Goal: Information Seeking & Learning: Find specific page/section

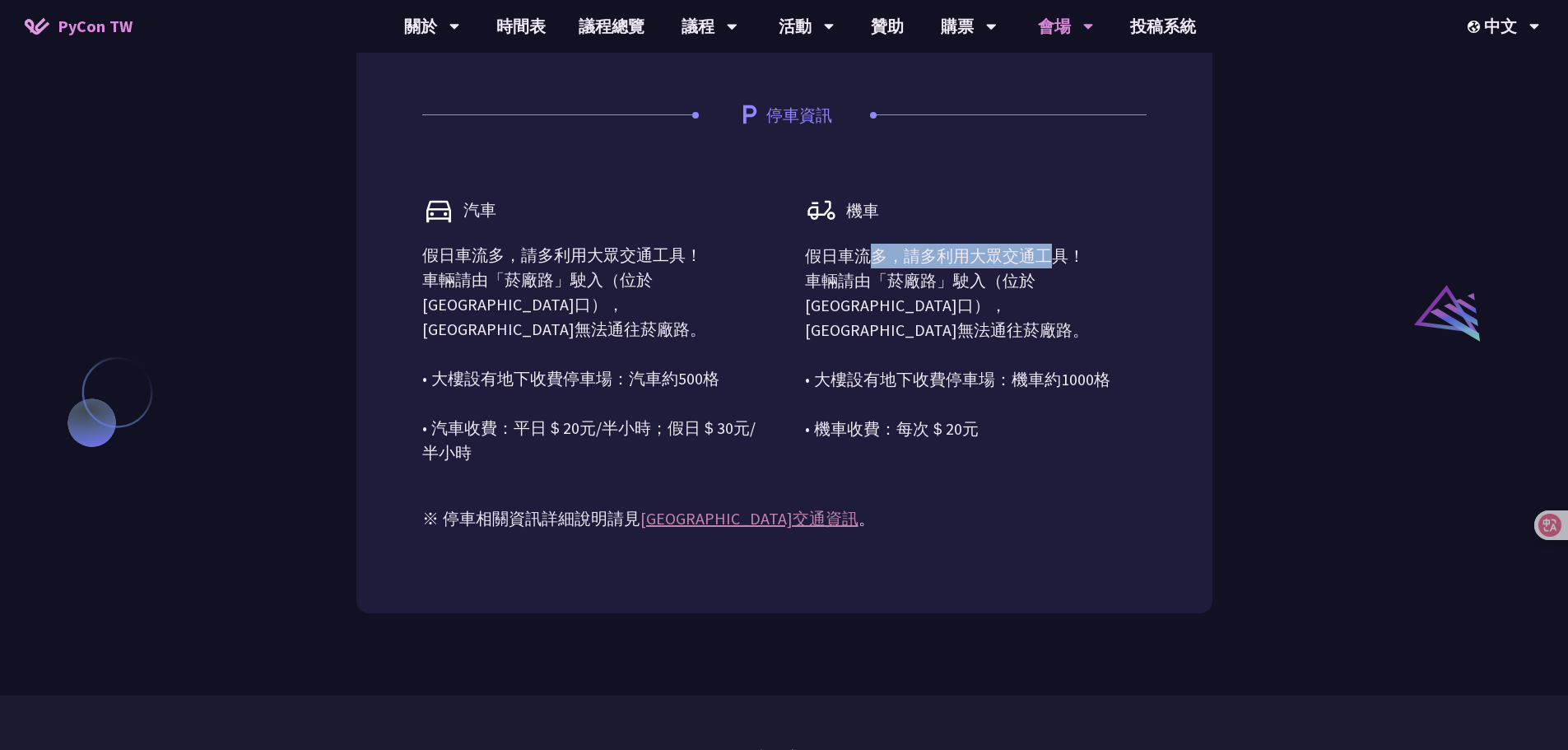
drag, startPoint x: 872, startPoint y: 257, endPoint x: 1044, endPoint y: 274, distance: 172.8
click at [1050, 267] on p "假日車流多，請多利用大眾交通工具！ 車輛請由「菸廠路」駛入（位於[GEOGRAPHIC_DATA]口），[GEOGRAPHIC_DATA]無法通往菸廠路。 •…" at bounding box center [975, 342] width 341 height 197
click at [945, 297] on p "假日車流多，請多利用大眾交通工具！ 車輛請由「菸廠路」駛入（位於[GEOGRAPHIC_DATA]口），[GEOGRAPHIC_DATA]無法通往菸廠路。 •…" at bounding box center [975, 342] width 341 height 197
click at [500, 258] on p "假日車流多，請多利用大眾交通工具！ 車輛請由「菸廠路」駛入（位於[GEOGRAPHIC_DATA]口），[GEOGRAPHIC_DATA]無法通往菸廠路。 •…" at bounding box center [592, 353] width 341 height 222
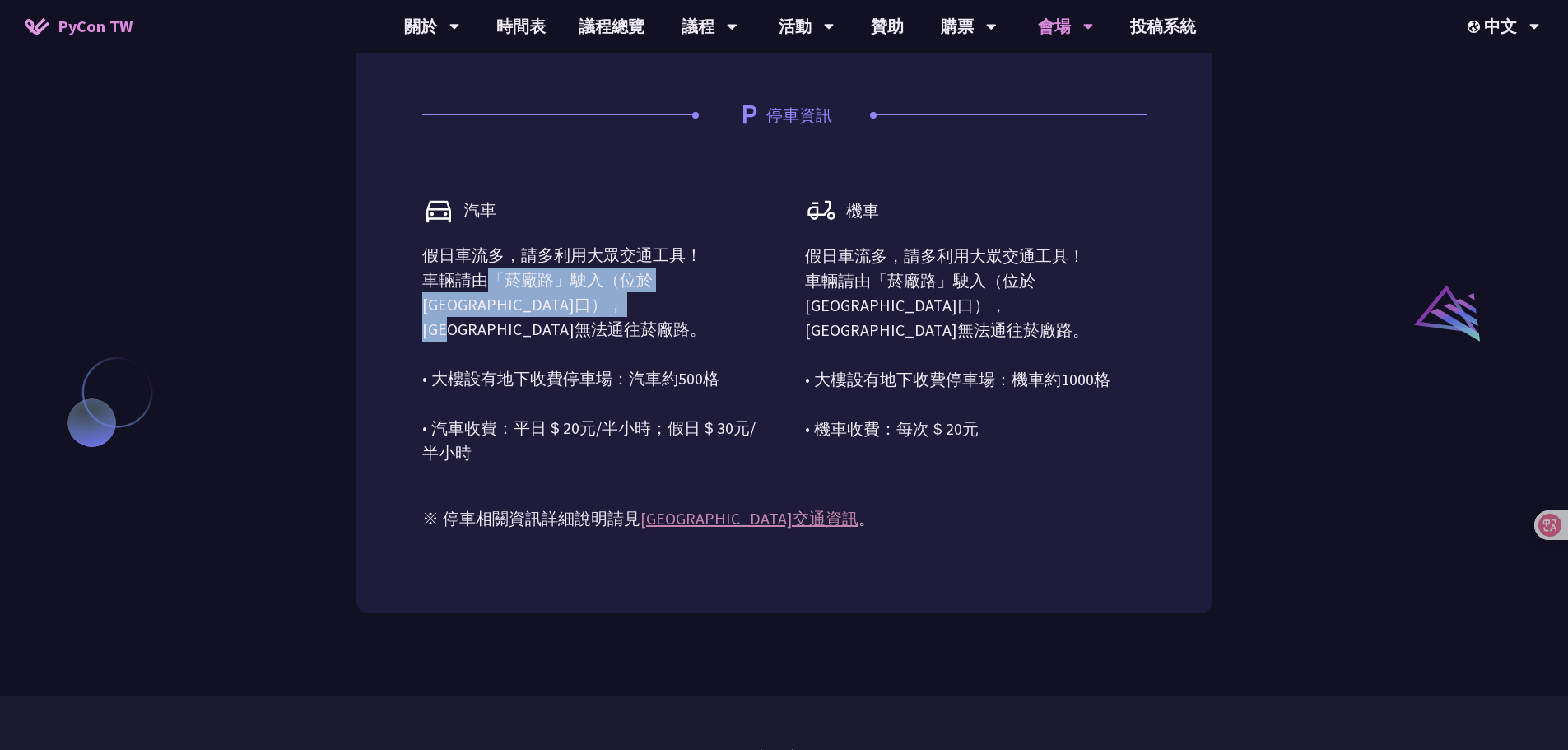
drag, startPoint x: 483, startPoint y: 274, endPoint x: 664, endPoint y: 310, distance: 184.5
click at [665, 303] on p "假日車流多，請多利用大眾交通工具！ 車輛請由「菸廠路」駛入（位於[GEOGRAPHIC_DATA]口），[GEOGRAPHIC_DATA]無法通往菸廠路。 •…" at bounding box center [592, 353] width 341 height 222
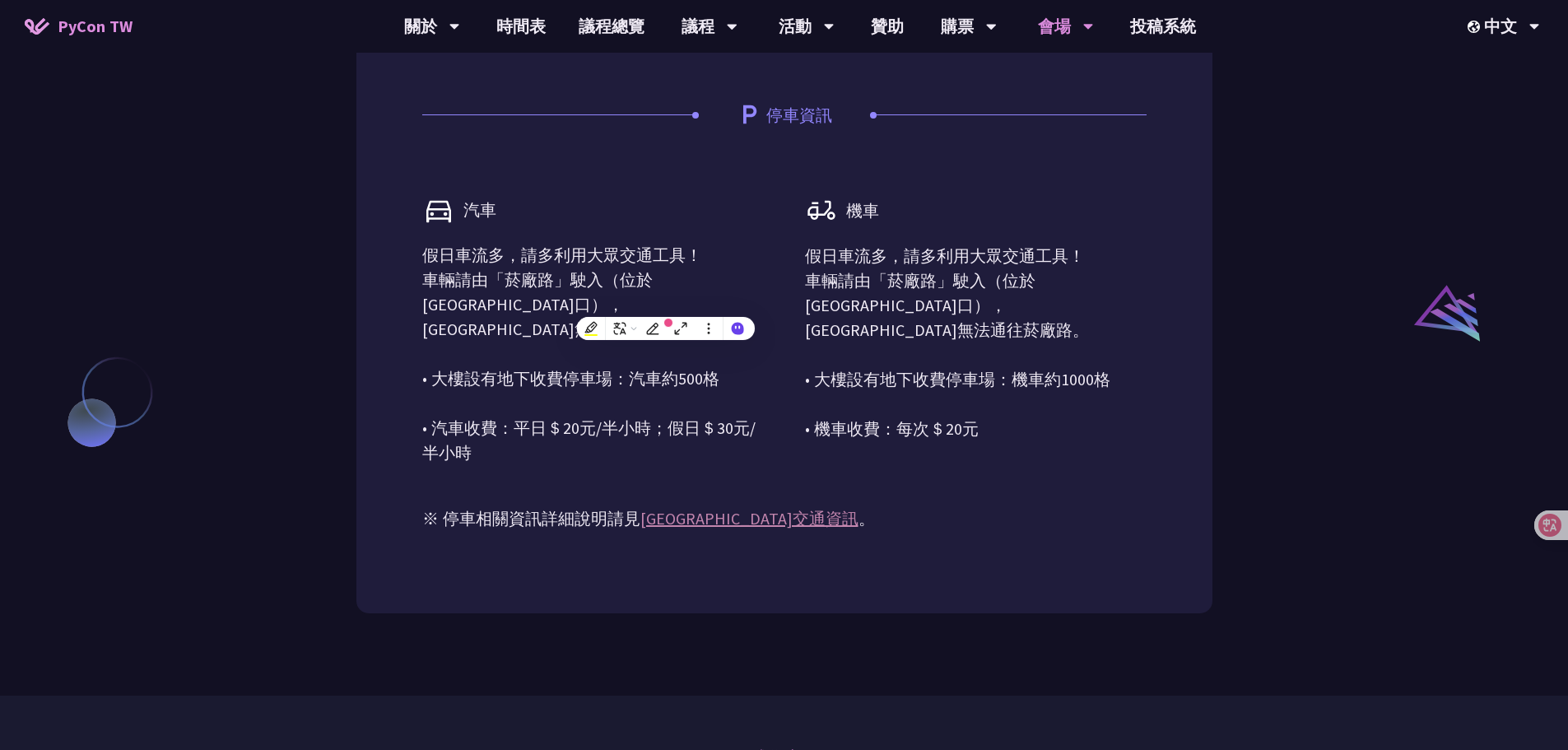
click at [892, 278] on p "假日車流多，請多利用大眾交通工具！ 車輛請由「菸廠路」駛入（位於[GEOGRAPHIC_DATA]口），[GEOGRAPHIC_DATA]無法通往菸廠路。 •…" at bounding box center [975, 342] width 341 height 197
click at [960, 438] on p "假日車流多，請多利用大眾交通工具！ 車輛請由「菸廠路」駛入（位於[GEOGRAPHIC_DATA]口），[GEOGRAPHIC_DATA]無法通往菸廠路。 •…" at bounding box center [975, 342] width 341 height 197
click at [844, 267] on p "假日車流多，請多利用大眾交通工具！ 車輛請由「菸廠路」駛入（位於[GEOGRAPHIC_DATA]口），[GEOGRAPHIC_DATA]無法通往菸廠路。 •…" at bounding box center [975, 342] width 341 height 197
click at [850, 264] on p "假日車流多，請多利用大眾交通工具！ 車輛請由「菸廠路」駛入（位於[GEOGRAPHIC_DATA]口），[GEOGRAPHIC_DATA]無法通往菸廠路。 •…" at bounding box center [975, 342] width 341 height 197
drag, startPoint x: 1045, startPoint y: 282, endPoint x: 1058, endPoint y: 307, distance: 28.2
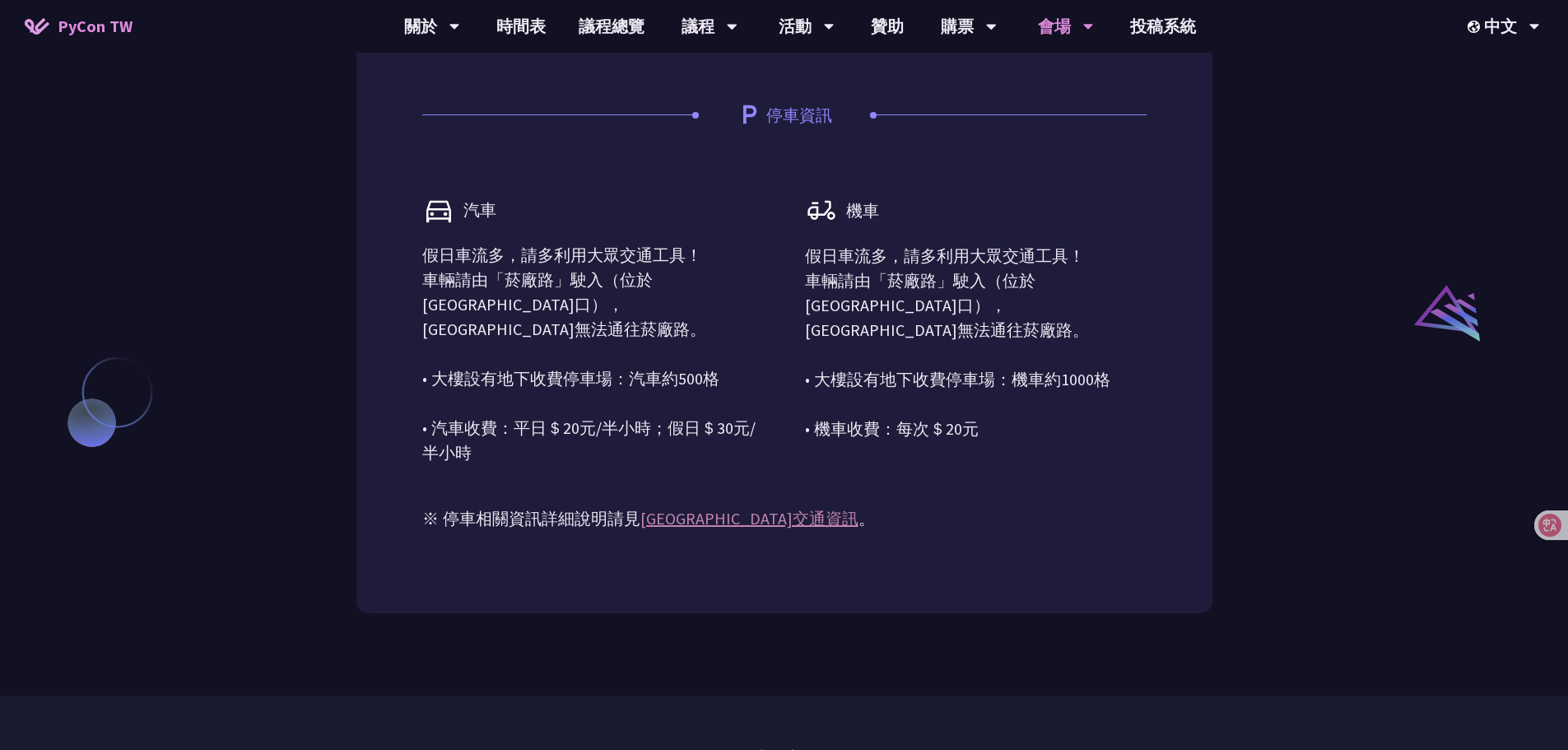
click at [1046, 283] on p "假日車流多，請多利用大眾交通工具！ 車輛請由「菸廠路」駛入（位於[GEOGRAPHIC_DATA]口），[GEOGRAPHIC_DATA]無法通往菸廠路。 •…" at bounding box center [975, 342] width 341 height 197
click at [1100, 313] on p "假日車流多，請多利用大眾交通工具！ 車輛請由「菸廠路」駛入（位於[GEOGRAPHIC_DATA]口），[GEOGRAPHIC_DATA]無法通往菸廠路。 •…" at bounding box center [975, 342] width 341 height 197
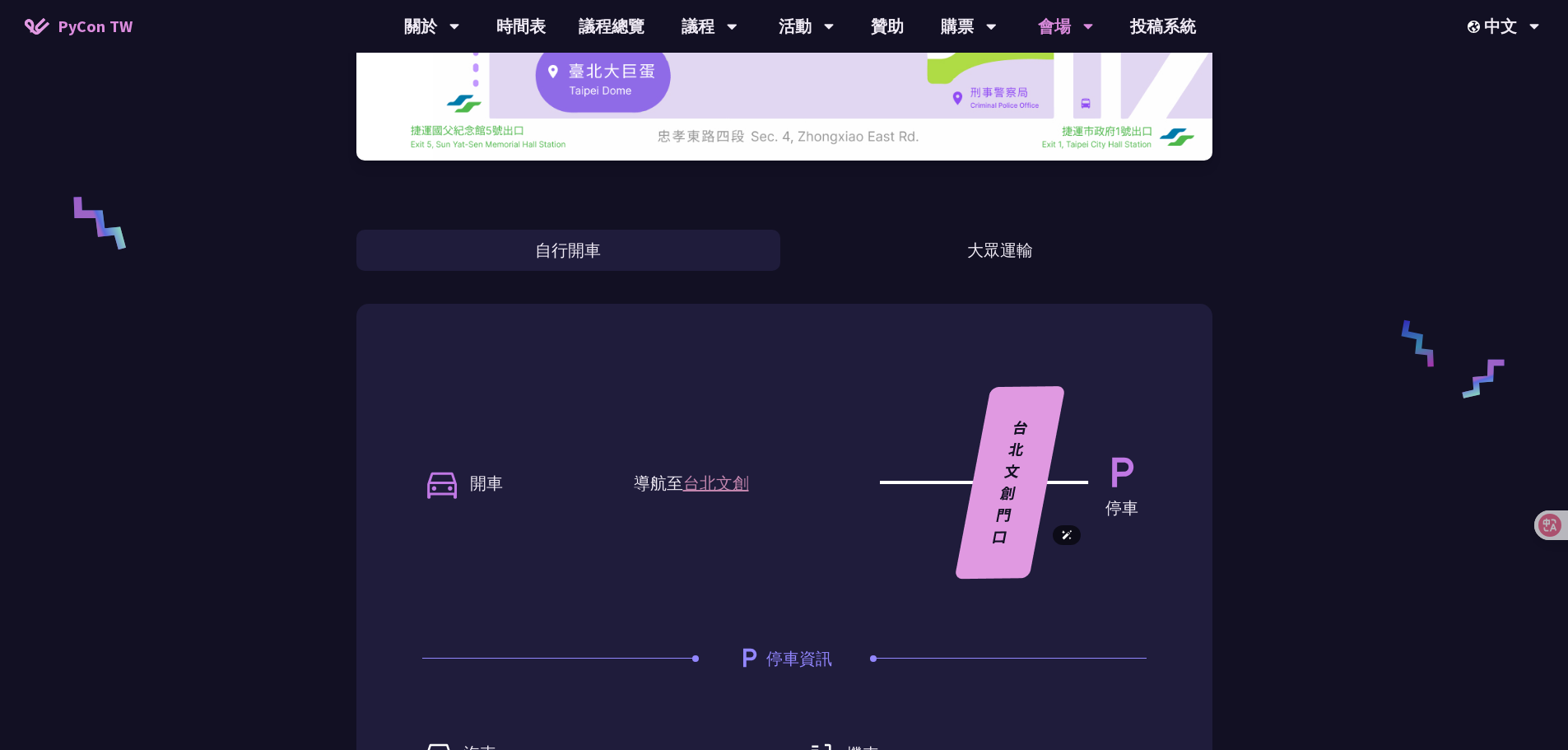
scroll to position [576, 0]
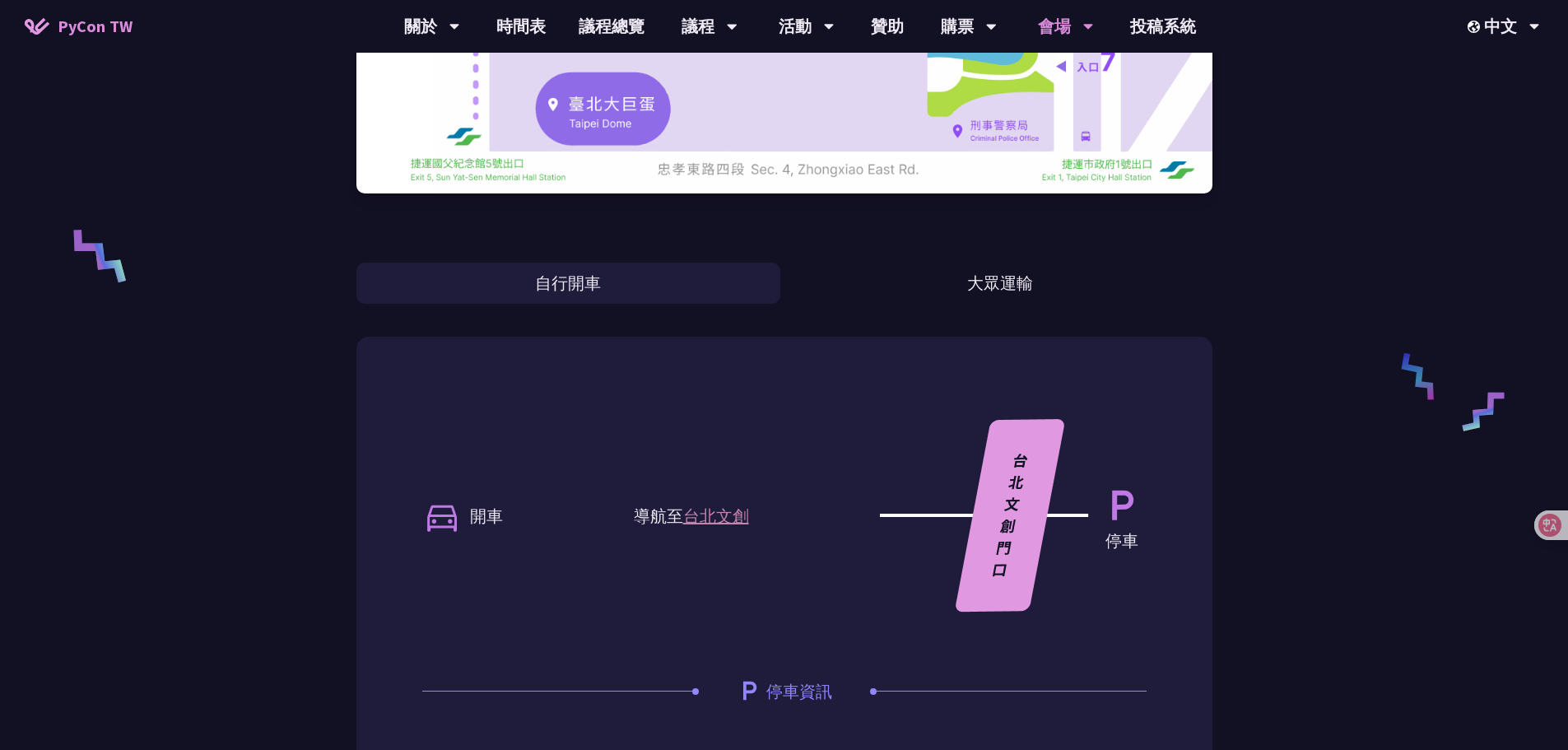
click at [978, 307] on div "台北文創 （[GEOGRAPHIC_DATA]） 自行開車 大眾運輸 開車 導航至 [GEOGRAPHIC_DATA]創 停車 停車資訊 汽車 假日車流多，請…" at bounding box center [784, 348] width 856 height 1849
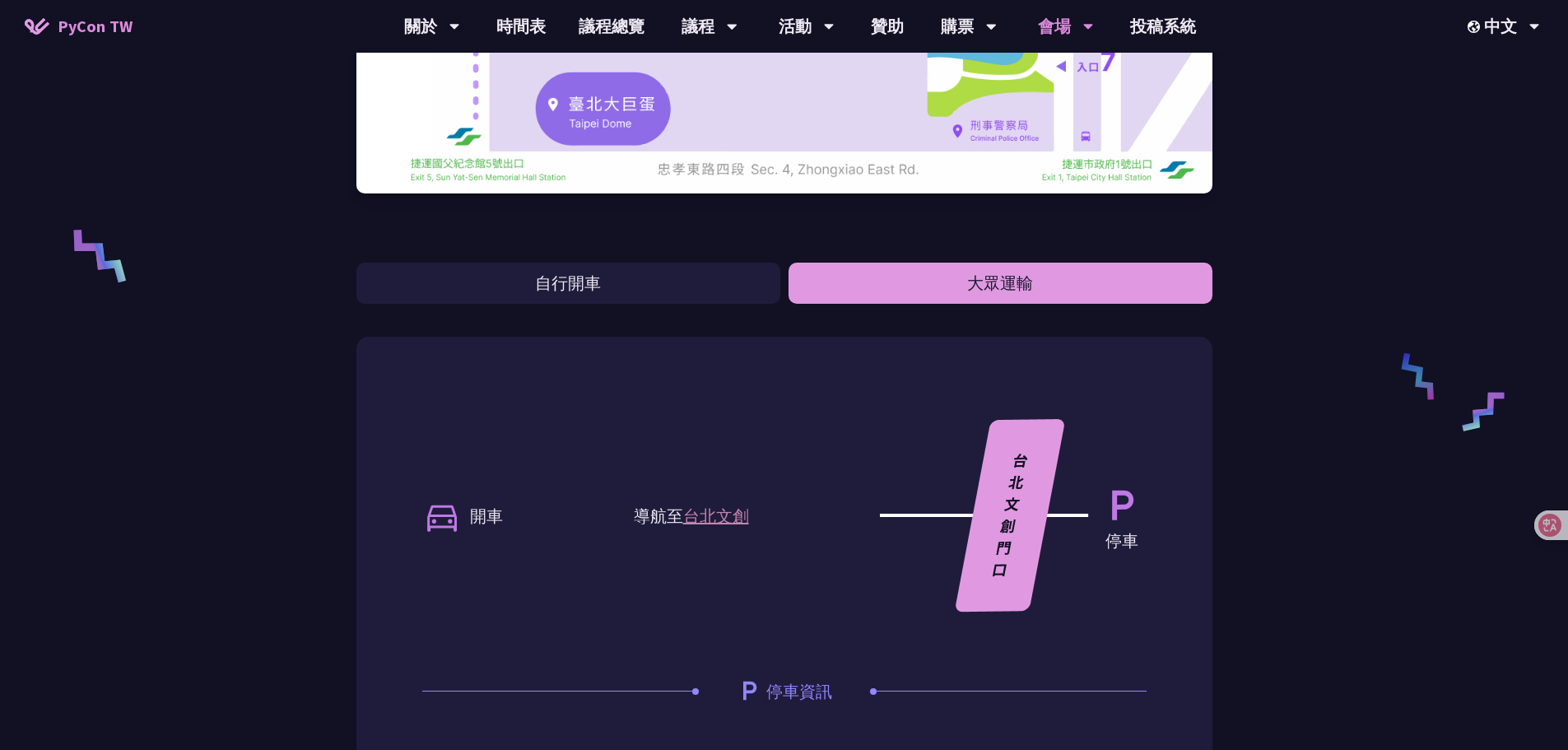
click at [987, 296] on button "大眾運輸" at bounding box center [1000, 283] width 424 height 41
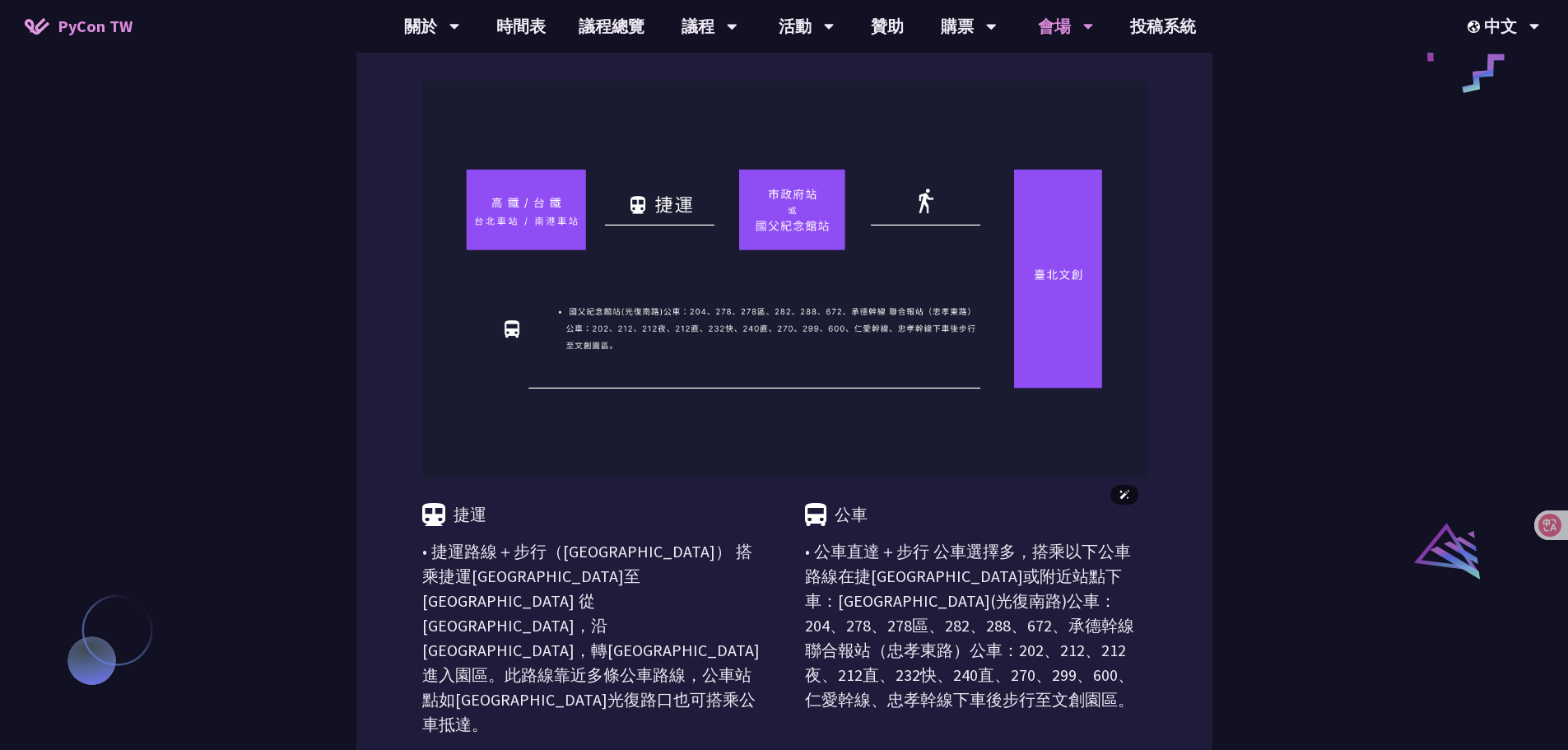
scroll to position [1071, 0]
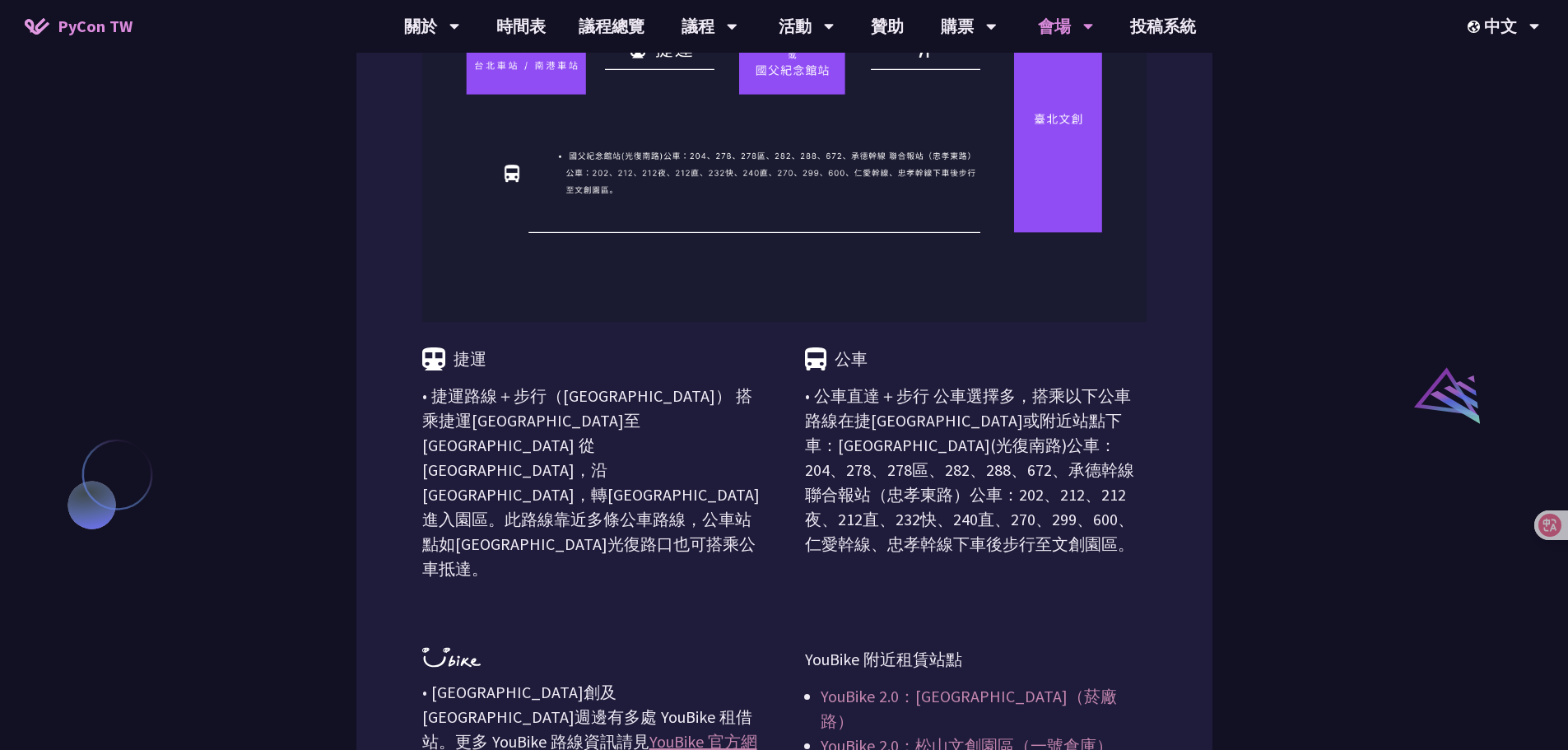
click at [869, 417] on p "• 公車直達＋步行 公車選擇多，搭乘以下公車路線在捷[GEOGRAPHIC_DATA]或附近站點下車：[GEOGRAPHIC_DATA](光復南路)公車：20…" at bounding box center [975, 470] width 341 height 173
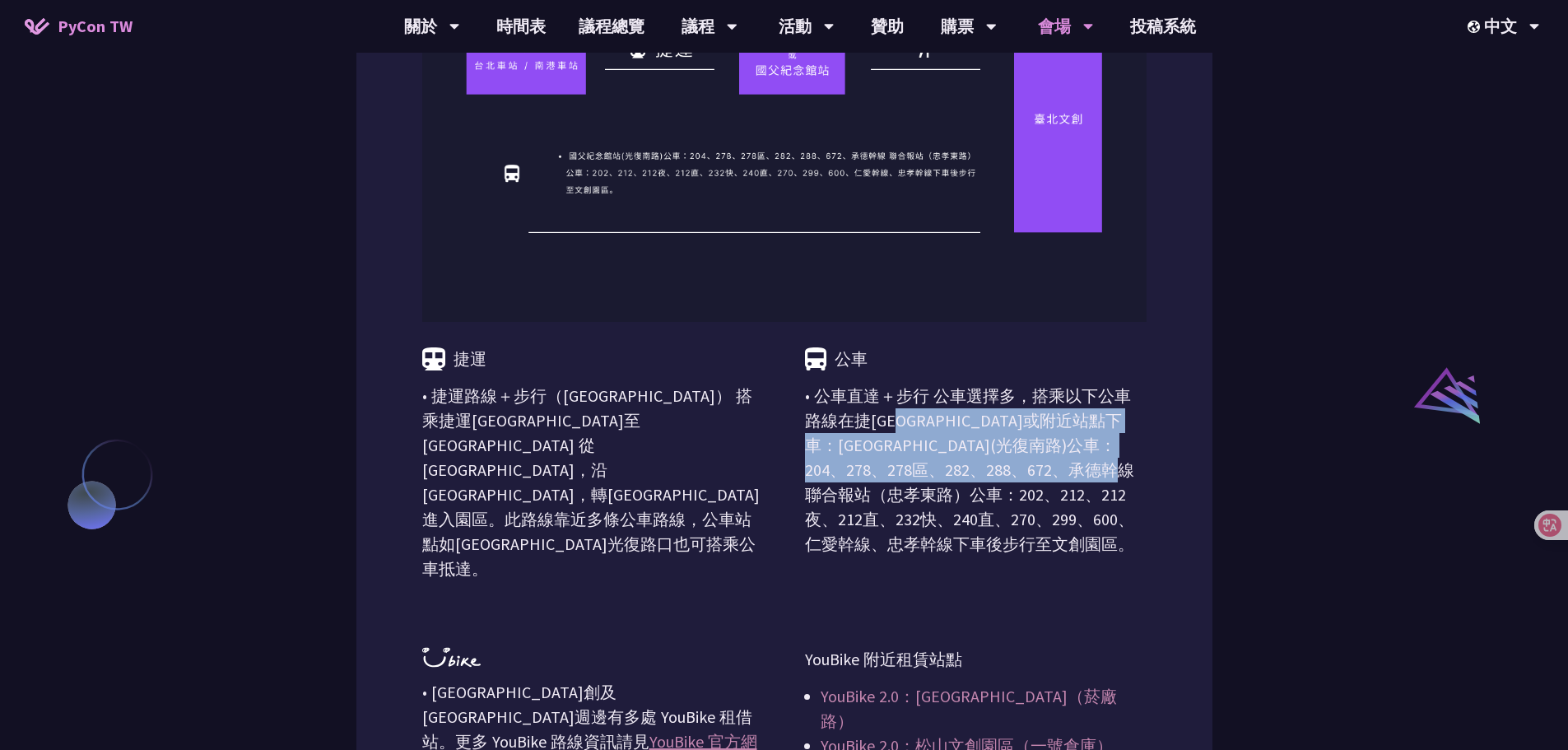
drag, startPoint x: 966, startPoint y: 407, endPoint x: 1053, endPoint y: 467, distance: 105.7
click at [1057, 466] on p "• 公車直達＋步行 公車選擇多，搭乘以下公車路線在捷[GEOGRAPHIC_DATA]或附近站點下車：[GEOGRAPHIC_DATA](光復南路)公車：20…" at bounding box center [975, 470] width 341 height 173
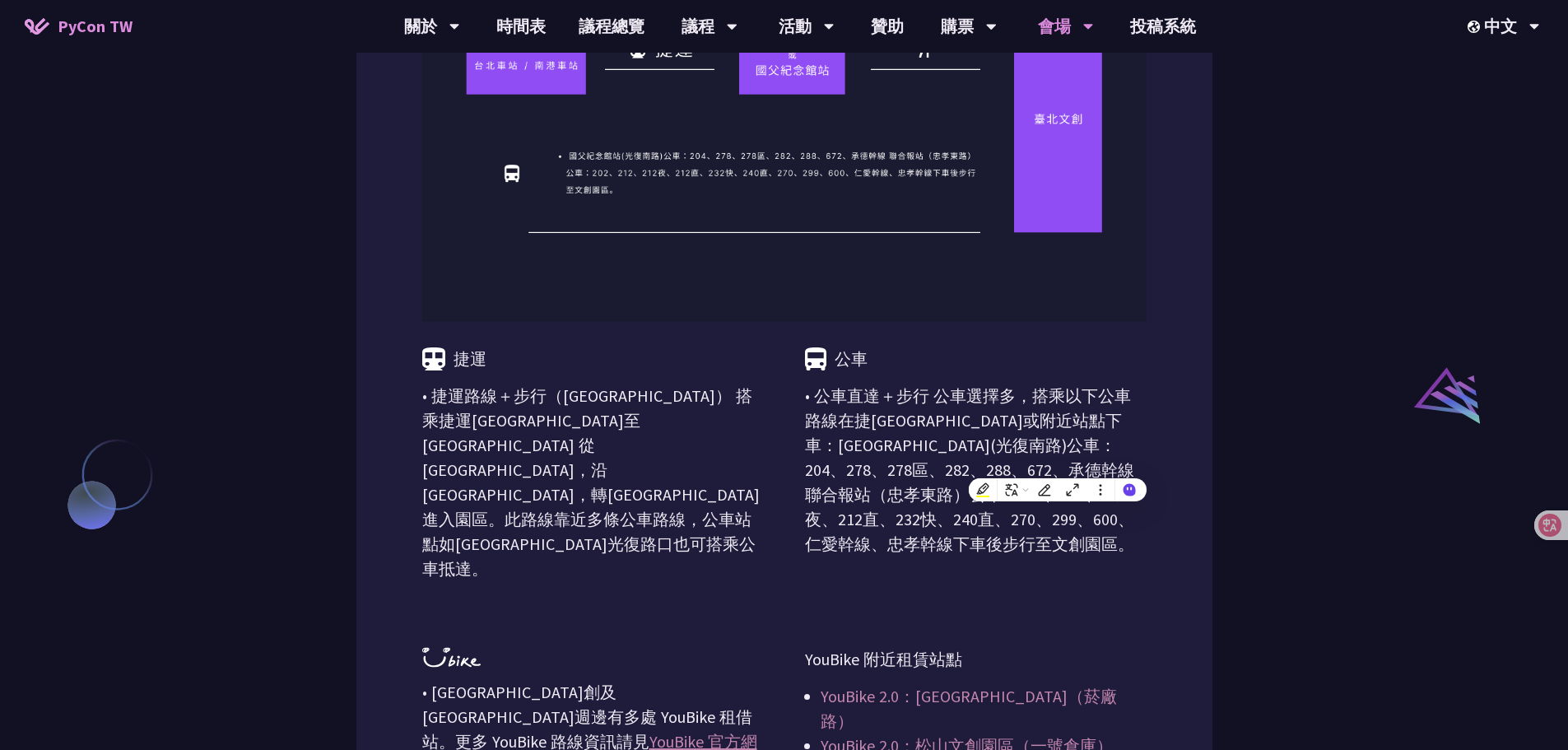
click at [813, 495] on p "• 公車直達＋步行 公車選擇多，搭乘以下公車路線在捷[GEOGRAPHIC_DATA]或附近站點下車：[GEOGRAPHIC_DATA](光復南路)公車：20…" at bounding box center [975, 470] width 341 height 173
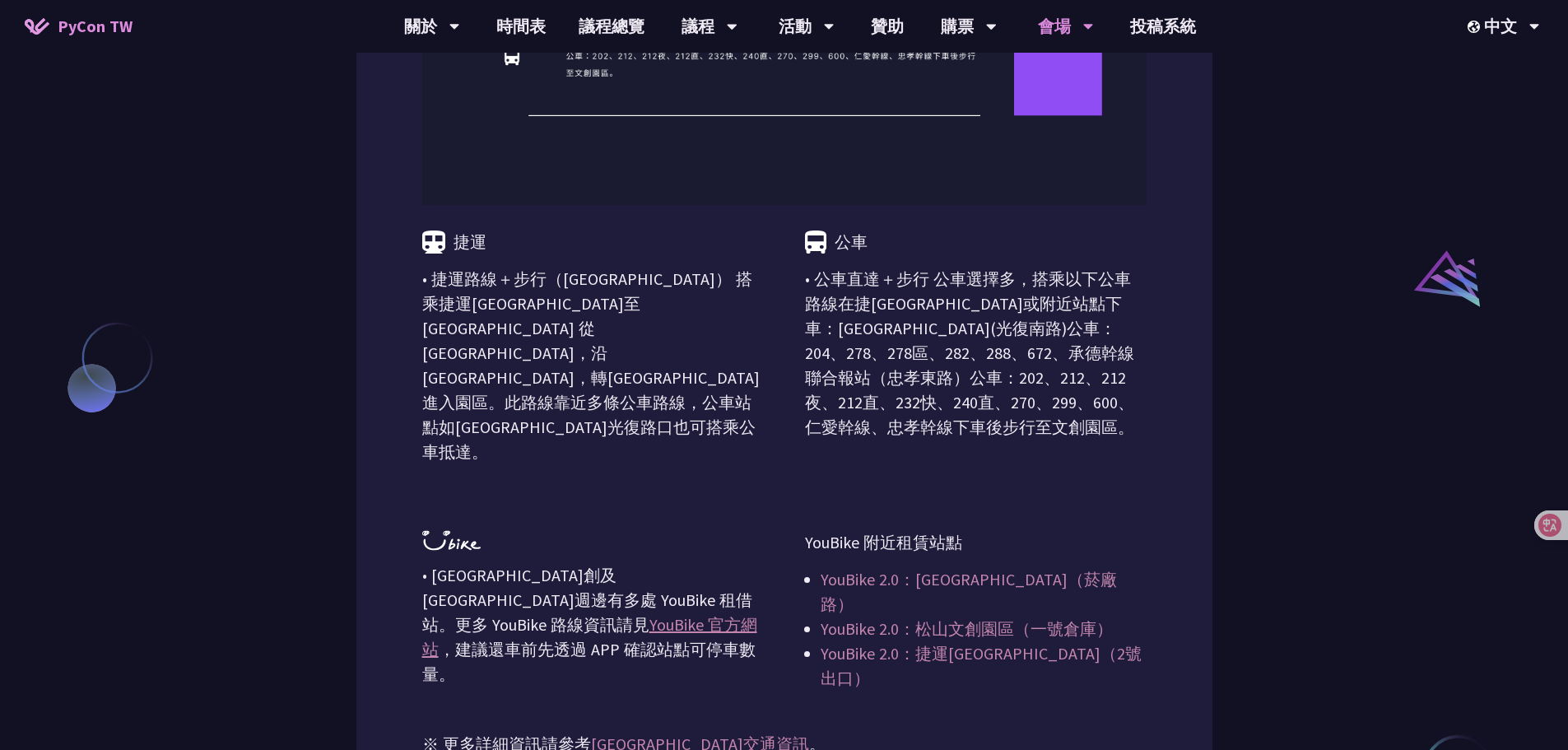
scroll to position [1235, 0]
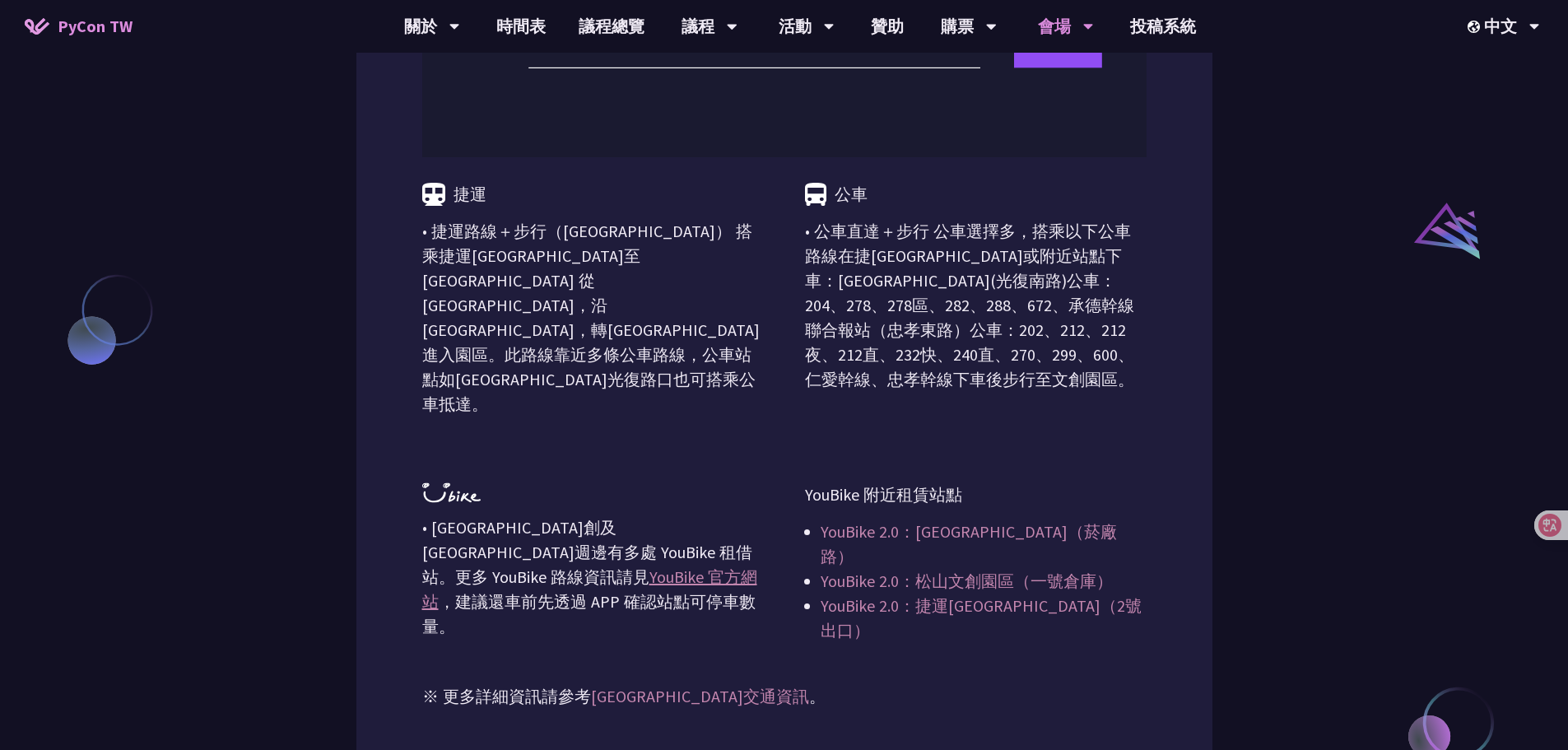
drag, startPoint x: 1326, startPoint y: 492, endPoint x: 1315, endPoint y: 492, distance: 11.0
click at [1107, 415] on div "捷運 • 捷運路線＋步行（[GEOGRAPHIC_DATA]） 搭乘捷運[GEOGRAPHIC_DATA]至[GEOGRAPHIC_DATA] 從 [GEOG…" at bounding box center [784, 400] width 724 height 486
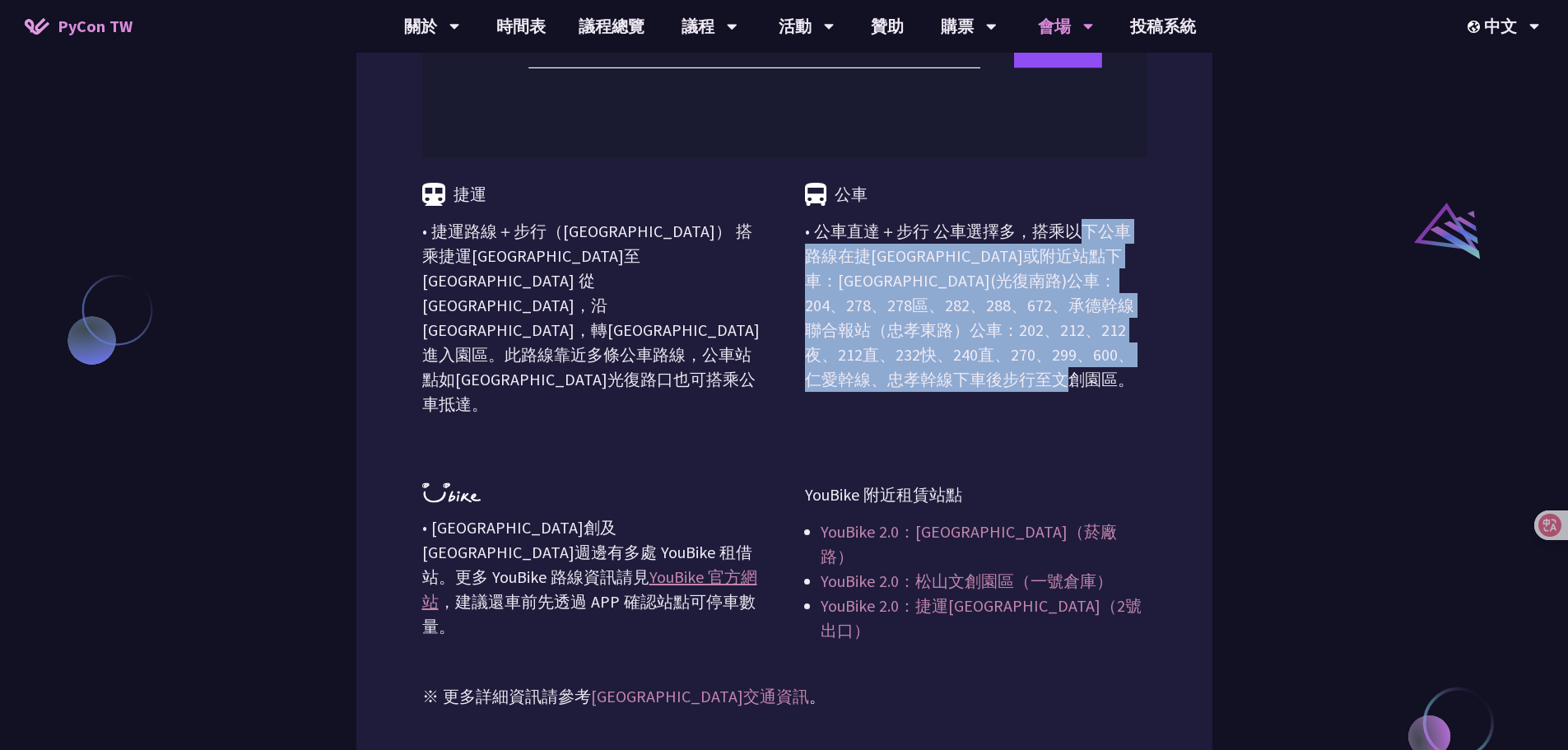
drag, startPoint x: 1063, startPoint y: 387, endPoint x: 818, endPoint y: 236, distance: 287.8
click at [818, 236] on p "• 公車直達＋步行 公車選擇多，搭乘以下公車路線在捷[GEOGRAPHIC_DATA]或附近站點下車：[GEOGRAPHIC_DATA](光復南路)公車：20…" at bounding box center [975, 305] width 341 height 173
click at [1040, 353] on p "• 公車直達＋步行 公車選擇多，搭乘以下公車路線在捷[GEOGRAPHIC_DATA]或附近站點下車：[GEOGRAPHIC_DATA](光復南路)公車：20…" at bounding box center [975, 305] width 341 height 173
click at [1056, 398] on div "捷運 • 捷運路線＋步行（[GEOGRAPHIC_DATA]） 搭乘捷運[GEOGRAPHIC_DATA]至[GEOGRAPHIC_DATA] 從 [GEOG…" at bounding box center [784, 400] width 724 height 486
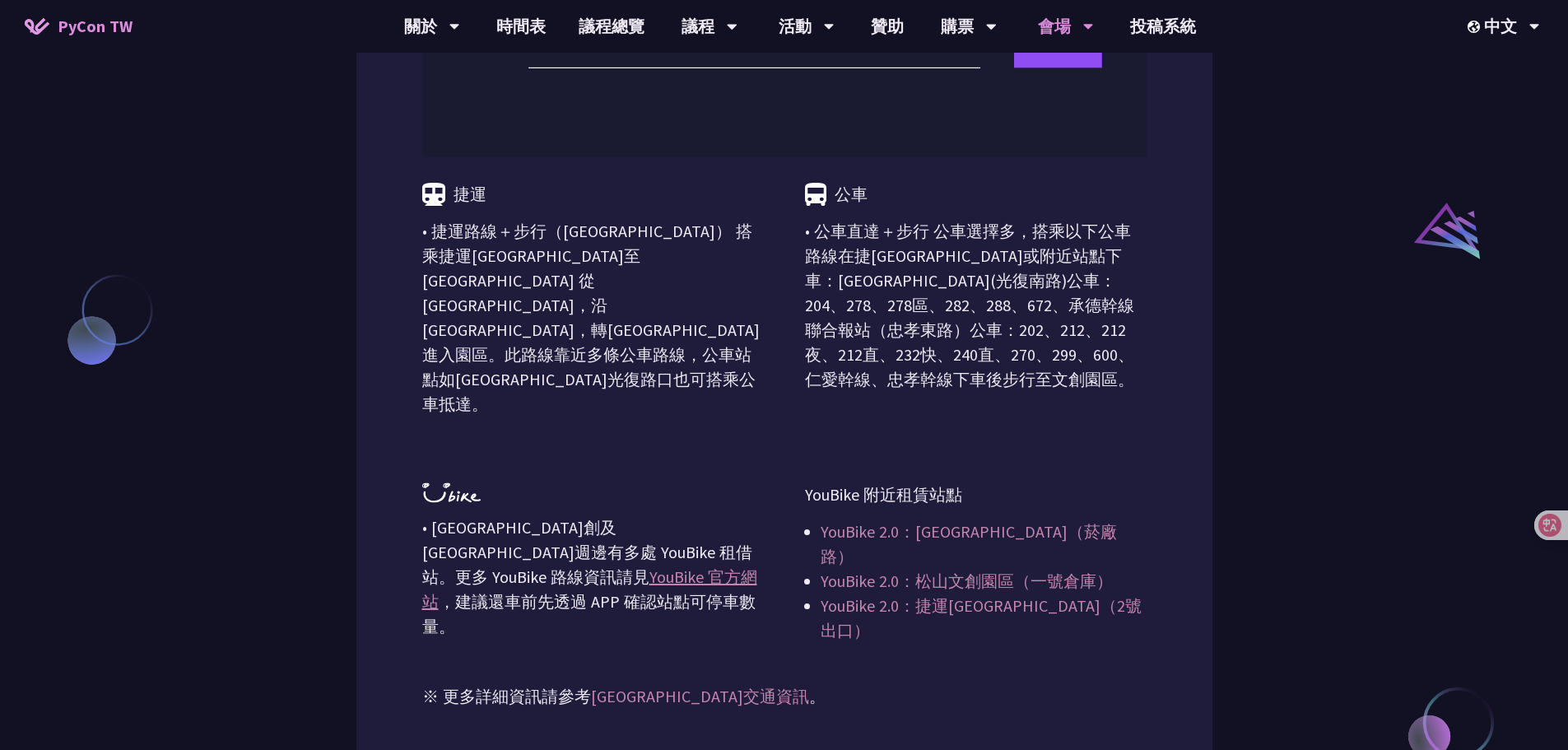
click at [978, 396] on div "捷運 • 捷運路線＋步行（[GEOGRAPHIC_DATA]） 搭乘捷運[GEOGRAPHIC_DATA]至[GEOGRAPHIC_DATA] 從 [GEOG…" at bounding box center [784, 400] width 724 height 486
click at [1087, 390] on p "• 公車直達＋步行 公車選擇多，搭乘以下公車路線在捷[GEOGRAPHIC_DATA]或附近站點下車：[GEOGRAPHIC_DATA](光復南路)公車：20…" at bounding box center [975, 305] width 341 height 173
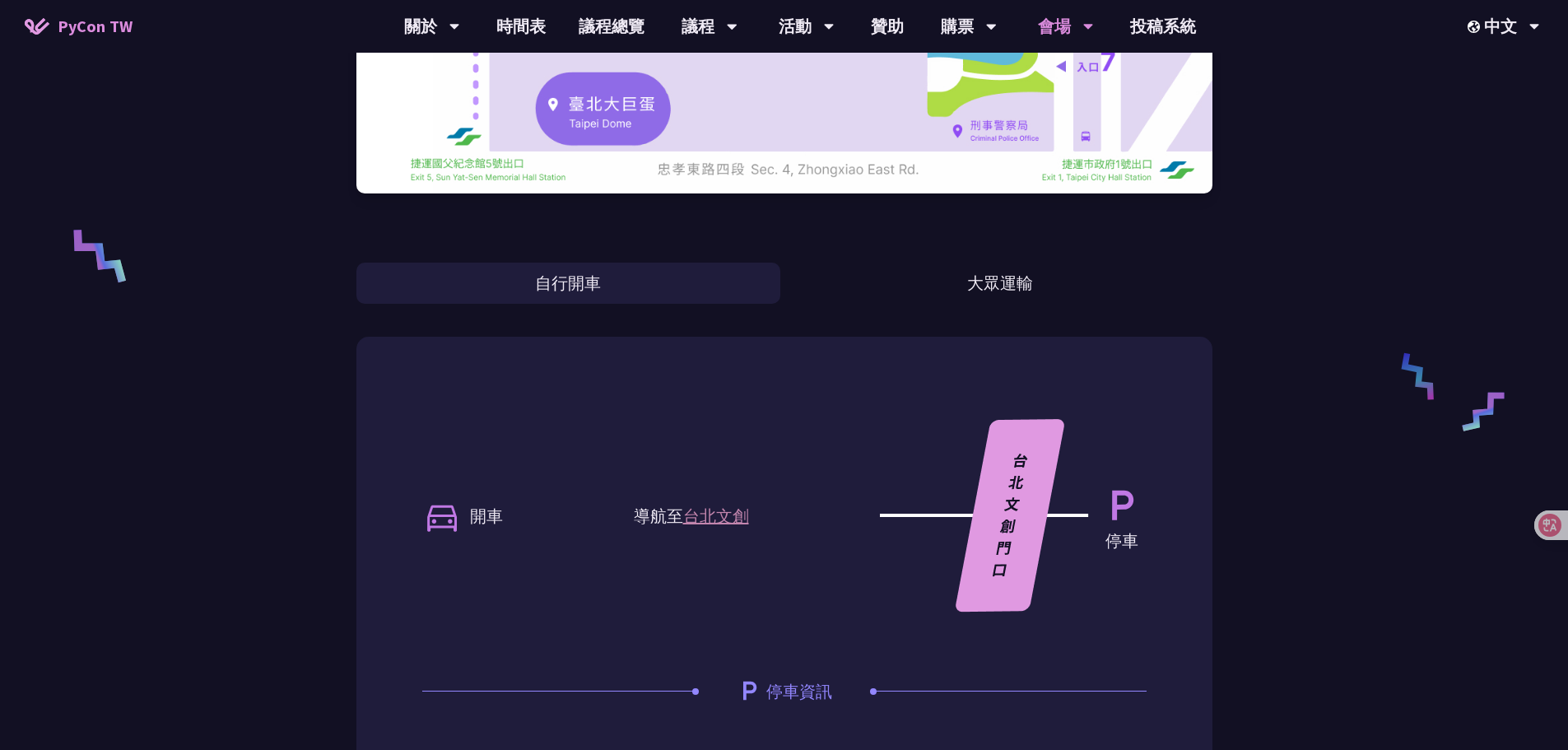
click at [1311, 257] on div "台北文創 （[GEOGRAPHIC_DATA]） 自行開車 大眾運輸 開車 導航至 [GEOGRAPHIC_DATA]創 停車 停車資訊 汽車 假日車流多，請…" at bounding box center [784, 348] width 1568 height 1849
click at [512, 9] on link "時間表" at bounding box center [521, 26] width 82 height 53
click at [538, 34] on link "時間表" at bounding box center [521, 26] width 82 height 53
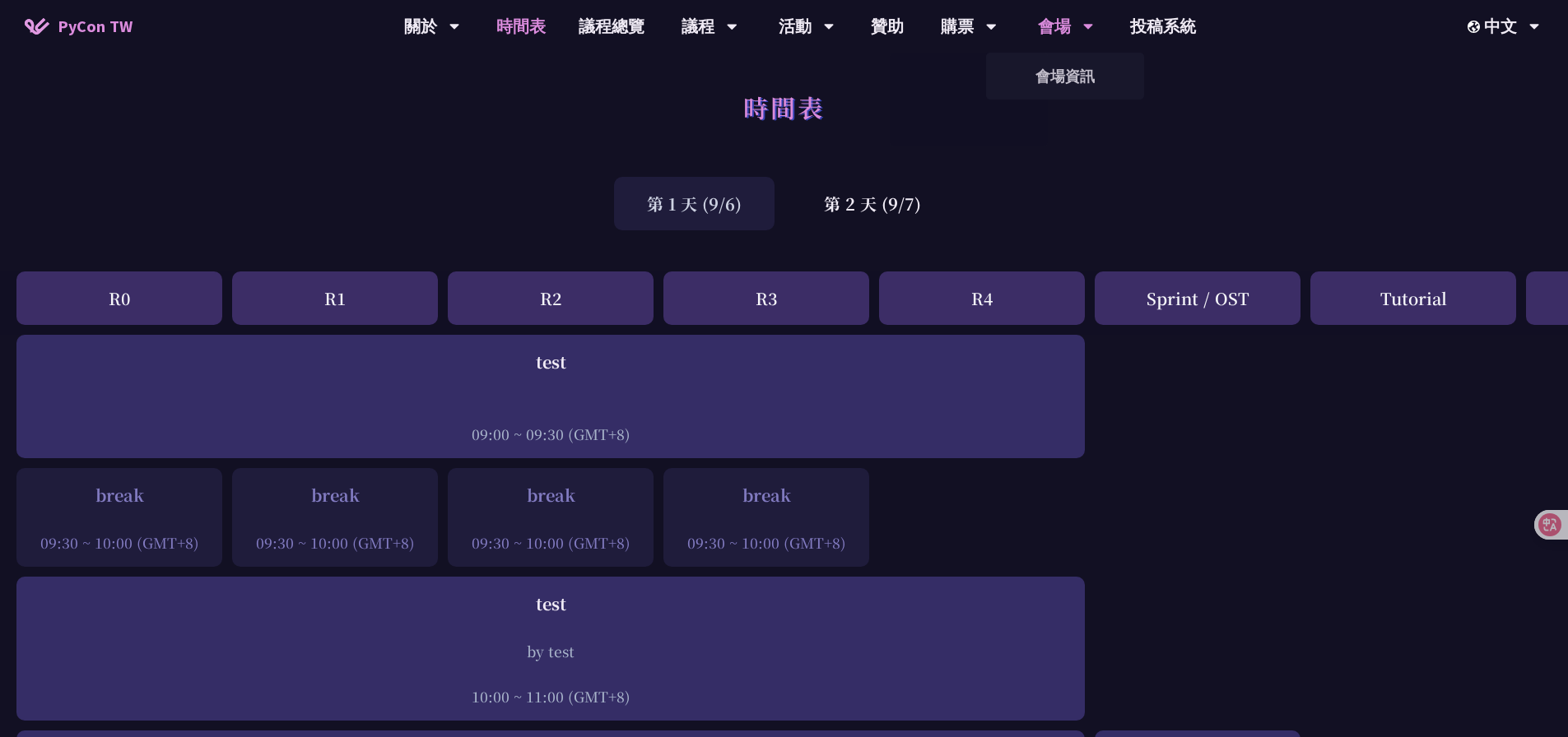
click at [460, 21] on div "會場" at bounding box center [432, 26] width 56 height 53
click at [1072, 64] on link "會場資訊" at bounding box center [1065, 76] width 158 height 39
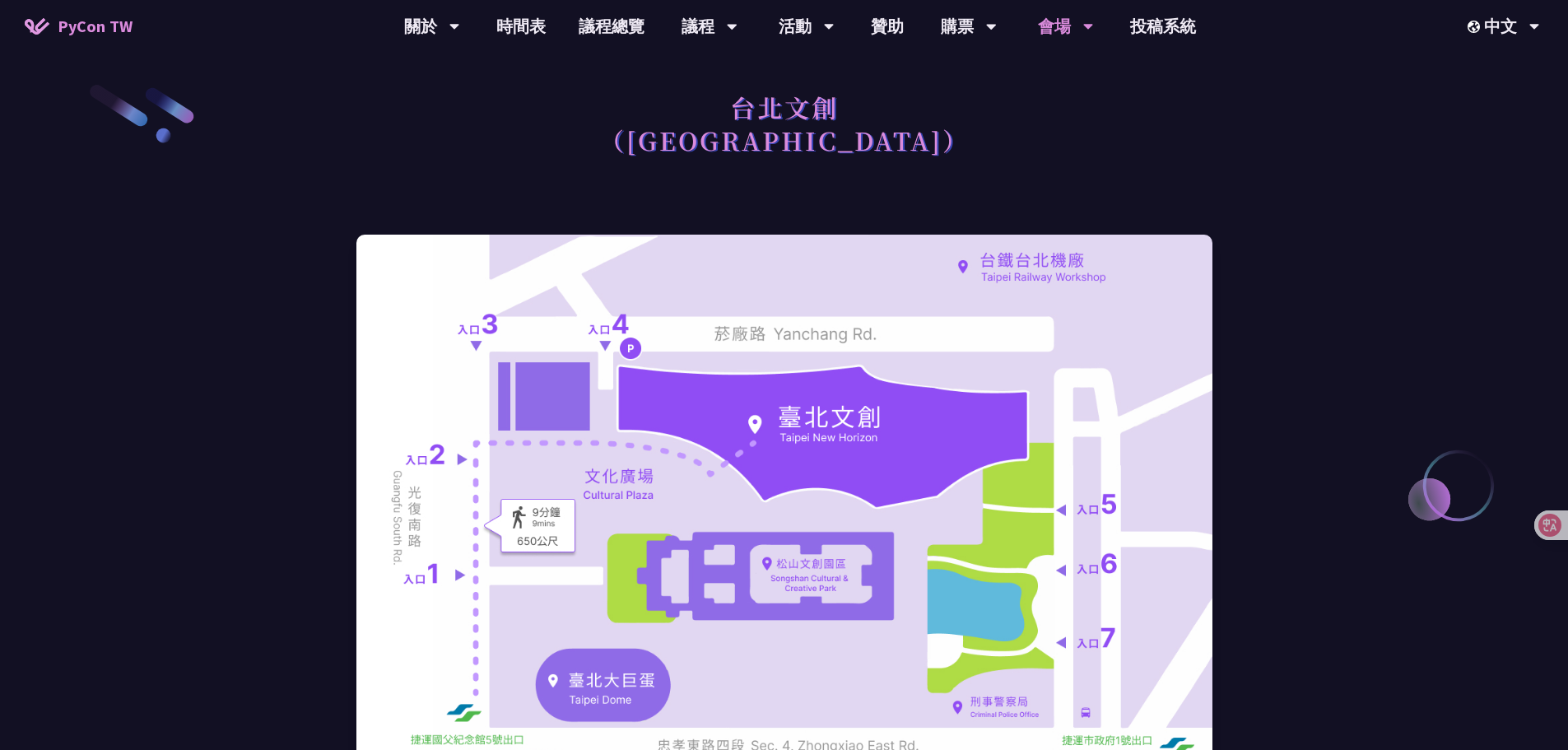
drag, startPoint x: 1191, startPoint y: 131, endPoint x: 1036, endPoint y: 166, distance: 158.9
click at [1161, 139] on div "台北文創 （[GEOGRAPHIC_DATA]）" at bounding box center [784, 142] width 856 height 120
click at [508, 45] on link "時間表" at bounding box center [521, 26] width 82 height 53
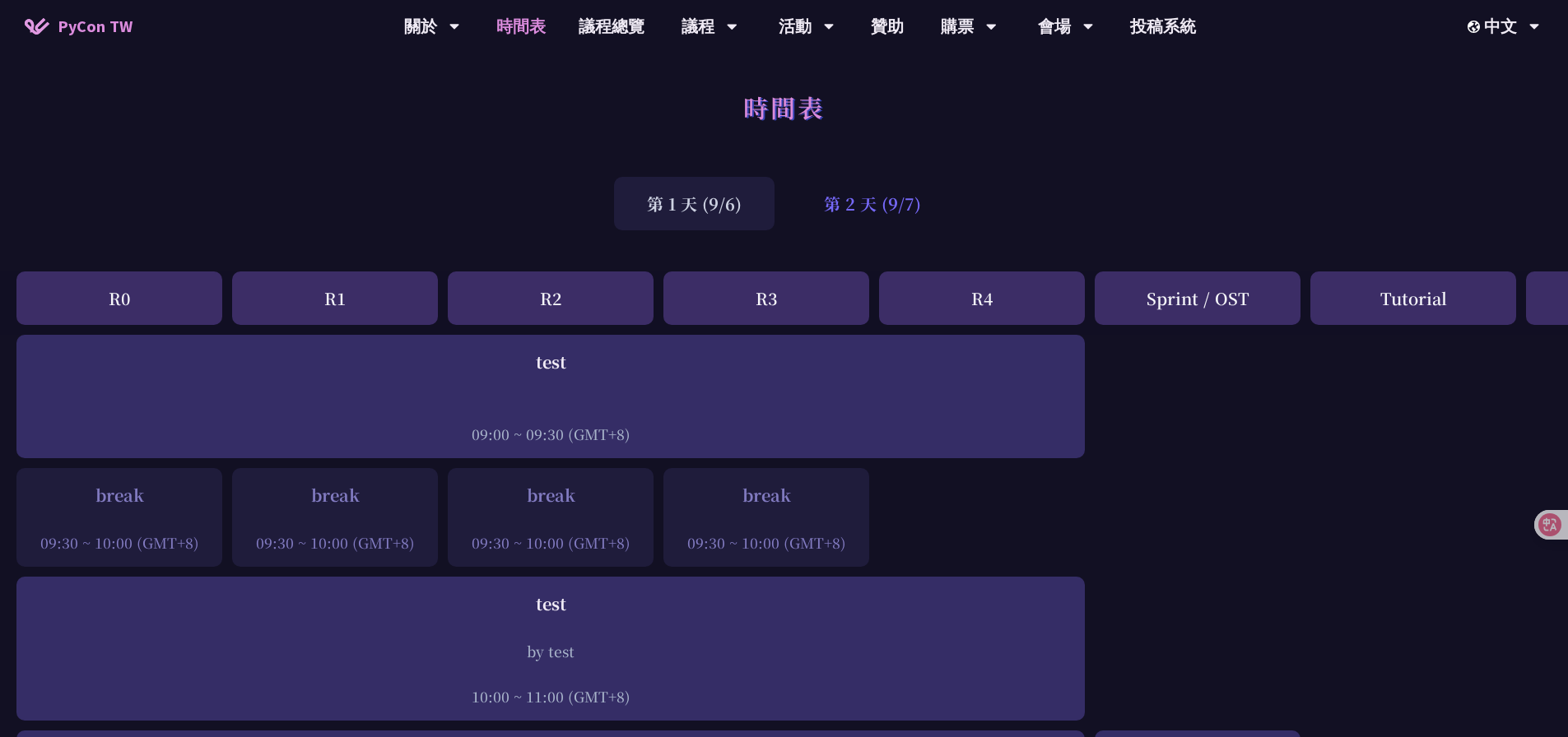
click at [886, 207] on div "第 2 天 (9/7)" at bounding box center [873, 203] width 163 height 53
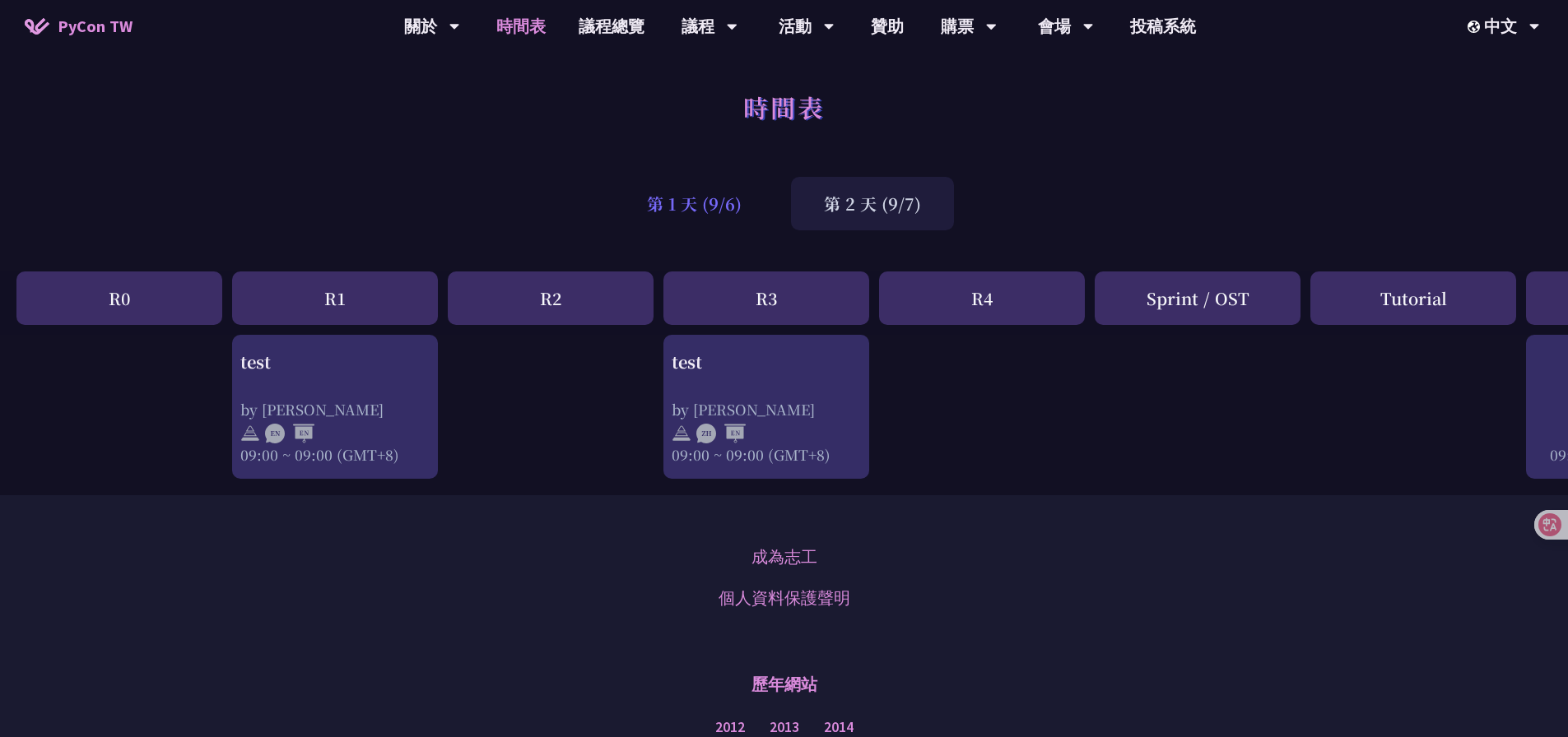
click at [684, 223] on div "第 1 天 (9/6)" at bounding box center [693, 203] width 160 height 53
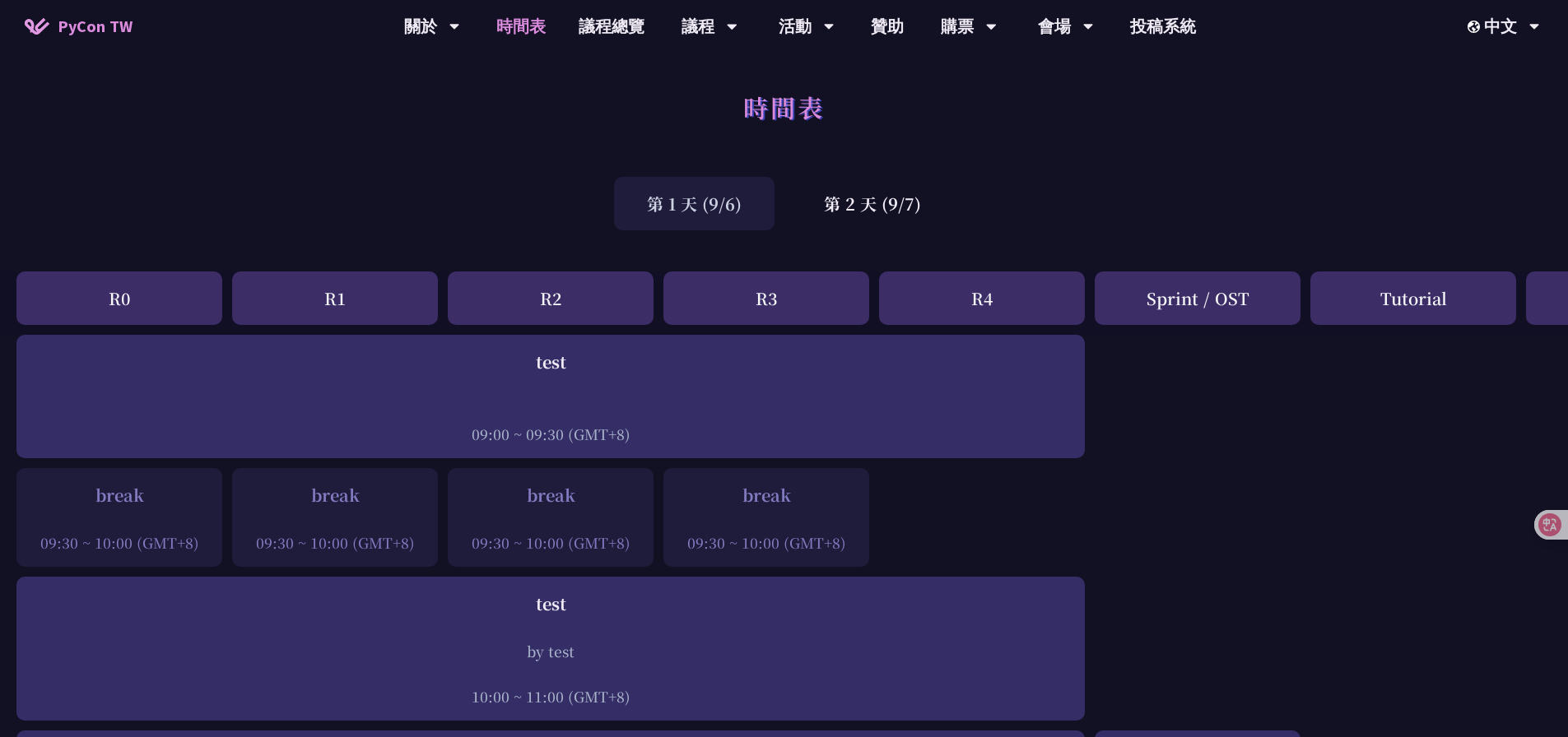
click at [1098, 173] on div "時間表 第 1 天 (9/6) 第 2 天 (9/7)" at bounding box center [784, 160] width 1568 height 157
click at [1171, 128] on div "時間表" at bounding box center [784, 125] width 1568 height 86
click at [1108, 179] on div "第 1 天 (9/6) 第 2 天 (9/7)" at bounding box center [784, 203] width 1568 height 70
click at [1071, 167] on div "時間表" at bounding box center [784, 125] width 1568 height 86
click at [1080, 77] on link "會場資訊" at bounding box center [1065, 76] width 158 height 39
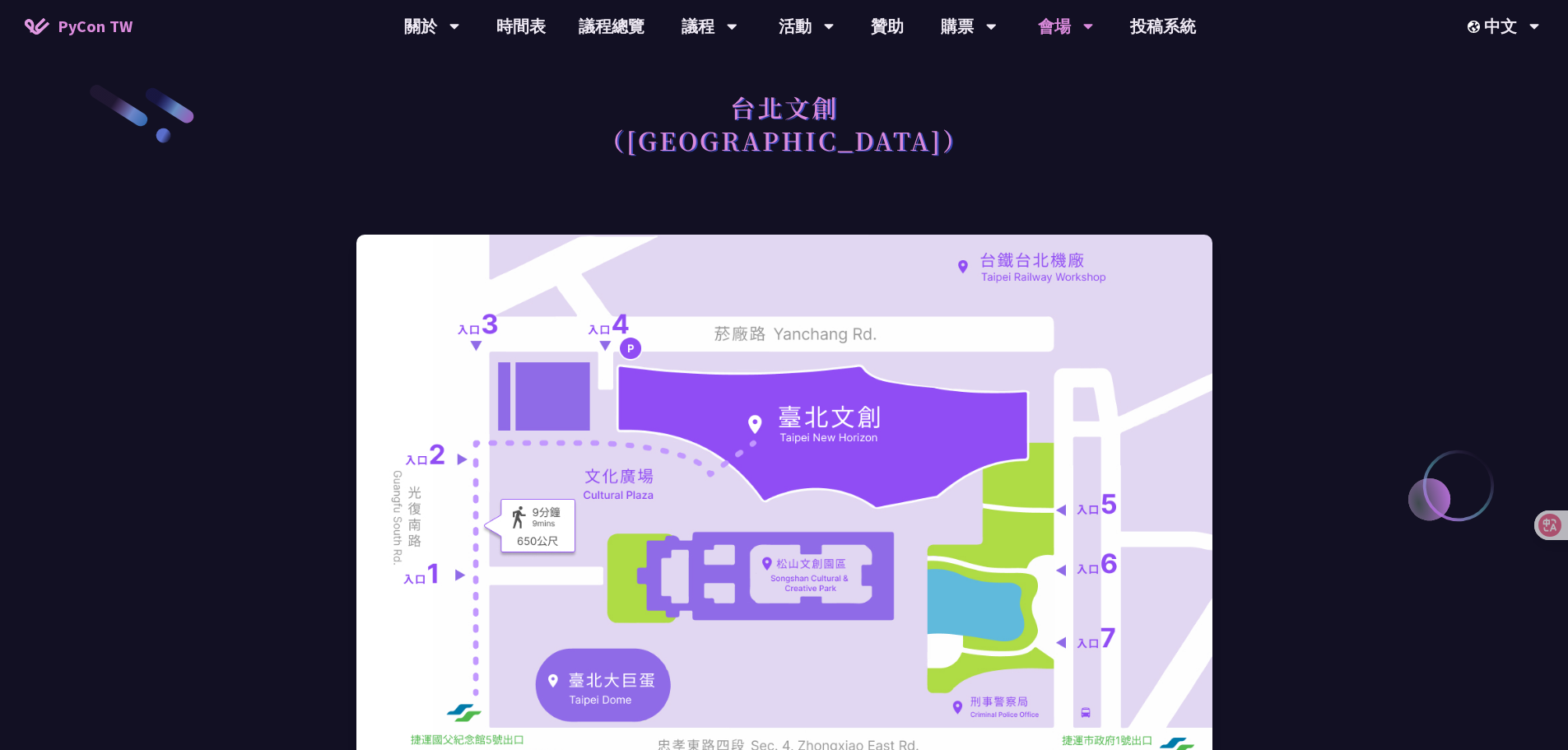
click at [954, 188] on div "台北文創 （[GEOGRAPHIC_DATA]）" at bounding box center [784, 142] width 856 height 120
drag, startPoint x: 1009, startPoint y: 164, endPoint x: 996, endPoint y: 164, distance: 13.0
click at [999, 164] on div "台北文創 （[GEOGRAPHIC_DATA]）" at bounding box center [784, 142] width 856 height 120
drag, startPoint x: 799, startPoint y: 155, endPoint x: 693, endPoint y: 119, distance: 111.9
click at [693, 119] on div "台北文創 （[GEOGRAPHIC_DATA]）" at bounding box center [784, 142] width 856 height 120
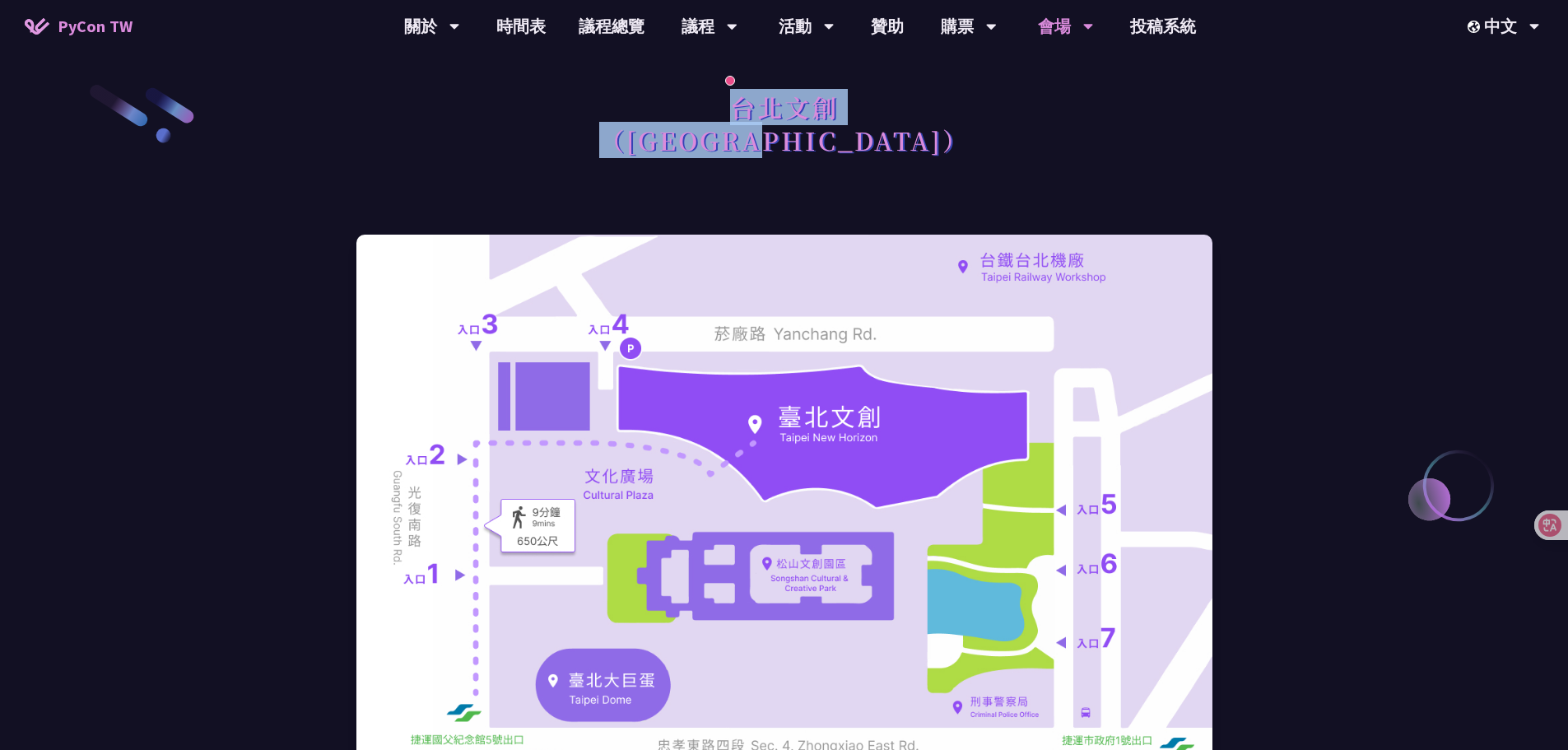
click at [1042, 120] on div "台北文創 （[GEOGRAPHIC_DATA]）" at bounding box center [784, 142] width 856 height 120
click at [927, 149] on div "台北文創 （[GEOGRAPHIC_DATA]）" at bounding box center [784, 142] width 856 height 120
click at [892, 152] on h1 "台北文創 （[GEOGRAPHIC_DATA]）" at bounding box center [784, 123] width 370 height 82
drag, startPoint x: 839, startPoint y: 153, endPoint x: 683, endPoint y: 96, distance: 166.1
click at [659, 100] on div "台北文創 （[GEOGRAPHIC_DATA]）" at bounding box center [784, 142] width 856 height 120
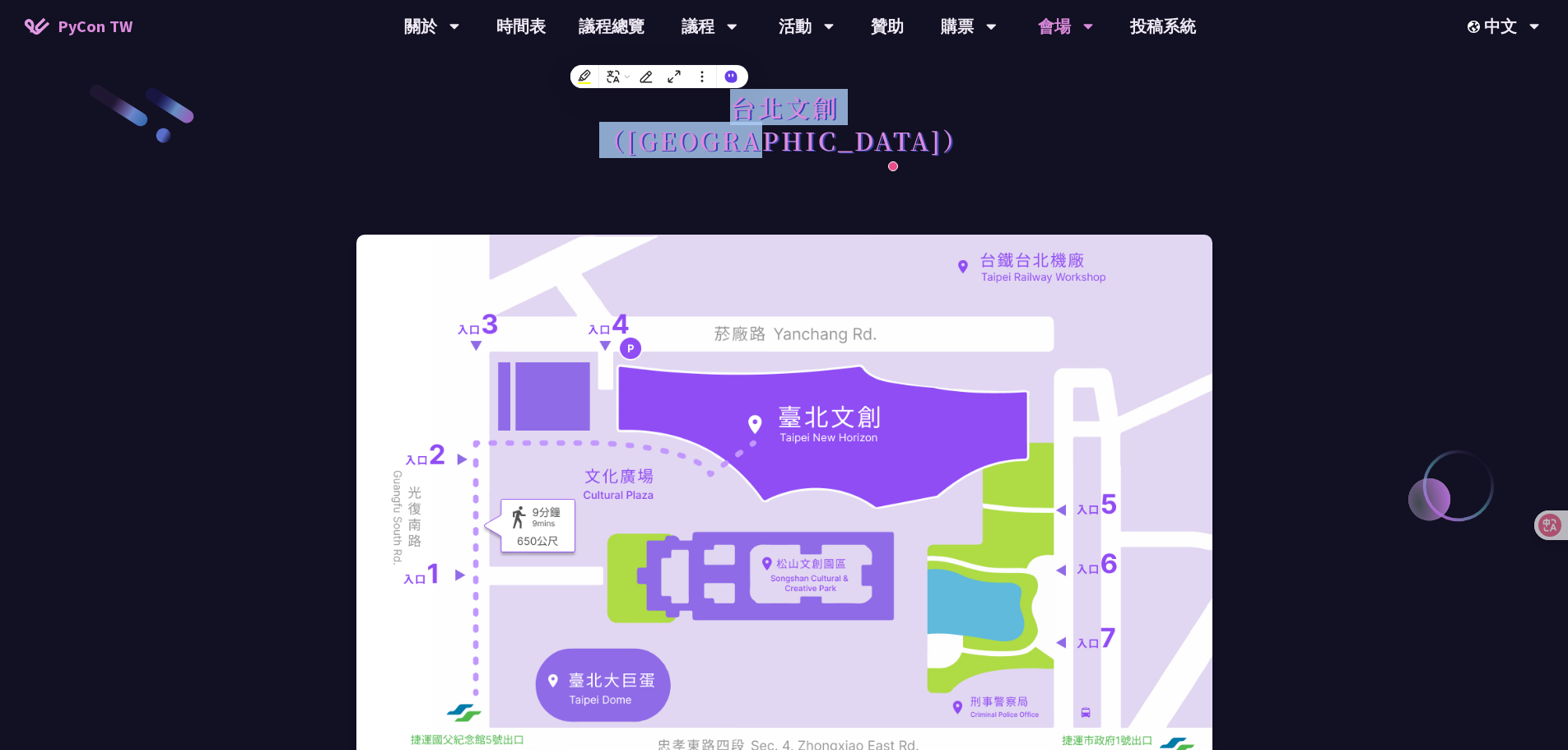
click at [964, 109] on div "台北文創 （[GEOGRAPHIC_DATA]）" at bounding box center [784, 142] width 856 height 120
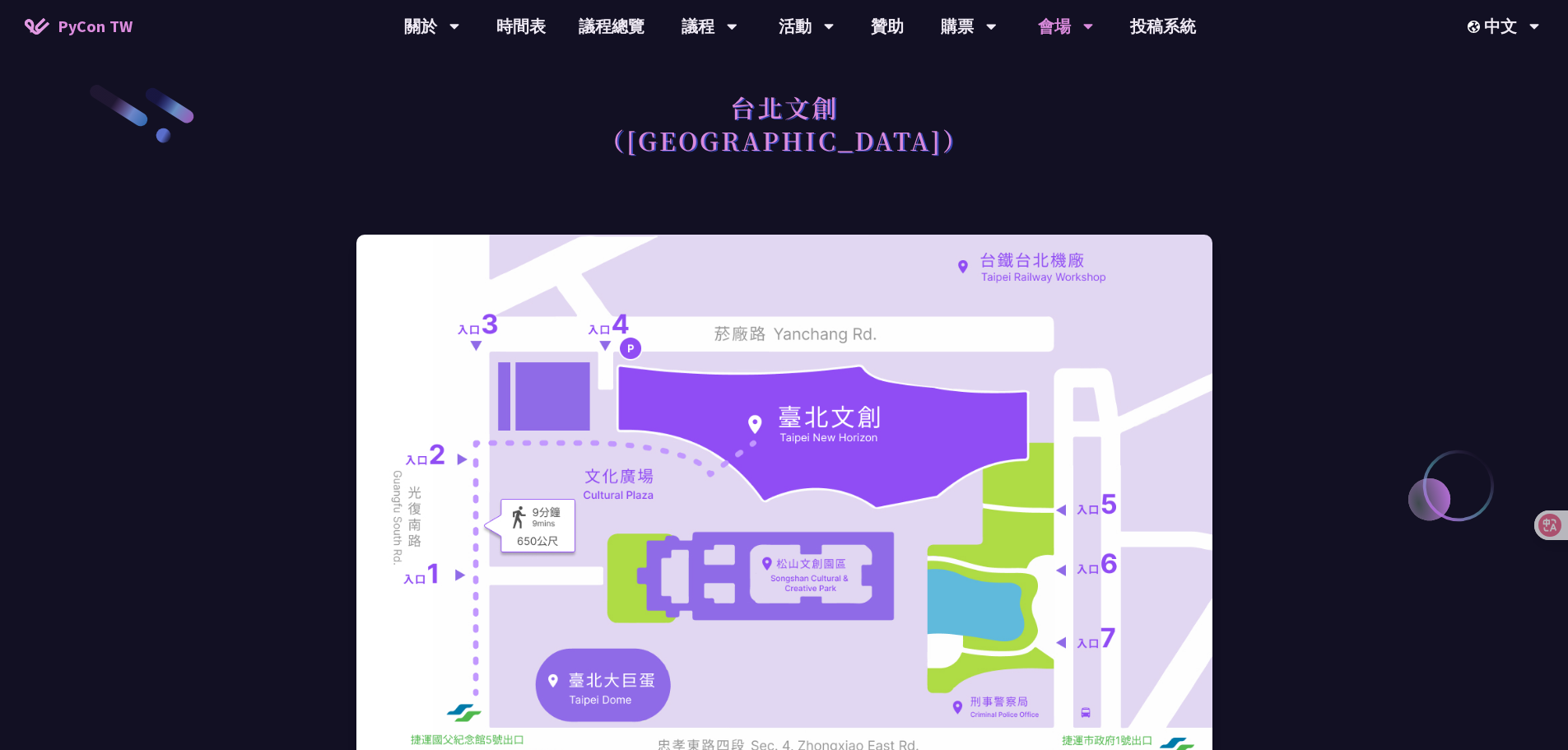
click at [950, 152] on div "台北文創 （[GEOGRAPHIC_DATA]）" at bounding box center [784, 142] width 856 height 120
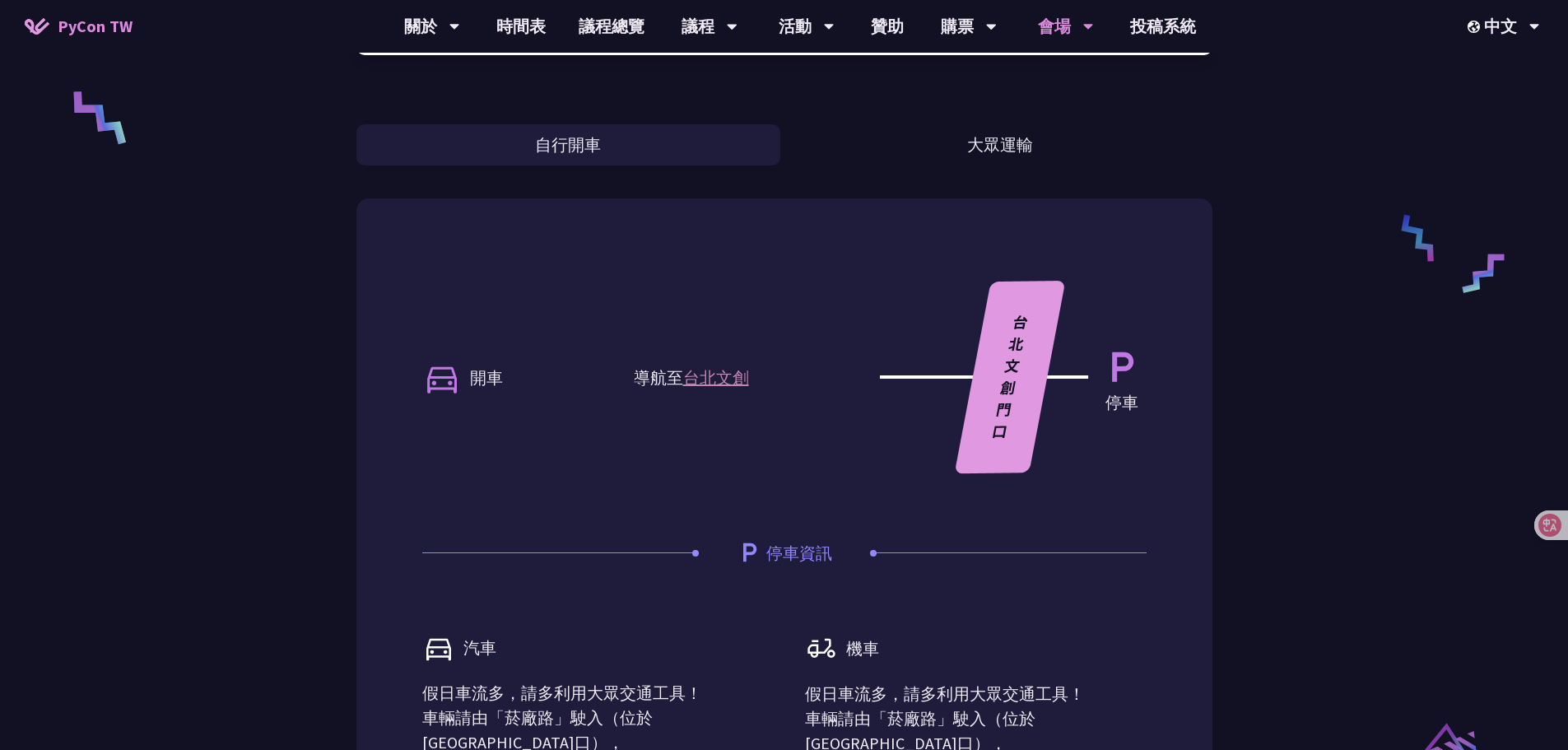
scroll to position [741, 0]
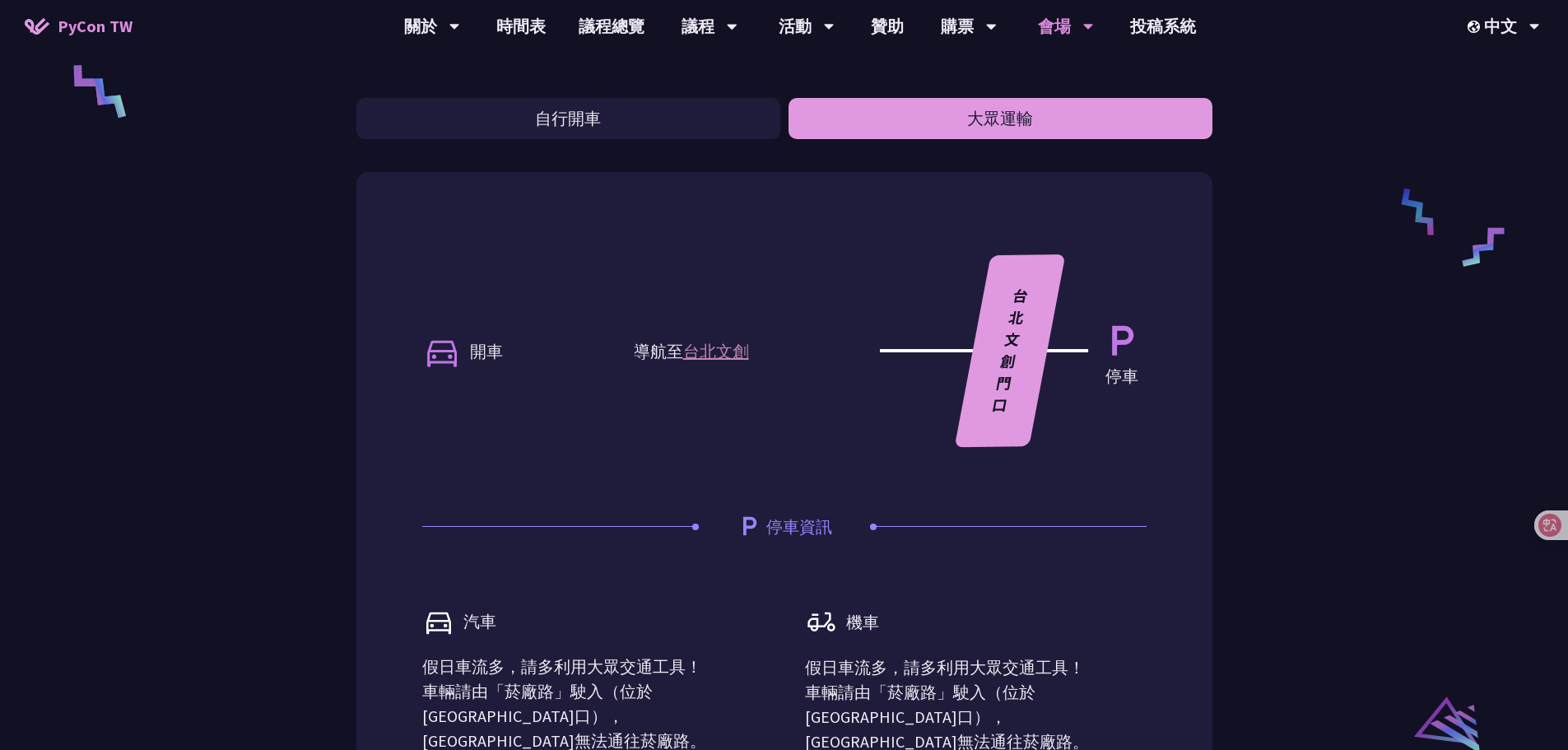
click at [945, 123] on button "大眾運輸" at bounding box center [1000, 118] width 424 height 41
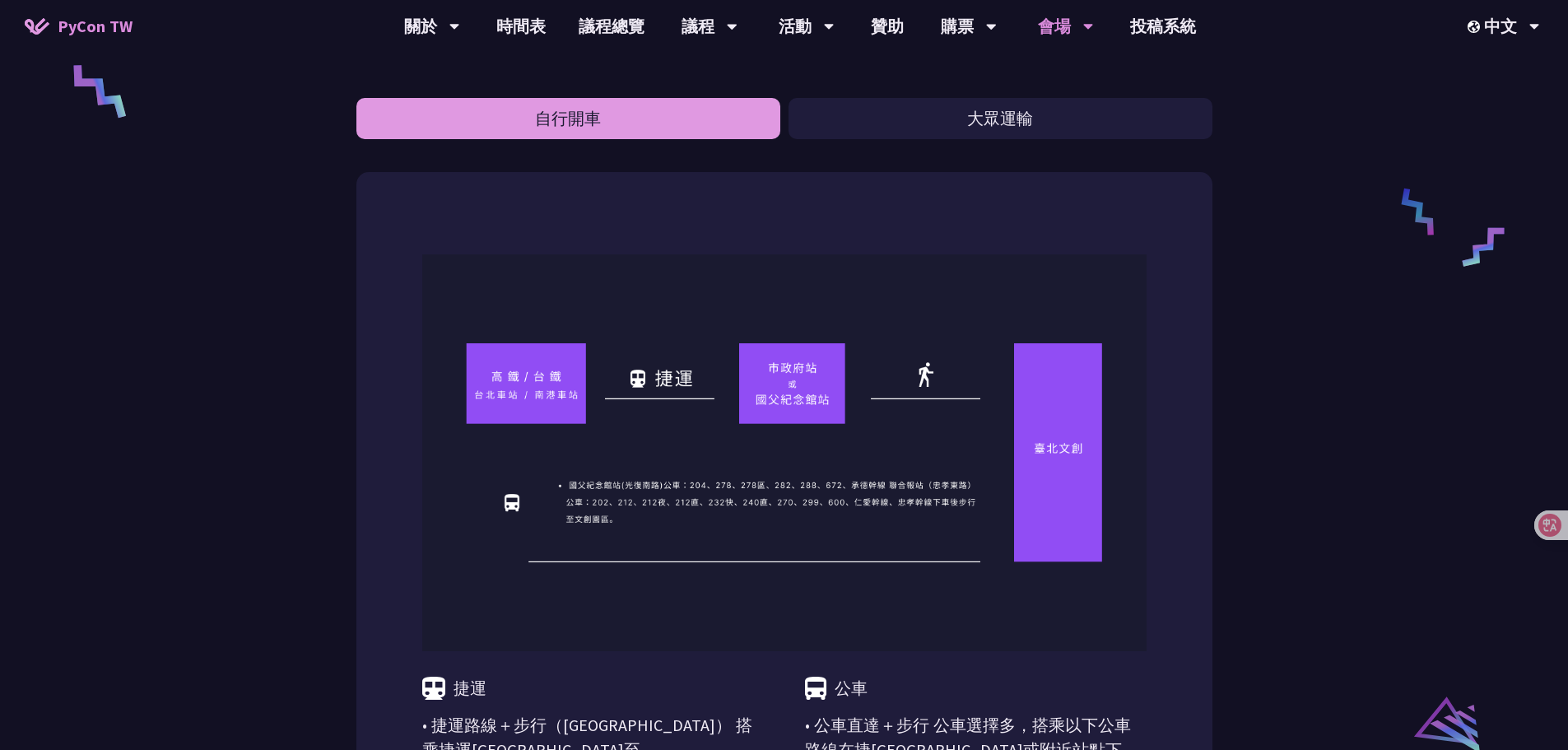
click at [777, 126] on button "自行開車" at bounding box center [569, 118] width 424 height 41
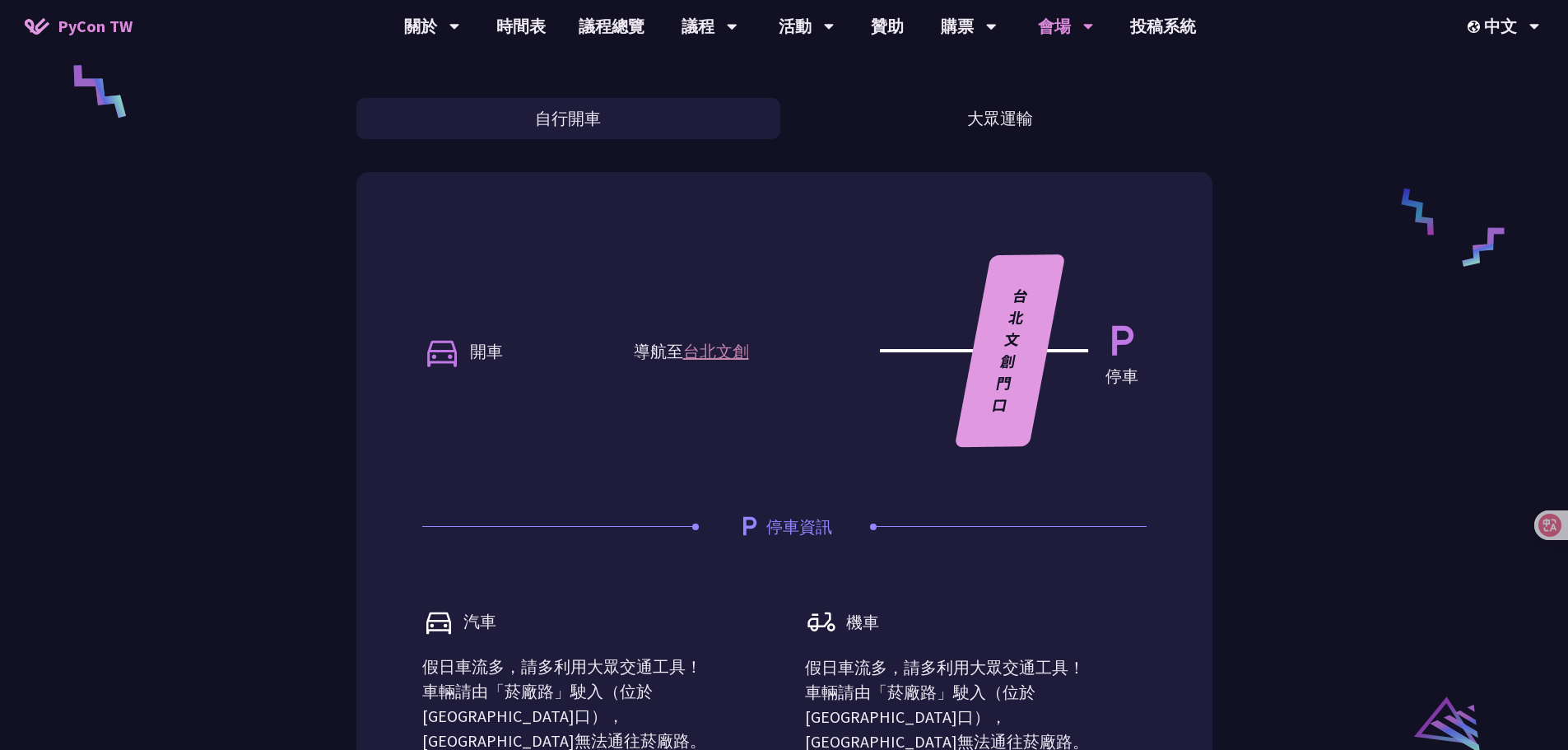
drag, startPoint x: 970, startPoint y: 123, endPoint x: 780, endPoint y: 125, distance: 190.0
click at [967, 123] on button "大眾運輸" at bounding box center [1000, 118] width 424 height 41
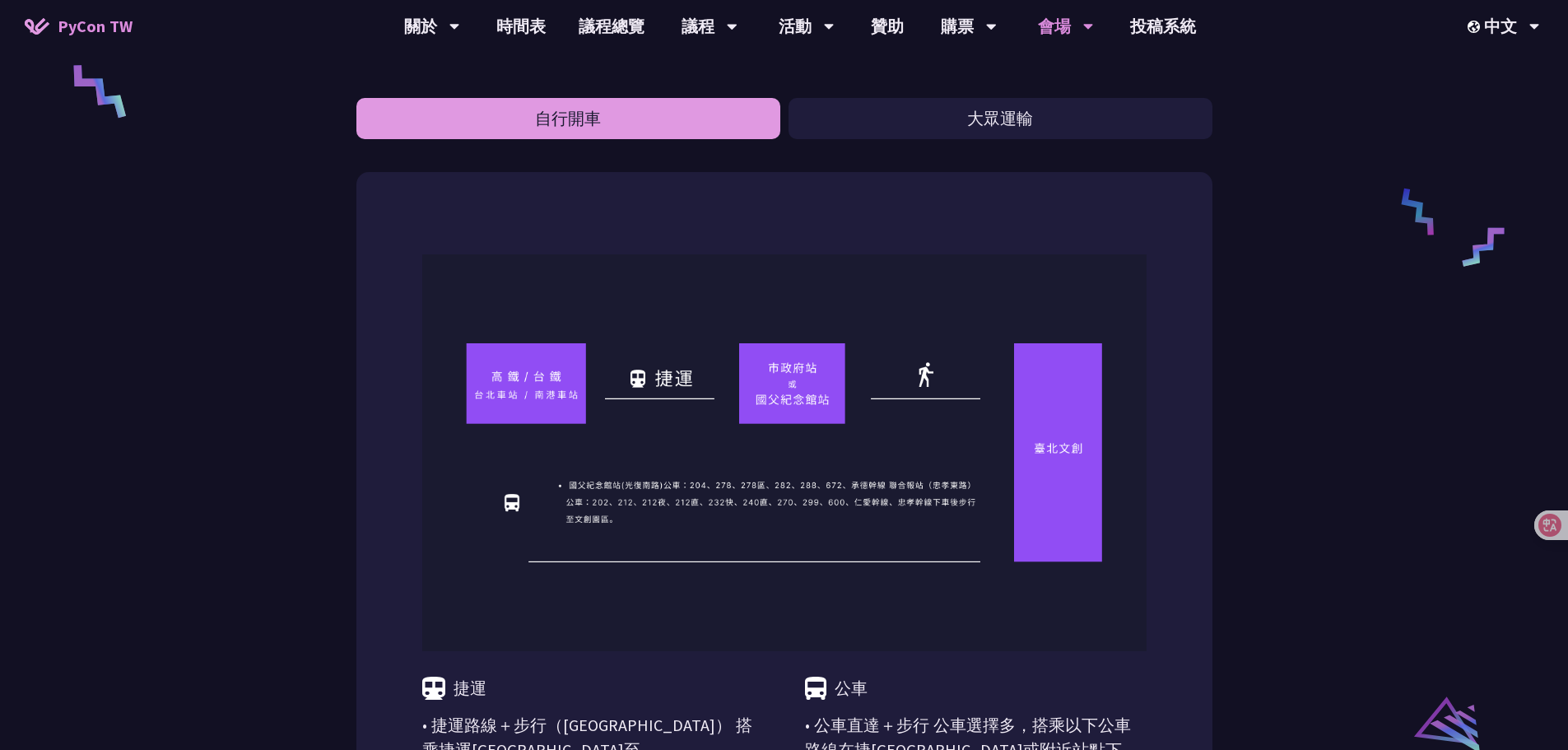
drag, startPoint x: 747, startPoint y: 124, endPoint x: 768, endPoint y: 125, distance: 21.0
click at [751, 124] on button "自行開車" at bounding box center [569, 118] width 424 height 41
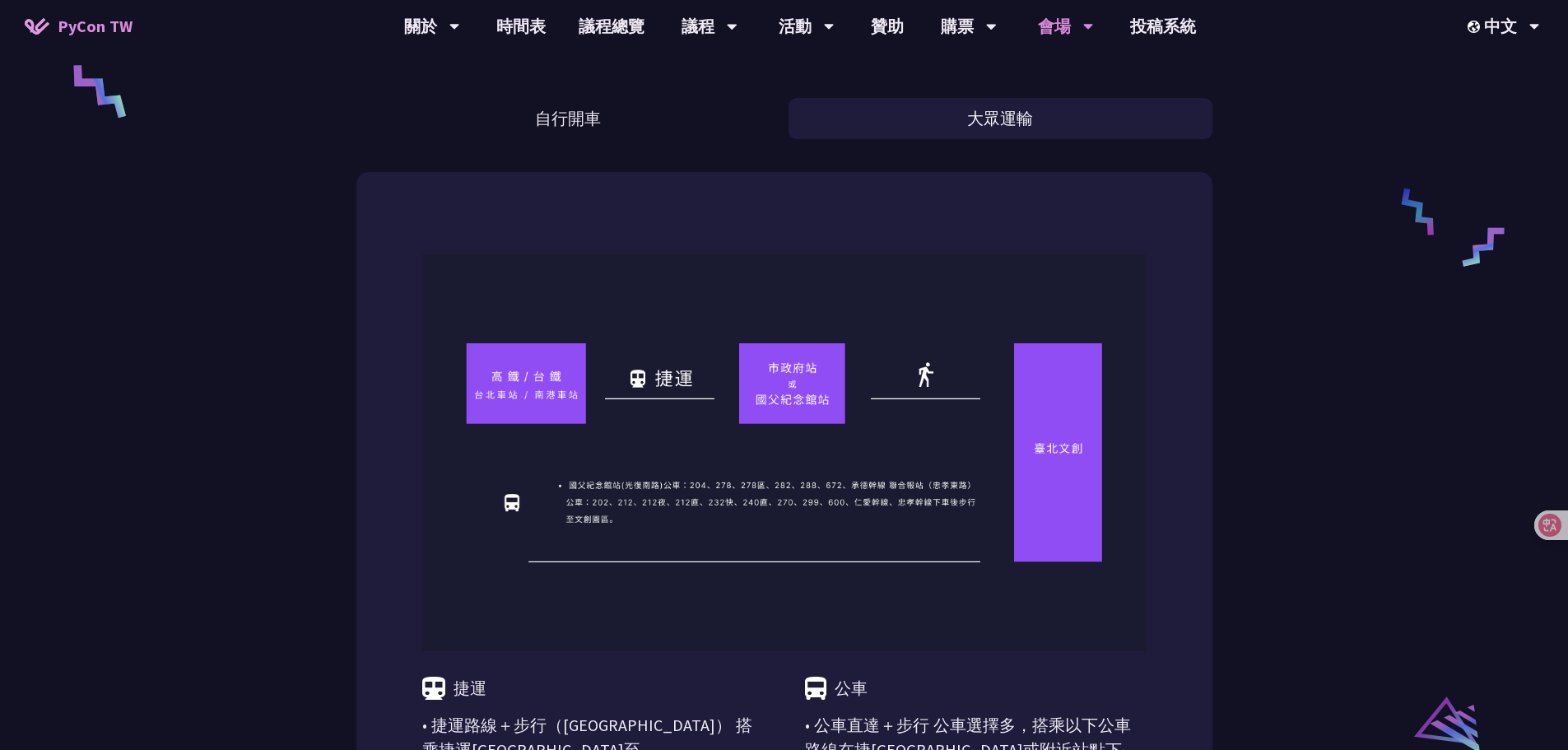
drag, startPoint x: 936, startPoint y: 134, endPoint x: 798, endPoint y: 131, distance: 138.0
click at [915, 134] on button "大眾運輸" at bounding box center [1000, 118] width 424 height 41
drag, startPoint x: 678, startPoint y: 127, endPoint x: 913, endPoint y: 126, distance: 235.0
click at [712, 126] on button "自行開車" at bounding box center [569, 118] width 424 height 41
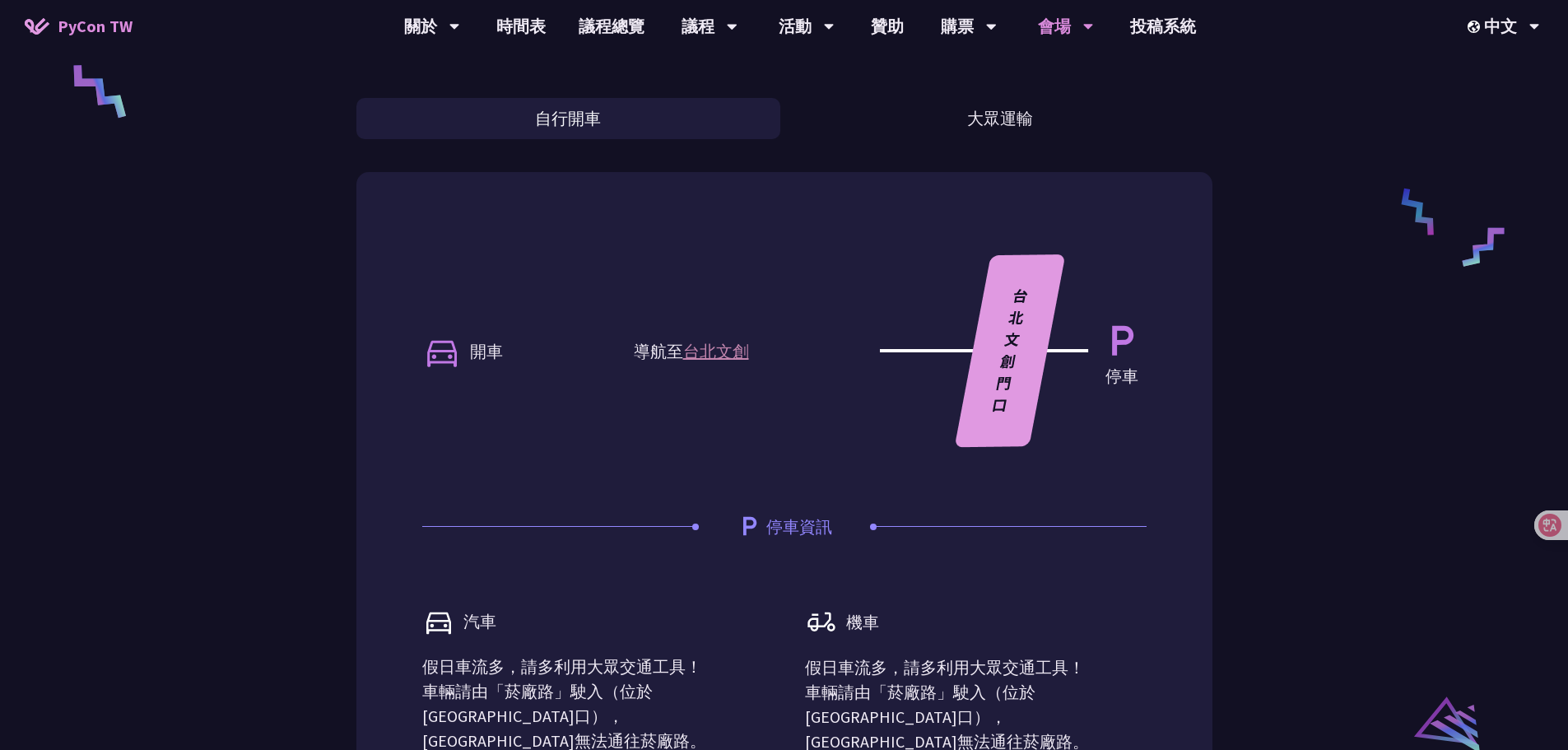
drag, startPoint x: 916, startPoint y: 126, endPoint x: 712, endPoint y: 124, distance: 204.0
click at [892, 126] on button "大眾運輸" at bounding box center [1000, 118] width 424 height 41
click at [713, 125] on button "自行開車" at bounding box center [569, 118] width 424 height 41
click at [877, 129] on button "大眾運輸" at bounding box center [1000, 118] width 424 height 41
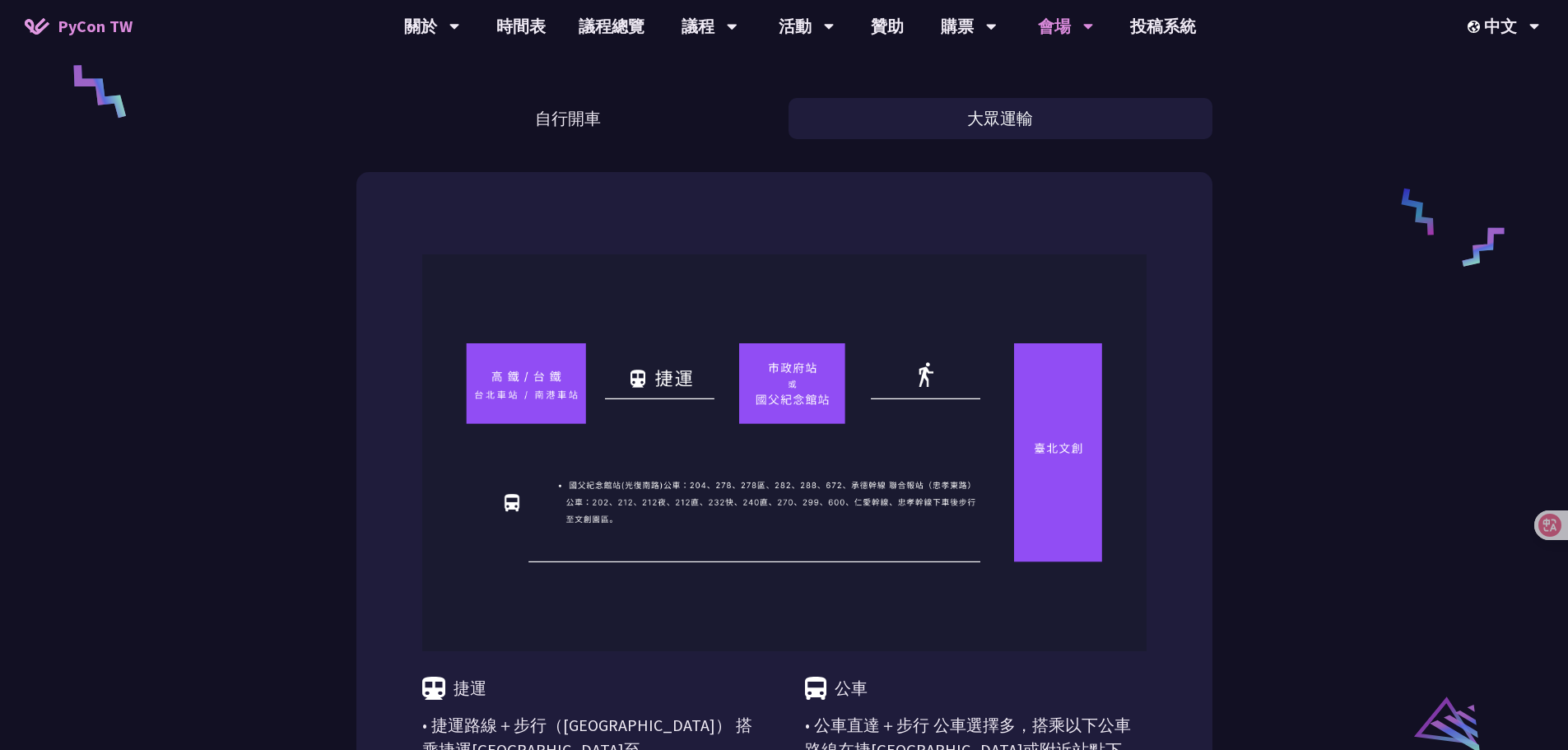
drag, startPoint x: 645, startPoint y: 127, endPoint x: 792, endPoint y: 127, distance: 147.0
click at [733, 127] on button "自行開車" at bounding box center [569, 118] width 424 height 41
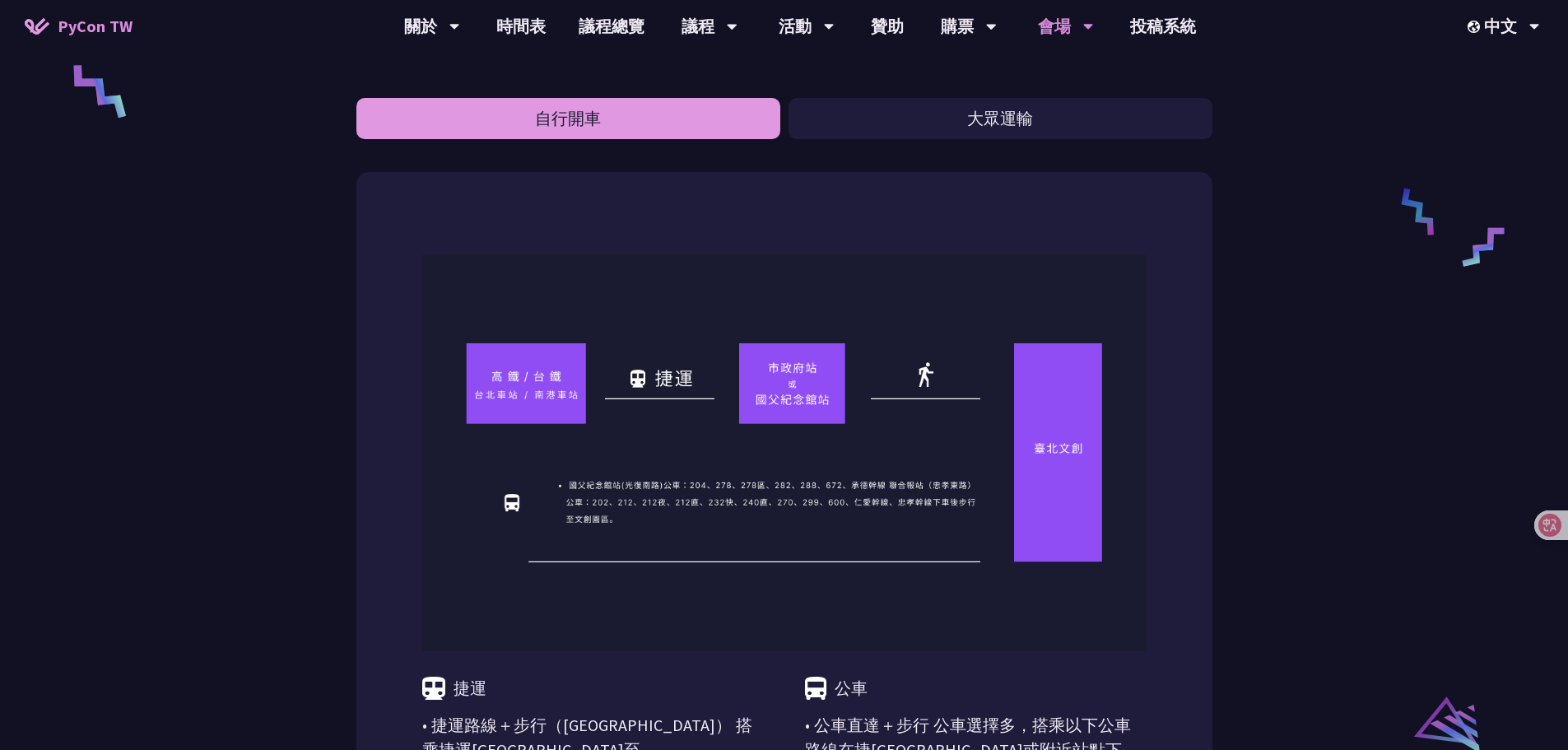
click at [886, 126] on button "大眾運輸" at bounding box center [1000, 118] width 424 height 41
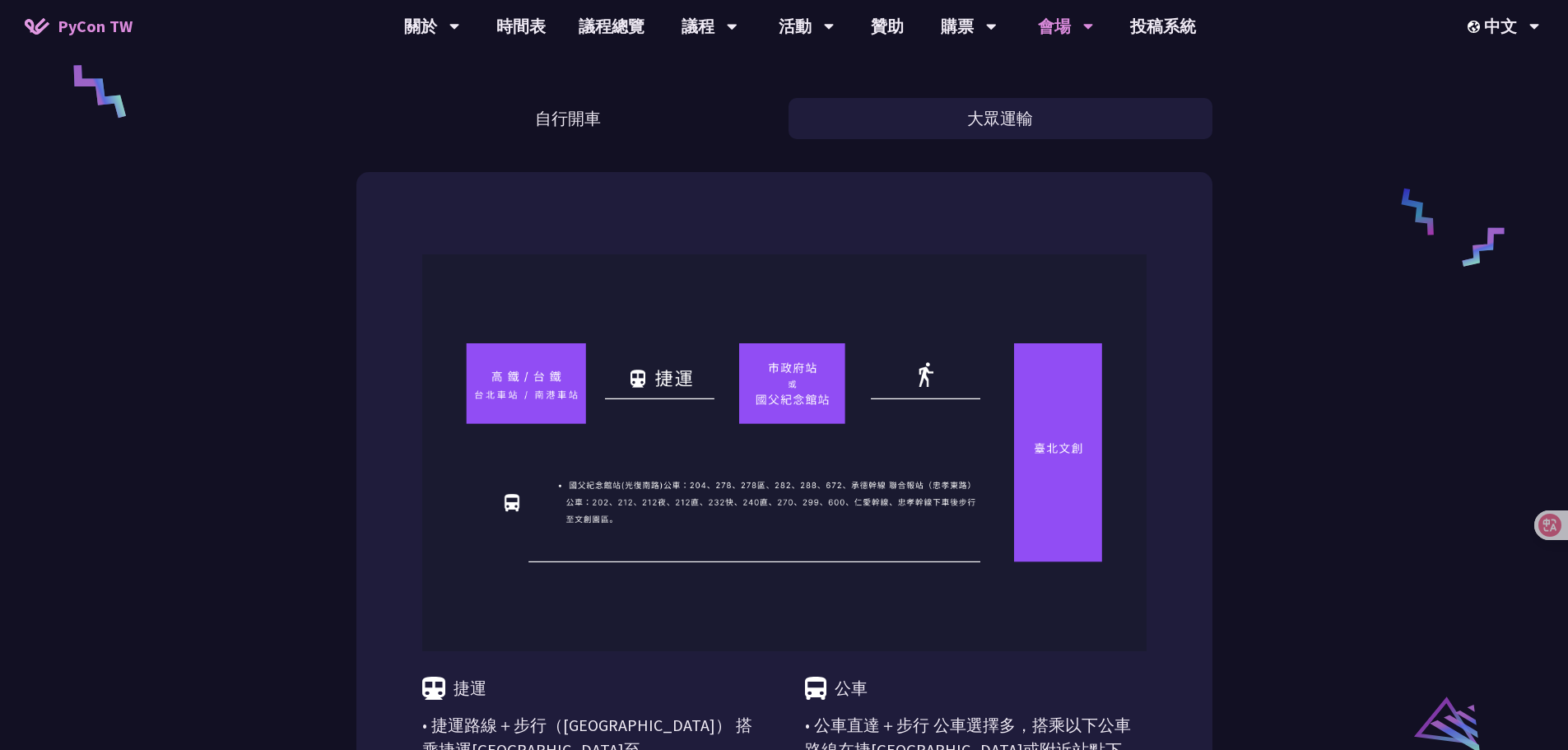
click at [755, 125] on button "自行開車" at bounding box center [569, 118] width 424 height 41
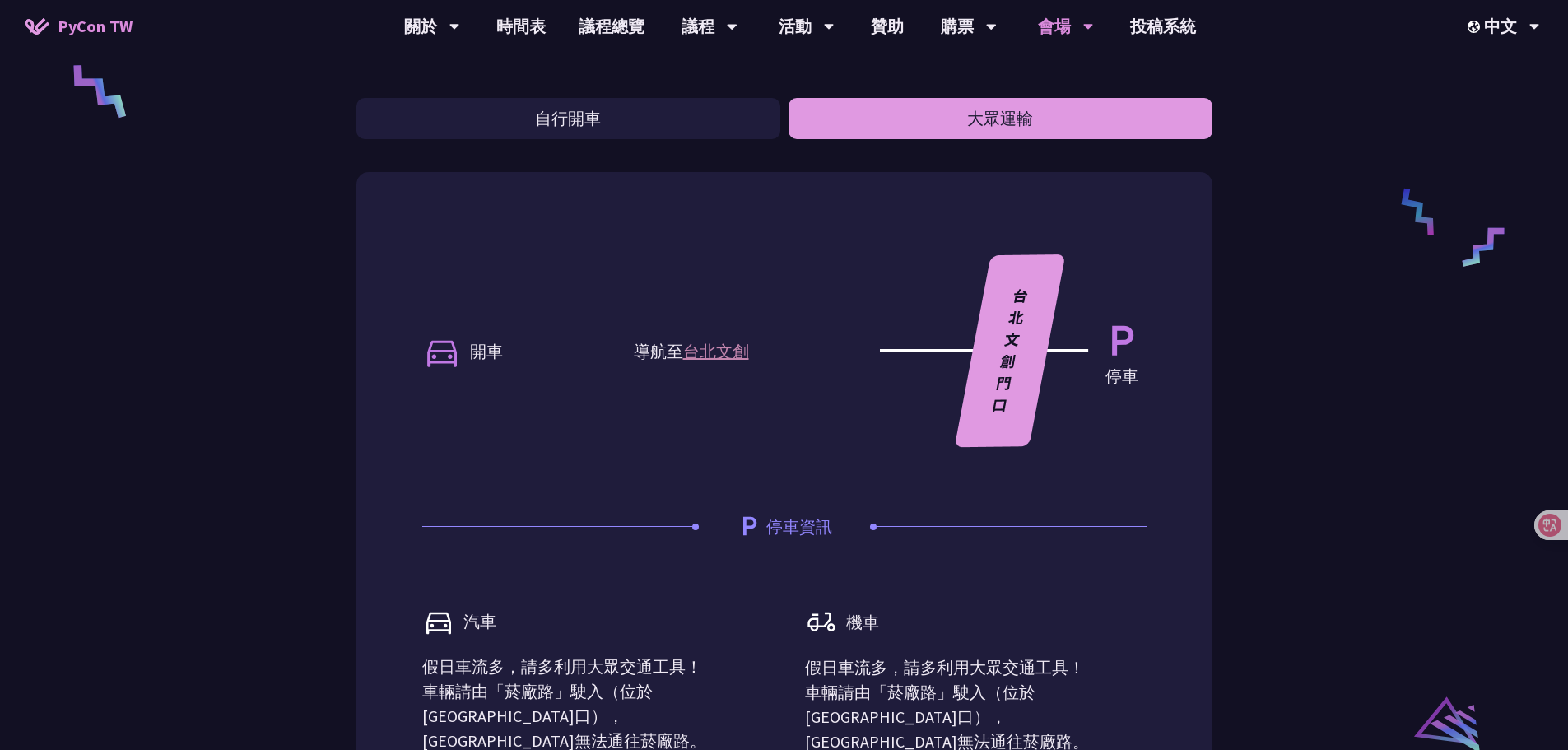
drag, startPoint x: 932, startPoint y: 129, endPoint x: 856, endPoint y: 130, distance: 76.0
click at [890, 130] on button "大眾運輸" at bounding box center [1000, 118] width 424 height 41
drag, startPoint x: 694, startPoint y: 126, endPoint x: 963, endPoint y: 125, distance: 269.0
click at [775, 126] on button "自行開車" at bounding box center [569, 118] width 424 height 41
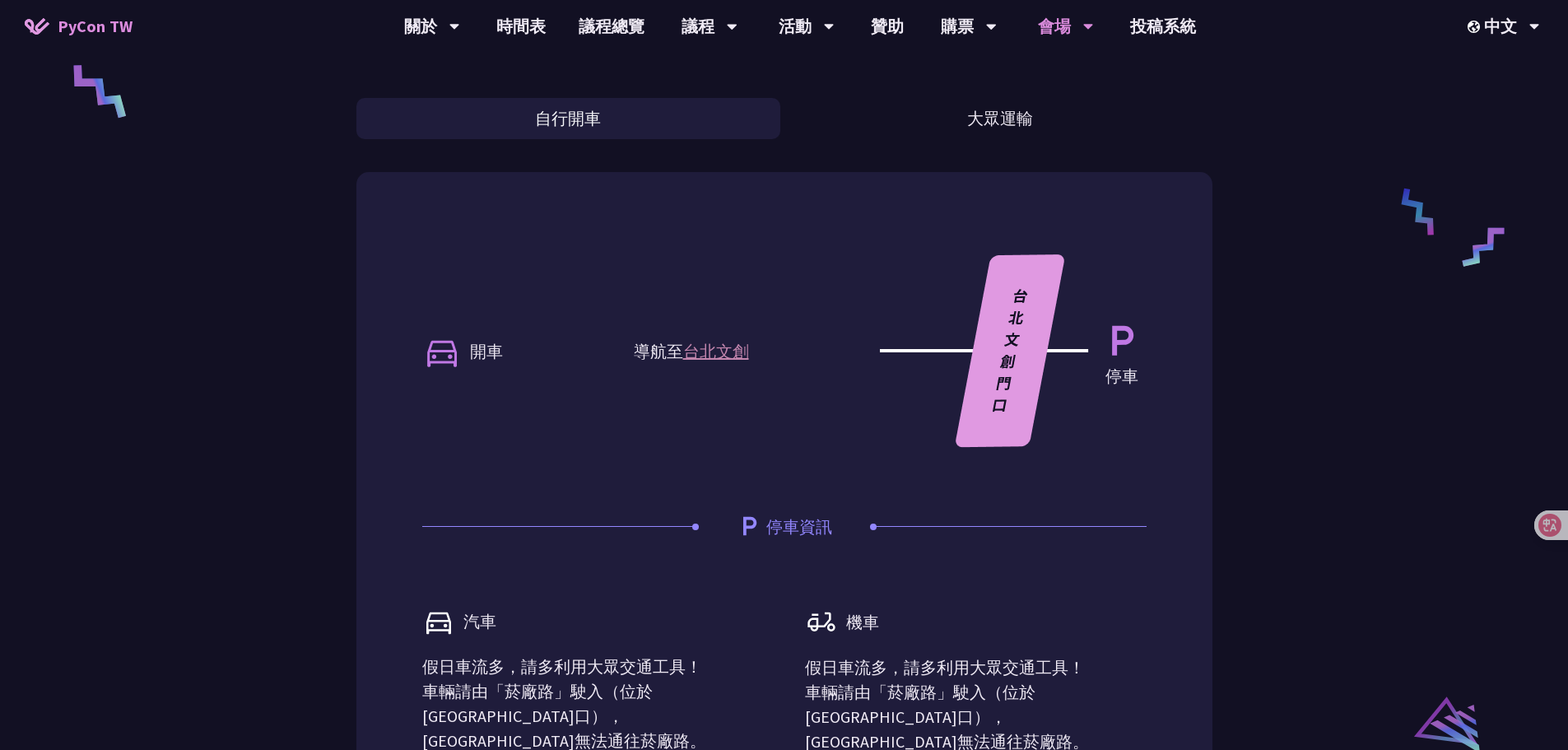
drag, startPoint x: 954, startPoint y: 127, endPoint x: 687, endPoint y: 122, distance: 267.0
click at [913, 129] on button "大眾運輸" at bounding box center [1000, 118] width 424 height 41
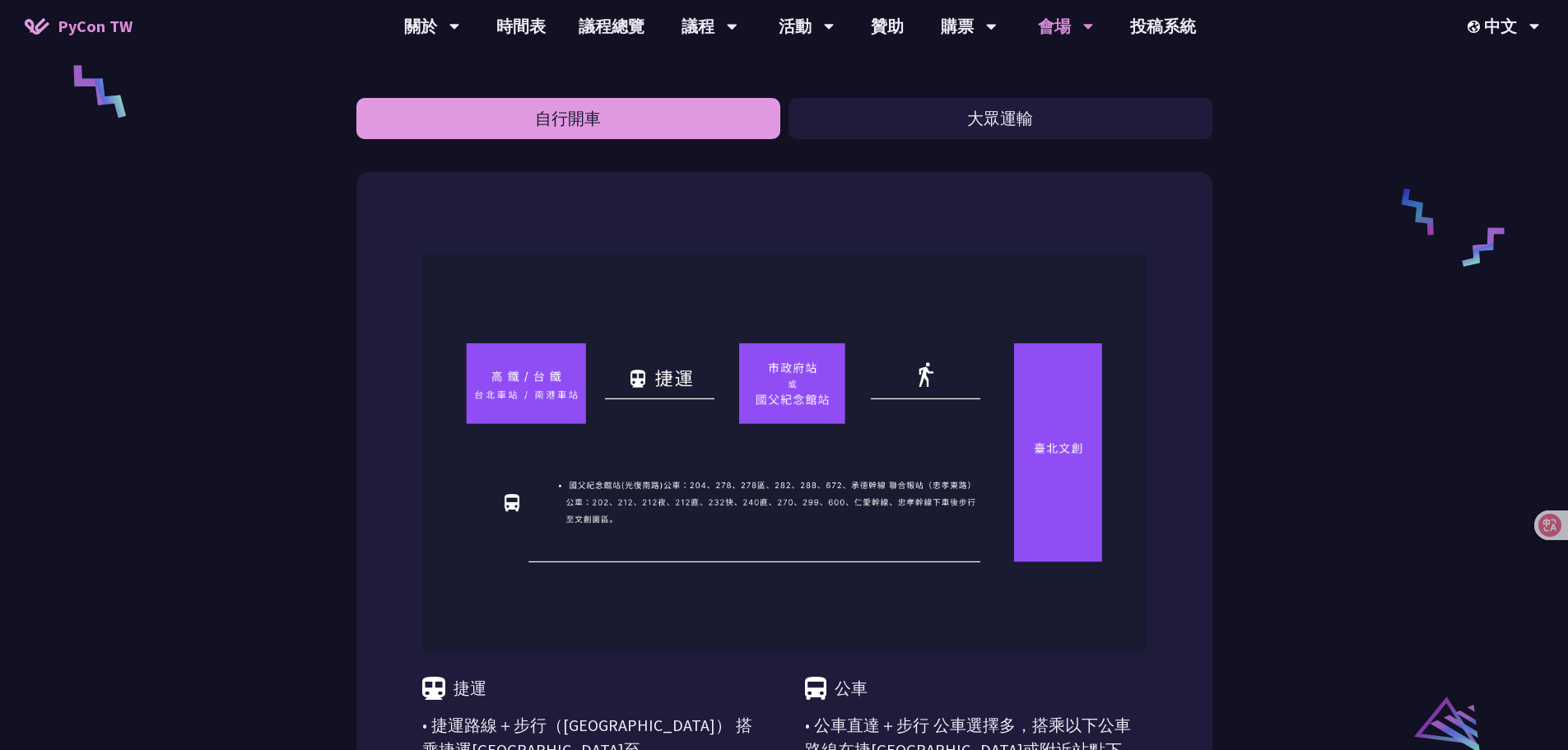
drag, startPoint x: 687, startPoint y: 122, endPoint x: 706, endPoint y: 125, distance: 19.2
click at [876, 129] on div "自行開車 大眾運輸" at bounding box center [784, 118] width 856 height 41
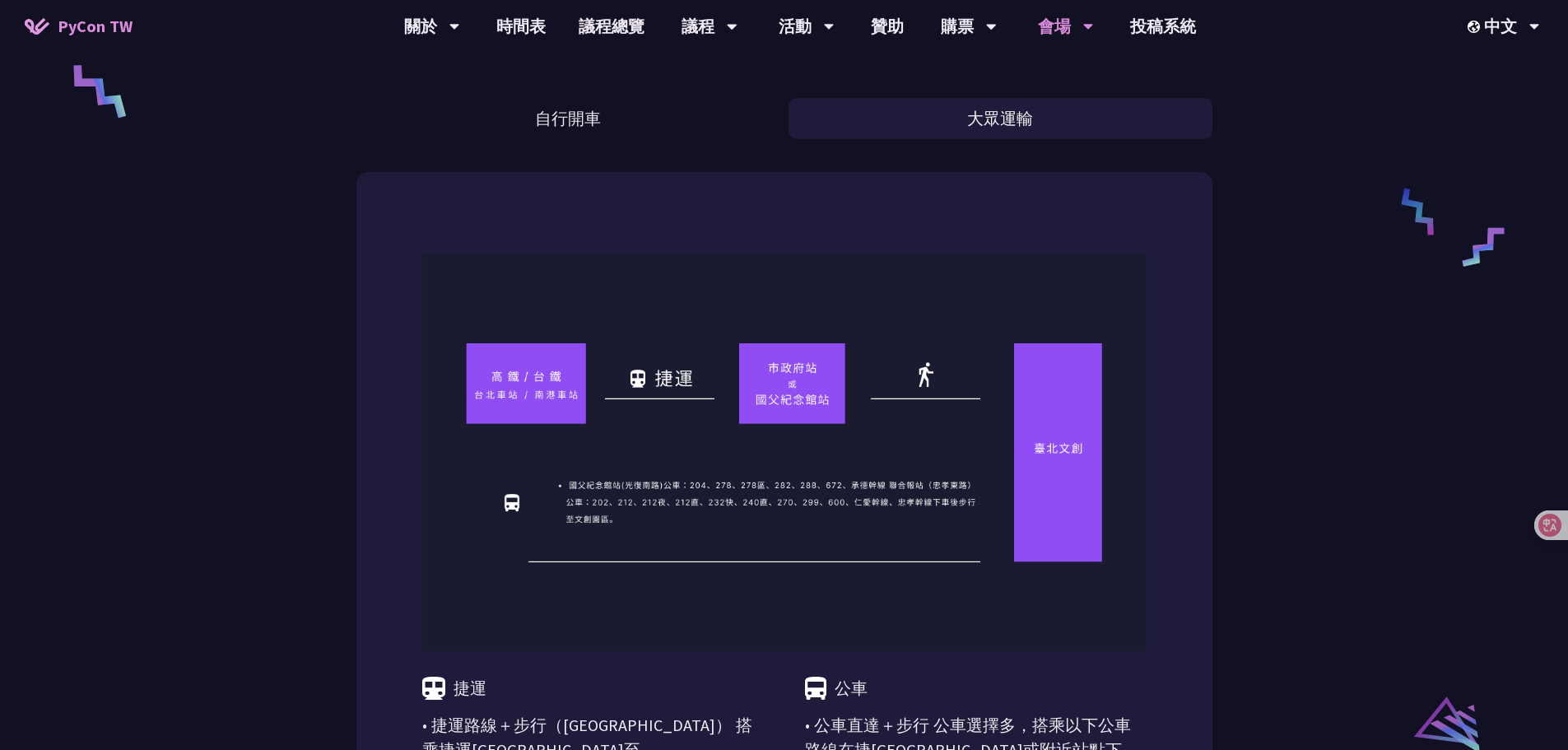
drag, startPoint x: 706, startPoint y: 125, endPoint x: 929, endPoint y: 128, distance: 223.0
click at [737, 126] on button "自行開車" at bounding box center [569, 118] width 424 height 41
click at [905, 129] on button "大眾運輸" at bounding box center [1000, 118] width 424 height 41
click at [732, 121] on button "自行開車" at bounding box center [569, 118] width 424 height 41
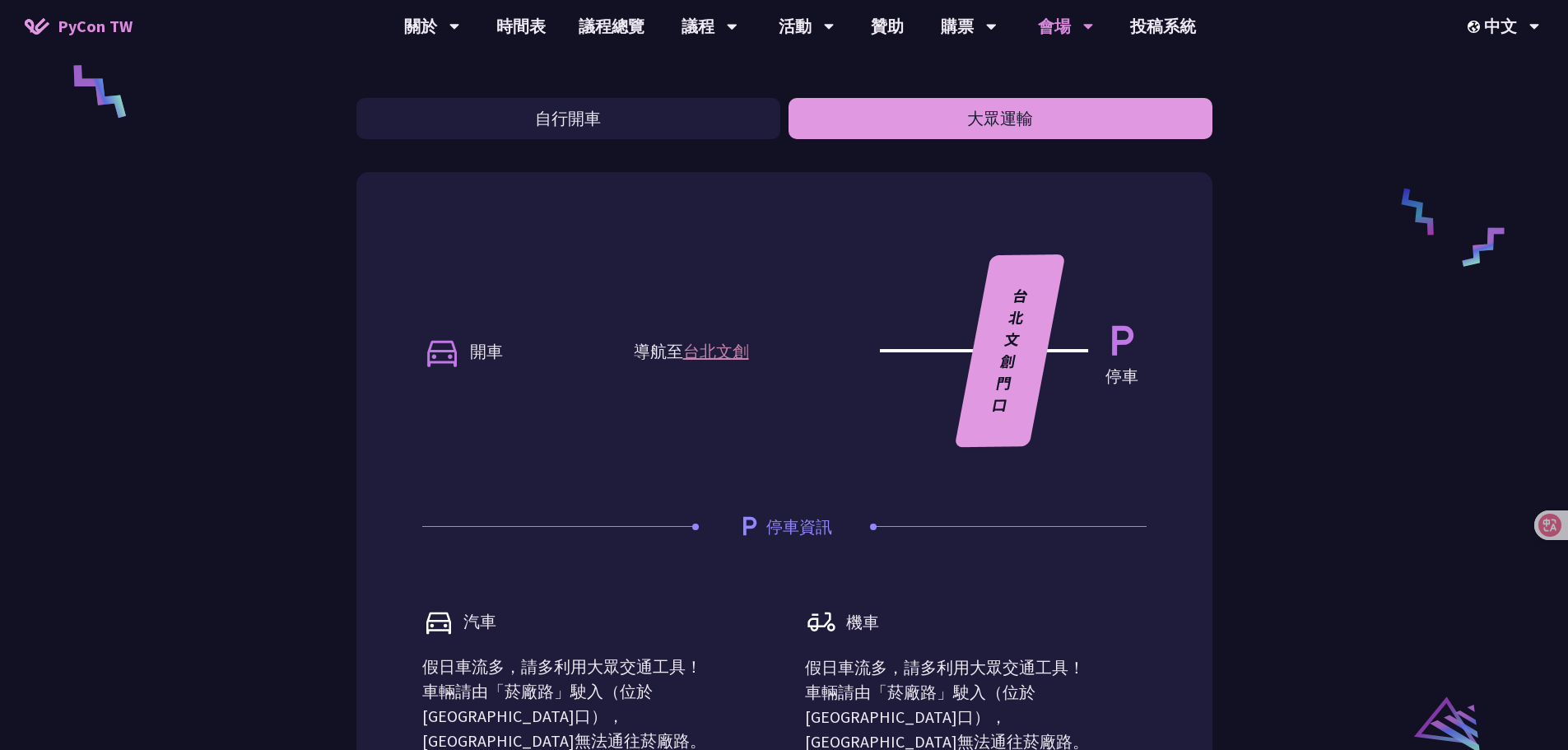
drag, startPoint x: 945, startPoint y: 123, endPoint x: 834, endPoint y: 124, distance: 111.0
click at [902, 125] on button "大眾運輸" at bounding box center [1000, 118] width 424 height 41
click at [773, 122] on button "自行開車" at bounding box center [569, 118] width 424 height 41
click at [908, 125] on button "大眾運輸" at bounding box center [1000, 118] width 424 height 41
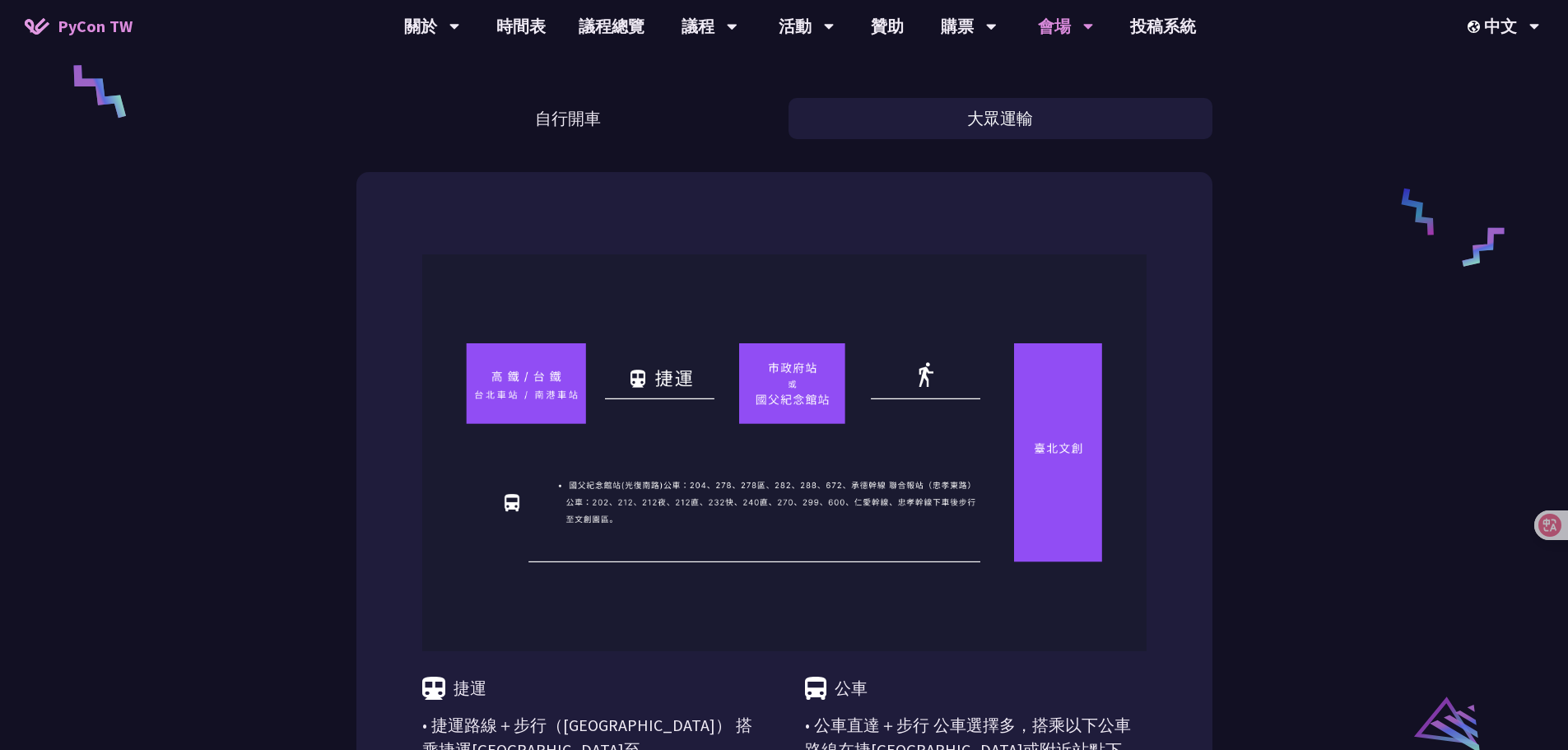
drag, startPoint x: 684, startPoint y: 121, endPoint x: 938, endPoint y: 125, distance: 254.0
click at [780, 122] on div "自行開車 大眾運輸" at bounding box center [784, 118] width 856 height 41
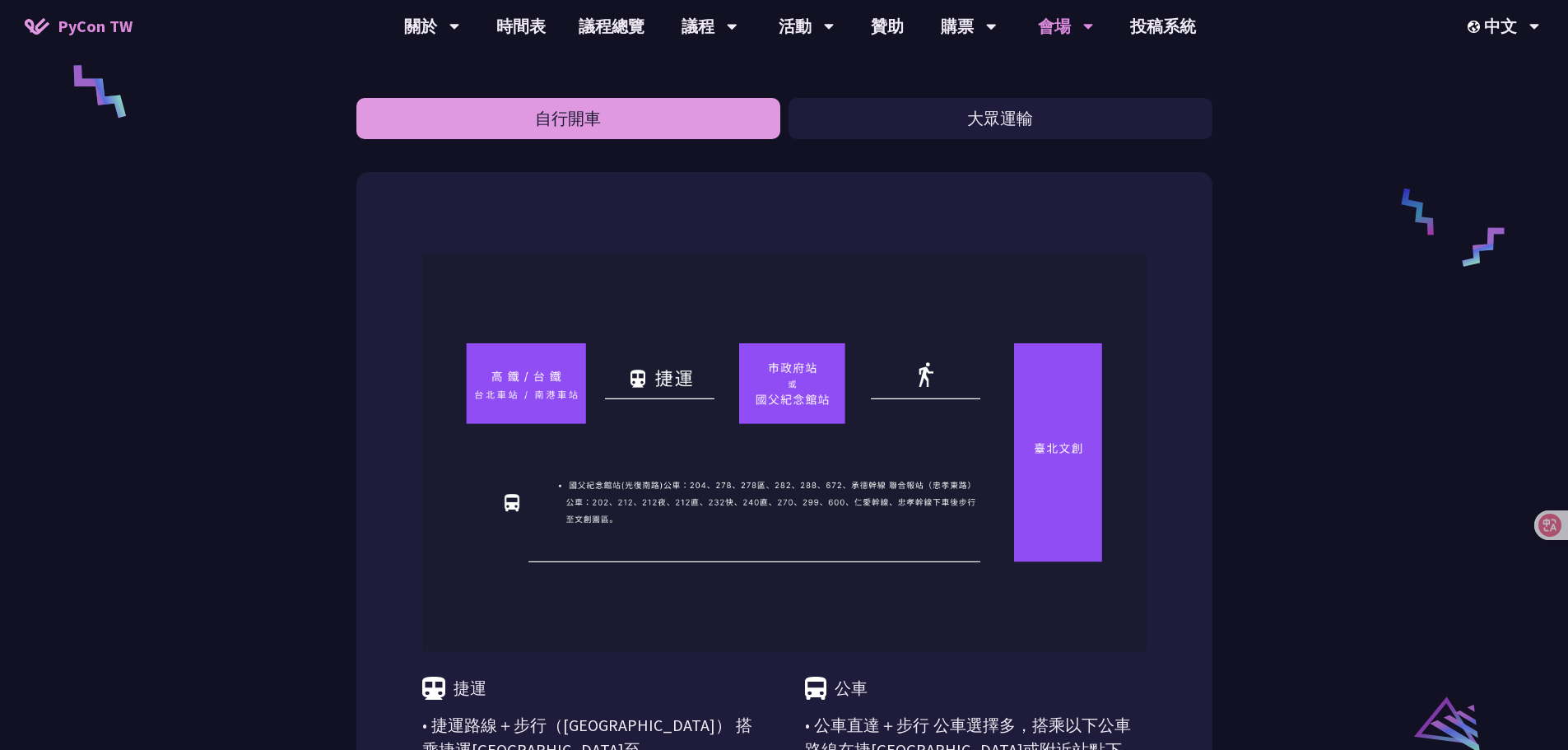
drag, startPoint x: 938, startPoint y: 125, endPoint x: 718, endPoint y: 123, distance: 220.0
click at [851, 125] on button "大眾運輸" at bounding box center [1000, 118] width 424 height 41
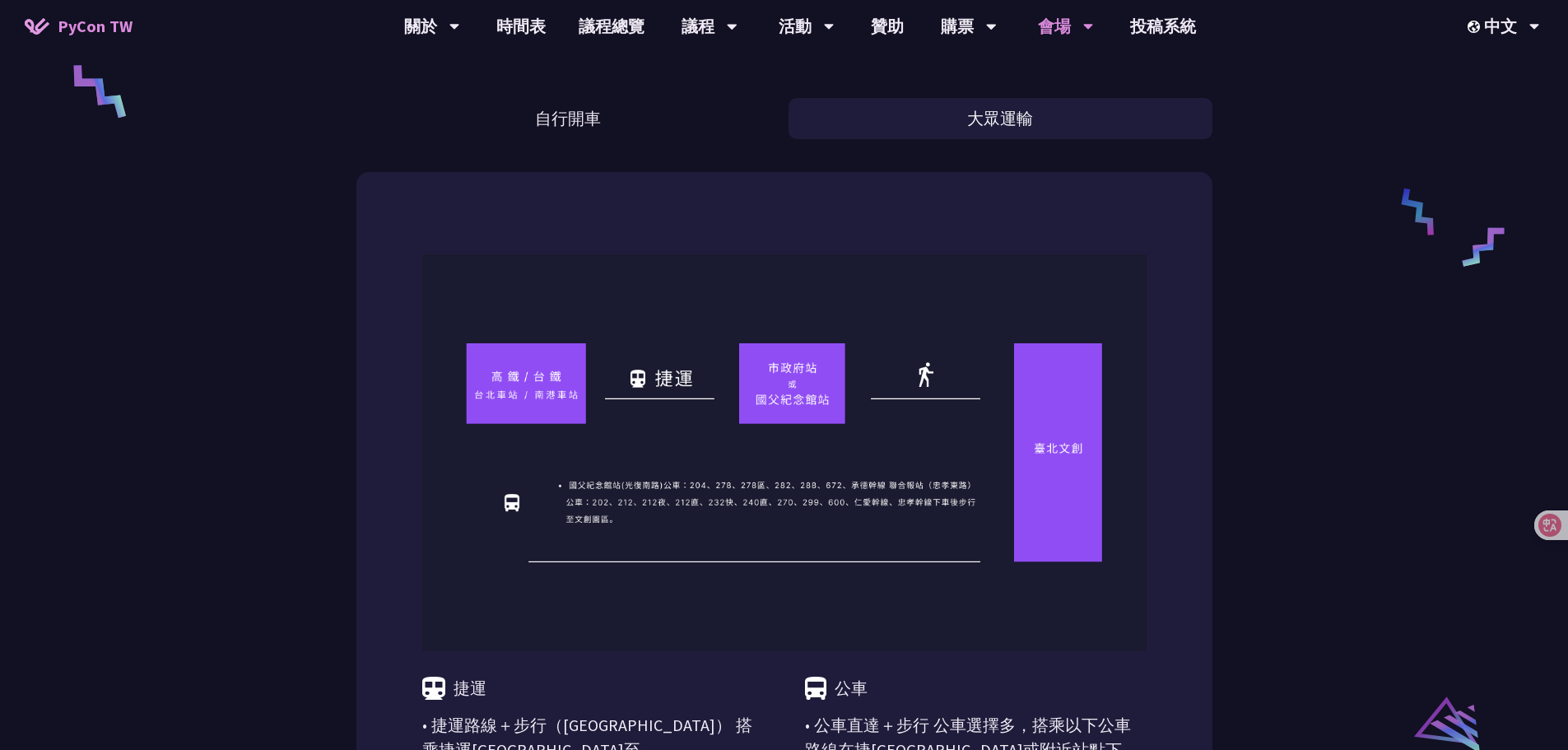
drag, startPoint x: 658, startPoint y: 121, endPoint x: 968, endPoint y: 125, distance: 310.0
click at [773, 123] on button "自行開車" at bounding box center [569, 118] width 424 height 41
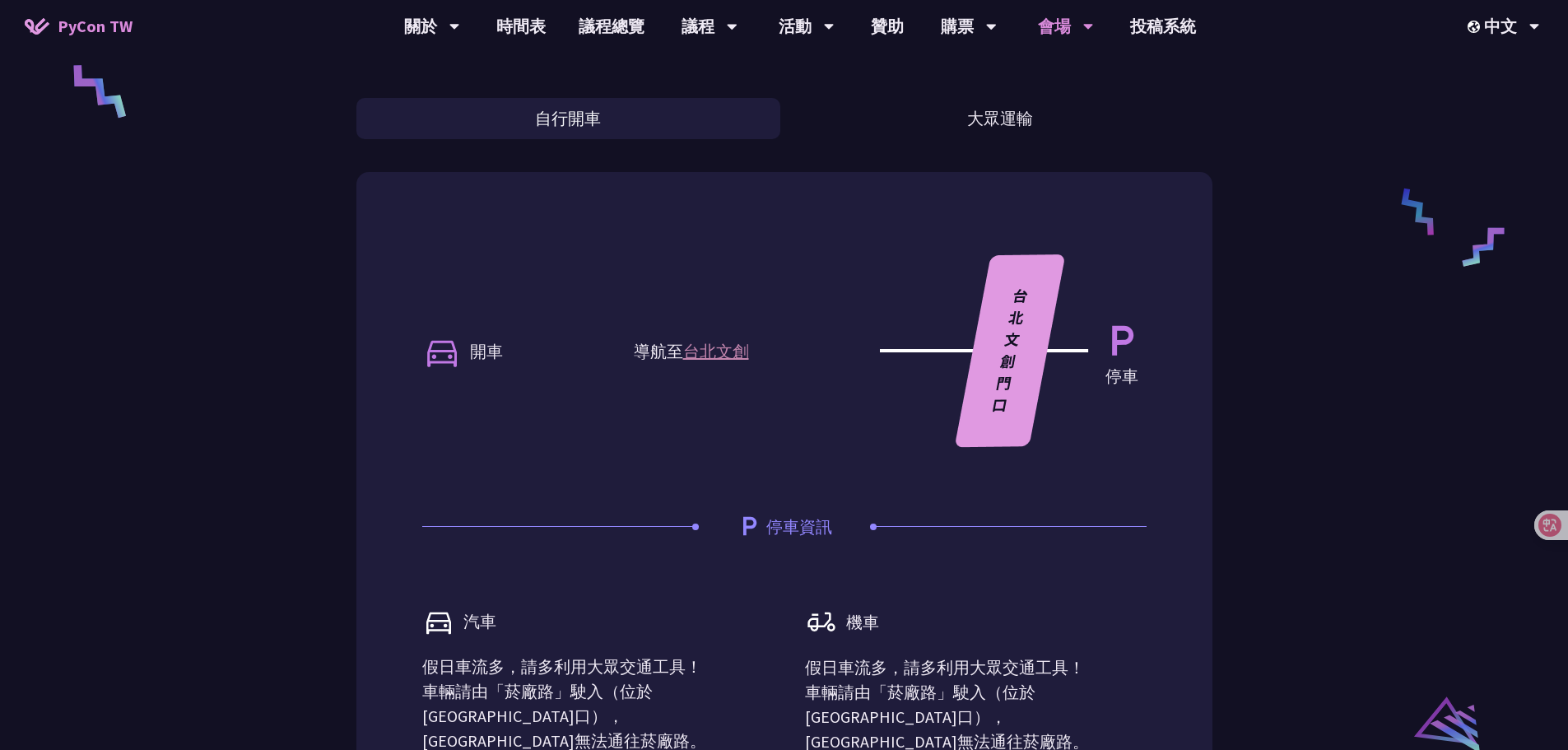
drag, startPoint x: 968, startPoint y: 125, endPoint x: 722, endPoint y: 122, distance: 246.0
click at [904, 126] on button "大眾運輸" at bounding box center [1000, 118] width 424 height 41
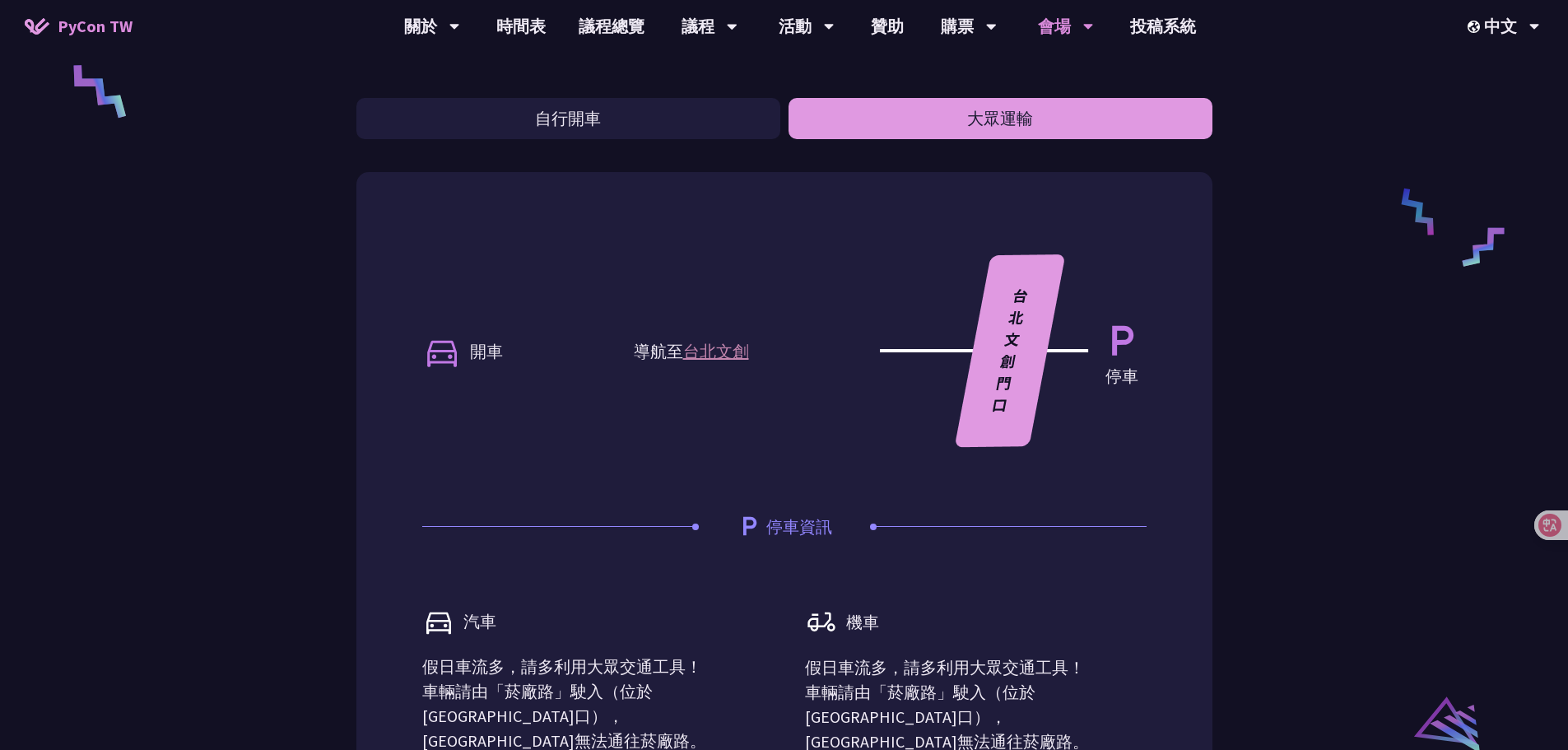
click at [777, 123] on button "自行開車" at bounding box center [569, 118] width 424 height 41
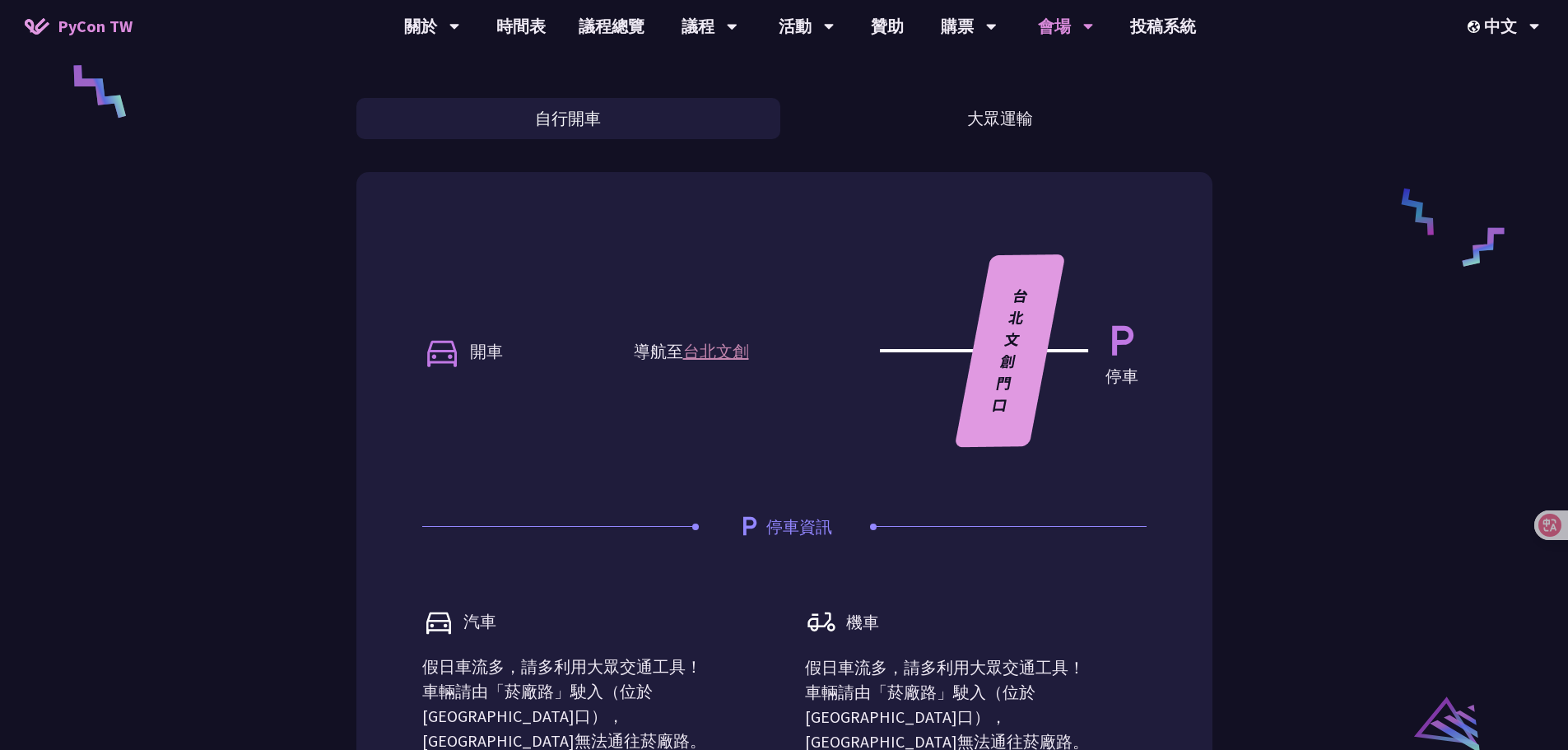
click at [881, 124] on button "大眾運輸" at bounding box center [1000, 118] width 424 height 41
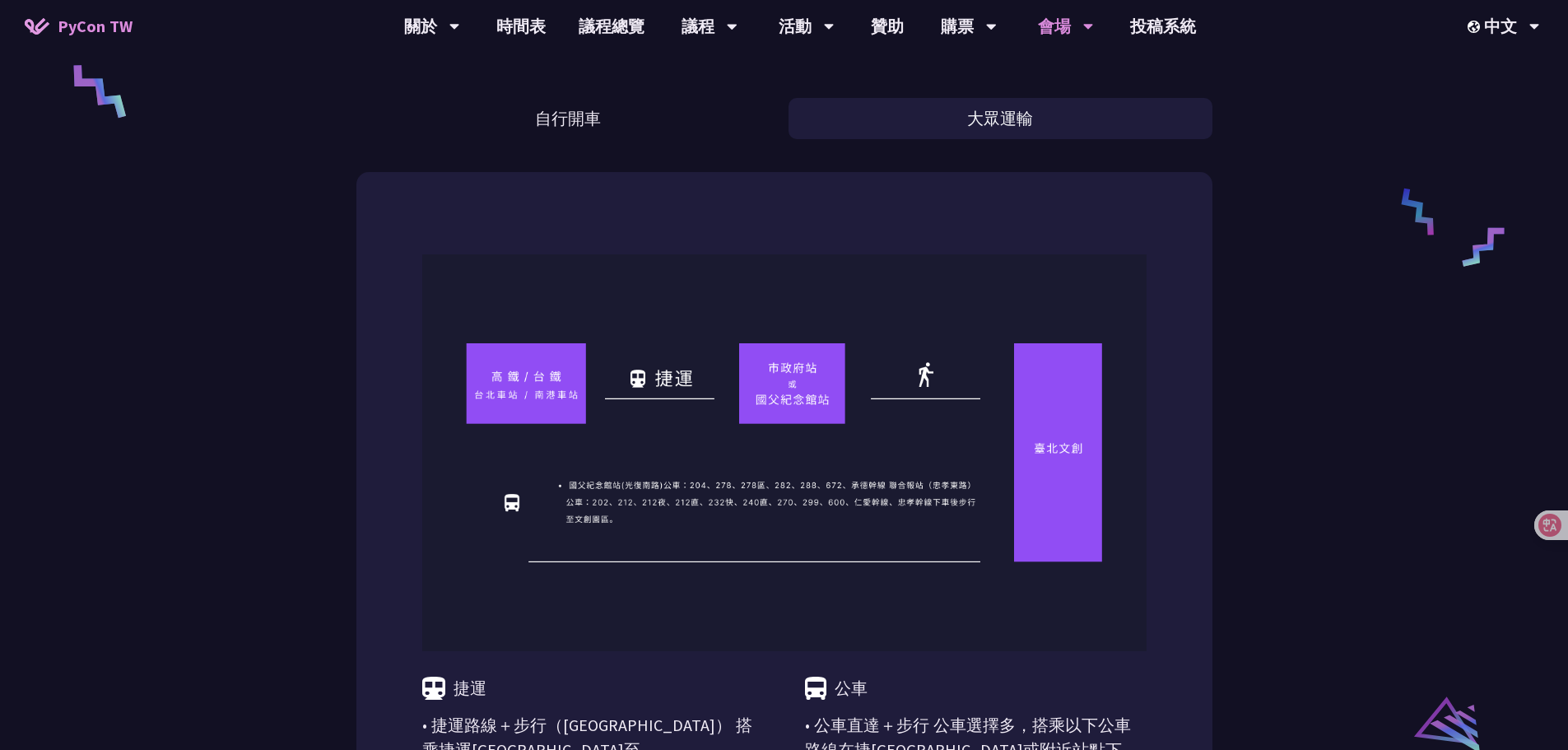
drag, startPoint x: 638, startPoint y: 120, endPoint x: 863, endPoint y: 122, distance: 225.0
click at [718, 121] on button "自行開車" at bounding box center [569, 118] width 424 height 41
click at [878, 122] on button "大眾運輸" at bounding box center [1000, 118] width 424 height 41
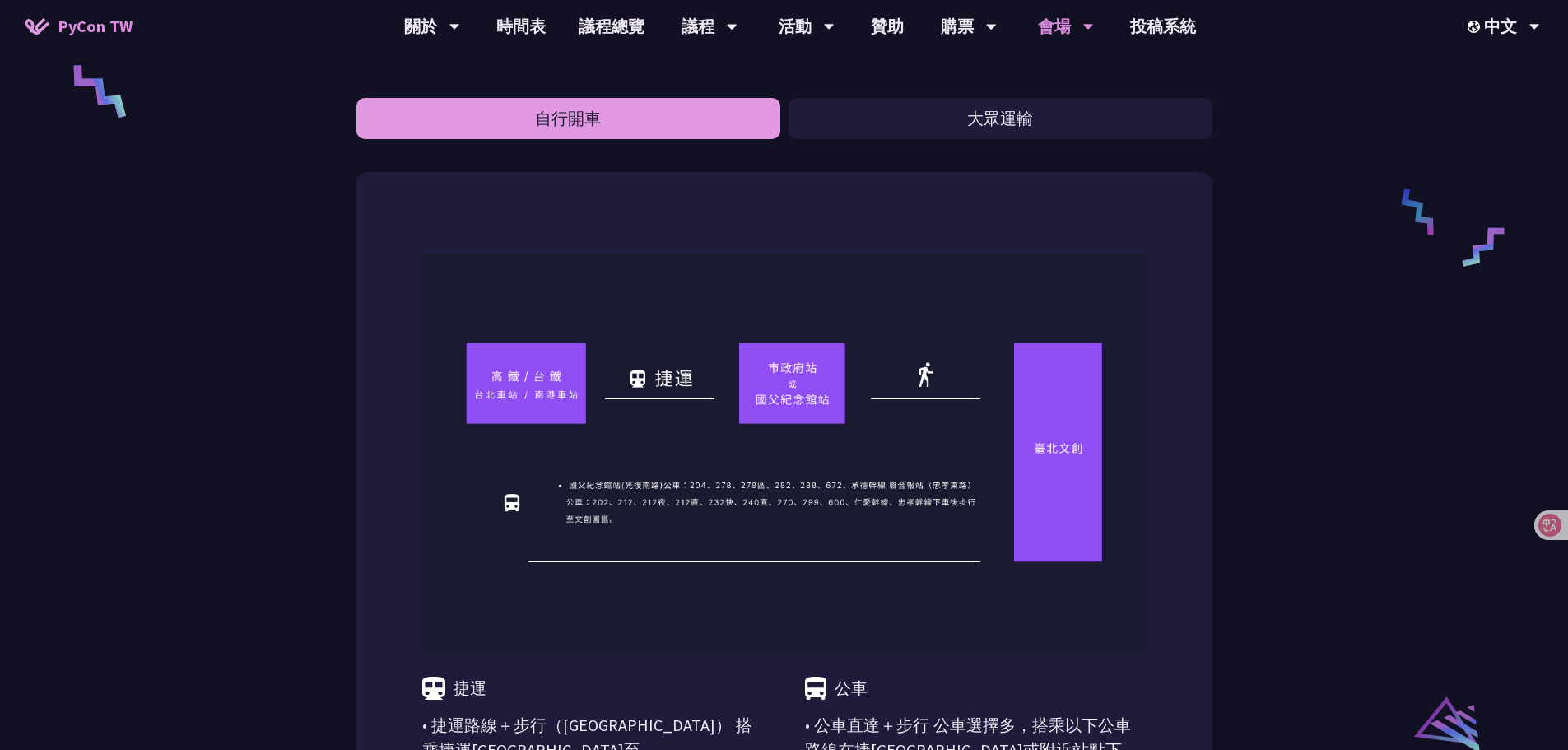
click at [719, 118] on button "自行開車" at bounding box center [569, 118] width 424 height 41
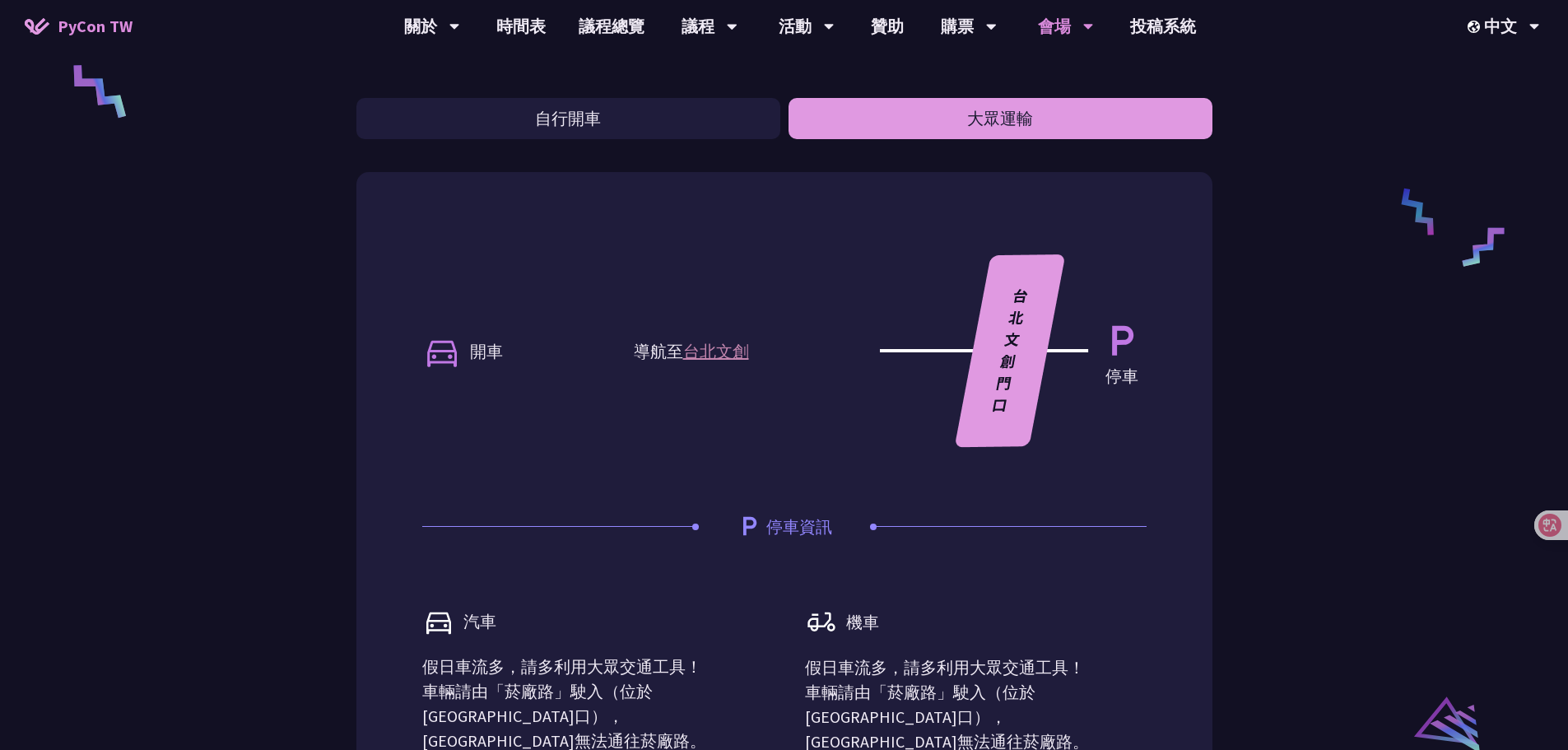
drag, startPoint x: 915, startPoint y: 121, endPoint x: 809, endPoint y: 121, distance: 106.0
click at [866, 122] on button "大眾運輸" at bounding box center [1000, 118] width 424 height 41
drag, startPoint x: 721, startPoint y: 120, endPoint x: 956, endPoint y: 126, distance: 235.1
click at [756, 121] on button "自行開車" at bounding box center [569, 118] width 424 height 41
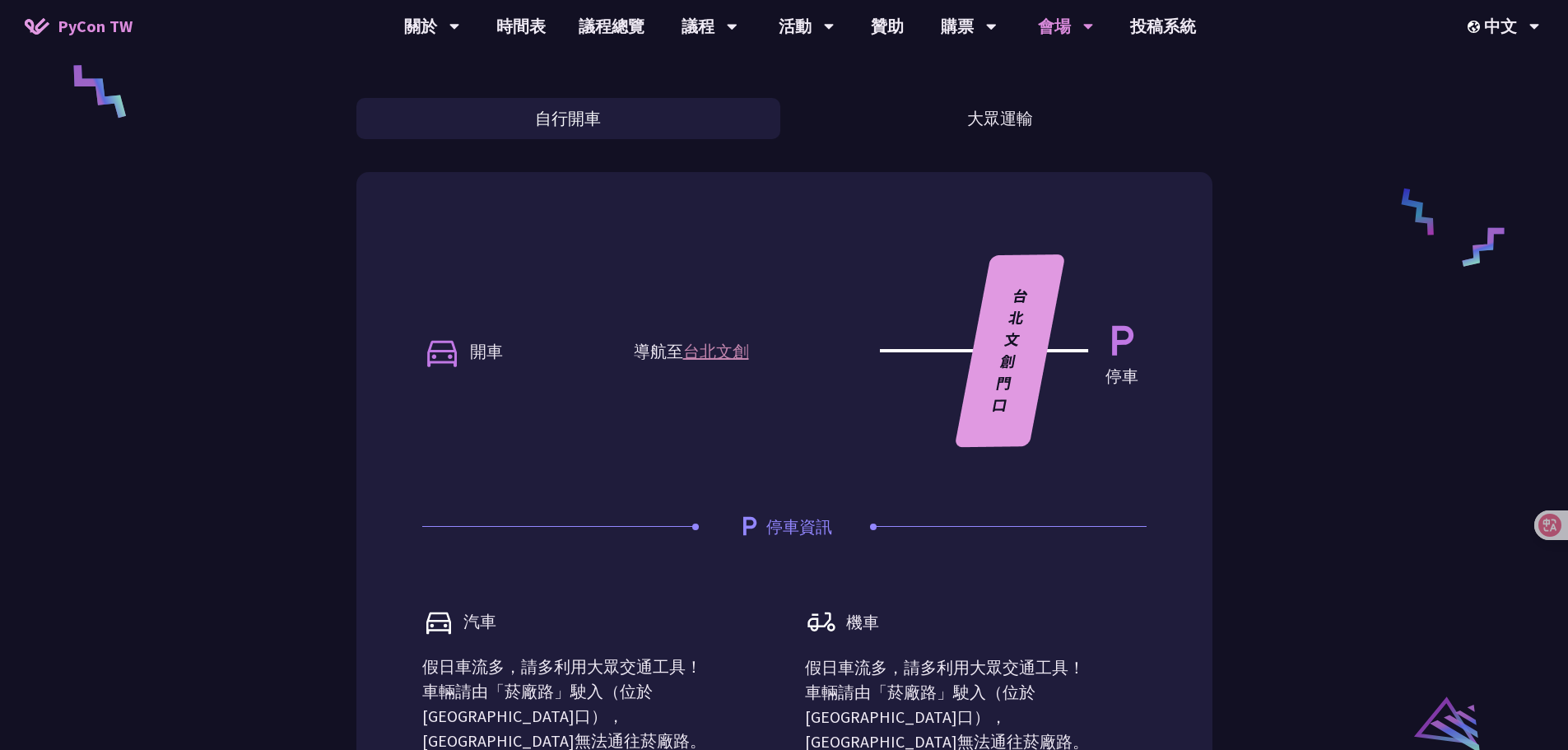
drag, startPoint x: 915, startPoint y: 126, endPoint x: 643, endPoint y: 122, distance: 272.0
click at [882, 126] on button "大眾運輸" at bounding box center [1000, 118] width 424 height 41
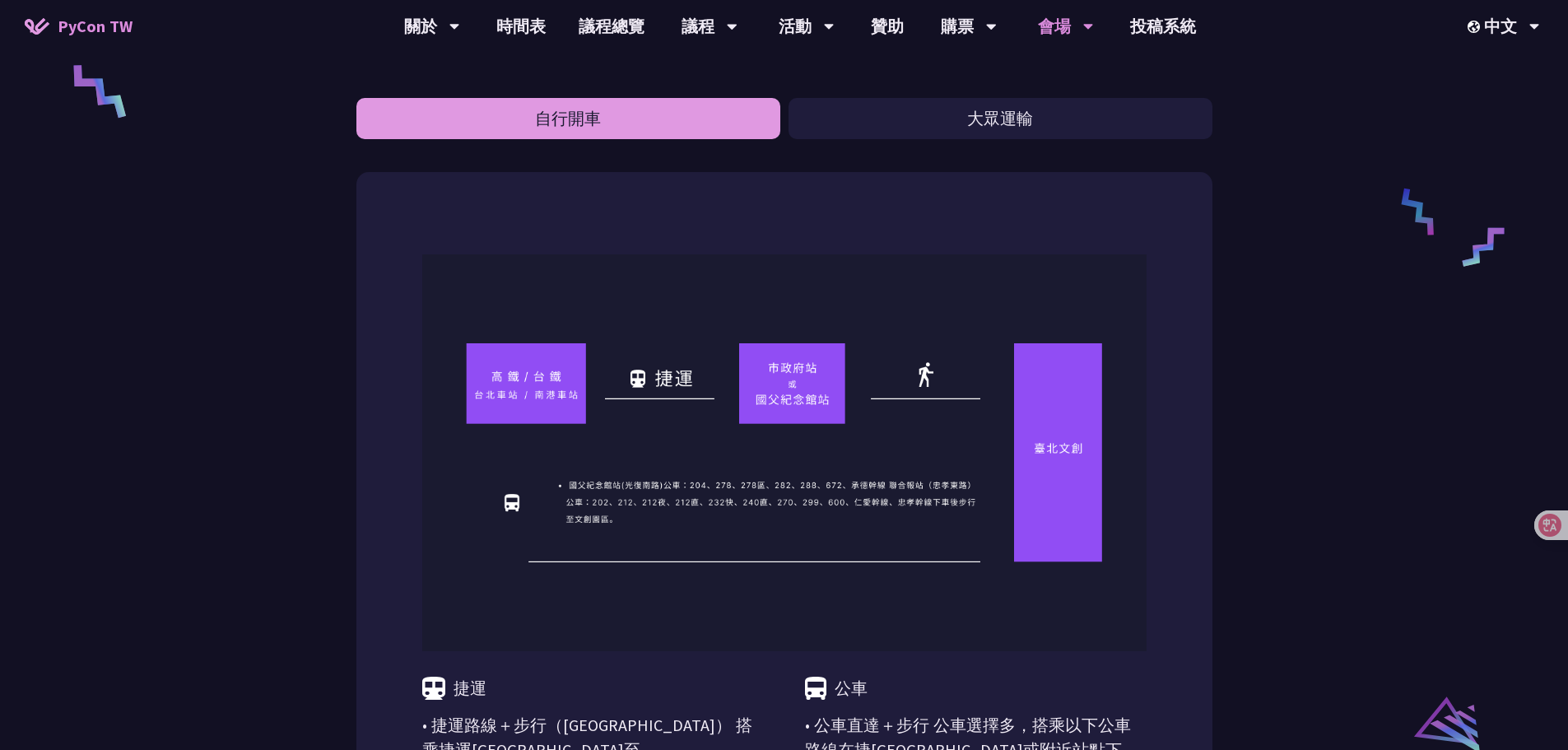
drag, startPoint x: 643, startPoint y: 122, endPoint x: 923, endPoint y: 124, distance: 280.0
click at [741, 122] on button "自行開車" at bounding box center [569, 118] width 424 height 41
drag, startPoint x: 923, startPoint y: 124, endPoint x: 595, endPoint y: 123, distance: 328.0
click at [856, 124] on button "大眾運輸" at bounding box center [1000, 118] width 424 height 41
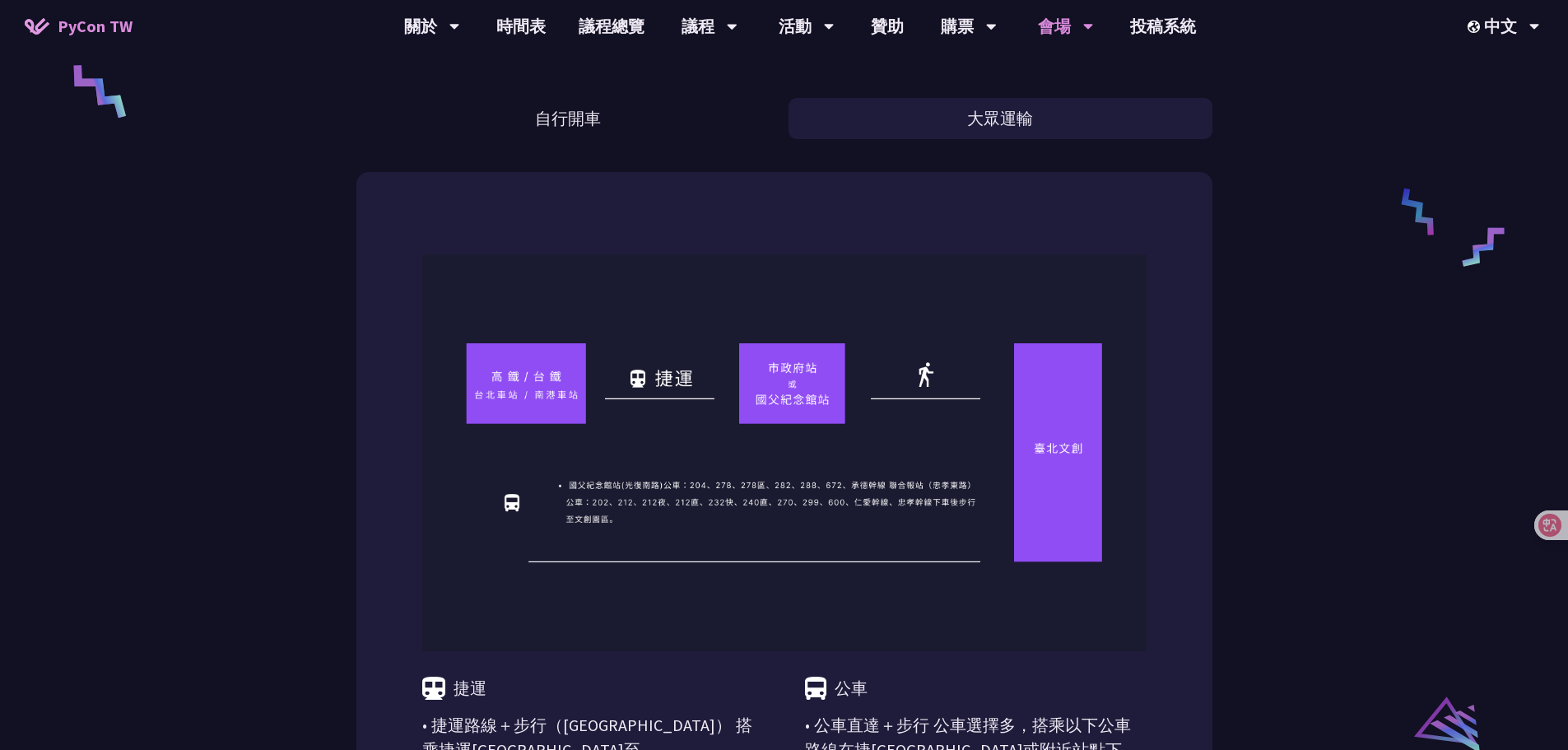
drag, startPoint x: 595, startPoint y: 123, endPoint x: 1004, endPoint y: 152, distance: 410.0
click at [730, 131] on button "自行開車" at bounding box center [569, 118] width 424 height 41
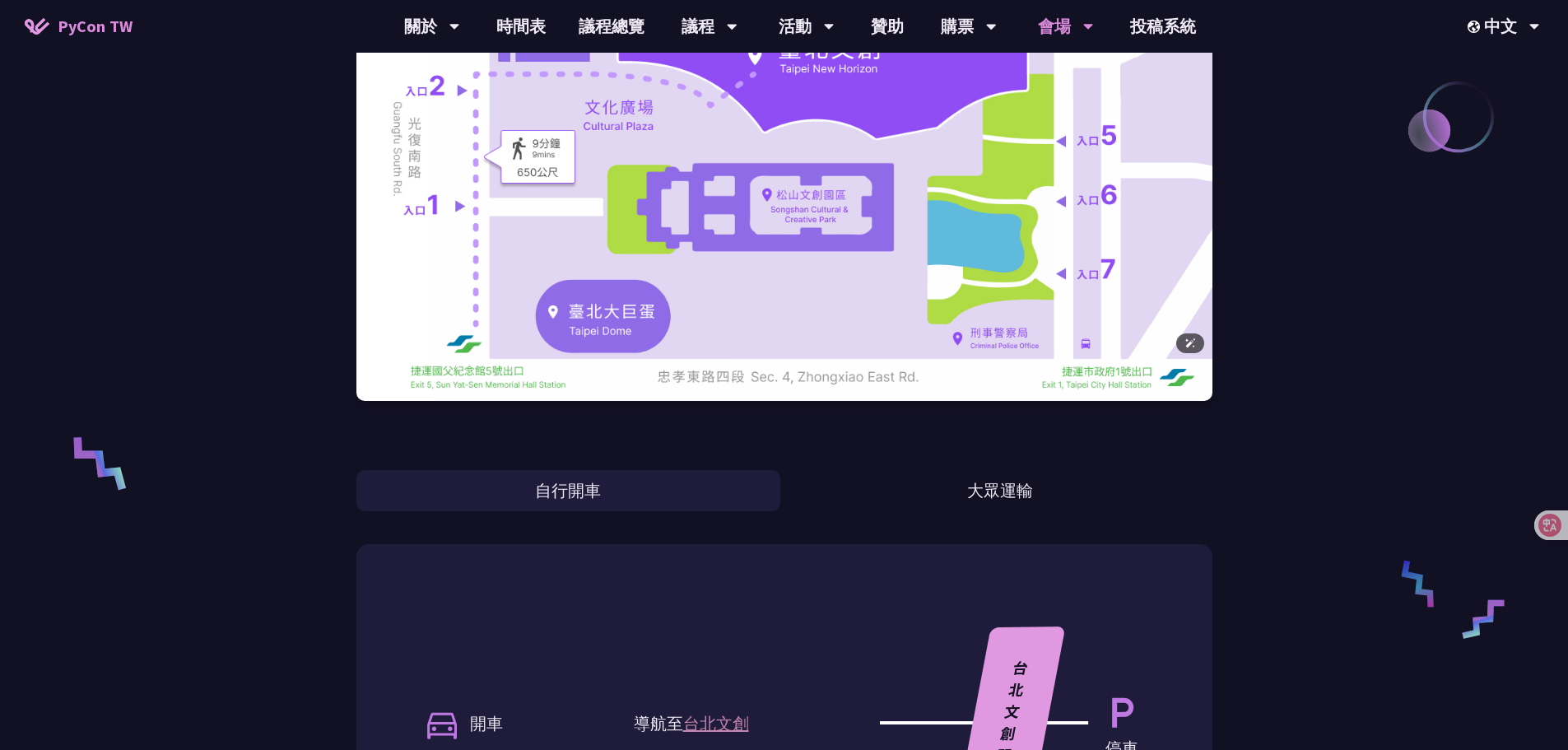
scroll to position [165, 0]
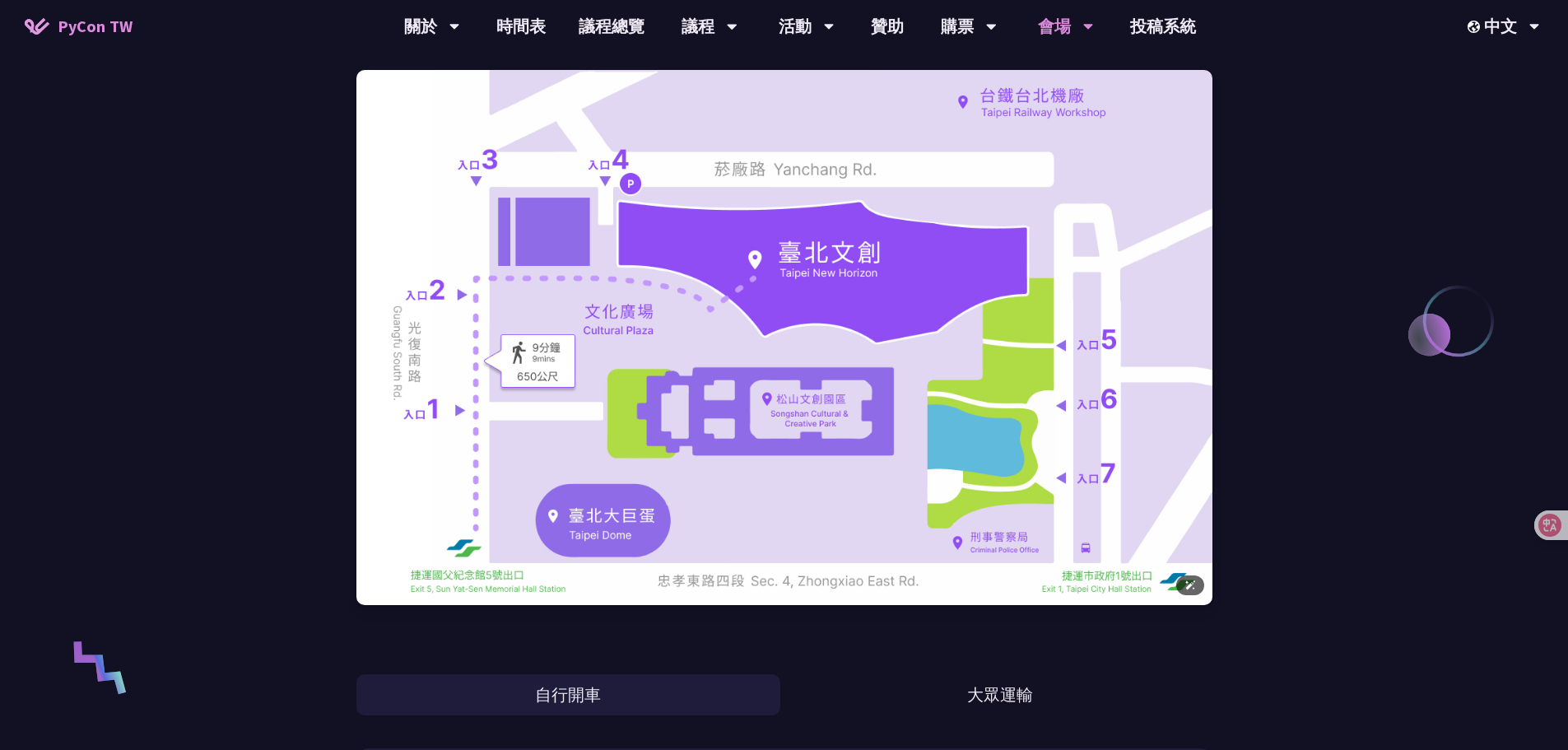
click at [900, 290] on img at bounding box center [784, 337] width 856 height 535
click at [1018, 186] on img at bounding box center [784, 337] width 856 height 535
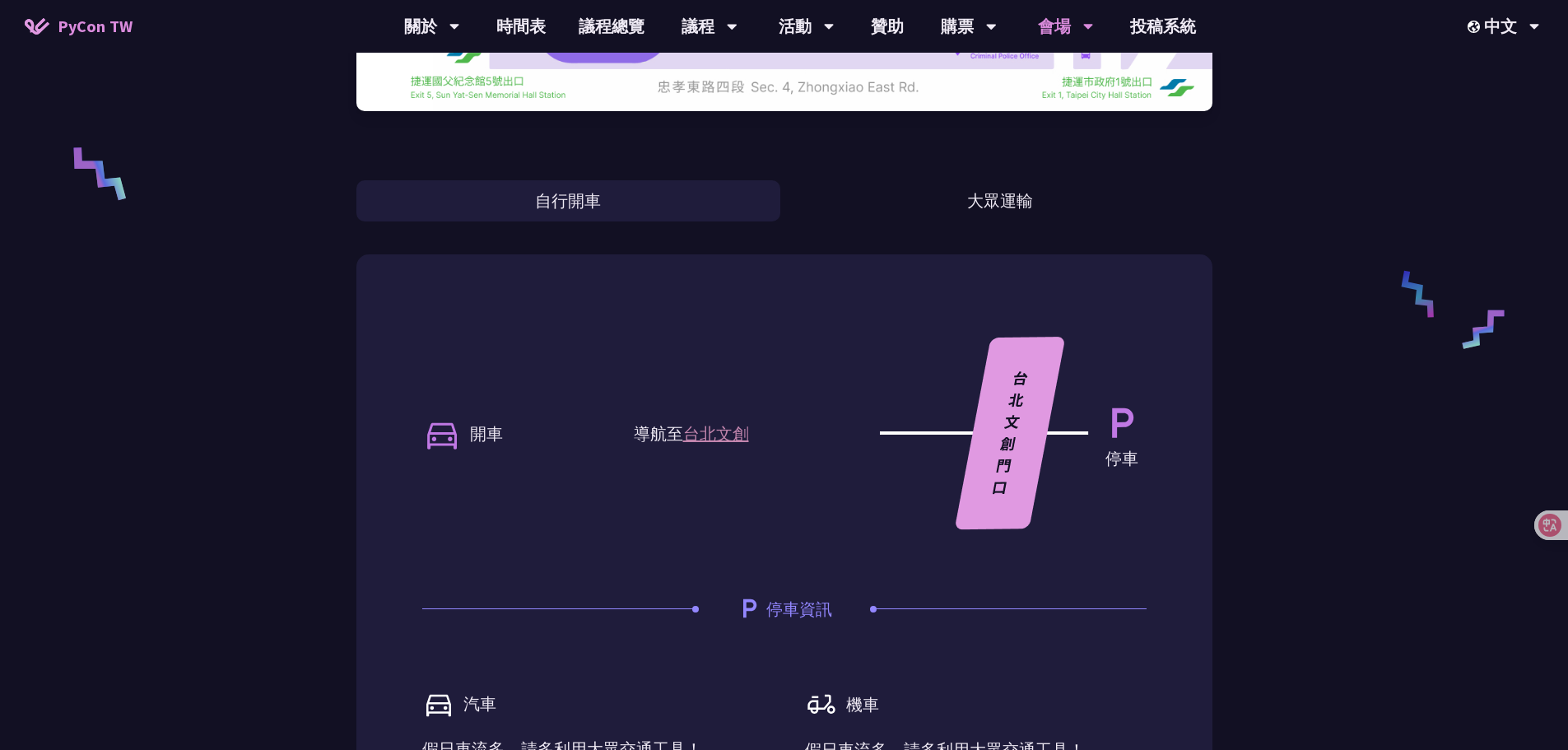
scroll to position [411, 0]
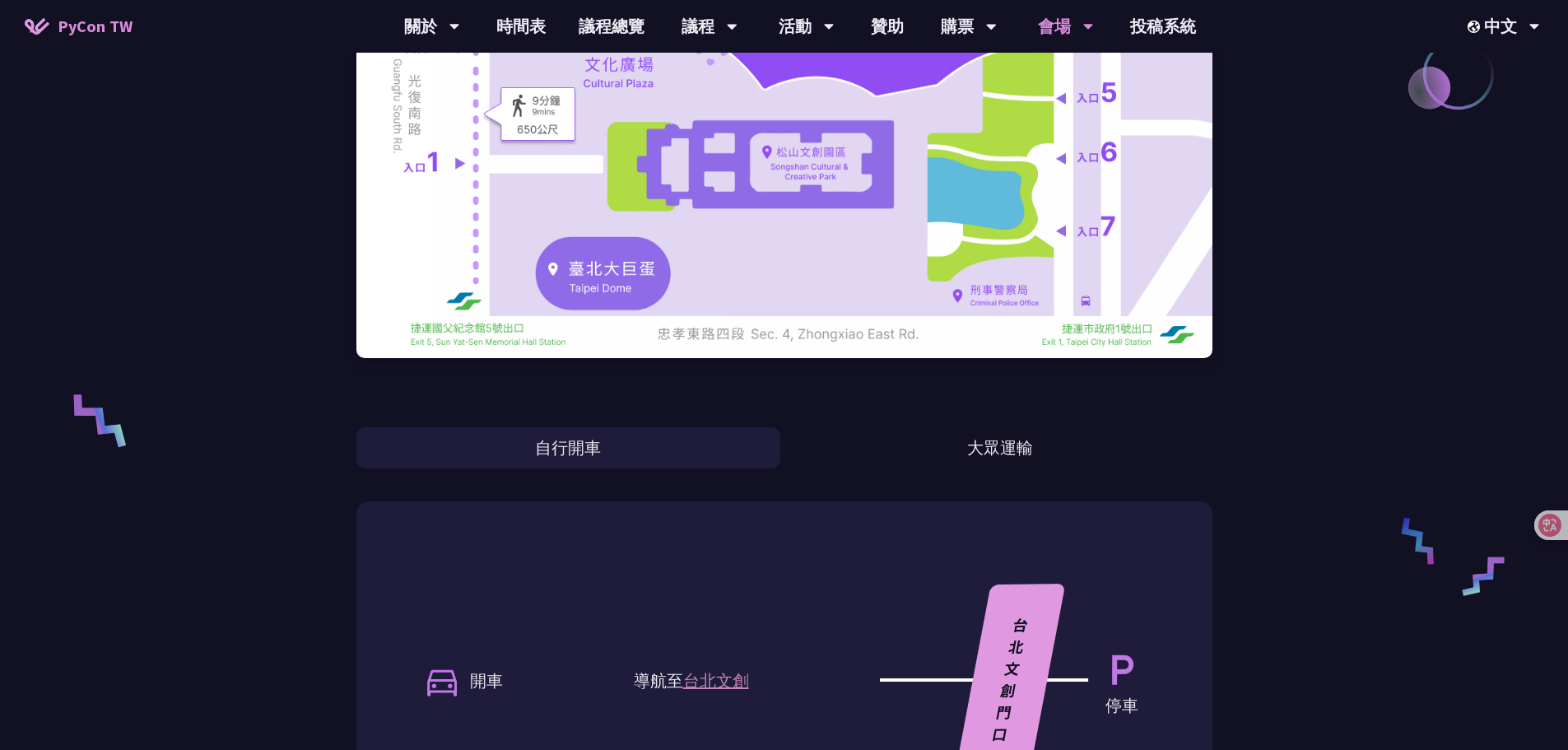
drag, startPoint x: 898, startPoint y: 365, endPoint x: 890, endPoint y: 400, distance: 35.9
click at [899, 367] on div at bounding box center [784, 91] width 856 height 601
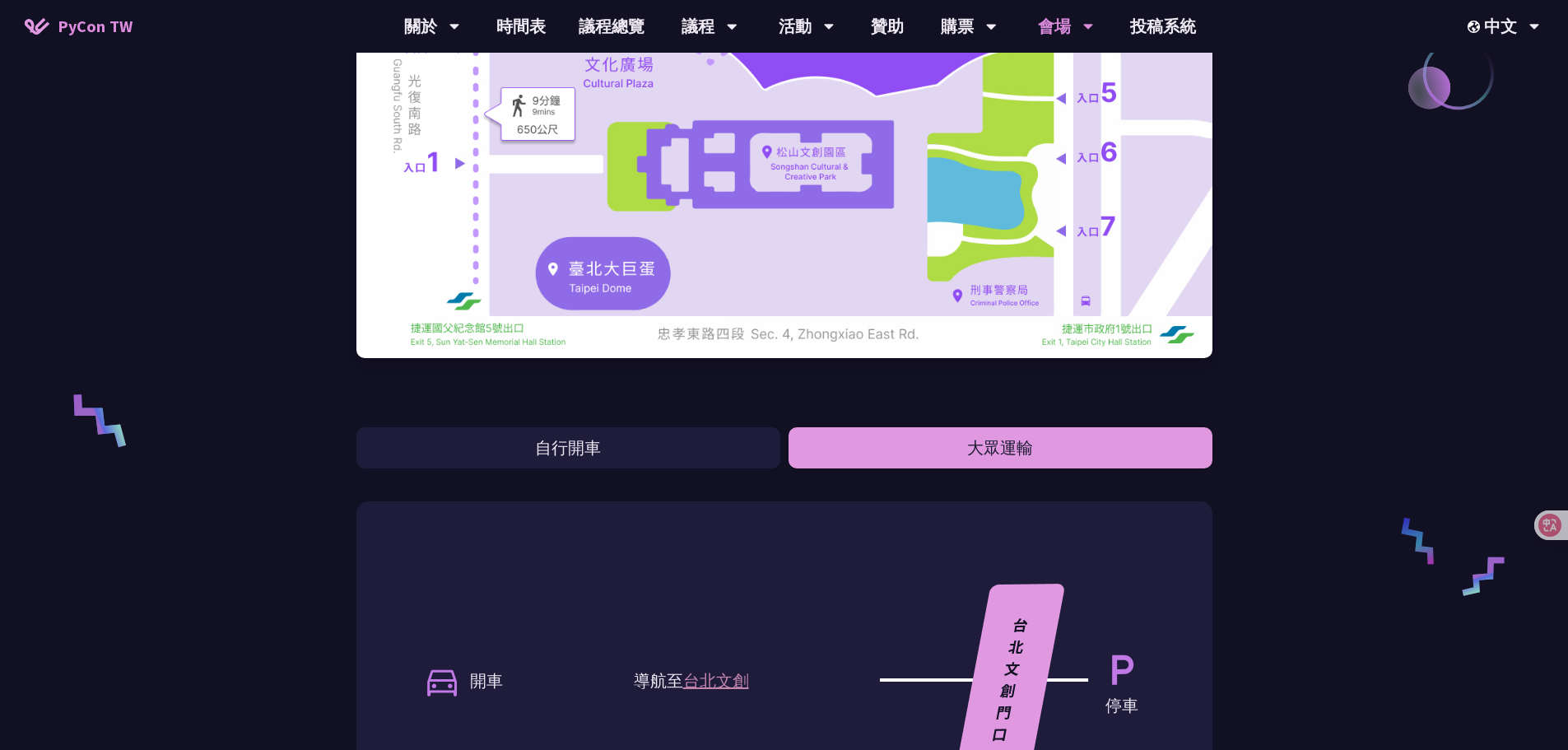
drag, startPoint x: 887, startPoint y: 413, endPoint x: 894, endPoint y: 444, distance: 31.8
click at [887, 420] on div "自行開車 大眾運輸" at bounding box center [784, 429] width 856 height 77
click at [891, 447] on button "大眾運輸" at bounding box center [1000, 447] width 424 height 41
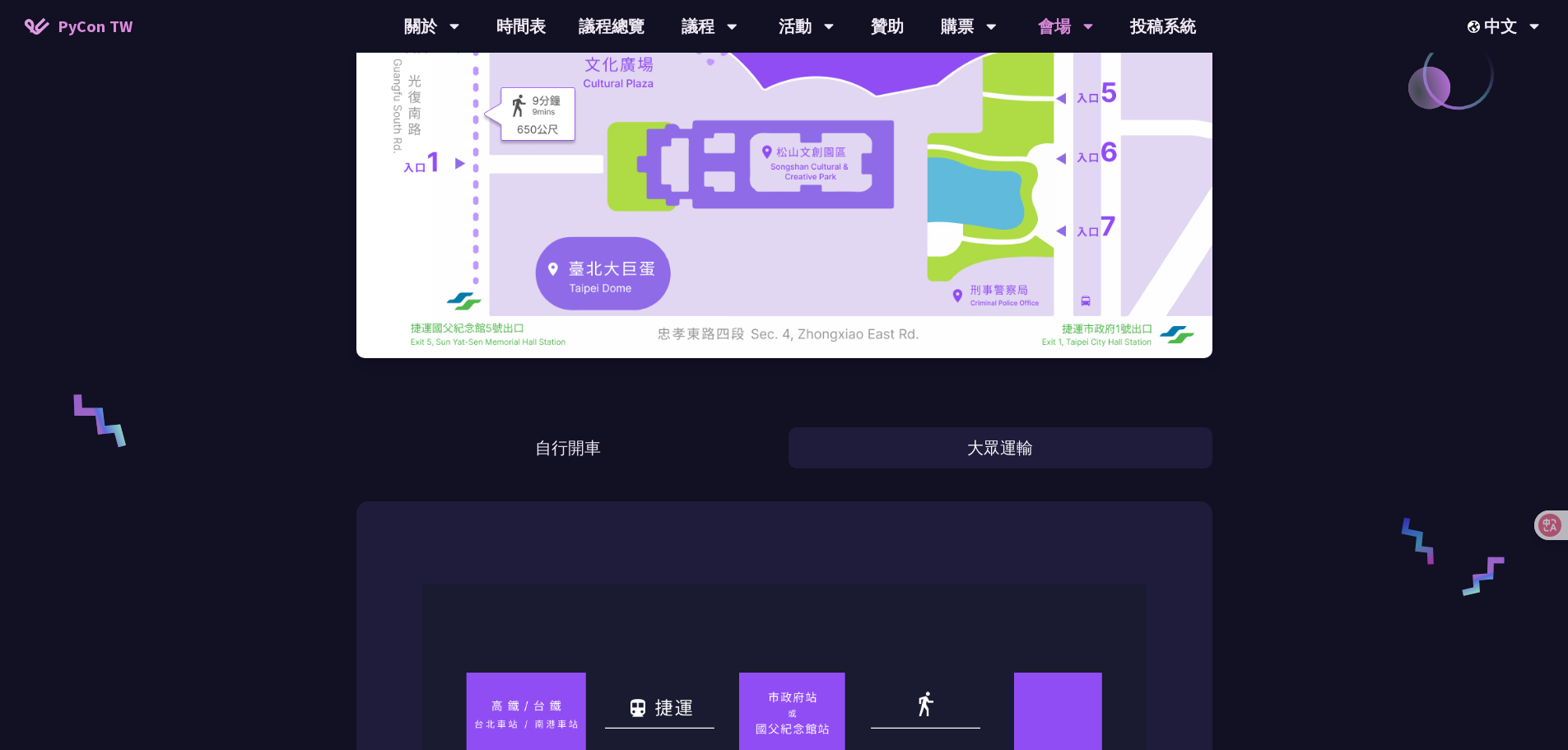
click at [731, 455] on button "自行開車" at bounding box center [569, 447] width 424 height 41
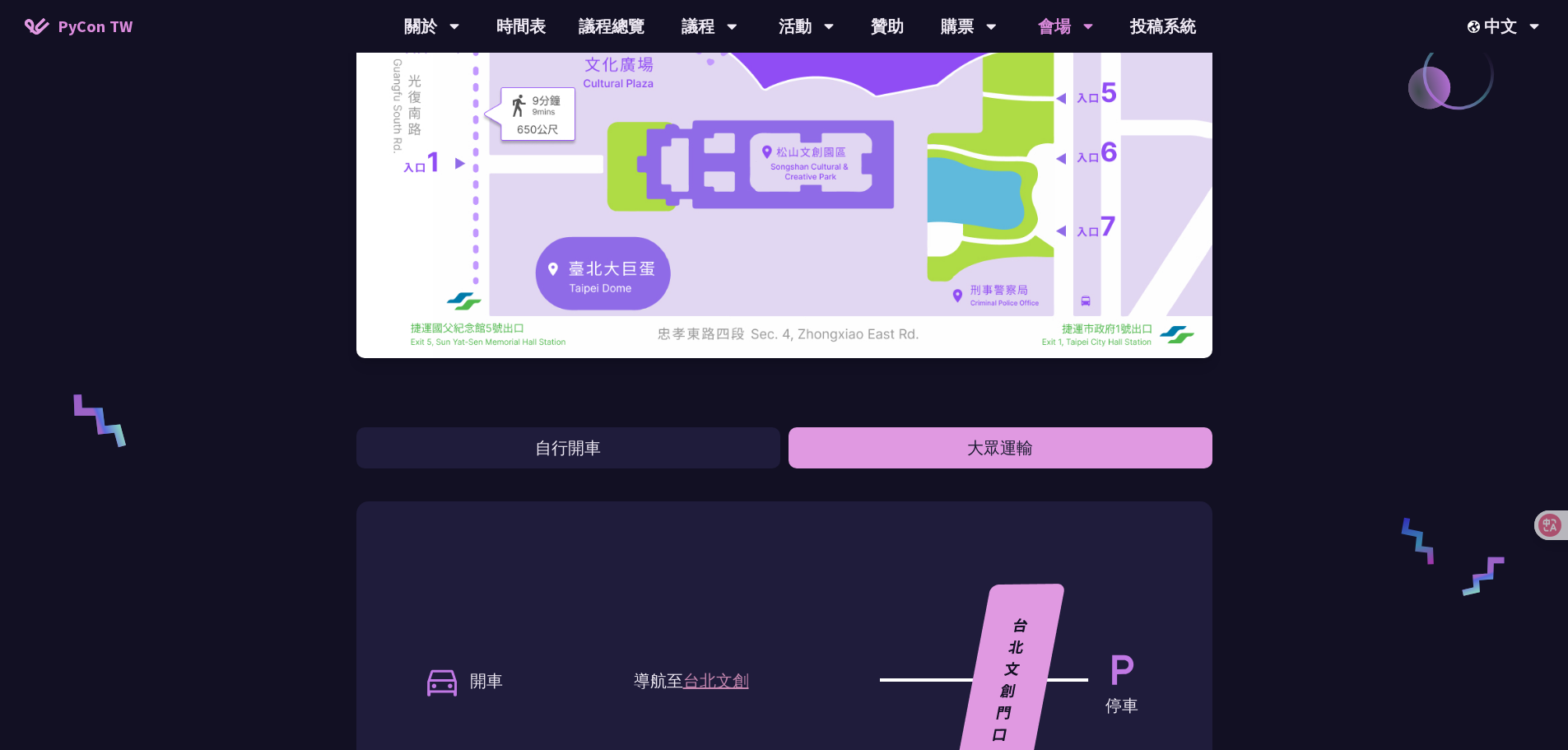
click at [917, 445] on button "大眾運輸" at bounding box center [1000, 447] width 424 height 41
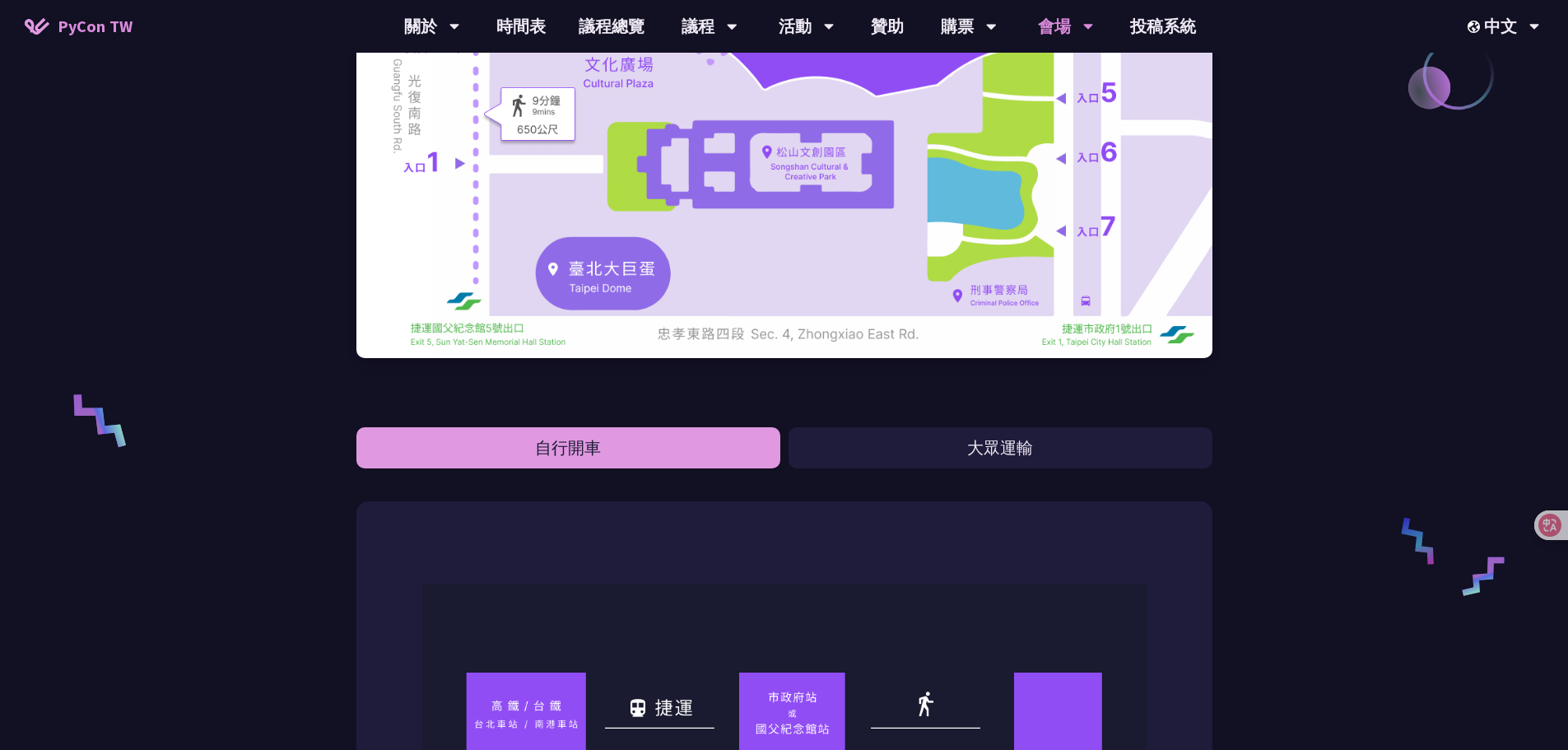
drag, startPoint x: 660, startPoint y: 453, endPoint x: 746, endPoint y: 450, distance: 86.1
click at [723, 452] on button "自行開車" at bounding box center [569, 447] width 424 height 41
click at [828, 449] on button "大眾運輸" at bounding box center [1000, 447] width 424 height 41
drag
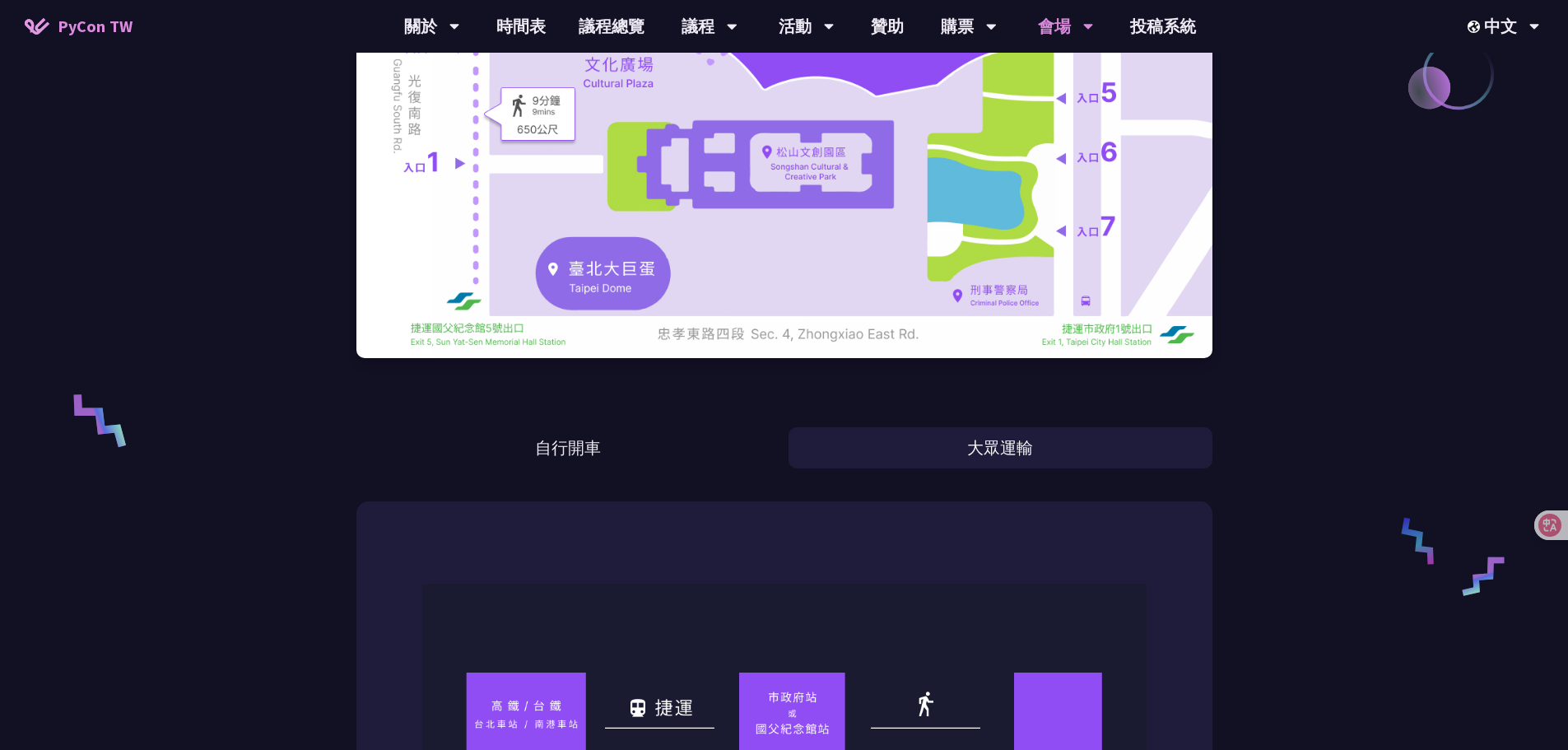
click at [658, 457] on button "自行開車" at bounding box center [569, 447] width 424 height 41
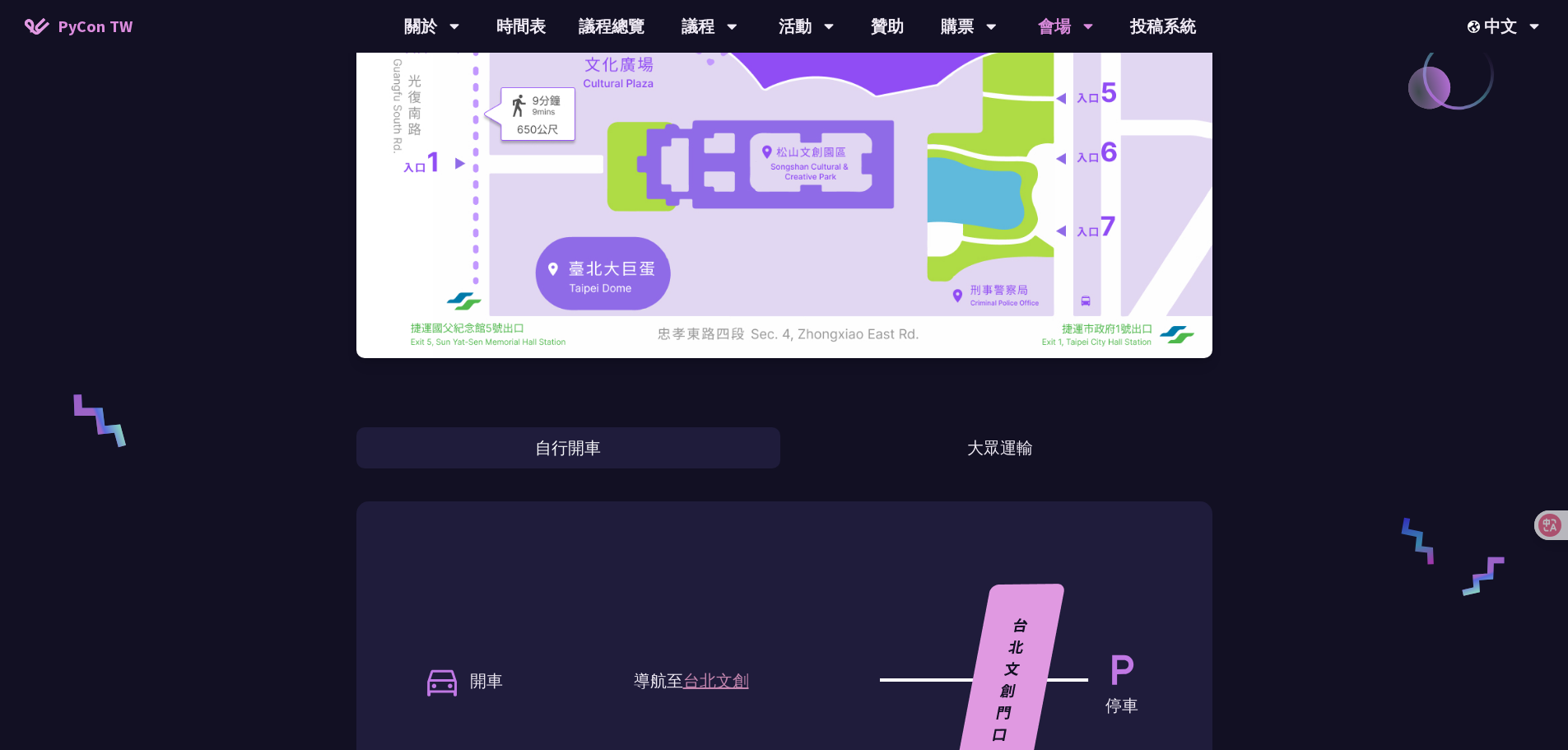
click at [792, 455] on button "大眾運輸" at bounding box center [1000, 447] width 424 height 41
click at [655, 460] on button "自行開車" at bounding box center [569, 447] width 424 height 41
click at [808, 450] on button "大眾運輸" at bounding box center [1000, 447] width 424 height 41
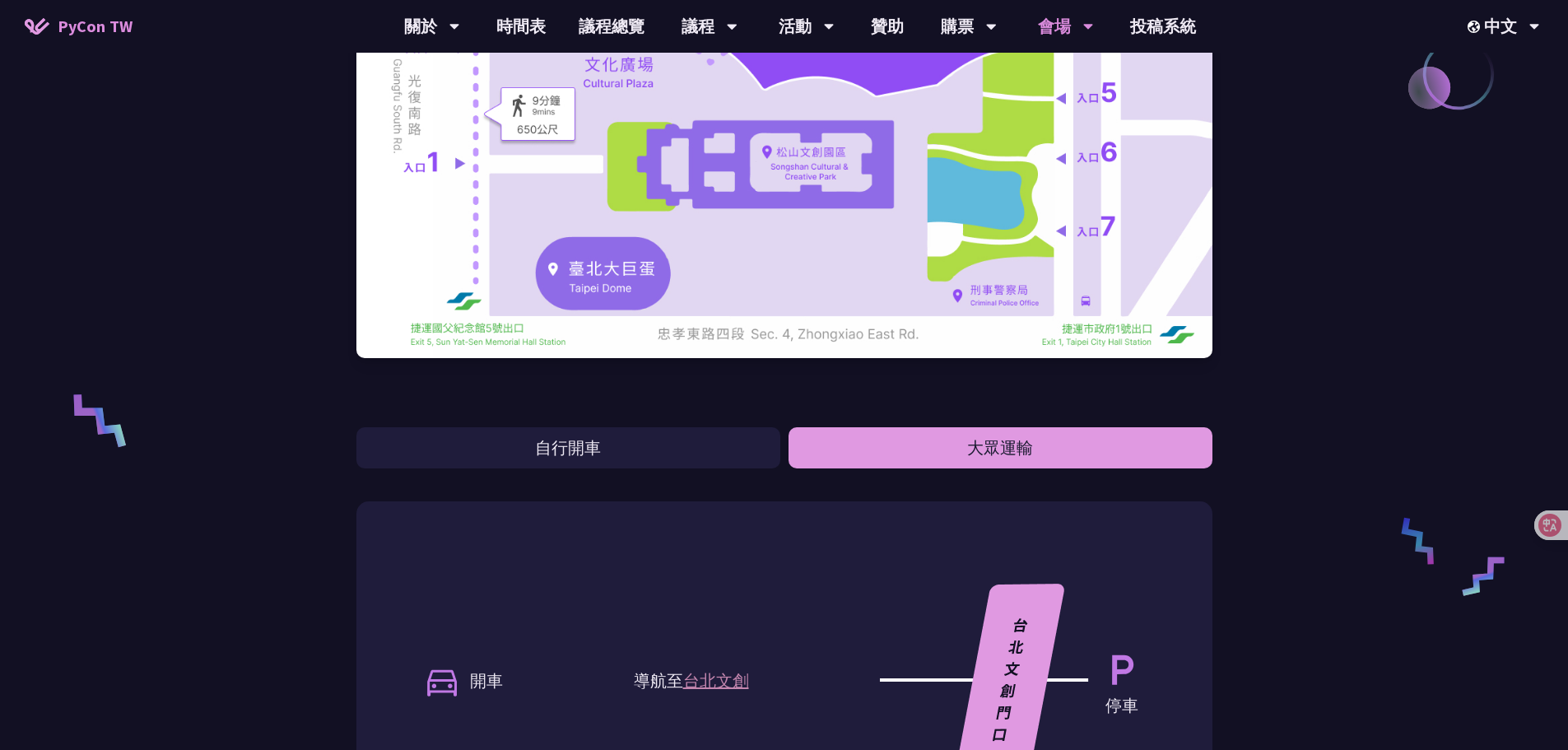
click at [764, 453] on button "自行開車" at bounding box center [569, 447] width 424 height 41
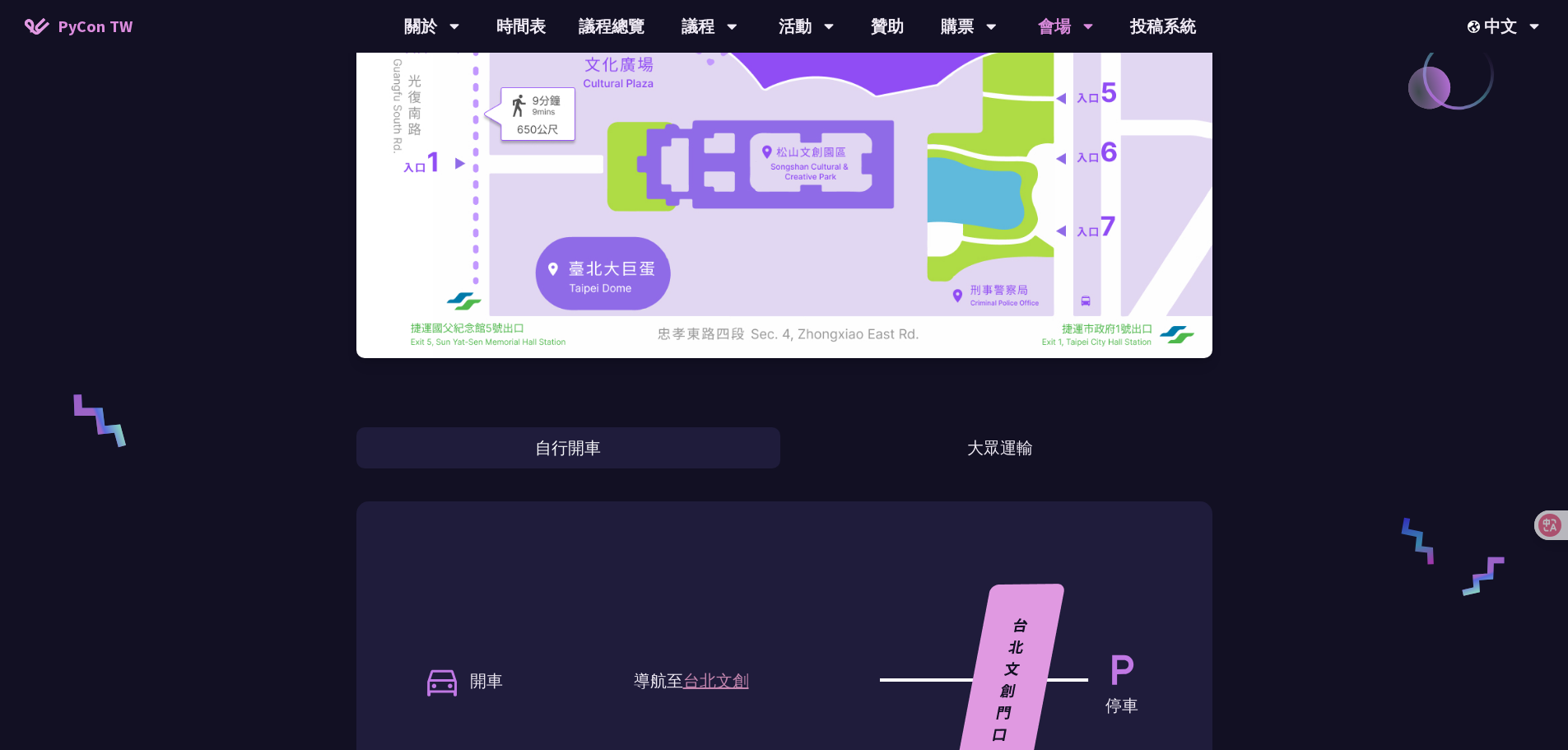
click at [709, 454] on button "自行開車" at bounding box center [569, 447] width 424 height 41
click at [822, 452] on button "大眾運輸" at bounding box center [1000, 447] width 424 height 41
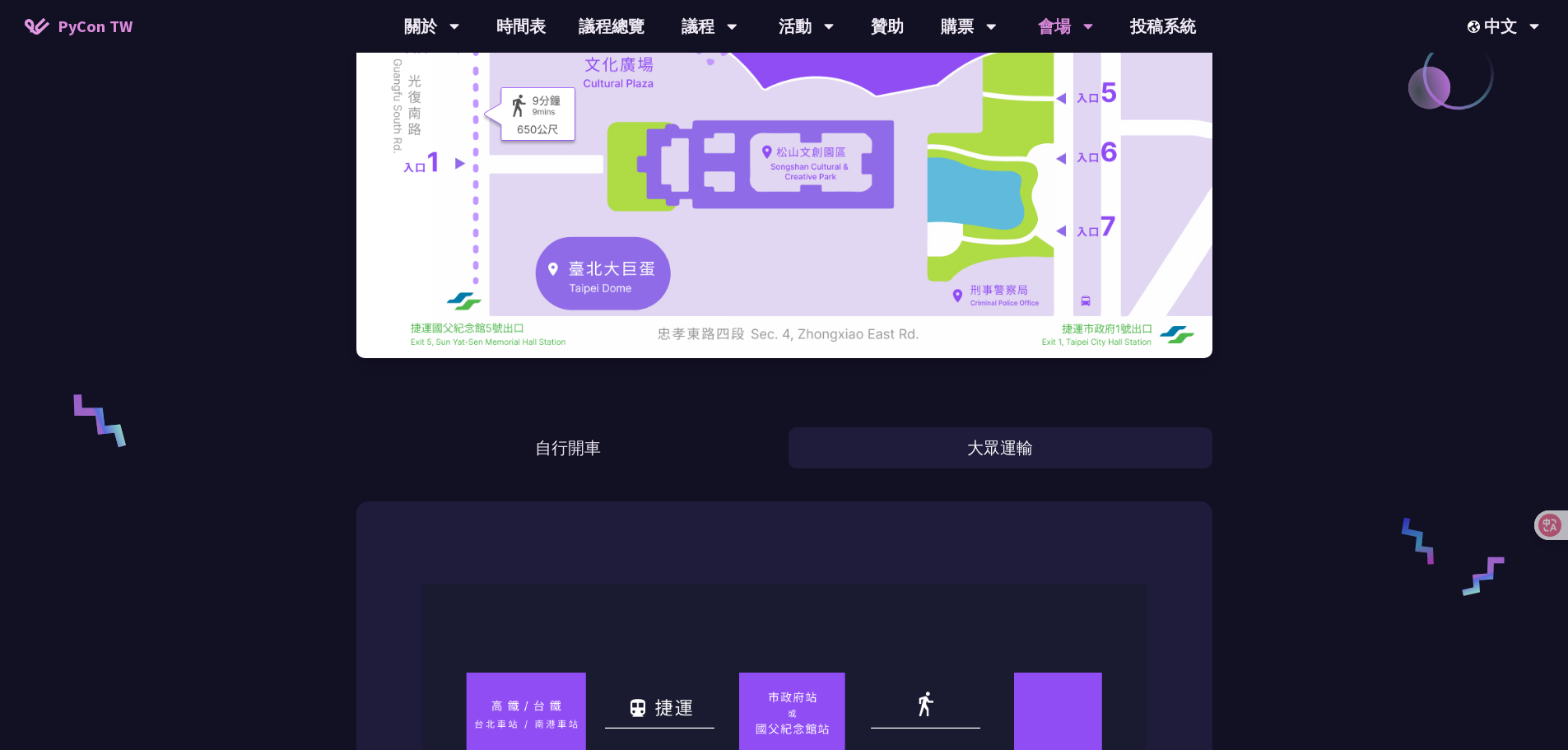
click at [746, 454] on button "自行開車" at bounding box center [569, 447] width 424 height 41
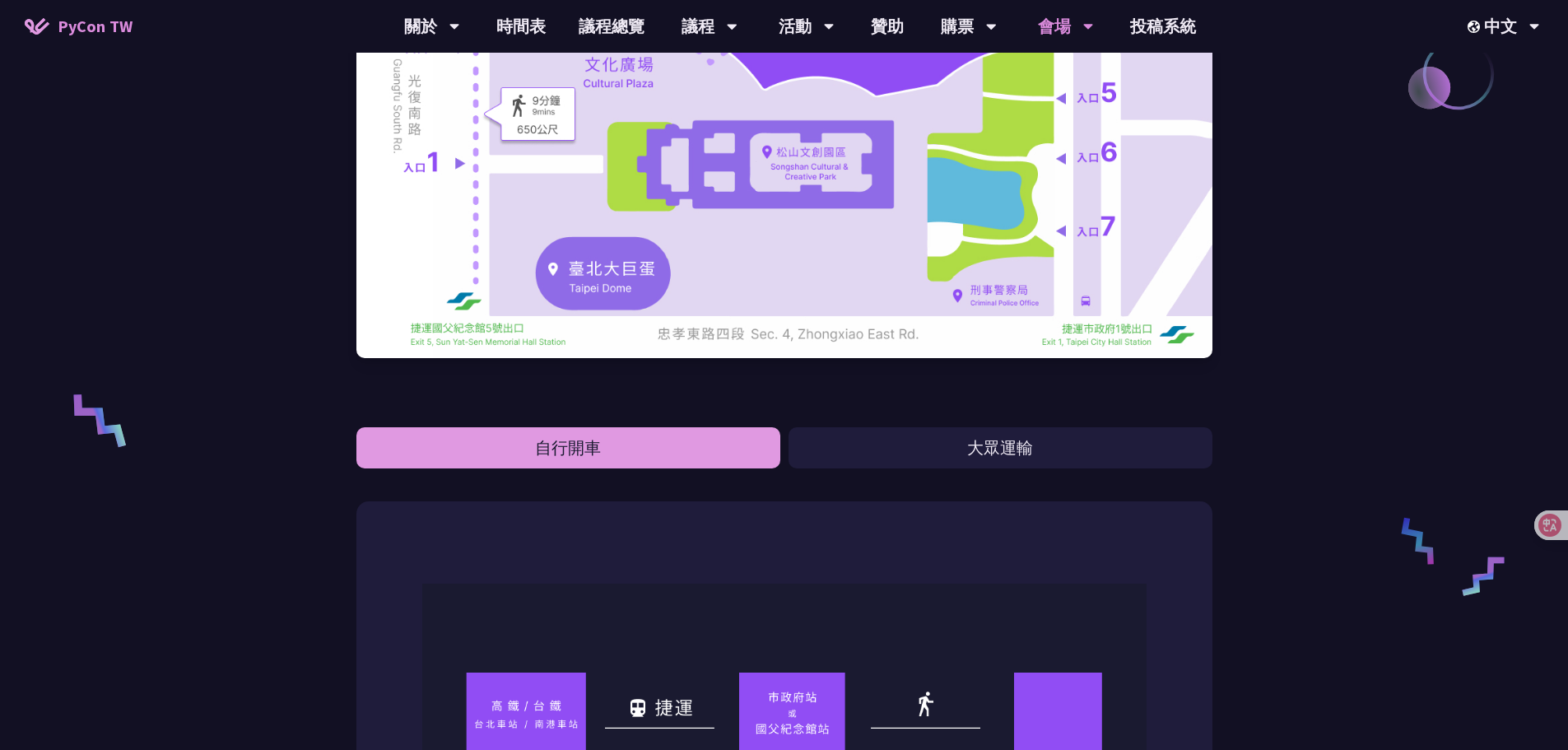
click at [854, 452] on button "大眾運輸" at bounding box center [1000, 447] width 424 height 41
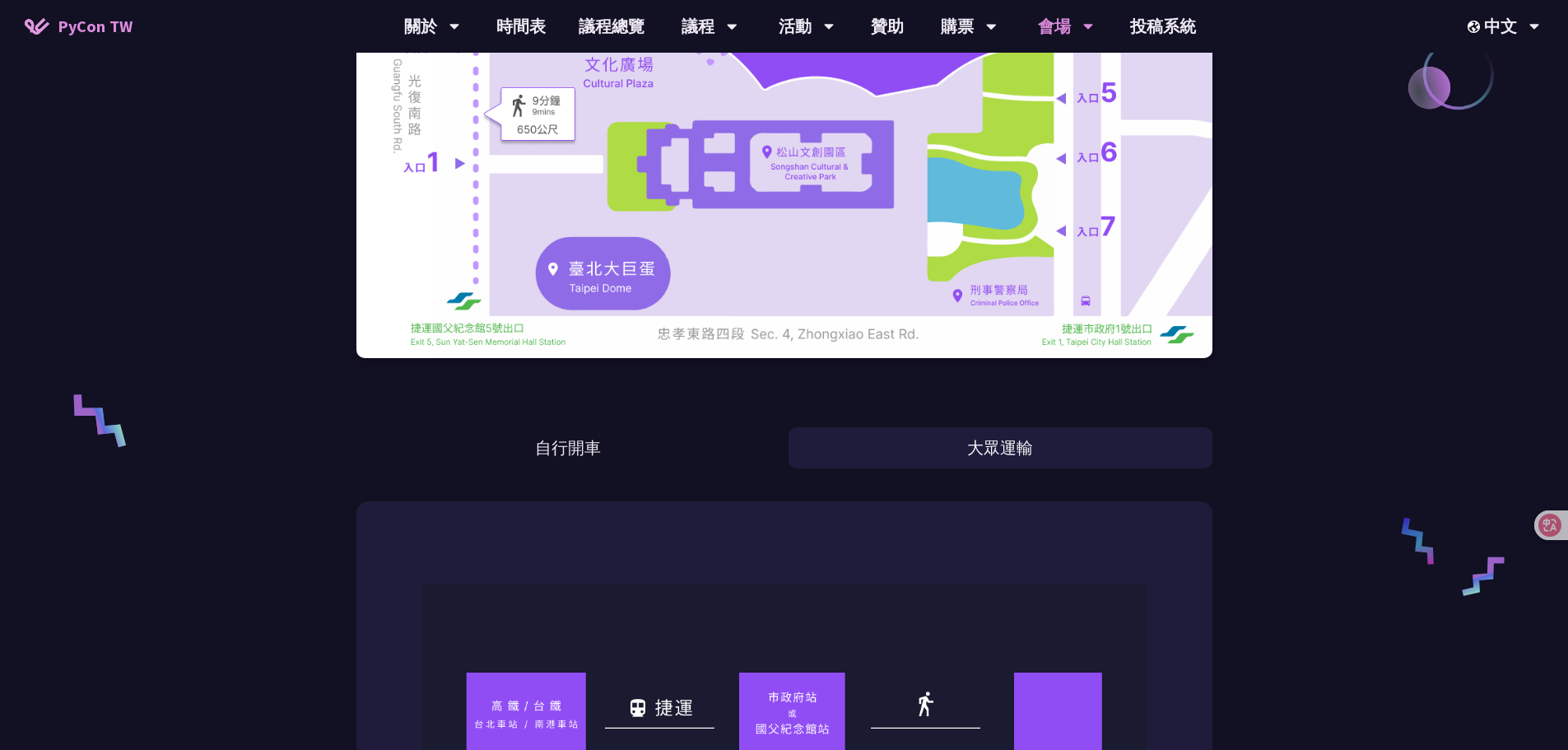
click at [777, 455] on button "自行開車" at bounding box center [569, 447] width 424 height 41
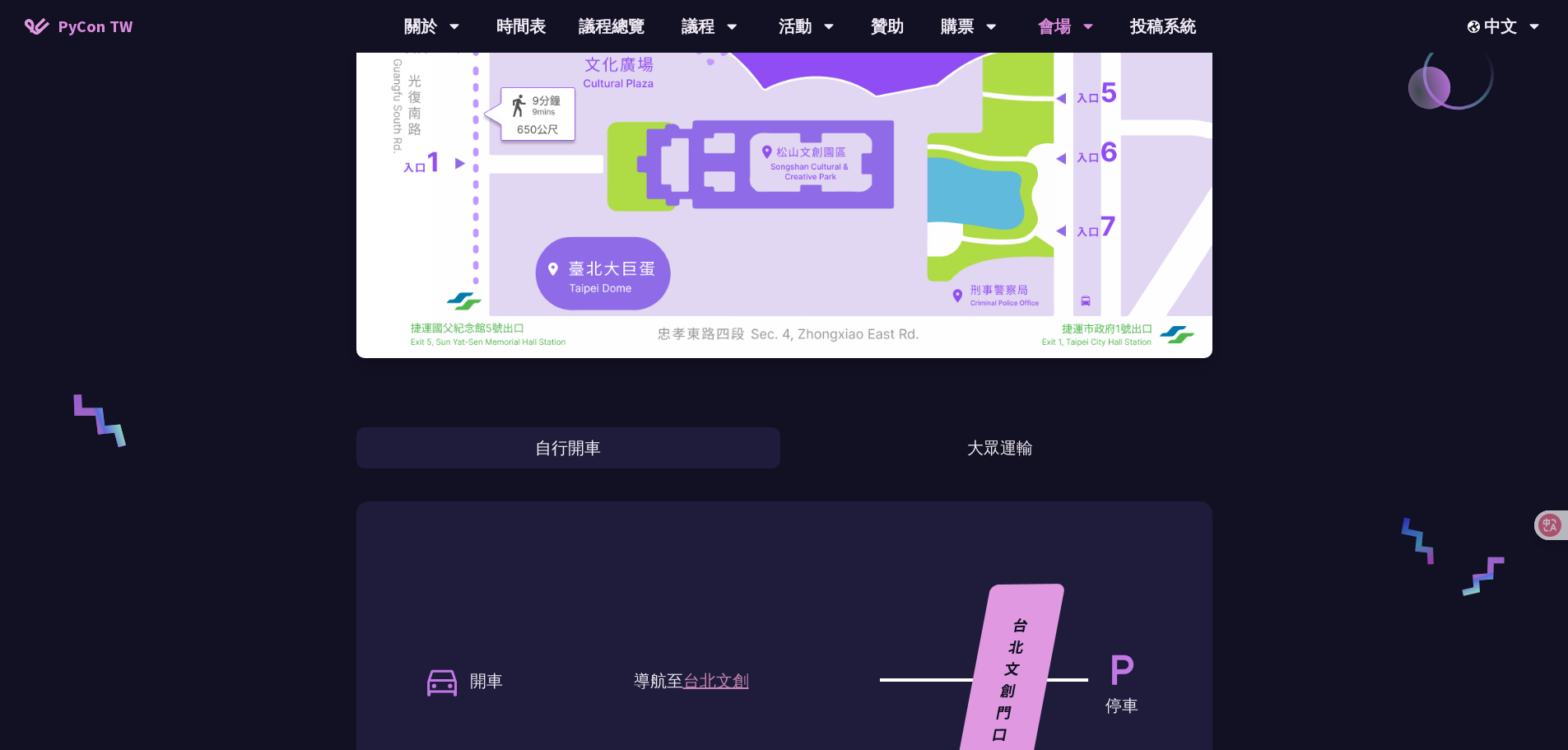
click at [829, 454] on button "大眾運輸" at bounding box center [1000, 447] width 424 height 41
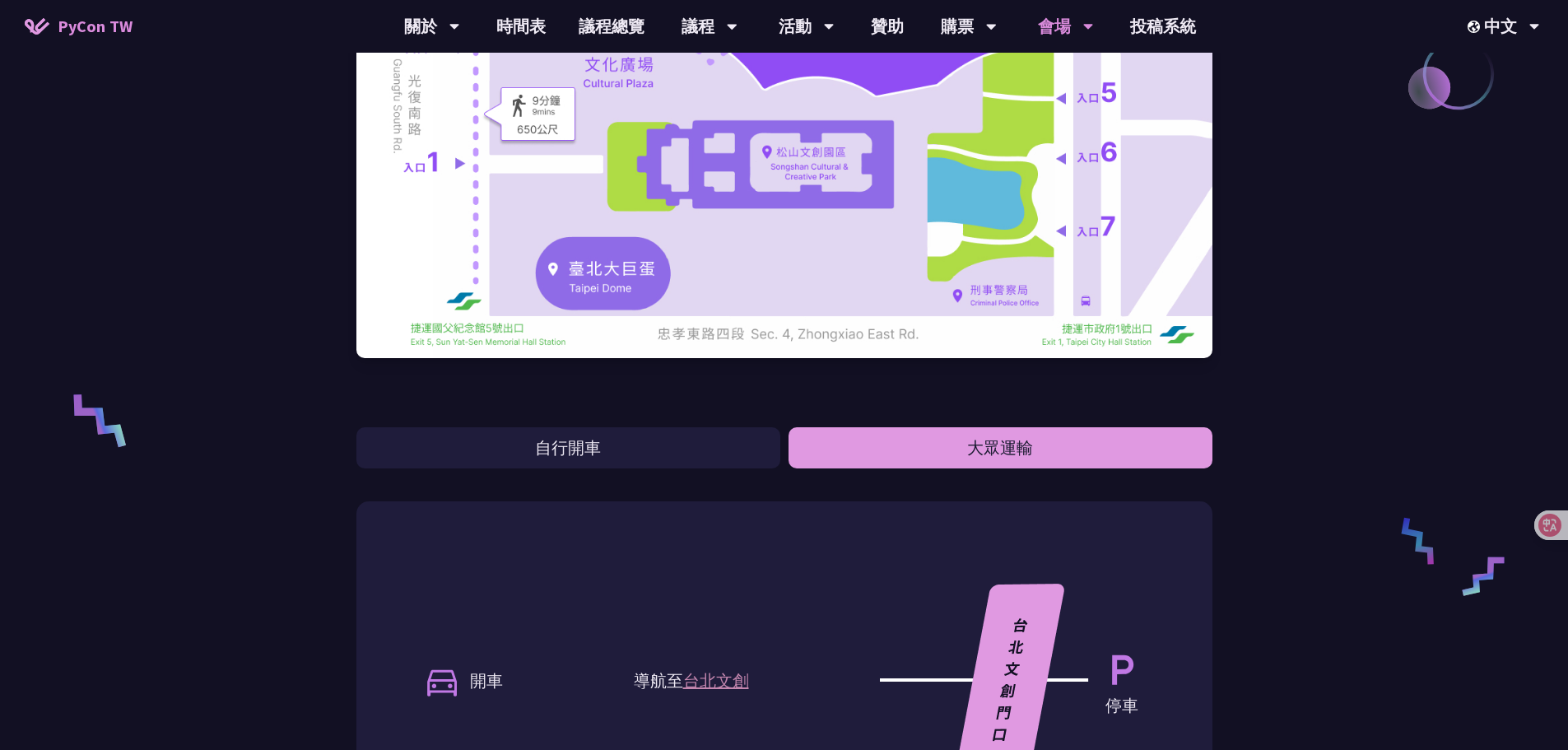
click at [769, 456] on button "自行開車" at bounding box center [569, 447] width 424 height 41
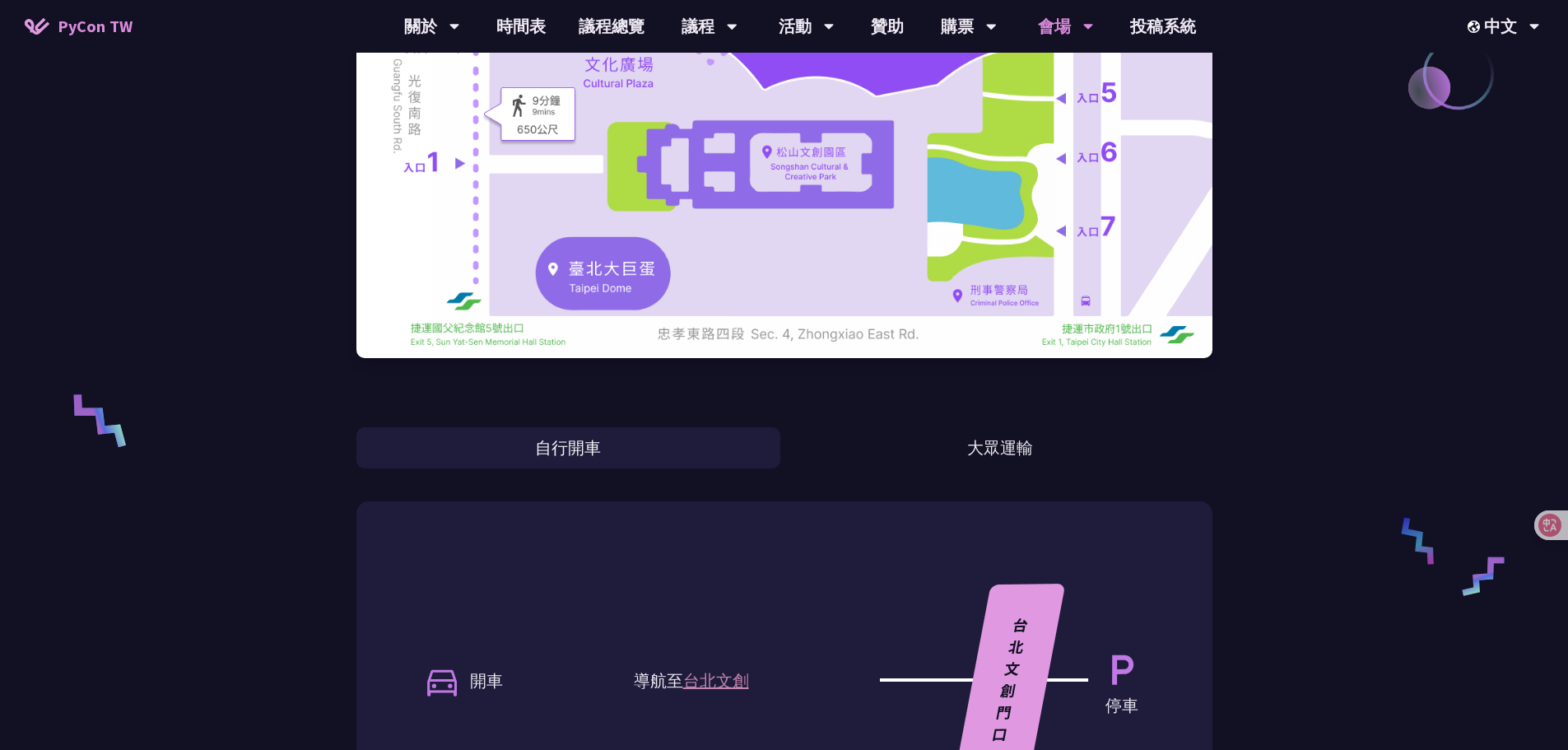
click at [857, 454] on button "大眾運輸" at bounding box center [1000, 447] width 424 height 41
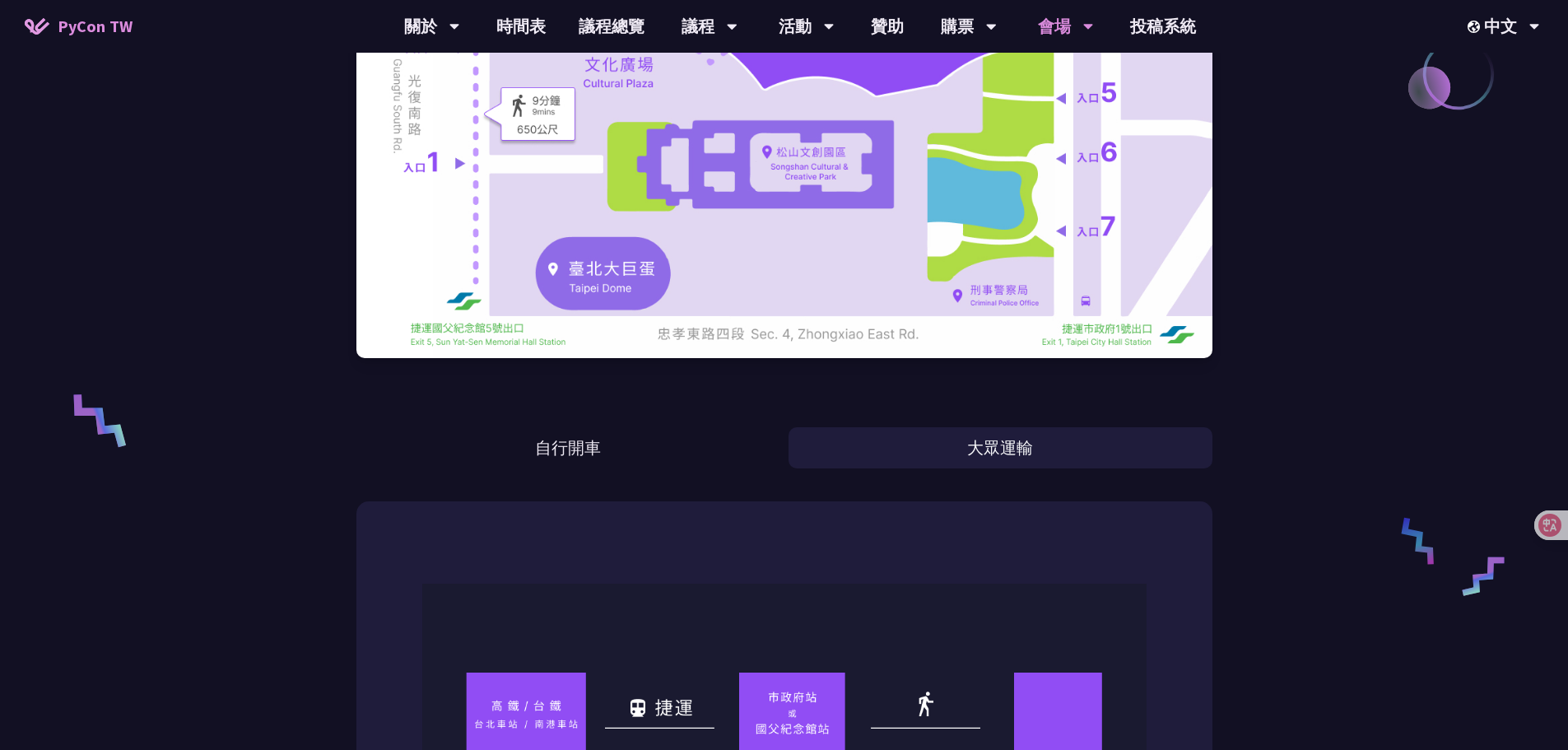
click at [755, 457] on button "自行開車" at bounding box center [569, 447] width 424 height 41
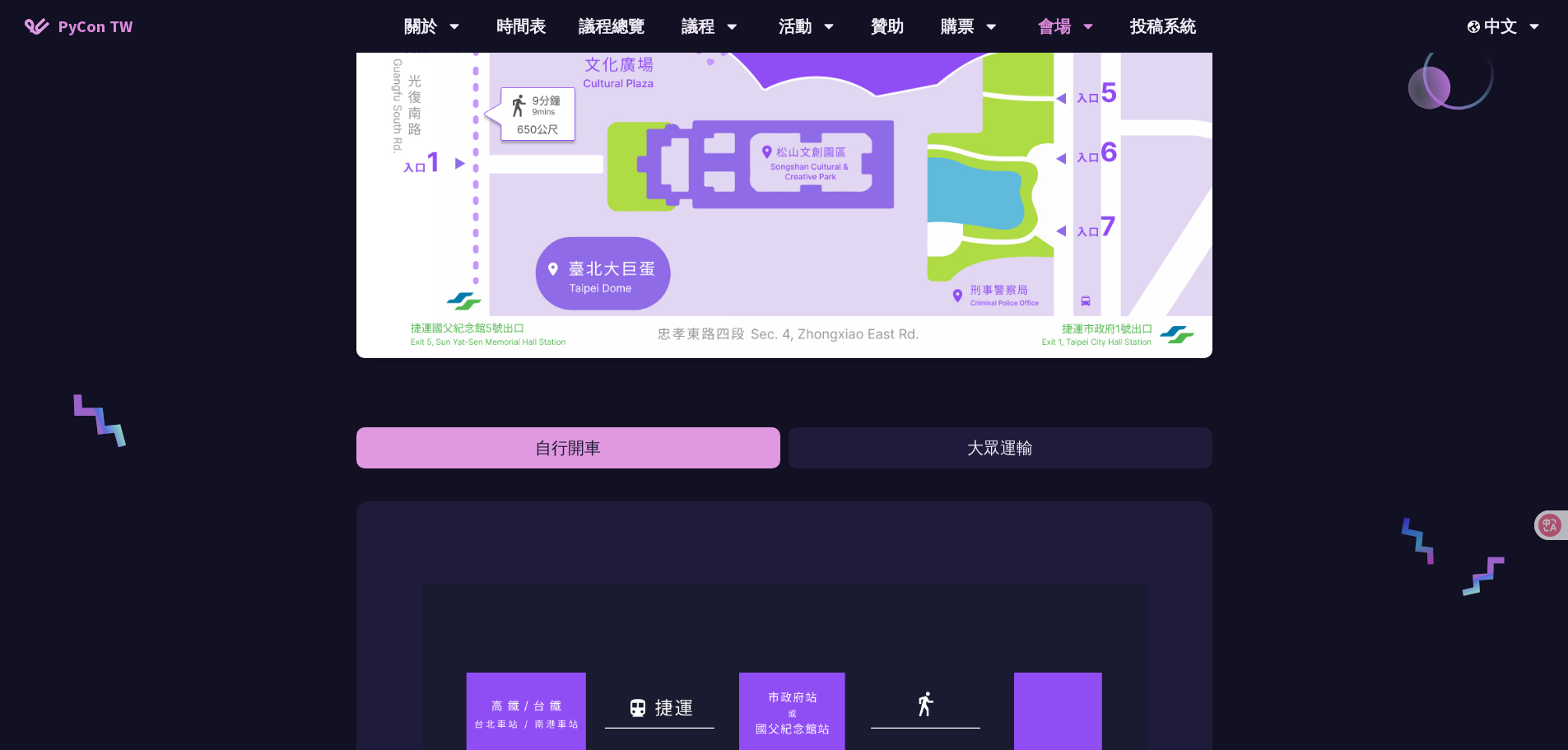
click at [864, 454] on button "大眾運輸" at bounding box center [1000, 447] width 424 height 41
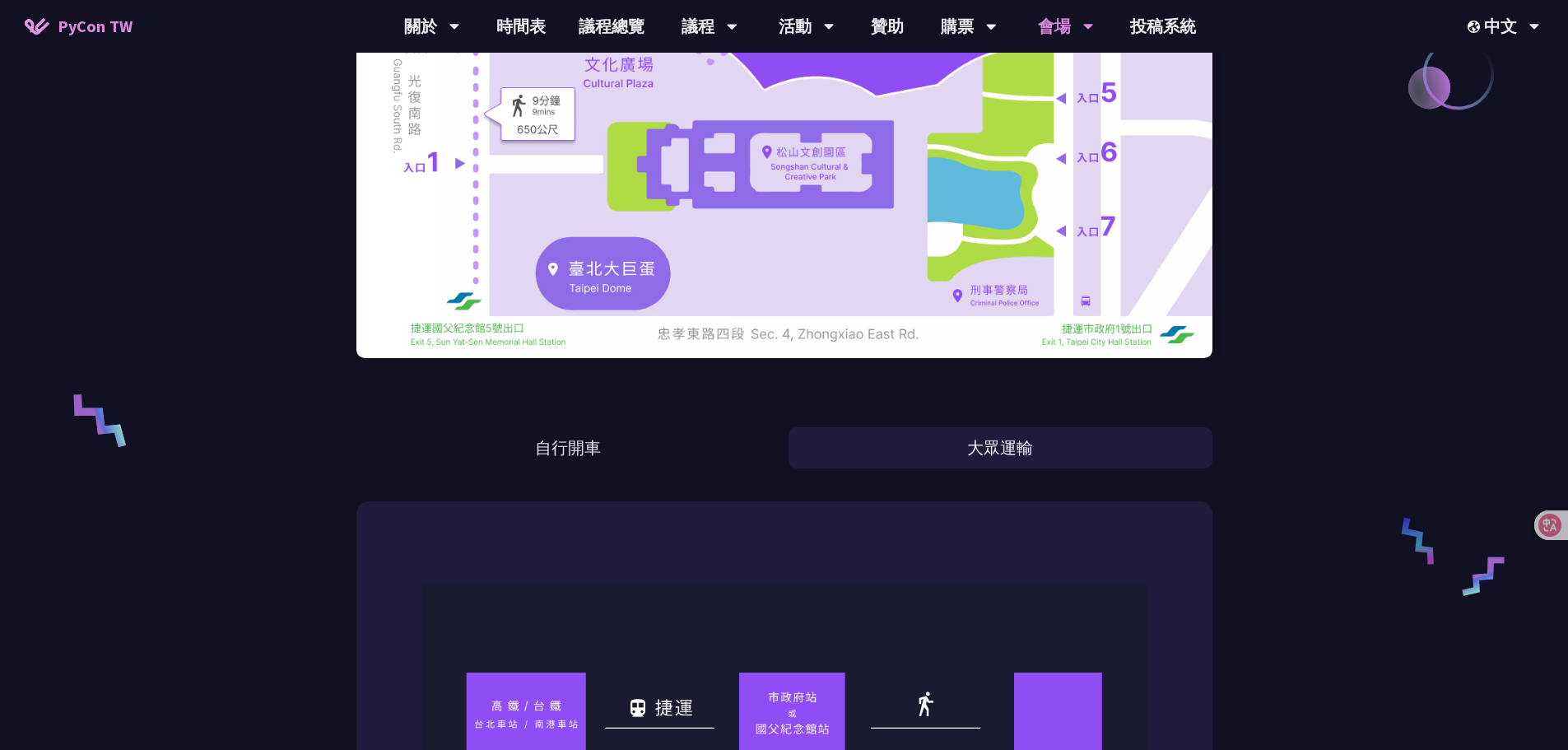
click at [764, 455] on button "自行開車" at bounding box center [569, 447] width 424 height 41
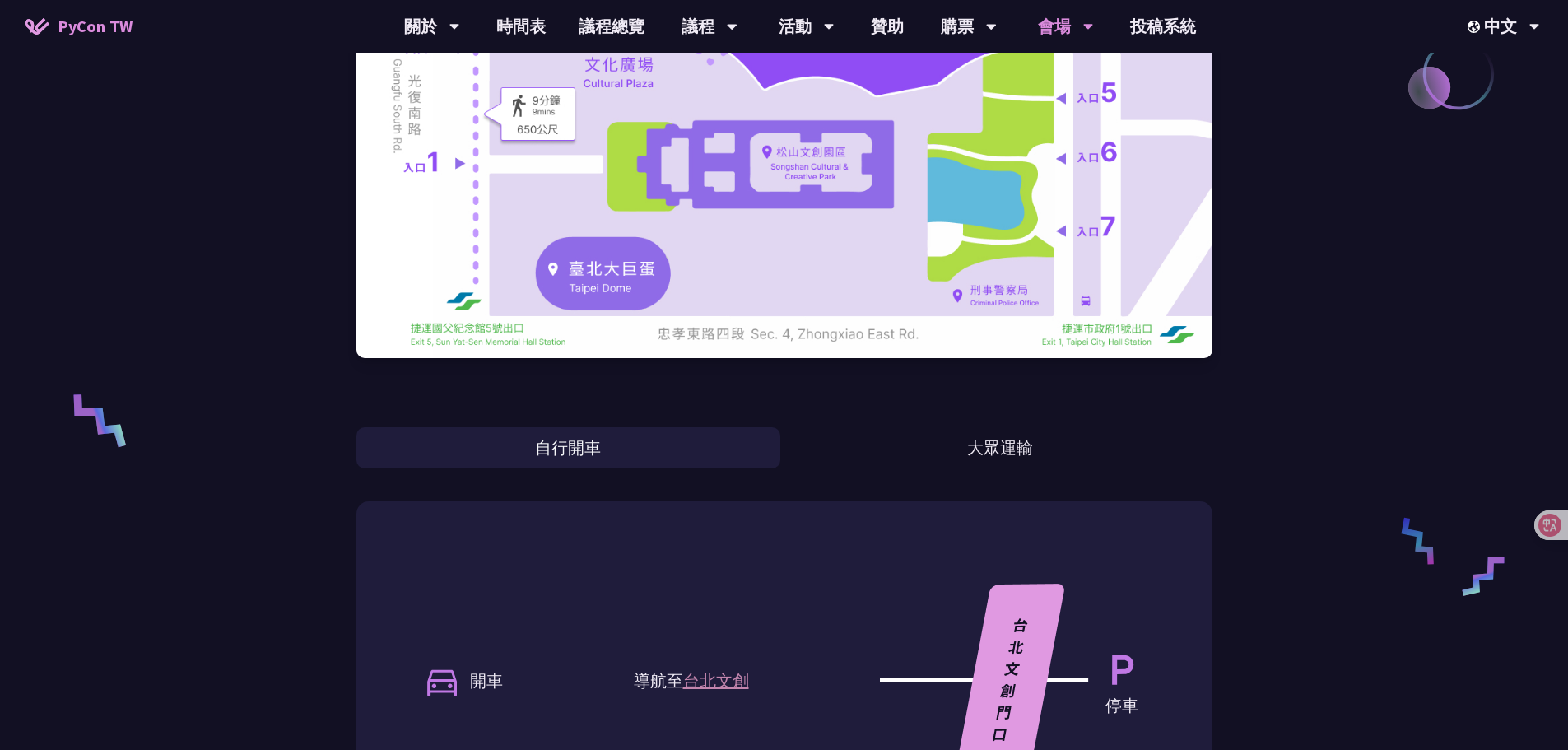
click at [884, 454] on button "大眾運輸" at bounding box center [1000, 447] width 424 height 41
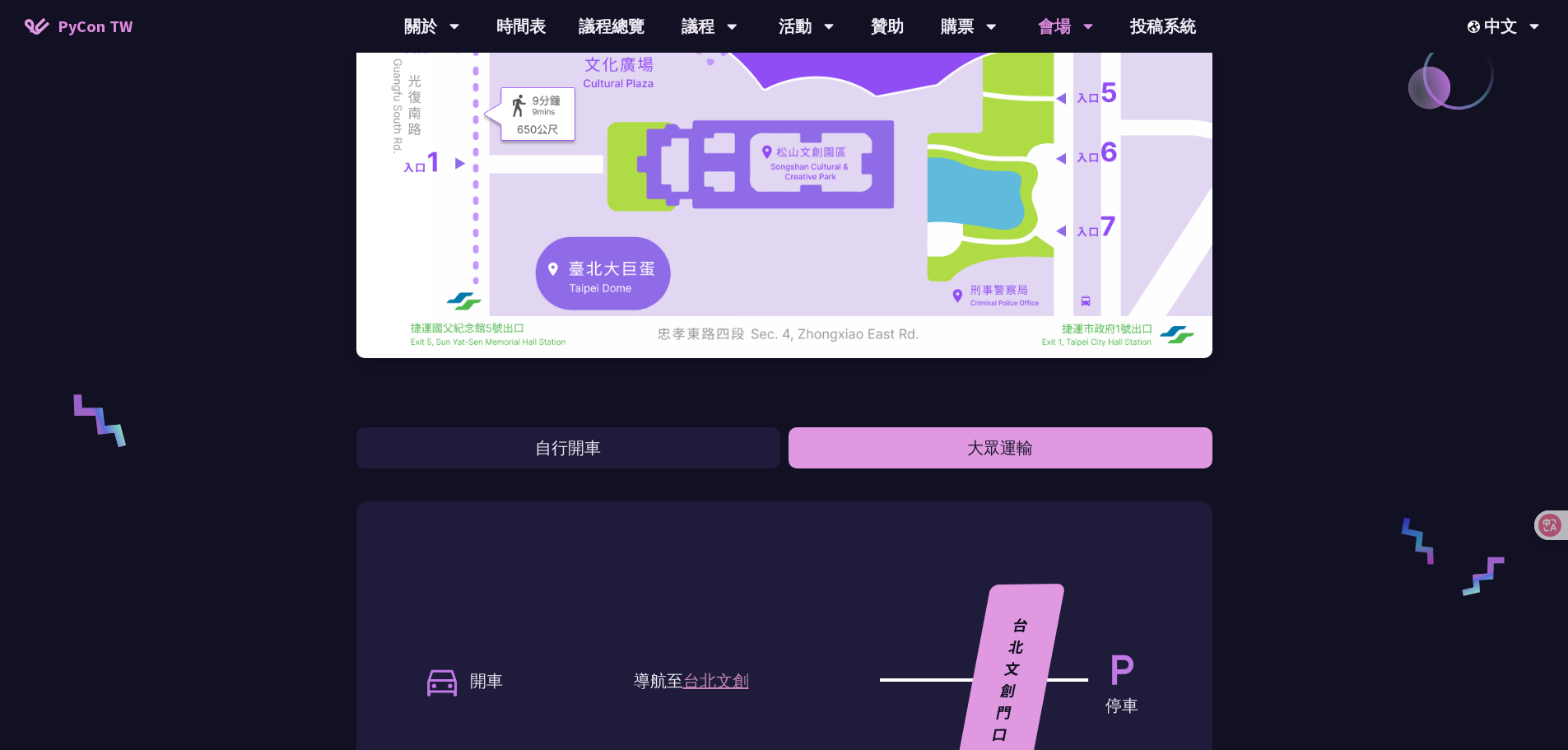
click at [753, 456] on button "自行開車" at bounding box center [569, 447] width 424 height 41
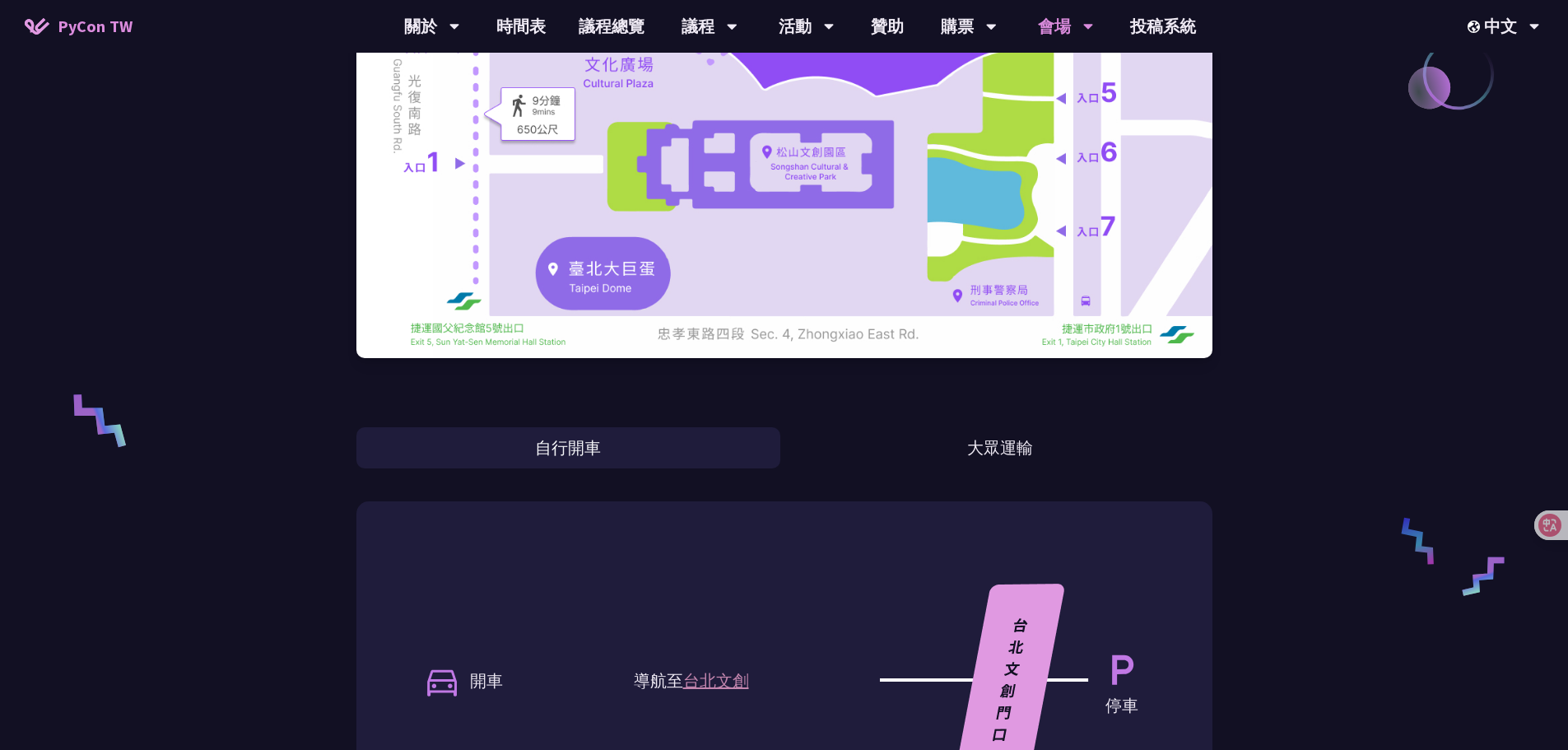
click at [864, 450] on button "大眾運輸" at bounding box center [1000, 447] width 424 height 41
click at [749, 452] on button "自行開車" at bounding box center [569, 447] width 424 height 41
click at [817, 454] on button "大眾運輸" at bounding box center [1000, 447] width 424 height 41
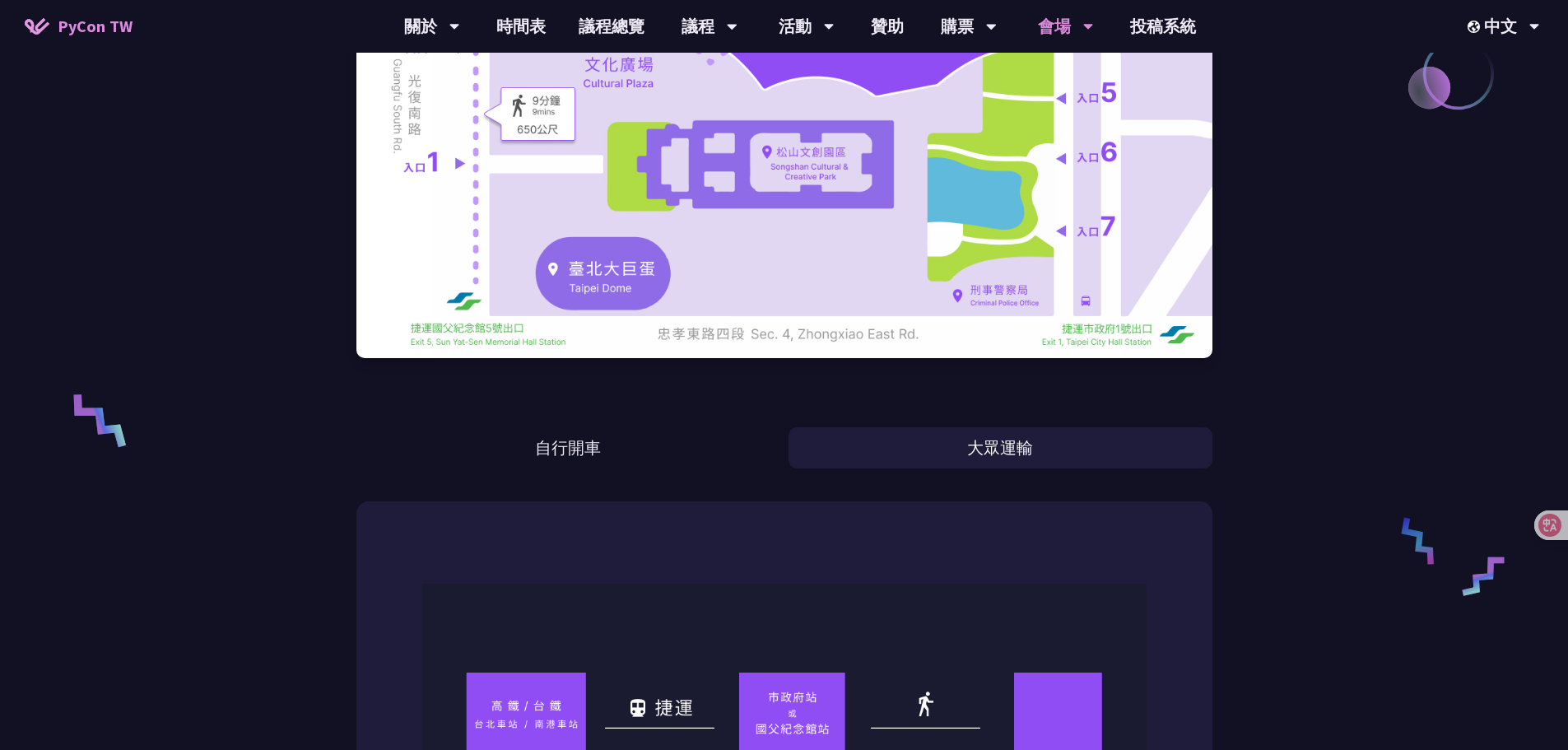
click at [760, 456] on button "自行開車" at bounding box center [569, 447] width 424 height 41
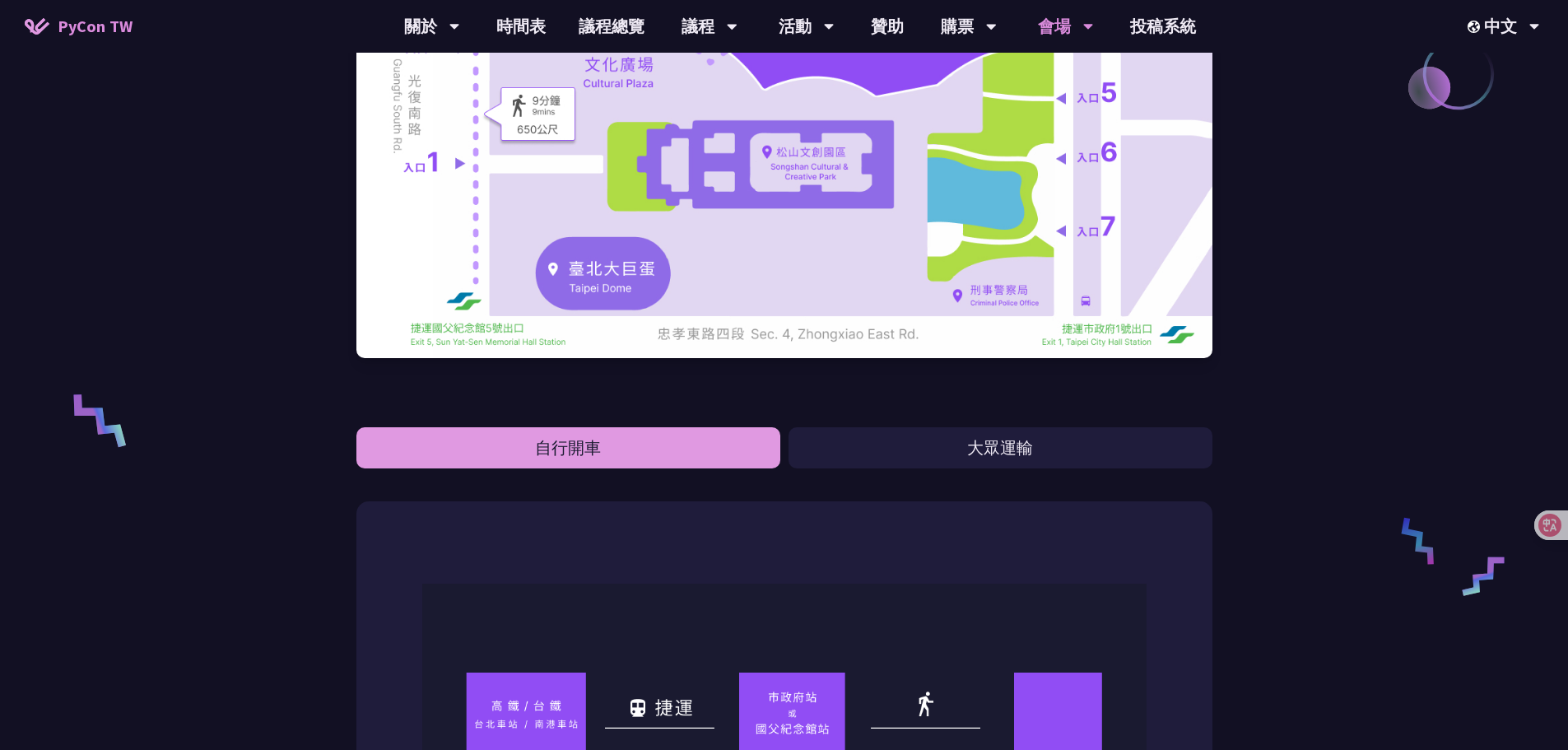
click at [859, 456] on button "大眾運輸" at bounding box center [1000, 447] width 424 height 41
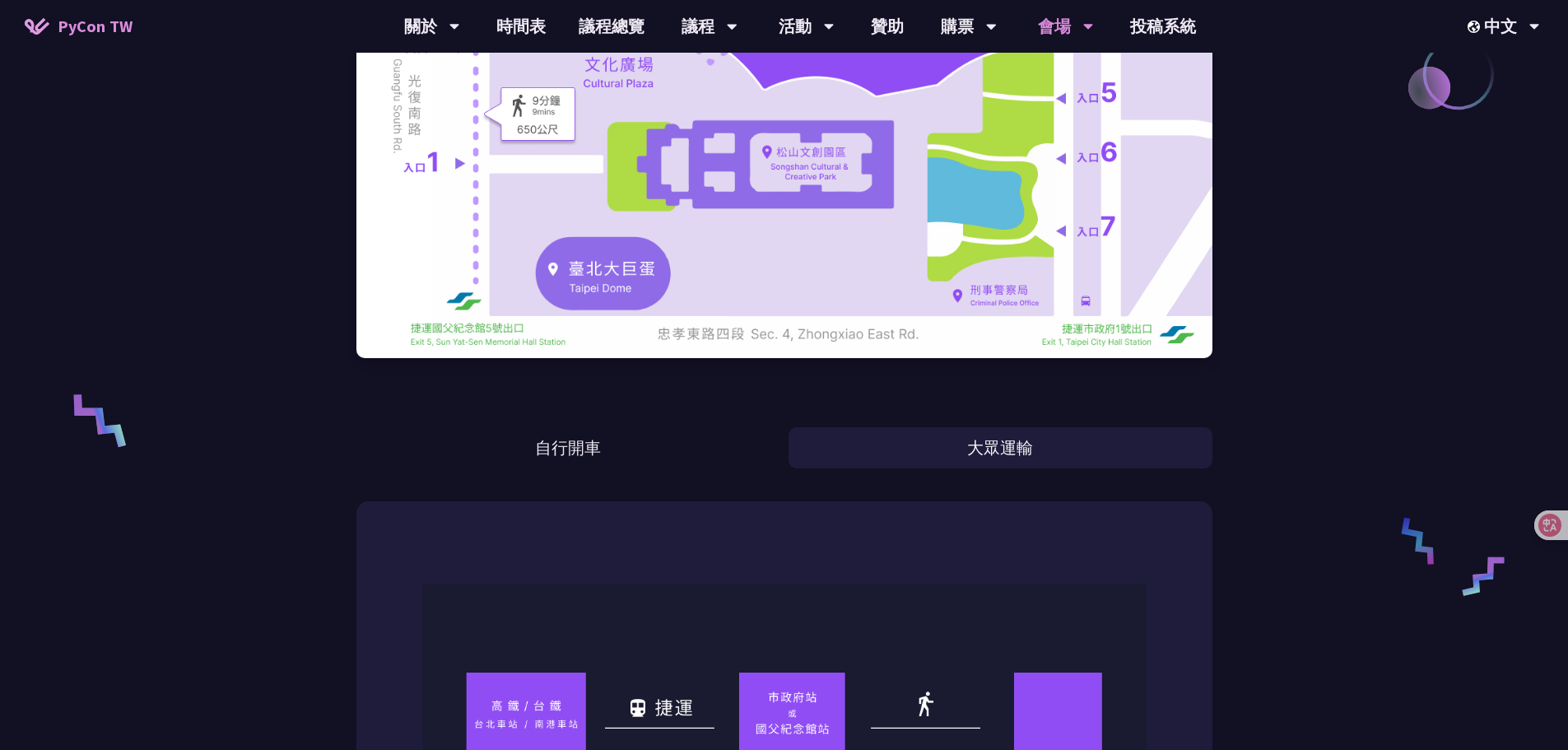
click at [775, 457] on button "自行開車" at bounding box center [569, 447] width 424 height 41
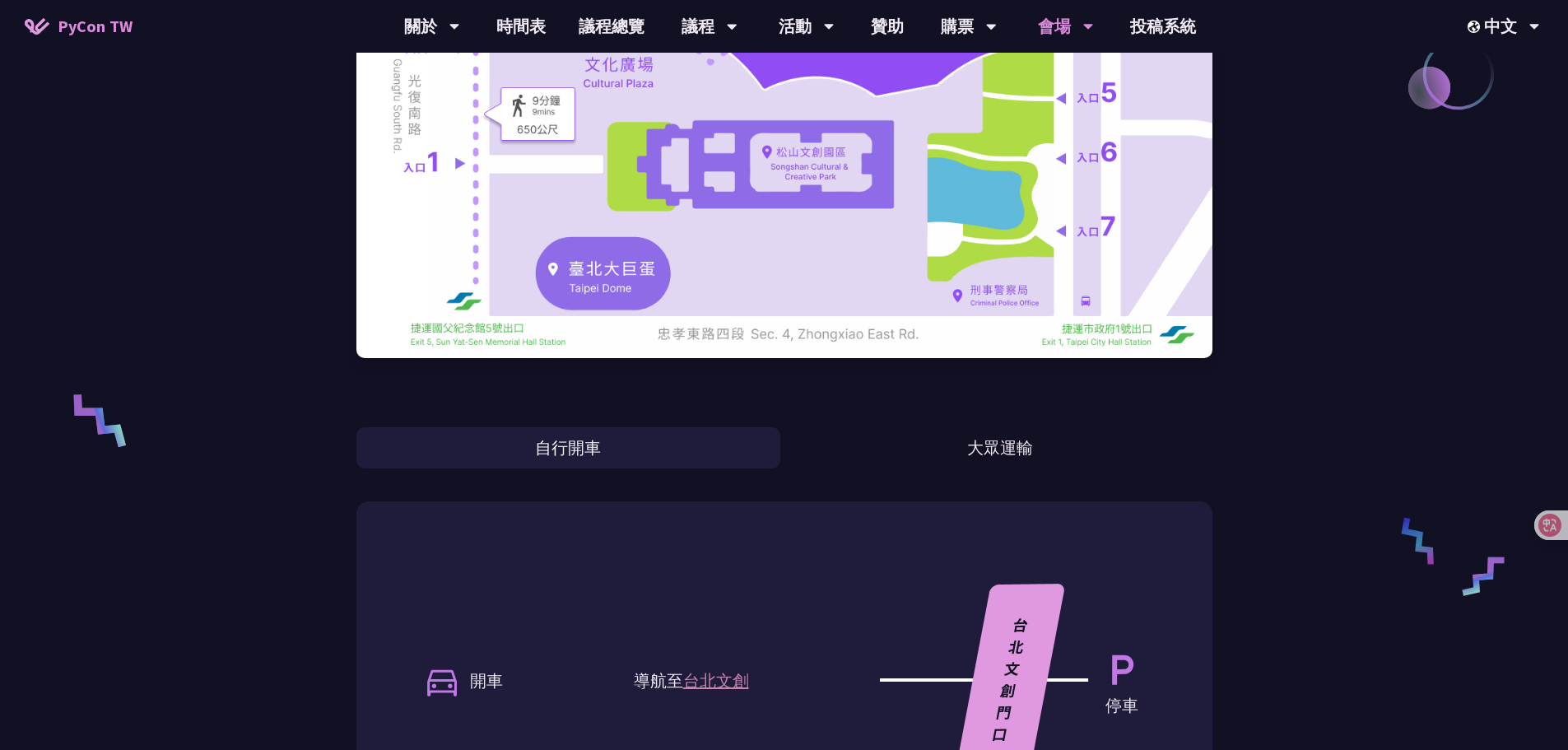
click at [852, 451] on button "大眾運輸" at bounding box center [1000, 447] width 424 height 41
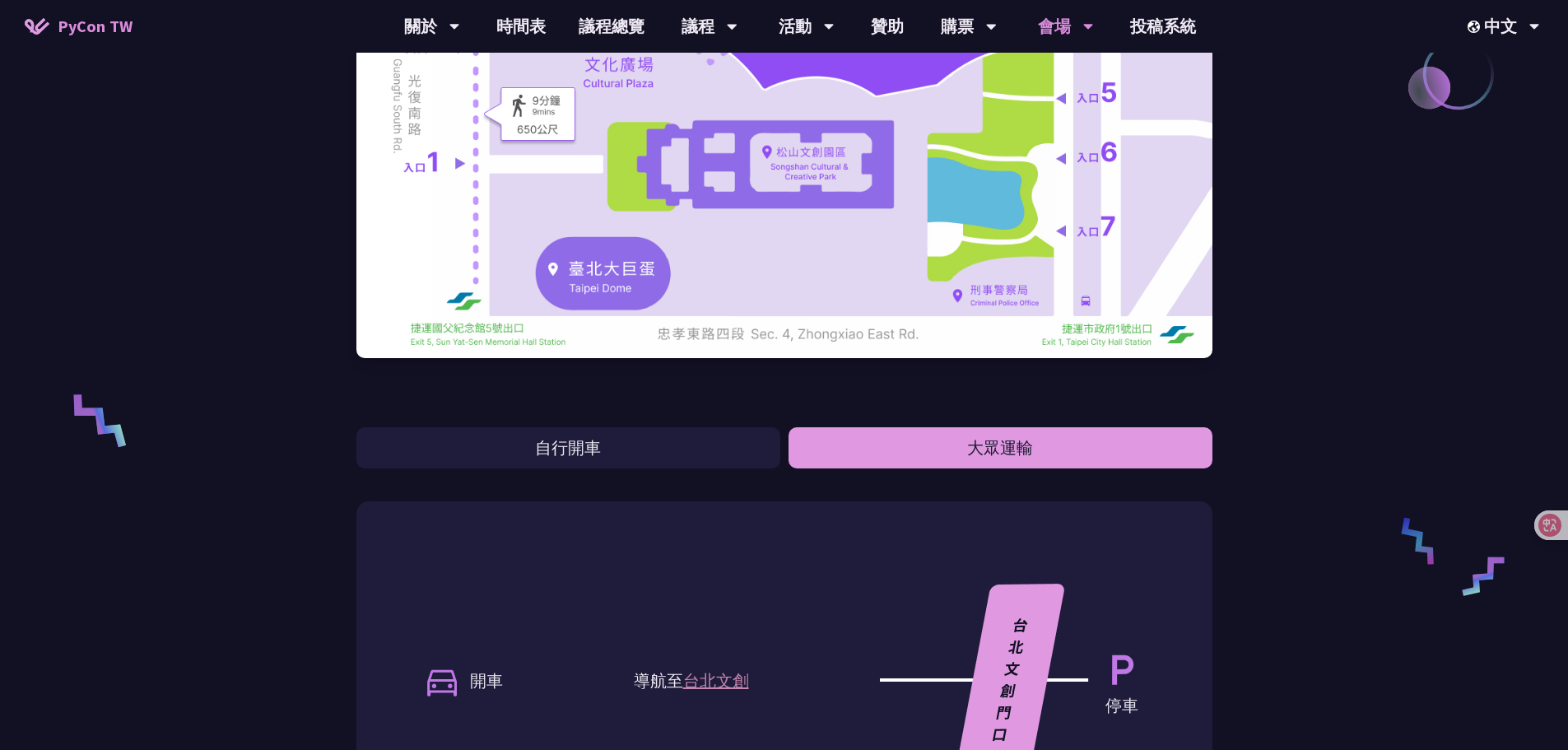
click at [759, 452] on button "自行開車" at bounding box center [569, 447] width 424 height 41
click at [893, 440] on button "大眾運輸" at bounding box center [1000, 447] width 424 height 41
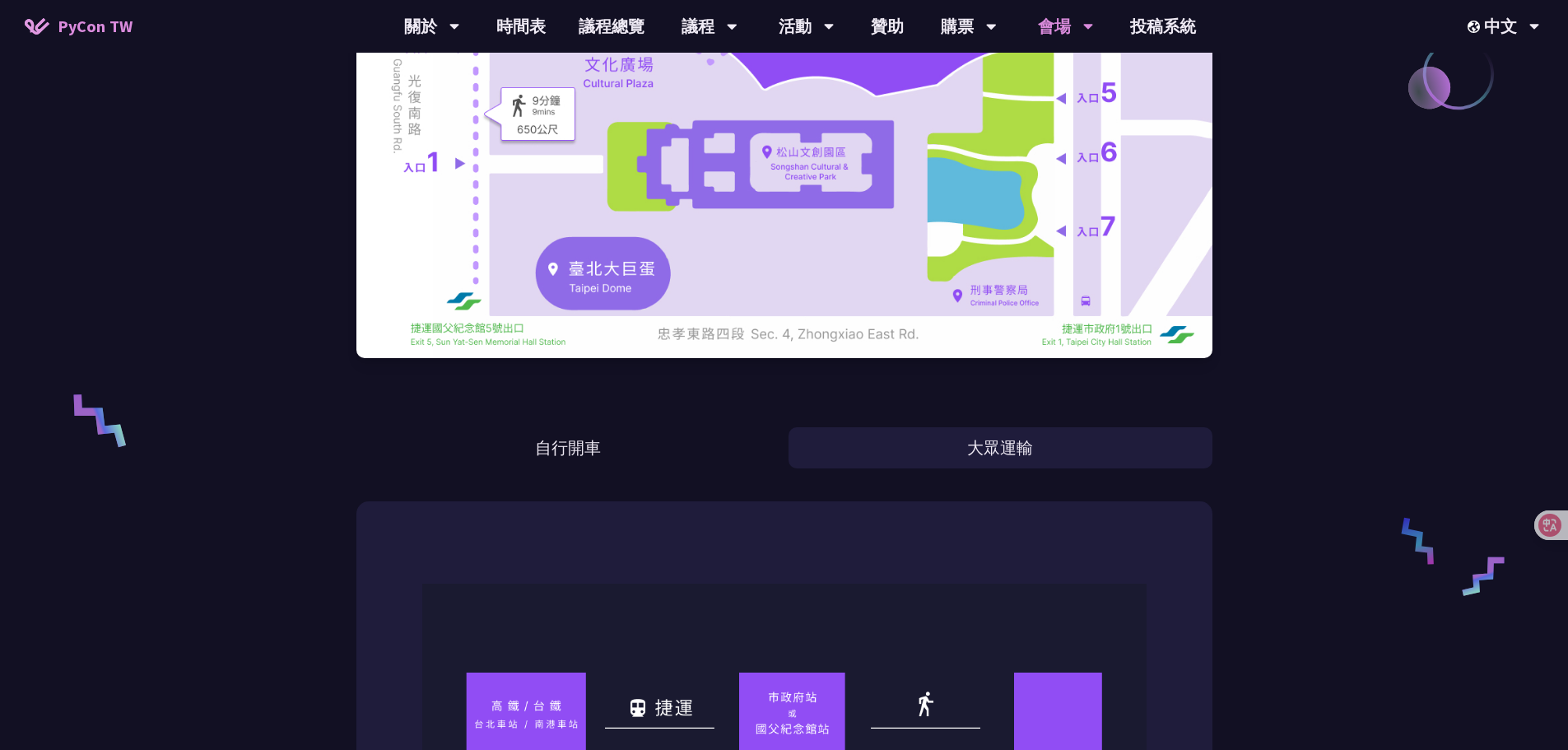
click at [932, 411] on div "自行開車 大眾運輸" at bounding box center [784, 429] width 856 height 77
click at [1078, 37] on div "會場" at bounding box center [1066, 26] width 56 height 53
click at [1064, 62] on link "會場資訊" at bounding box center [1065, 76] width 158 height 39
click at [1063, 92] on link "會場資訊" at bounding box center [1065, 76] width 158 height 39
click at [1071, 77] on link "會場資訊" at bounding box center [1065, 76] width 158 height 39
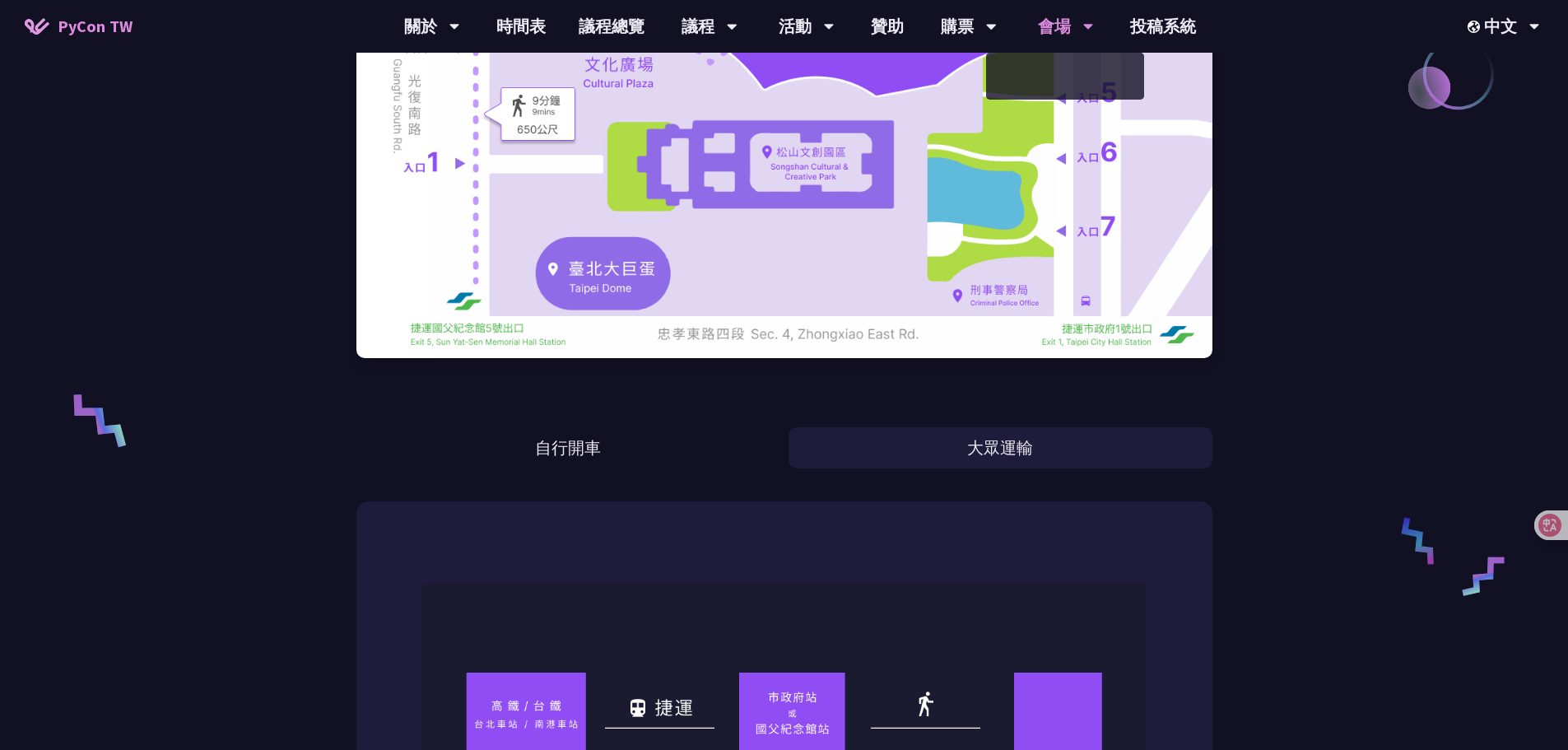
click at [1071, 75] on div at bounding box center [1065, 76] width 158 height 47
click at [1071, 75] on img at bounding box center [784, 91] width 856 height 535
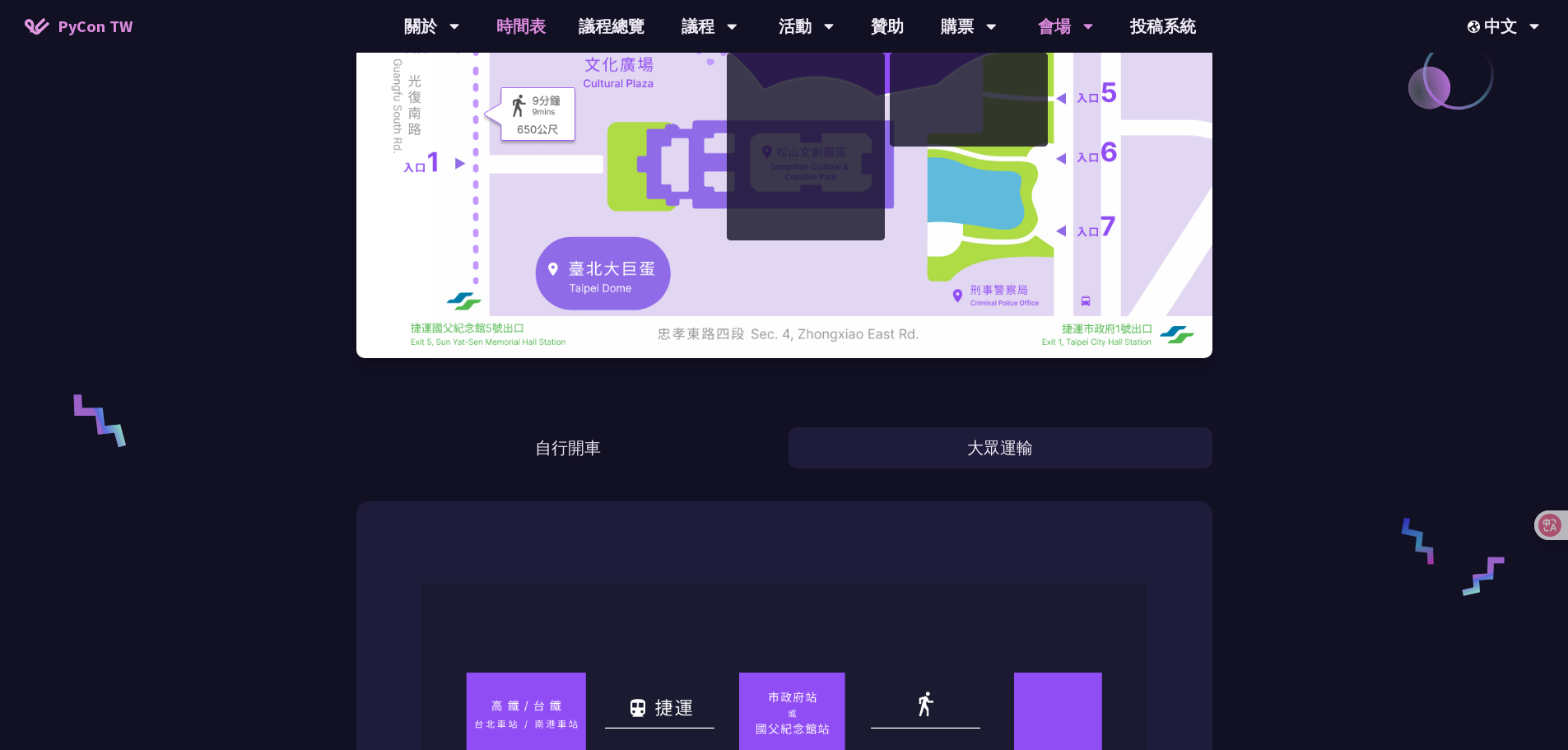
click at [538, 28] on link "時間表" at bounding box center [521, 26] width 82 height 53
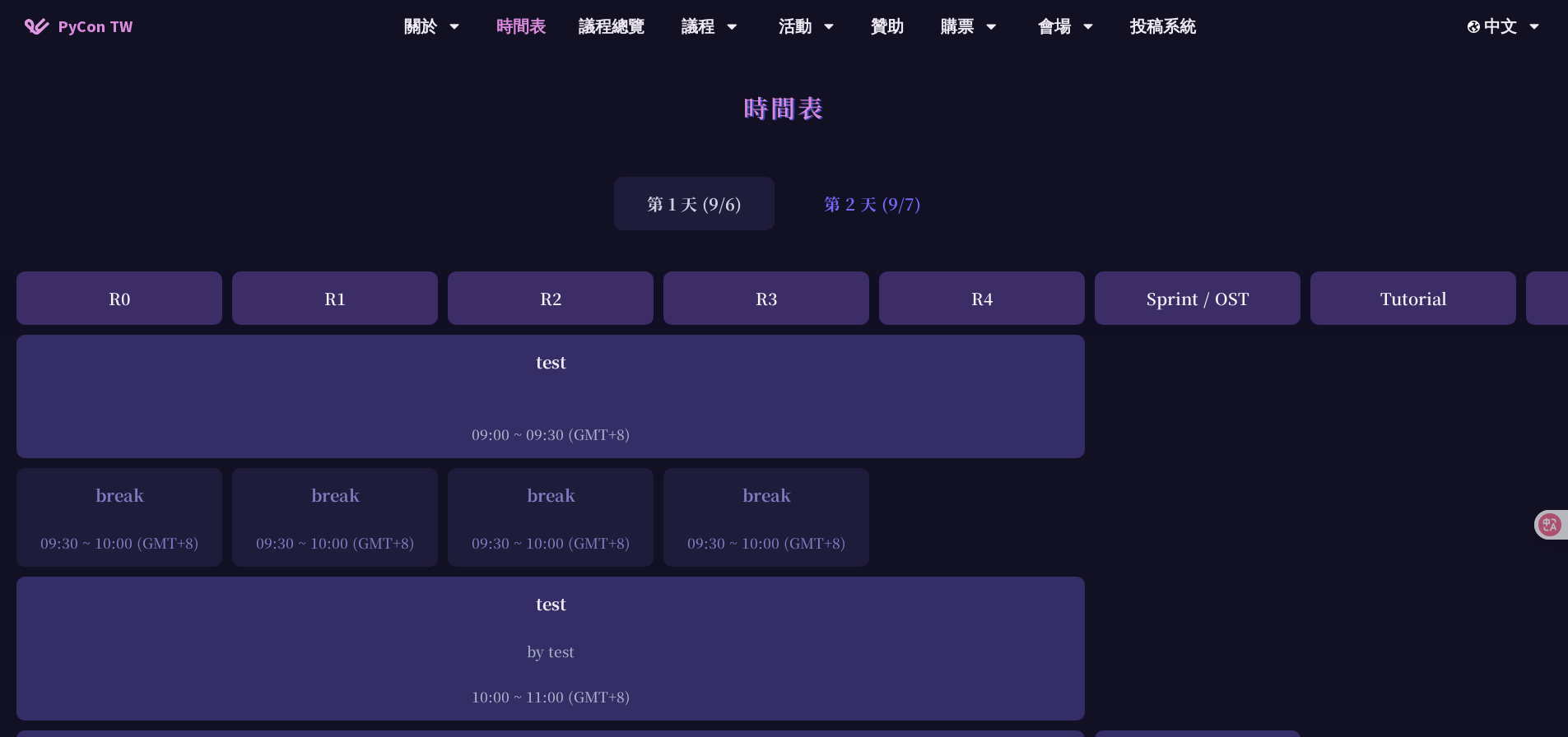
click at [896, 225] on div "第 2 天 (9/7)" at bounding box center [873, 203] width 163 height 53
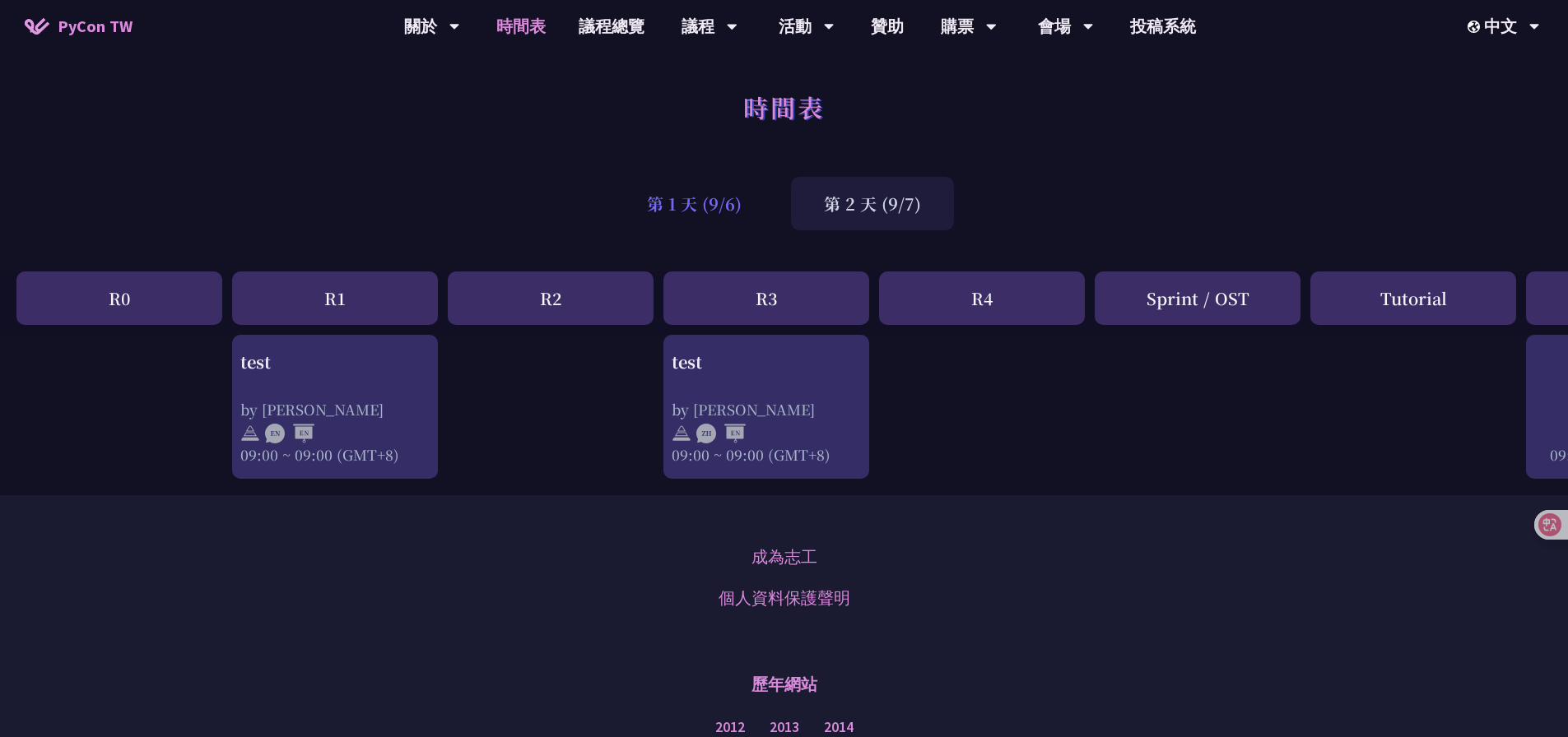
click at [754, 215] on div "第 1 天 (9/6)" at bounding box center [693, 203] width 160 height 53
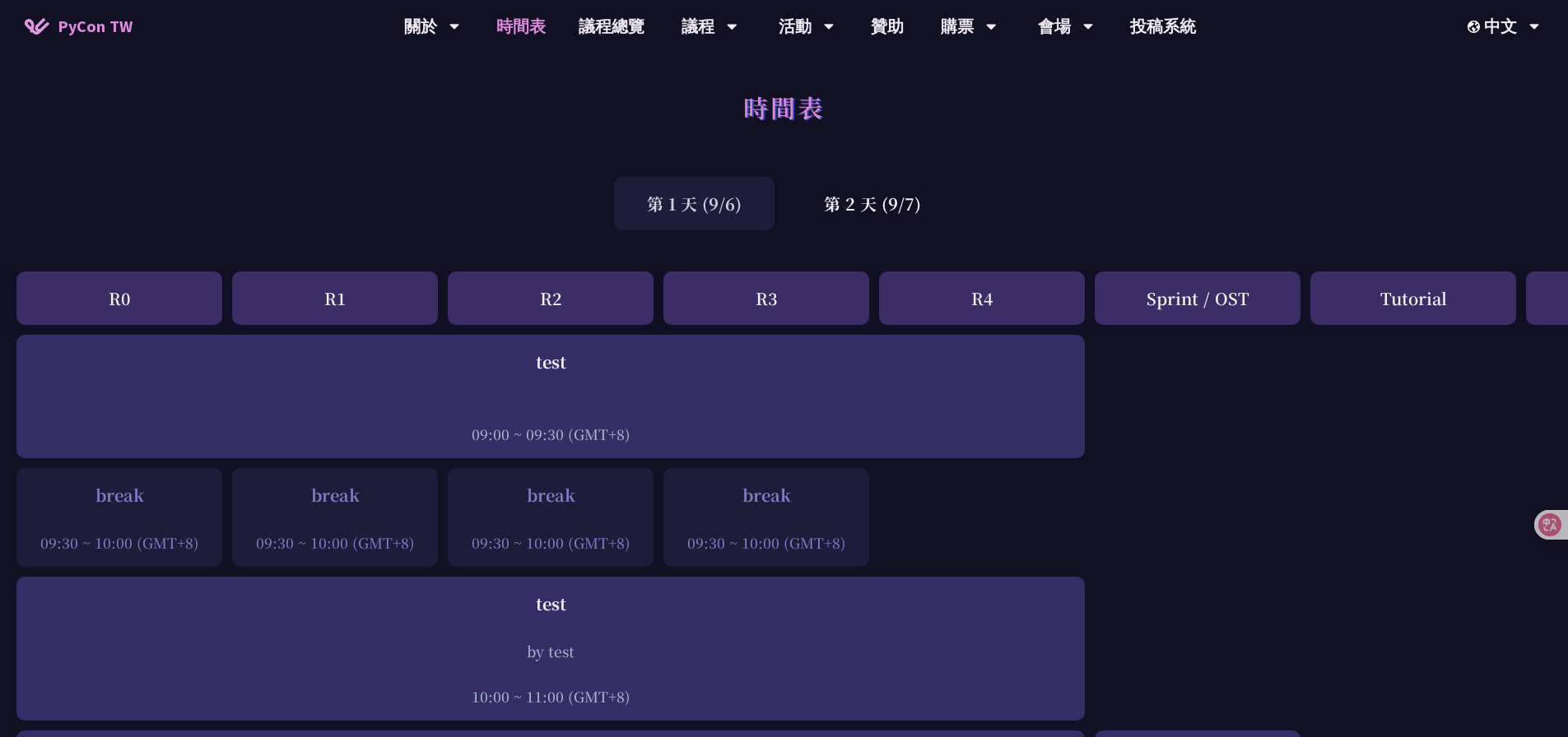
click at [864, 211] on div "第 2 天 (9/7)" at bounding box center [873, 203] width 163 height 53
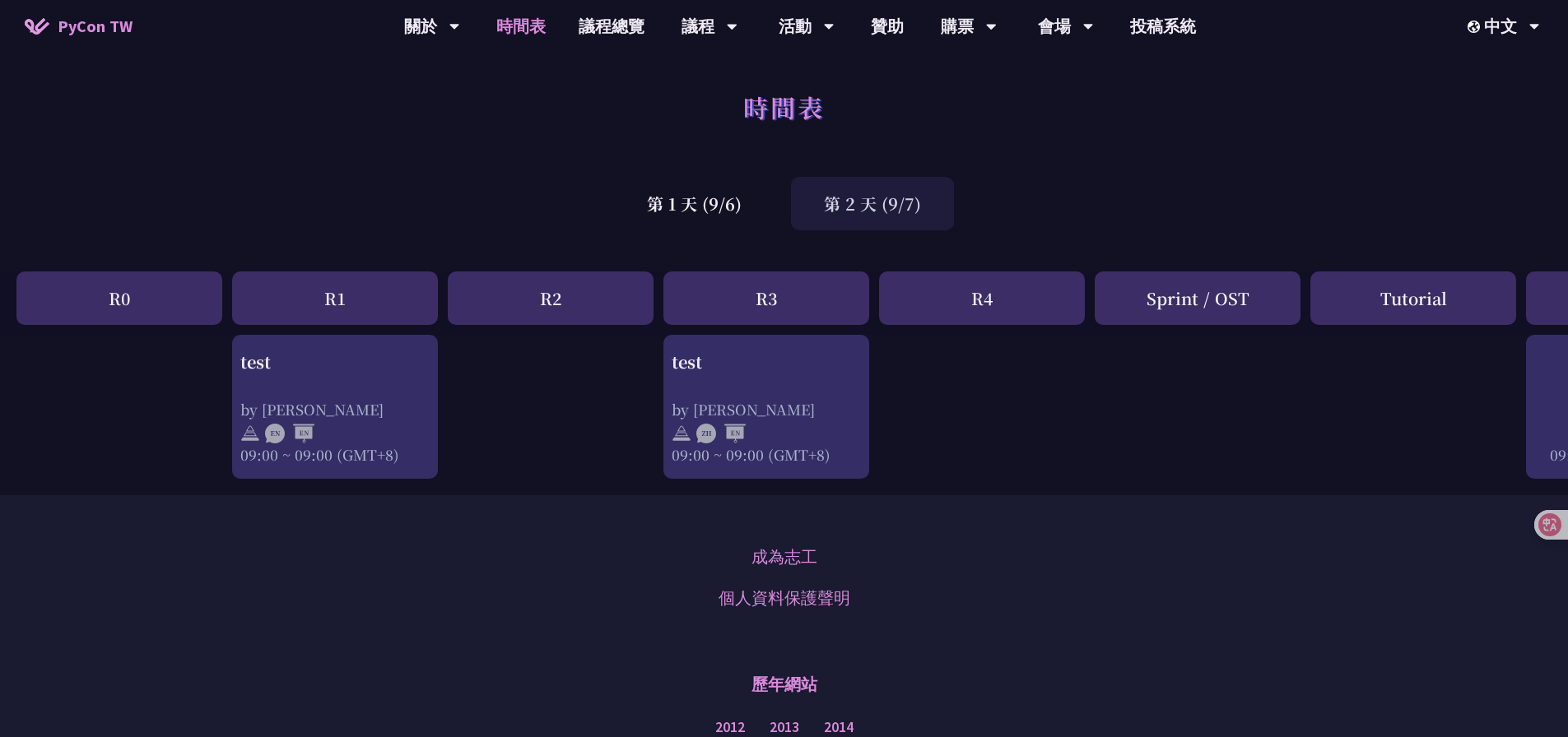
click at [748, 215] on div "第 1 天 (9/6)" at bounding box center [693, 203] width 160 height 53
click at [810, 213] on div "第 2 天 (9/7)" at bounding box center [873, 203] width 163 height 53
click at [757, 214] on div "第 1 天 (9/6)" at bounding box center [693, 203] width 160 height 53
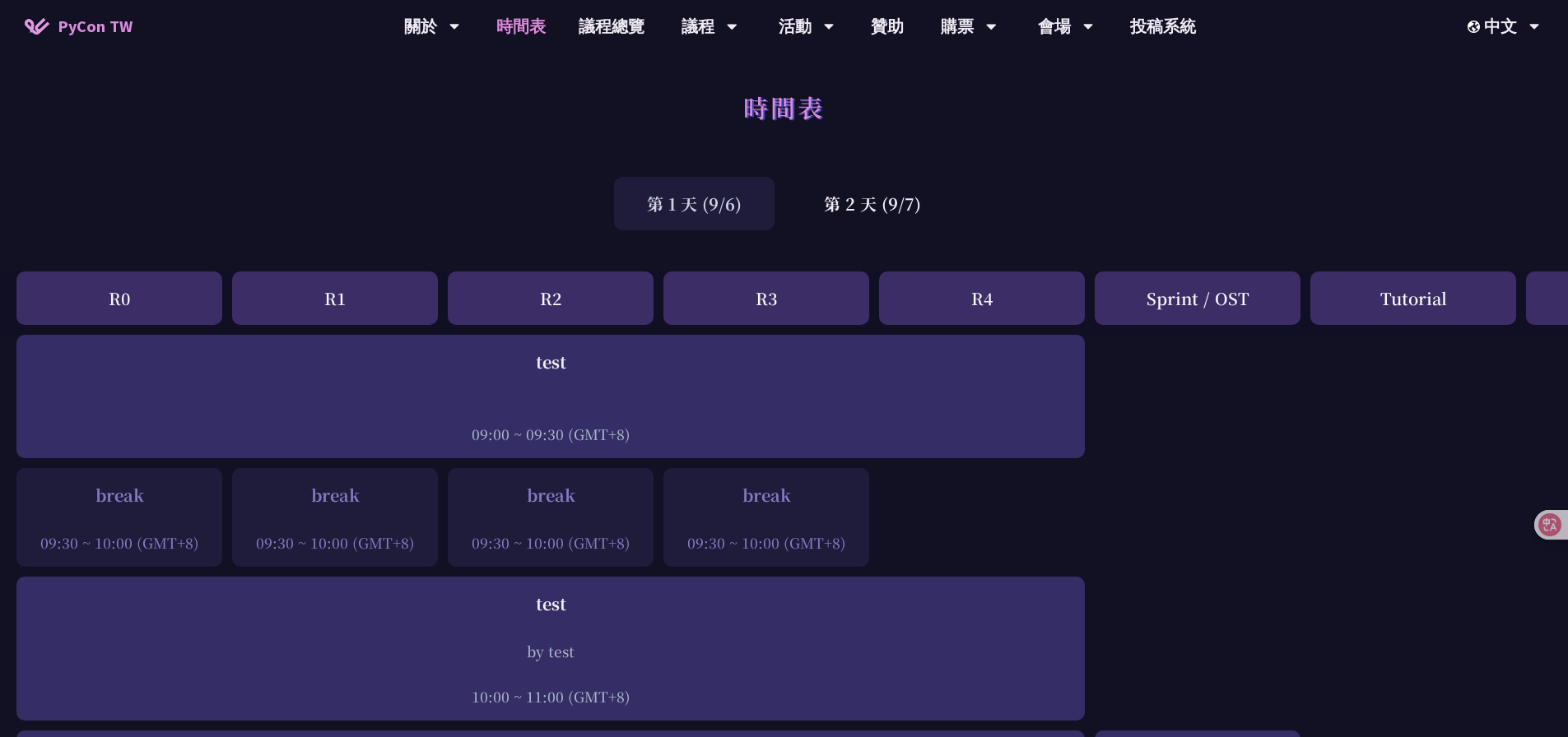
click at [821, 212] on div "第 2 天 (9/7)" at bounding box center [873, 203] width 163 height 53
click at [760, 213] on div "第 1 天 (9/6)" at bounding box center [693, 203] width 160 height 53
click at [826, 213] on div "第 2 天 (9/7)" at bounding box center [873, 203] width 163 height 53
click at [741, 215] on div "第 1 天 (9/6)" at bounding box center [693, 203] width 160 height 53
click at [846, 213] on div "第 2 天 (9/7)" at bounding box center [873, 203] width 163 height 53
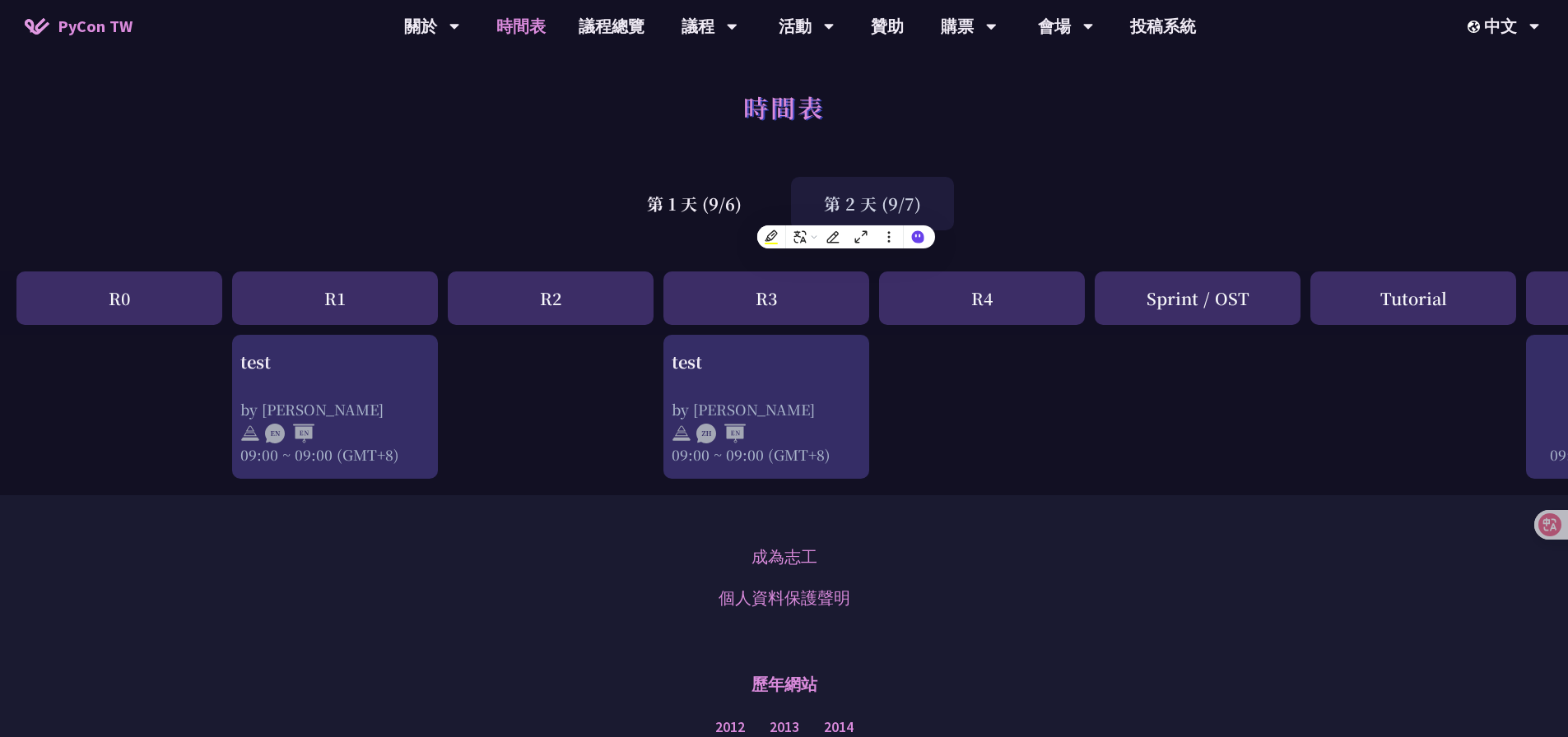
click at [746, 215] on div "第 1 天 (9/6)" at bounding box center [693, 203] width 160 height 53
click at [850, 213] on div "第 2 天 (9/7)" at bounding box center [873, 203] width 163 height 53
click at [762, 212] on div "第 1 天 (9/6)" at bounding box center [693, 203] width 160 height 53
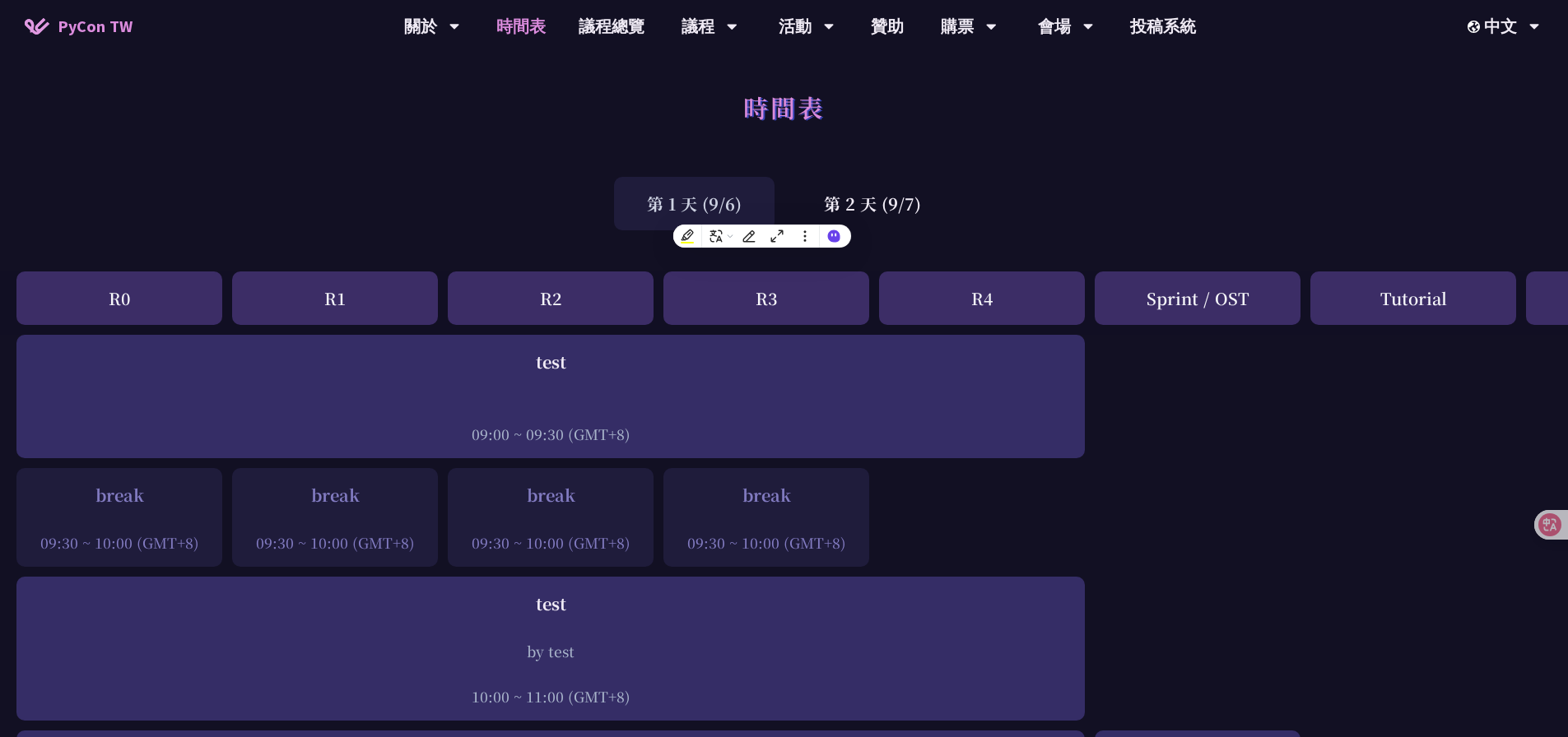
click at [963, 197] on div "第 1 天 (9/6) 第 2 天 (9/7)" at bounding box center [784, 203] width 1568 height 70
click at [1025, 187] on div "第 1 天 (9/6) 第 2 天 (9/7)" at bounding box center [784, 203] width 1568 height 70
click at [1059, 199] on div "第 1 天 (9/6) 第 2 天 (9/7)" at bounding box center [784, 203] width 1568 height 70
click at [1318, 97] on div "時間表" at bounding box center [784, 125] width 1568 height 86
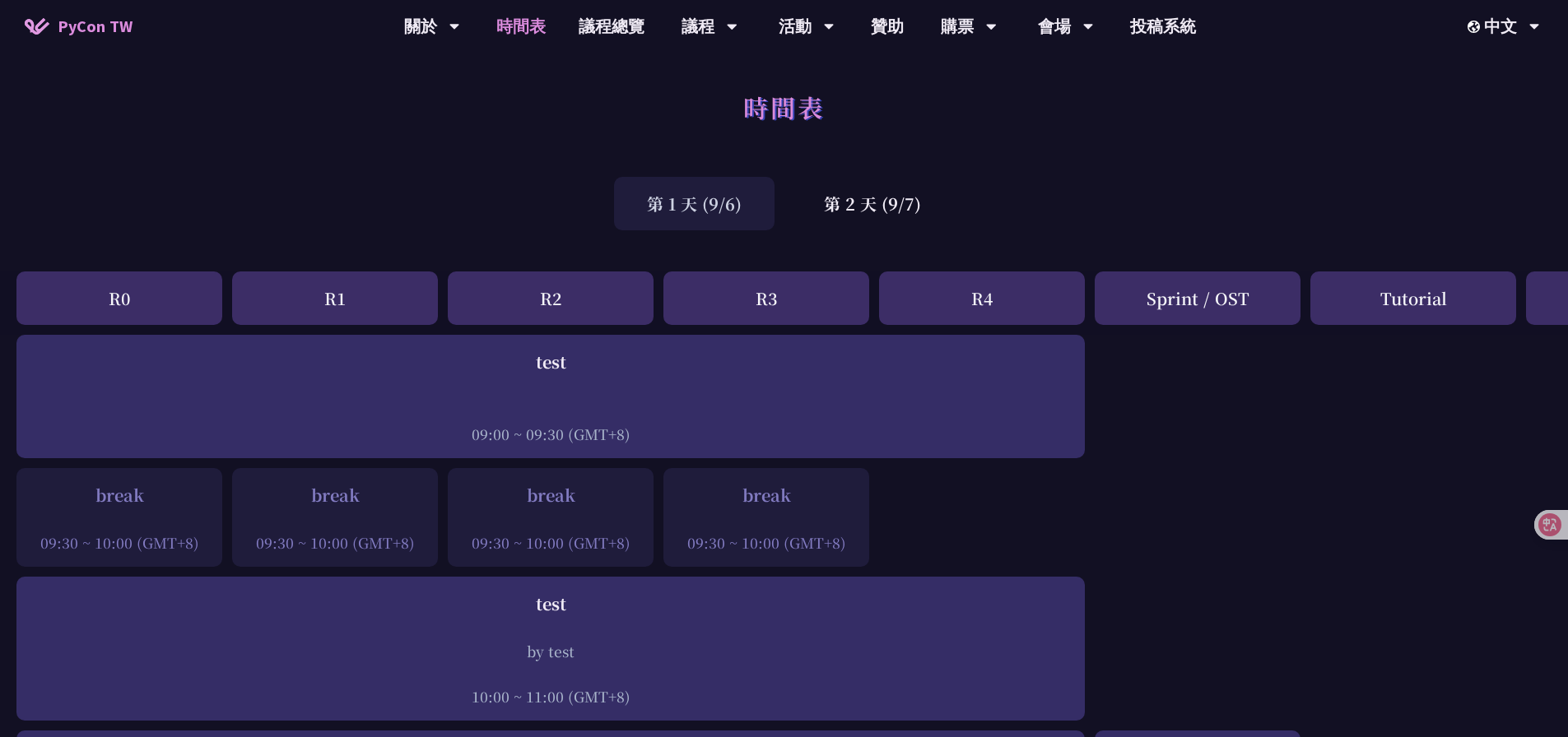
click at [1054, 149] on div "時間表" at bounding box center [784, 125] width 1568 height 86
click at [1046, 149] on div "時間表" at bounding box center [784, 125] width 1568 height 86
click at [1044, 149] on div "時間表" at bounding box center [784, 125] width 1568 height 86
click at [1306, 194] on div "第 1 天 (9/6) 第 2 天 (9/7)" at bounding box center [784, 203] width 1568 height 70
click at [1003, 301] on div "R4" at bounding box center [981, 298] width 206 height 53
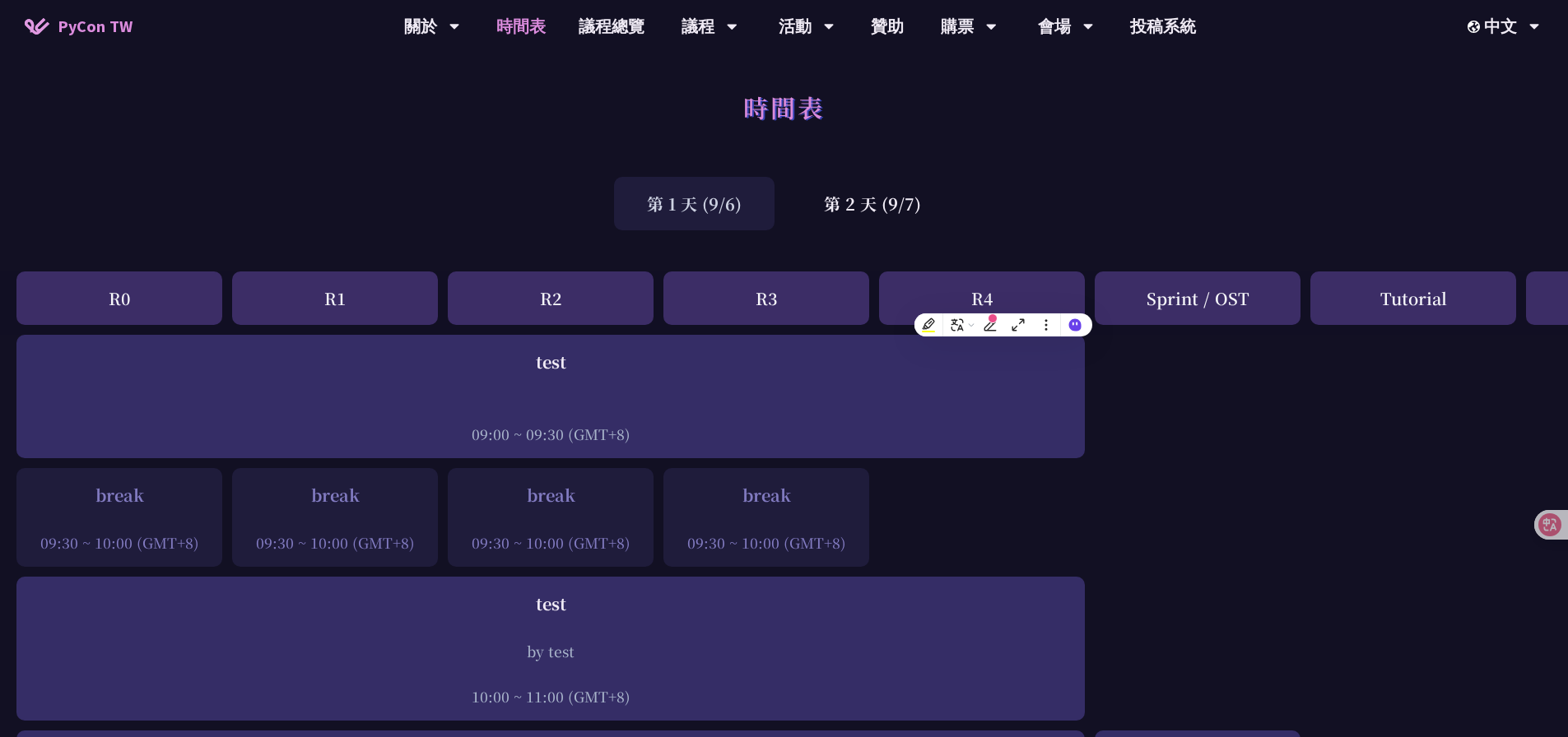
click at [1143, 185] on div "第 1 天 (9/6) 第 2 天 (9/7)" at bounding box center [784, 203] width 1568 height 70
click at [1012, 297] on div "R4" at bounding box center [981, 298] width 206 height 53
click at [1078, 205] on div "第 1 天 (9/6) 第 2 天 (9/7)" at bounding box center [784, 203] width 1568 height 70
click at [990, 302] on div "R4" at bounding box center [981, 298] width 206 height 53
click at [961, 306] on div "R4" at bounding box center [981, 298] width 206 height 53
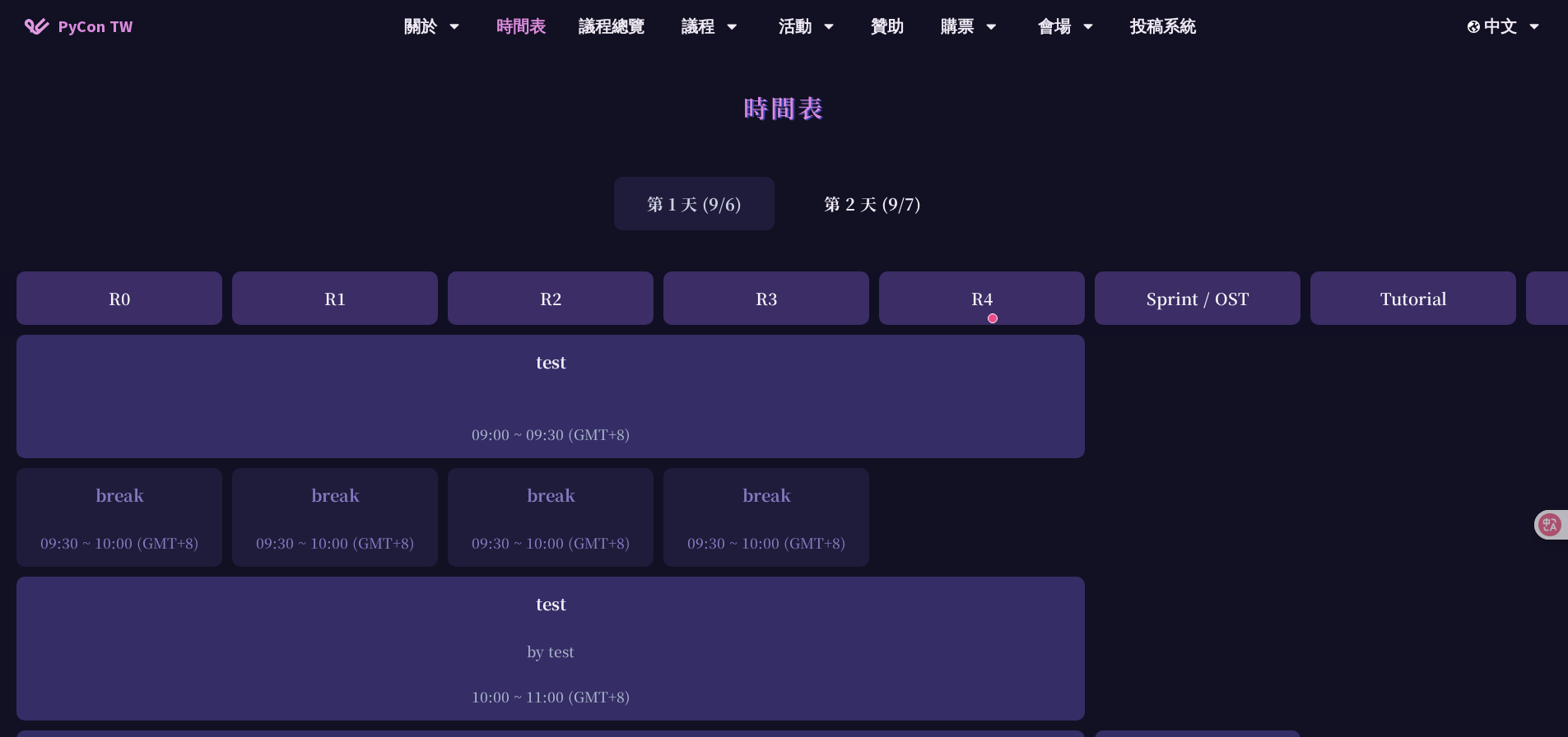
click at [1009, 305] on div "R4" at bounding box center [981, 298] width 206 height 53
click at [1180, 170] on div "時間表 第 1 天 (9/6) 第 2 天 (9/7)" at bounding box center [784, 160] width 1568 height 157
click at [981, 297] on div "R4" at bounding box center [981, 298] width 206 height 53
click at [998, 306] on div "R4" at bounding box center [981, 298] width 206 height 53
click at [1279, 300] on div "R0 R1 R2 R3 R4 Sprint / OST Tutorial Young / Post" at bounding box center [874, 303] width 1748 height 63
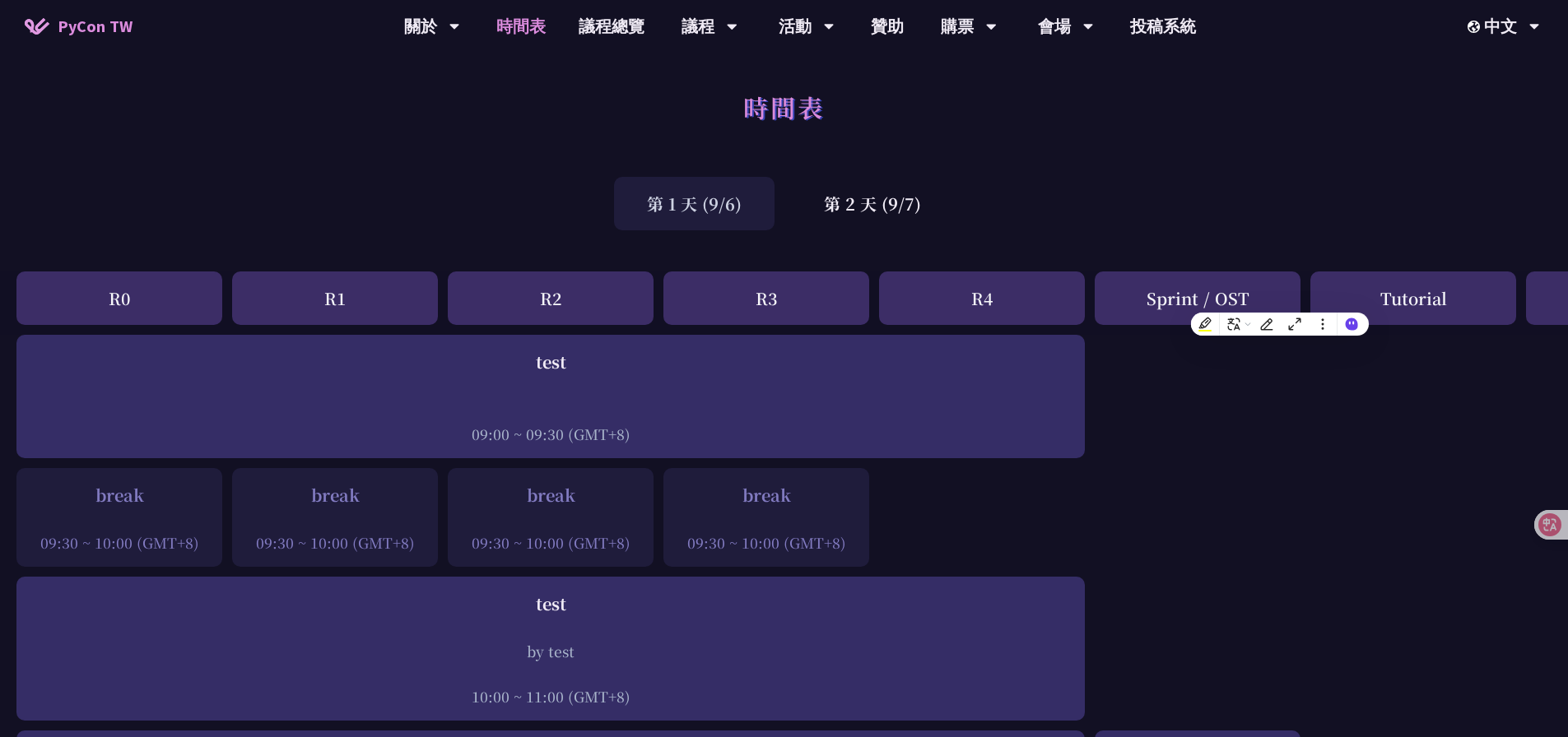
click at [1190, 220] on div "第 1 天 (9/6) 第 2 天 (9/7)" at bounding box center [784, 203] width 1568 height 70
click at [763, 285] on div "R3" at bounding box center [766, 298] width 206 height 53
click at [836, 215] on div "第 2 天 (9/7)" at bounding box center [873, 203] width 163 height 53
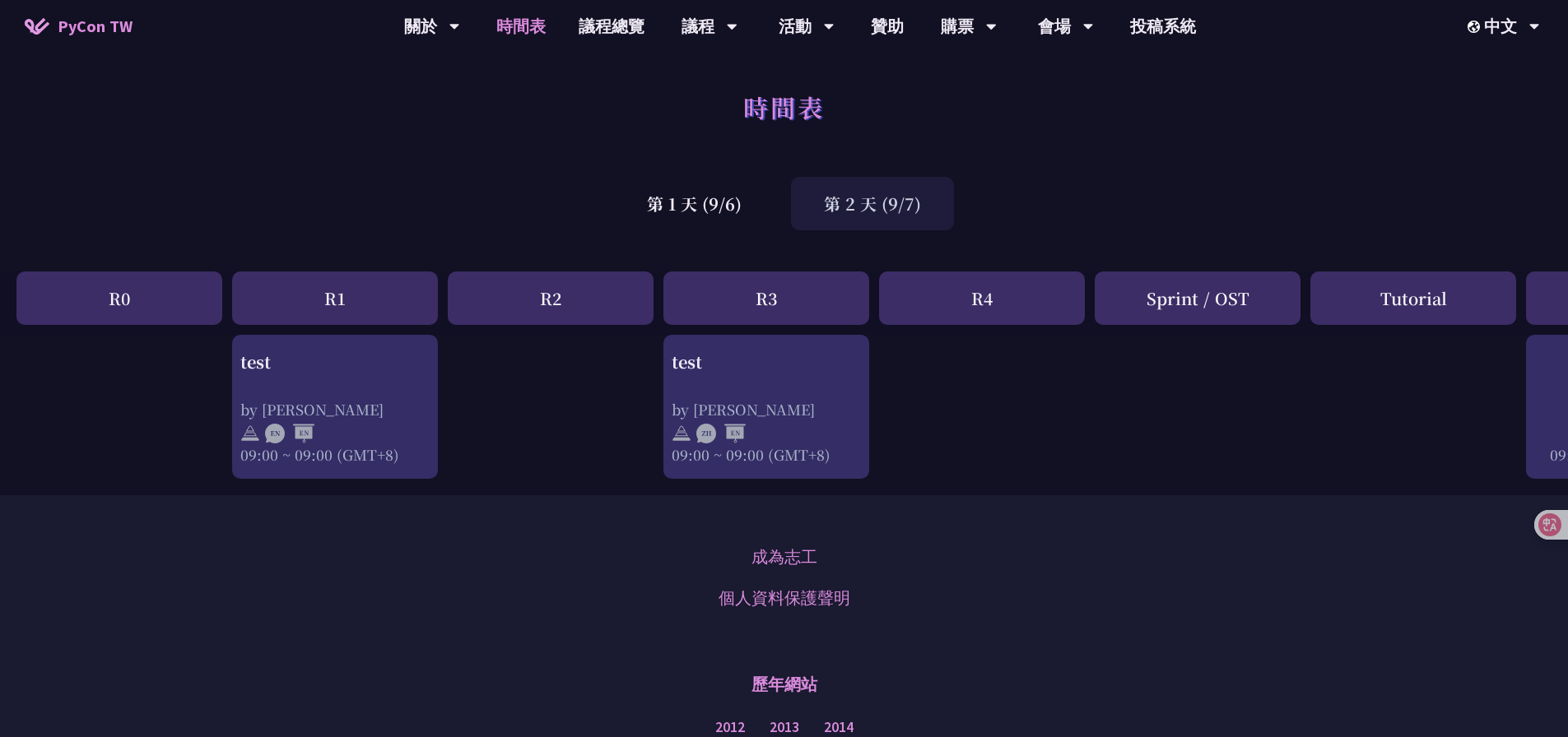
click at [752, 217] on div "第 1 天 (9/6)" at bounding box center [693, 203] width 160 height 53
click at [908, 214] on div "第 2 天 (9/7)" at bounding box center [873, 203] width 163 height 53
click at [764, 213] on div "第 1 天 (9/6)" at bounding box center [693, 203] width 160 height 53
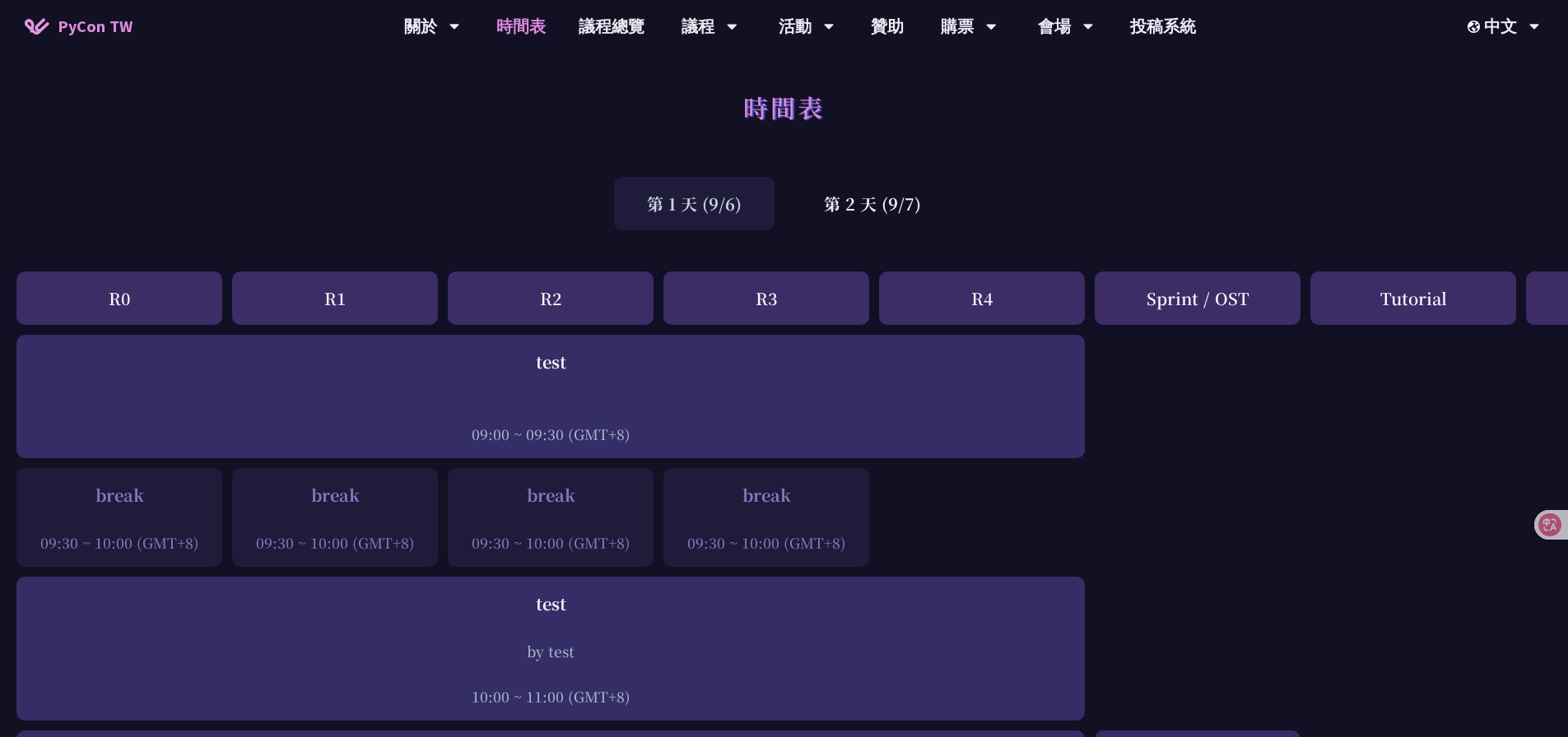
click at [854, 213] on div "第 2 天 (9/7)" at bounding box center [873, 203] width 163 height 53
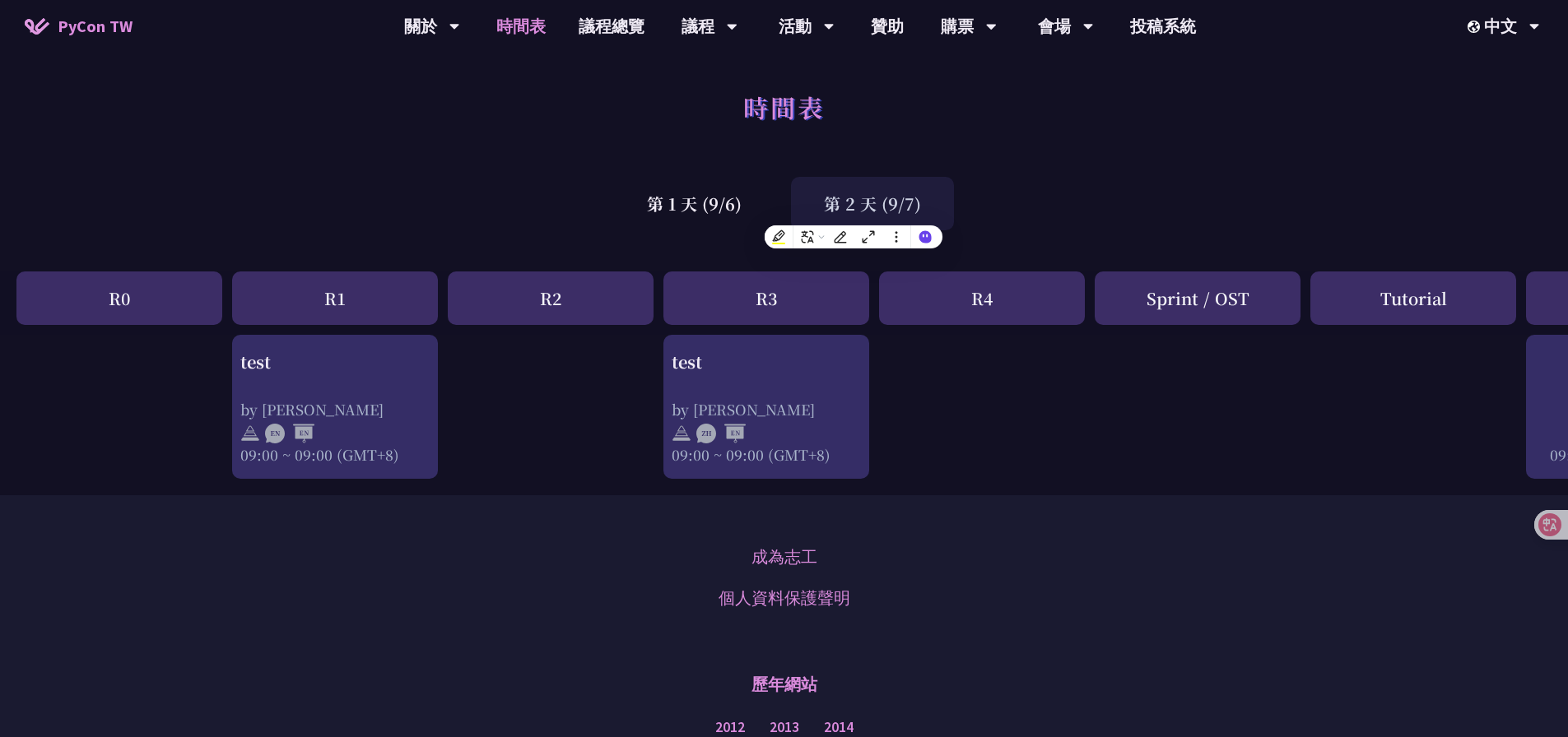
click at [762, 206] on div "第 1 天 (9/6)" at bounding box center [693, 203] width 160 height 53
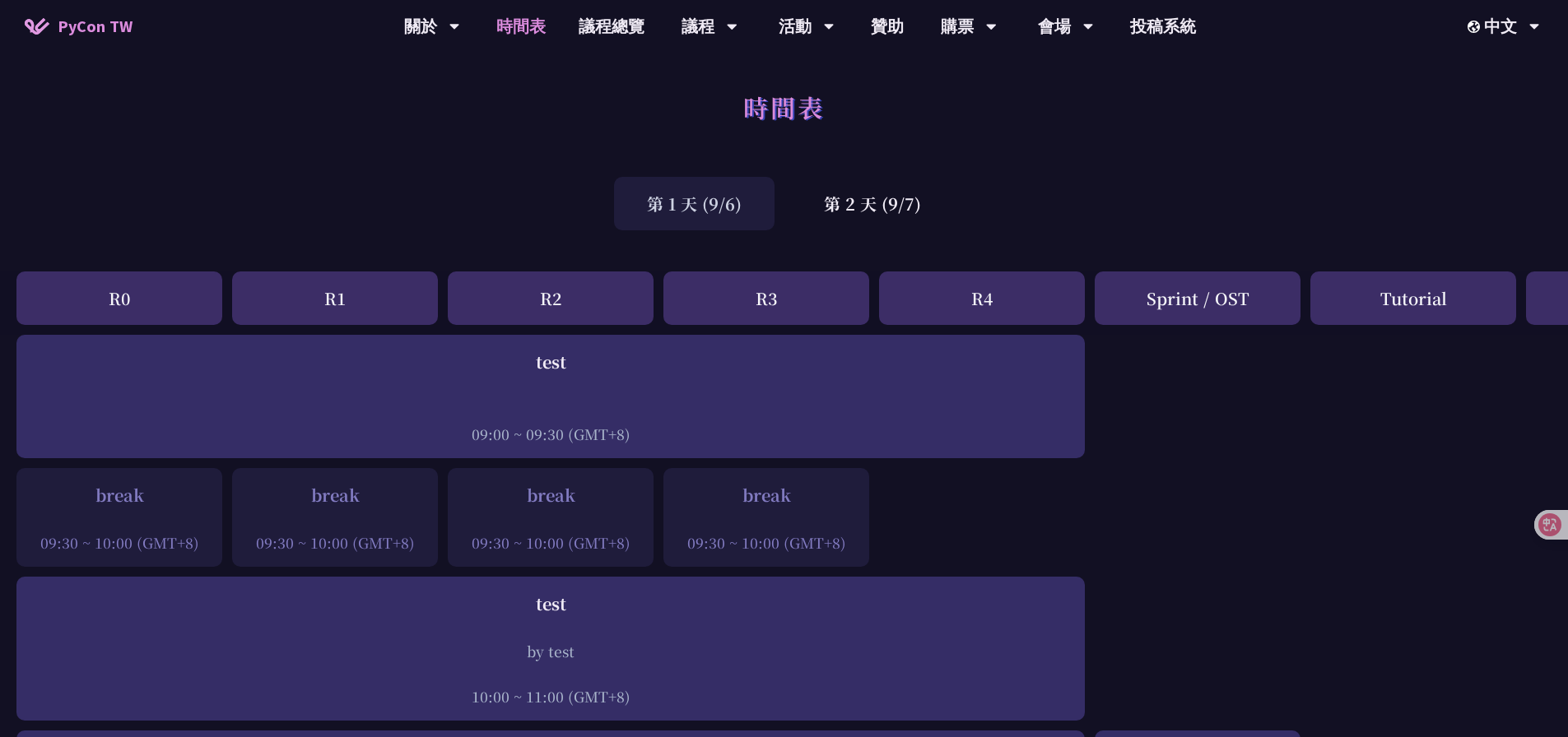
click at [849, 206] on div "第 2 天 (9/7)" at bounding box center [873, 203] width 163 height 53
click at [733, 205] on div "第 1 天 (9/6)" at bounding box center [693, 203] width 160 height 53
click at [836, 206] on div "第 2 天 (9/7)" at bounding box center [873, 203] width 163 height 53
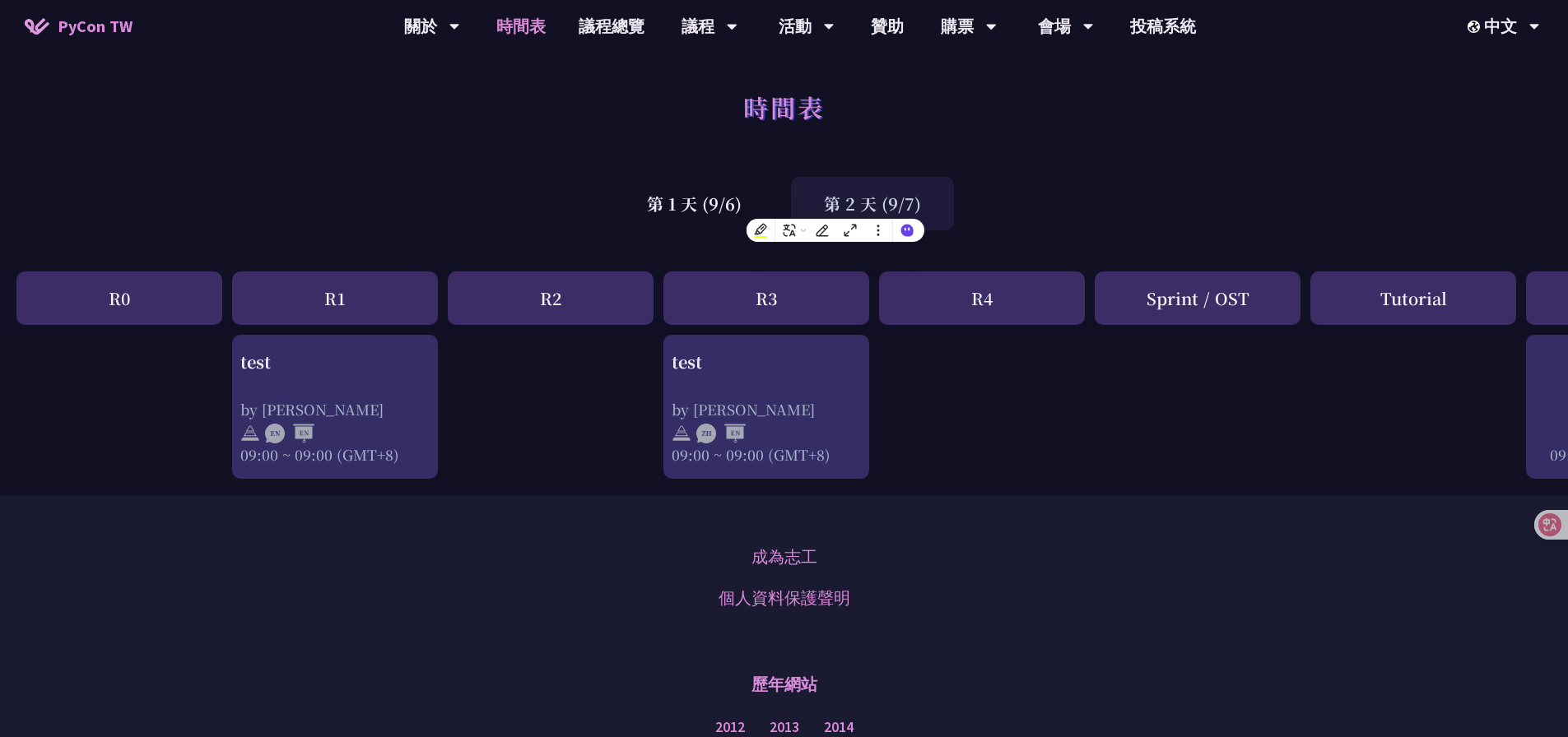
click at [729, 205] on div "第 1 天 (9/6)" at bounding box center [693, 203] width 160 height 53
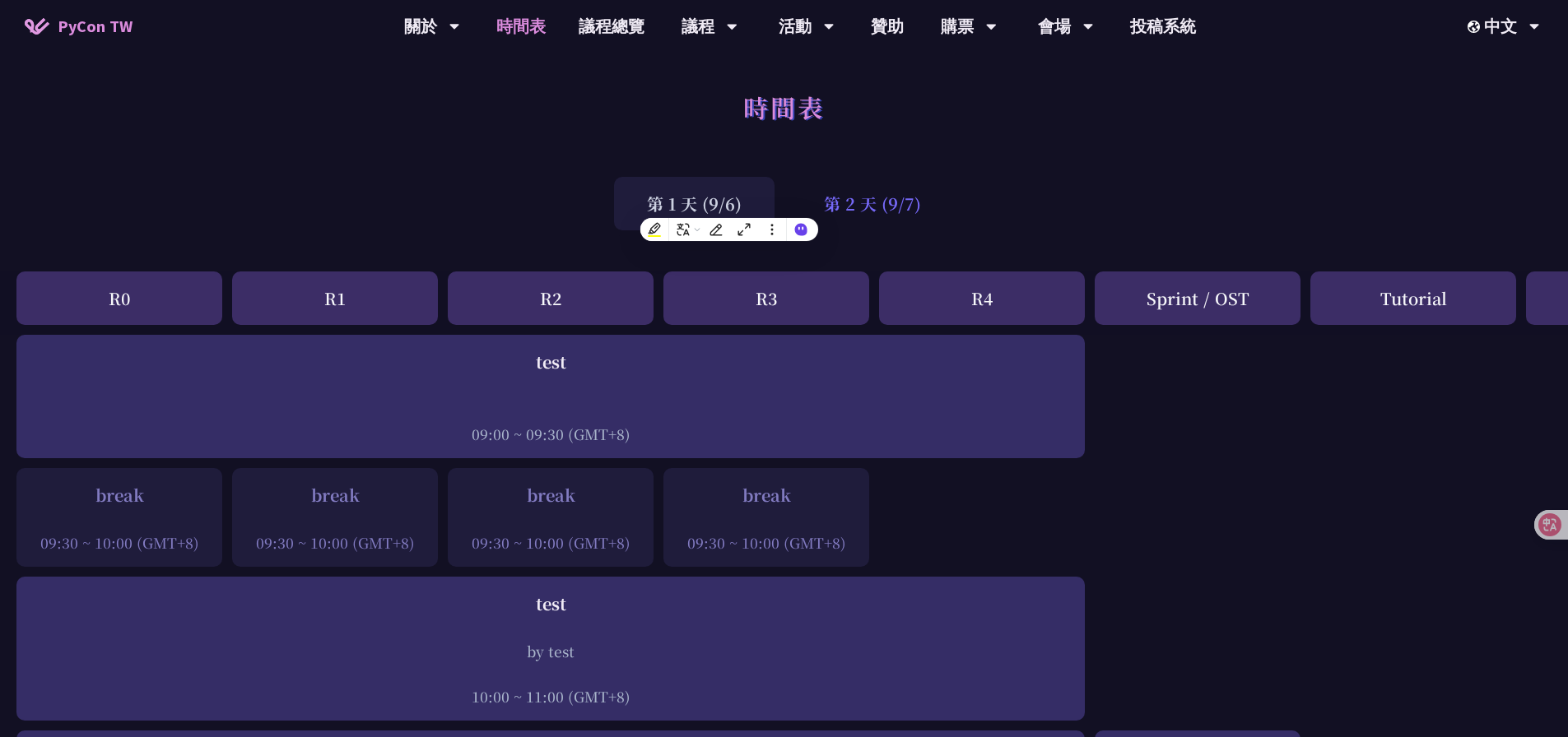
click at [858, 208] on div "第 2 天 (9/7)" at bounding box center [873, 203] width 163 height 53
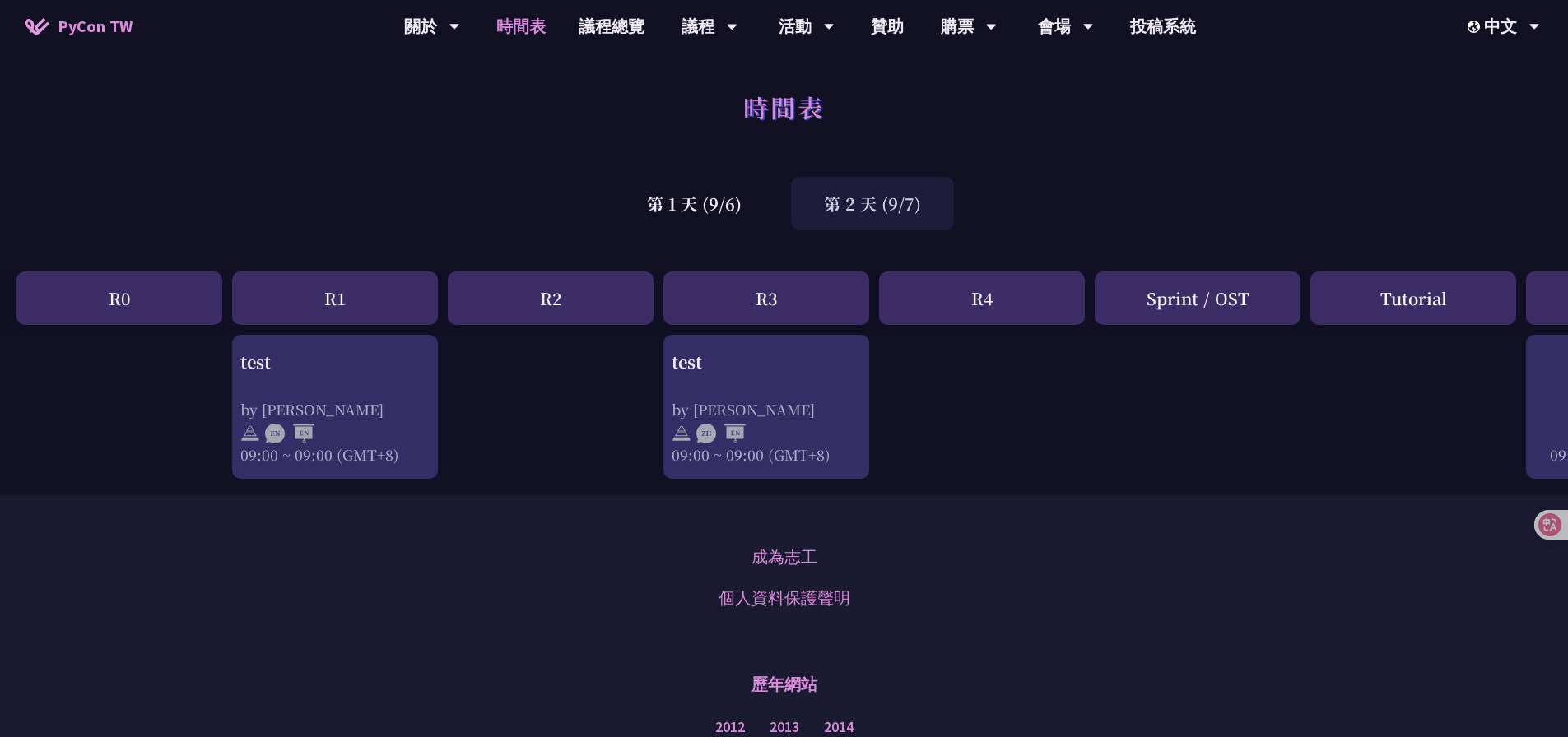
click at [708, 204] on div "第 1 天 (9/6)" at bounding box center [693, 203] width 160 height 53
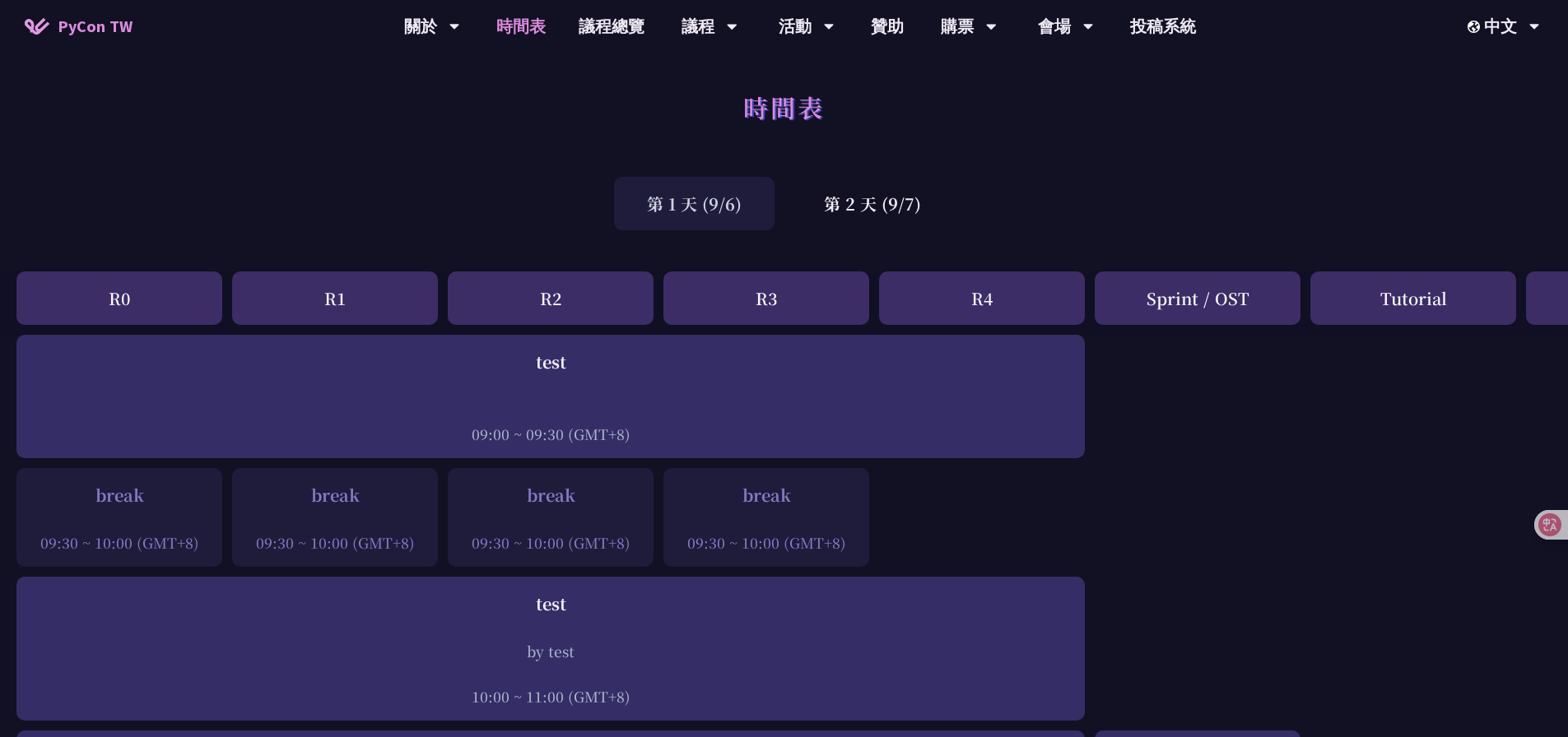
click at [828, 206] on div "第 2 天 (9/7)" at bounding box center [873, 203] width 163 height 53
click at [724, 206] on div "第 1 天 (9/6)" at bounding box center [693, 203] width 160 height 53
click at [867, 207] on div "第 2 天 (9/7)" at bounding box center [873, 203] width 163 height 53
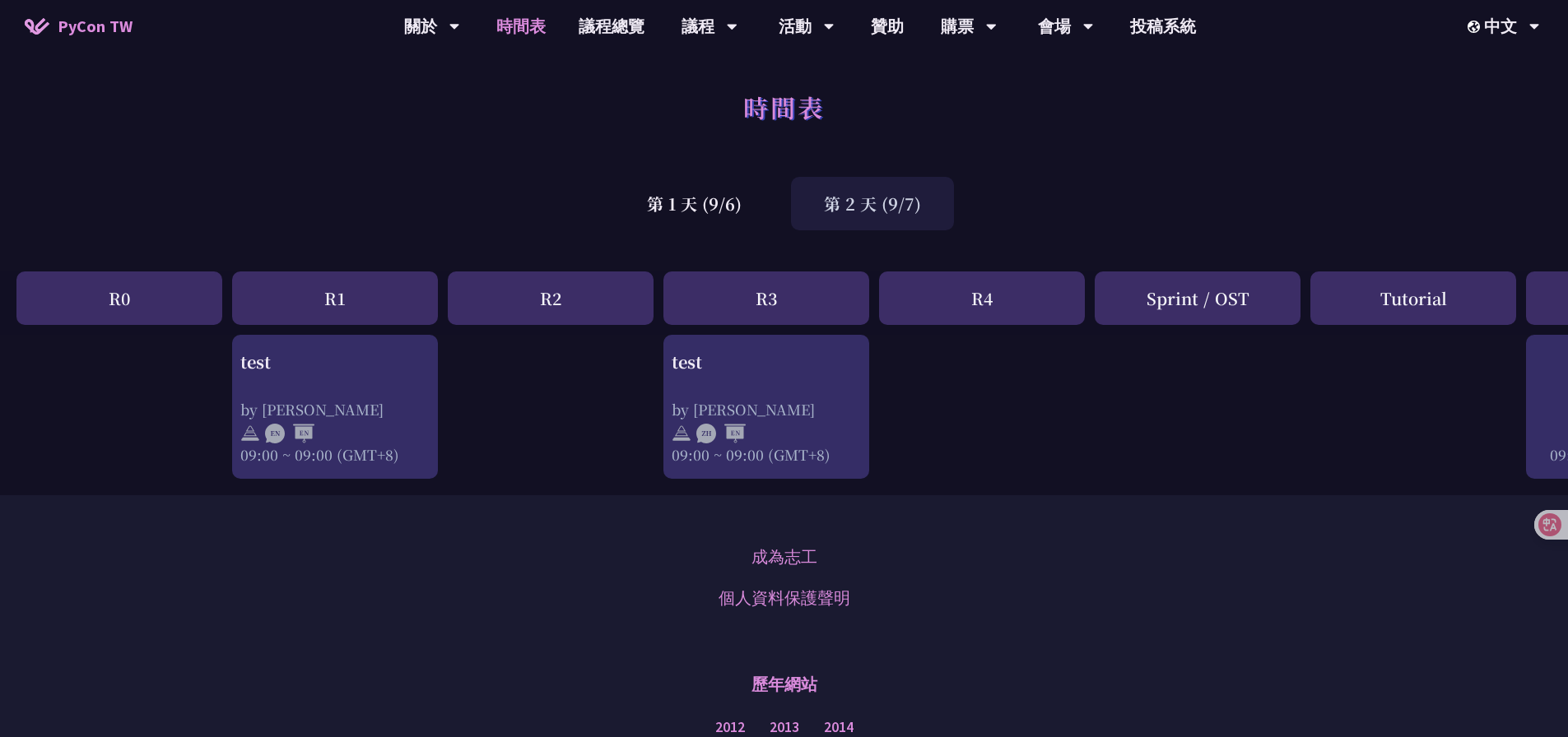
click at [739, 206] on div "第 1 天 (9/6)" at bounding box center [693, 203] width 160 height 53
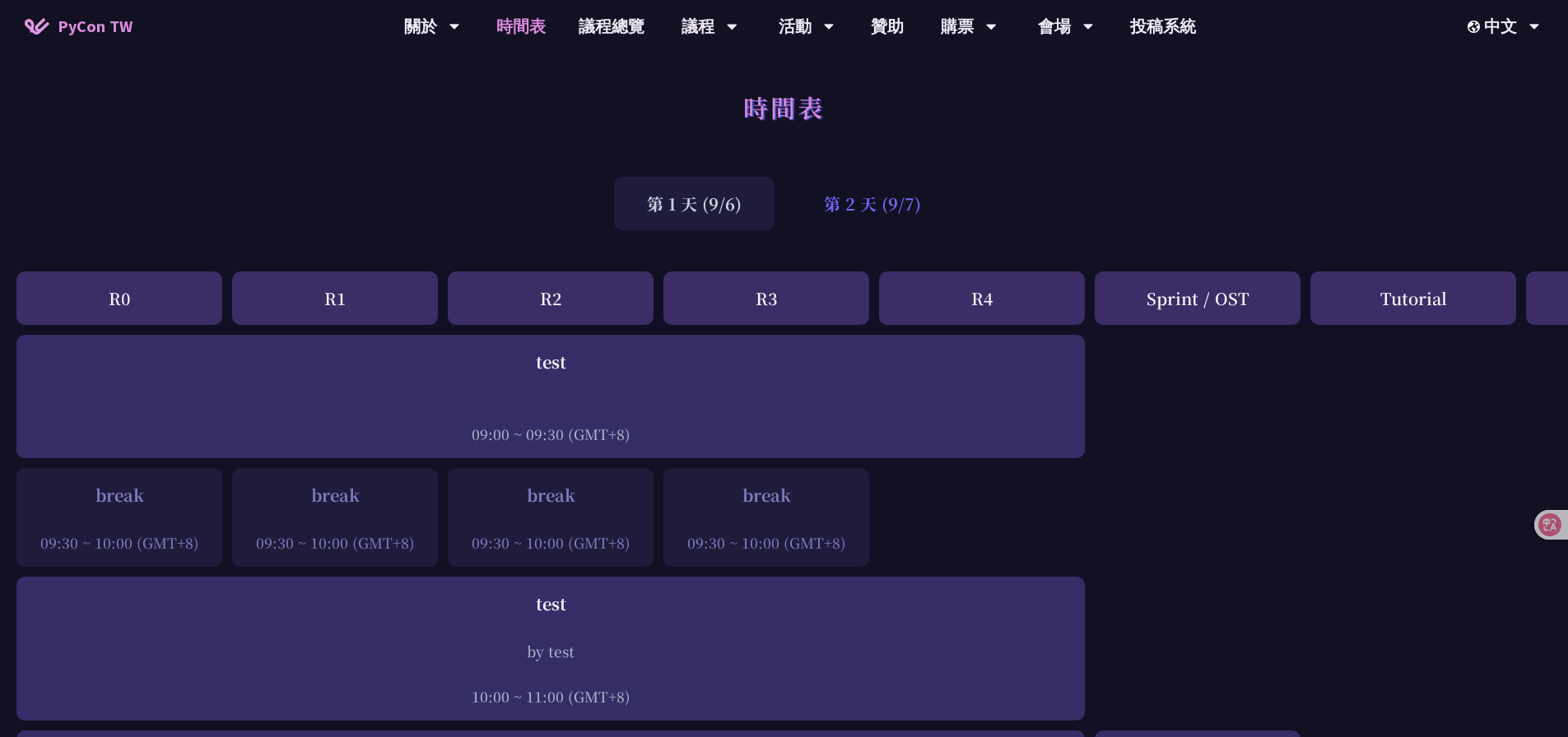
click at [880, 205] on div "第 2 天 (9/7)" at bounding box center [873, 203] width 163 height 53
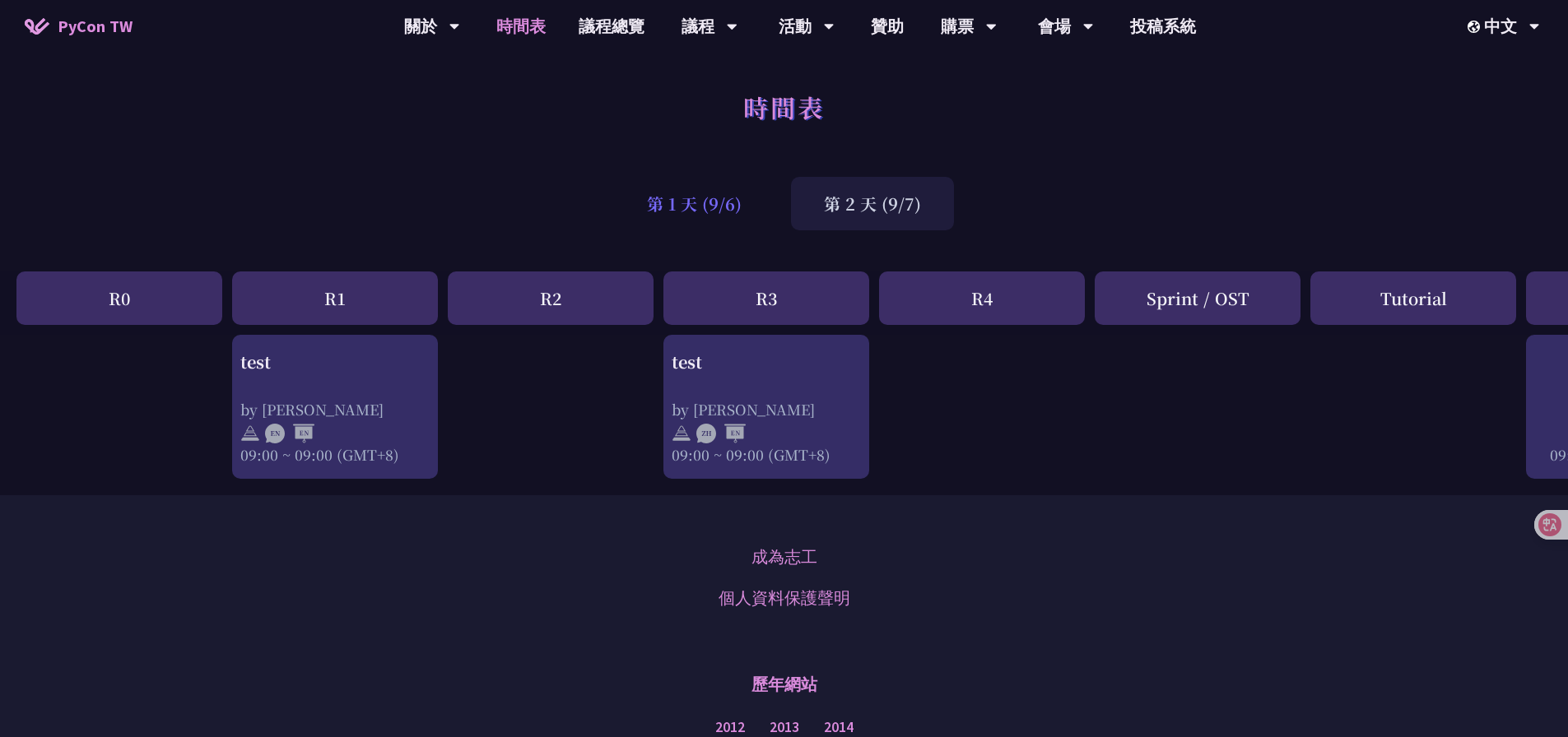
click at [717, 198] on div "第 1 天 (9/6)" at bounding box center [693, 203] width 160 height 53
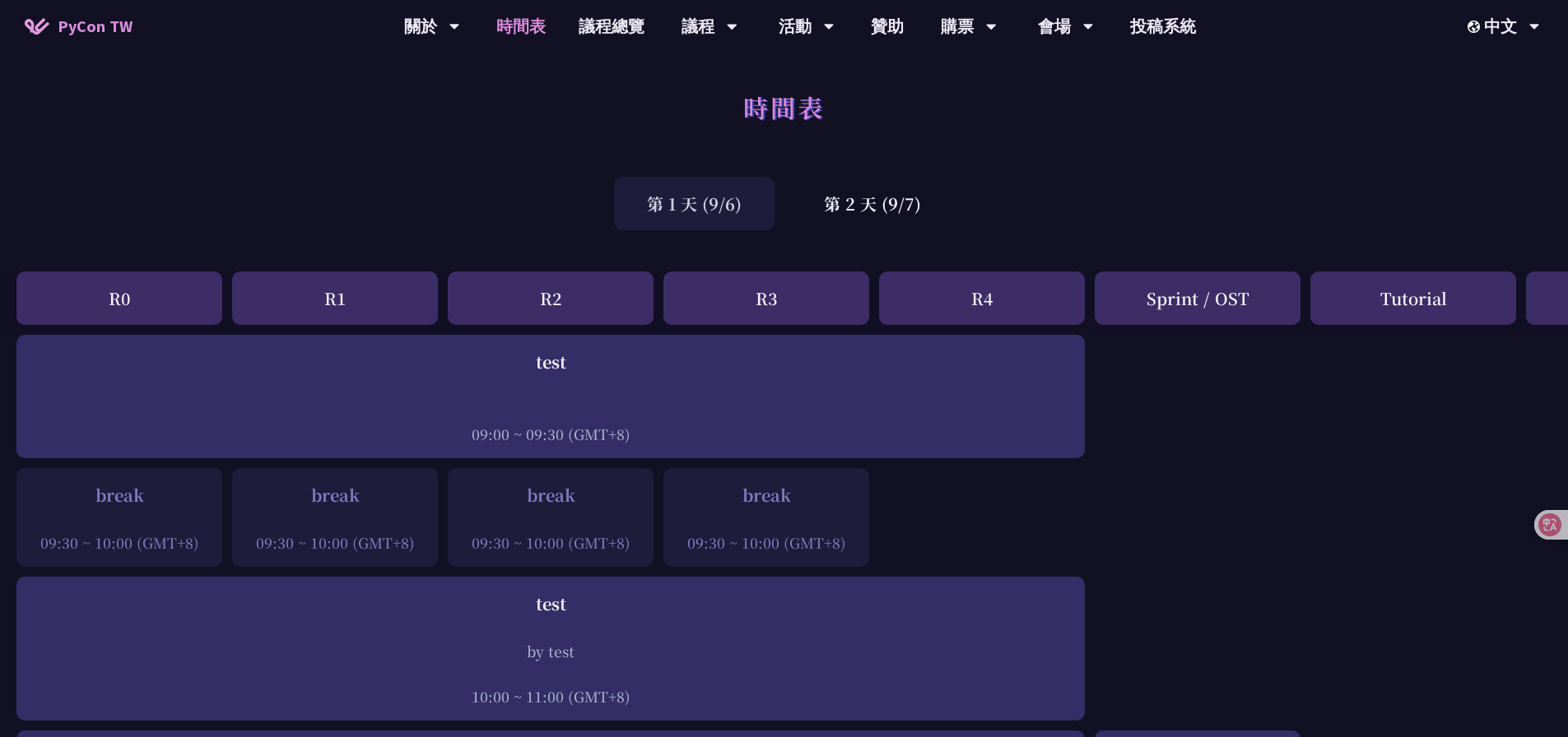
click at [970, 187] on div "第 1 天 (9/6) 第 2 天 (9/7)" at bounding box center [784, 203] width 1568 height 70
click at [855, 207] on div "第 2 天 (9/7)" at bounding box center [873, 203] width 163 height 53
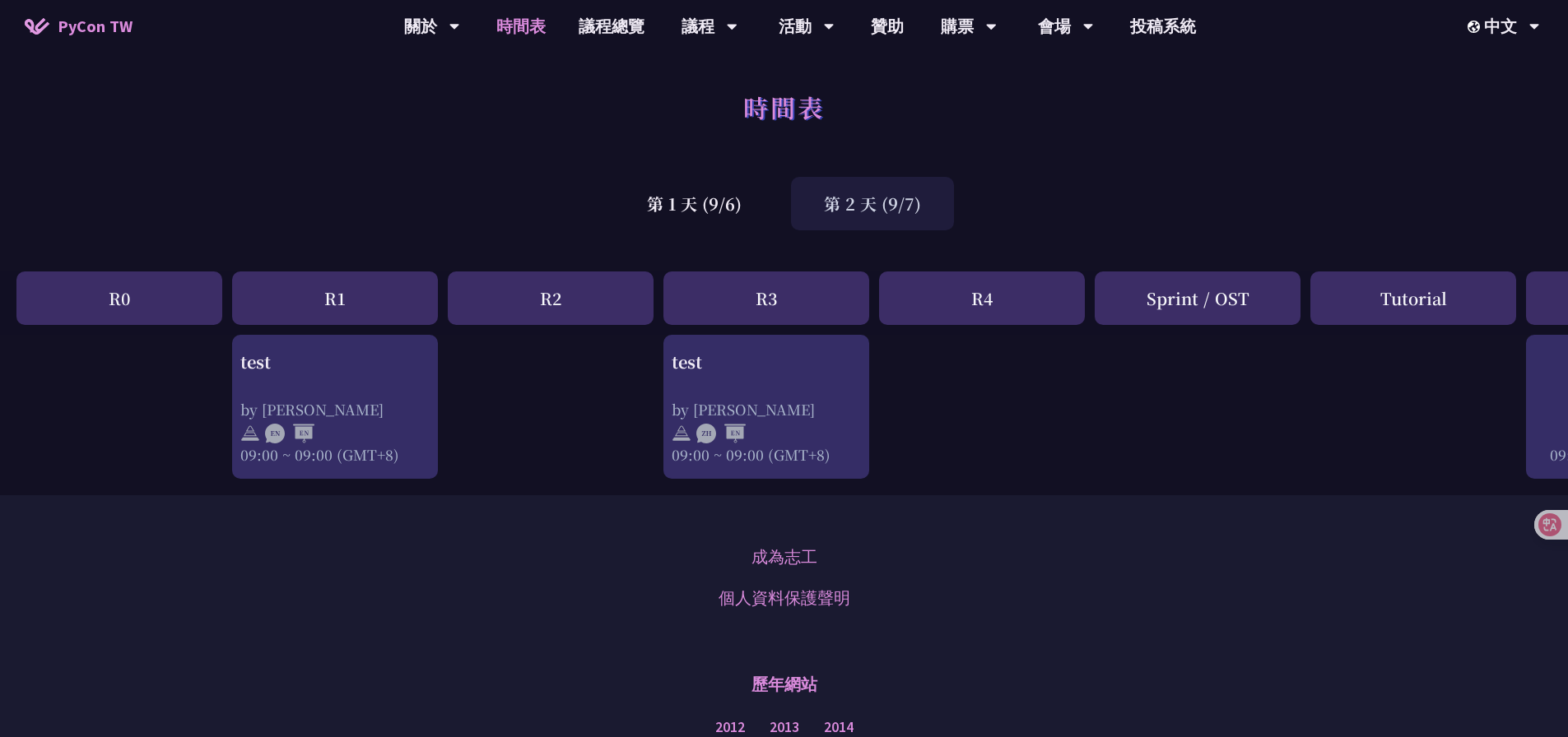
click at [741, 203] on div "第 1 天 (9/6)" at bounding box center [693, 203] width 160 height 53
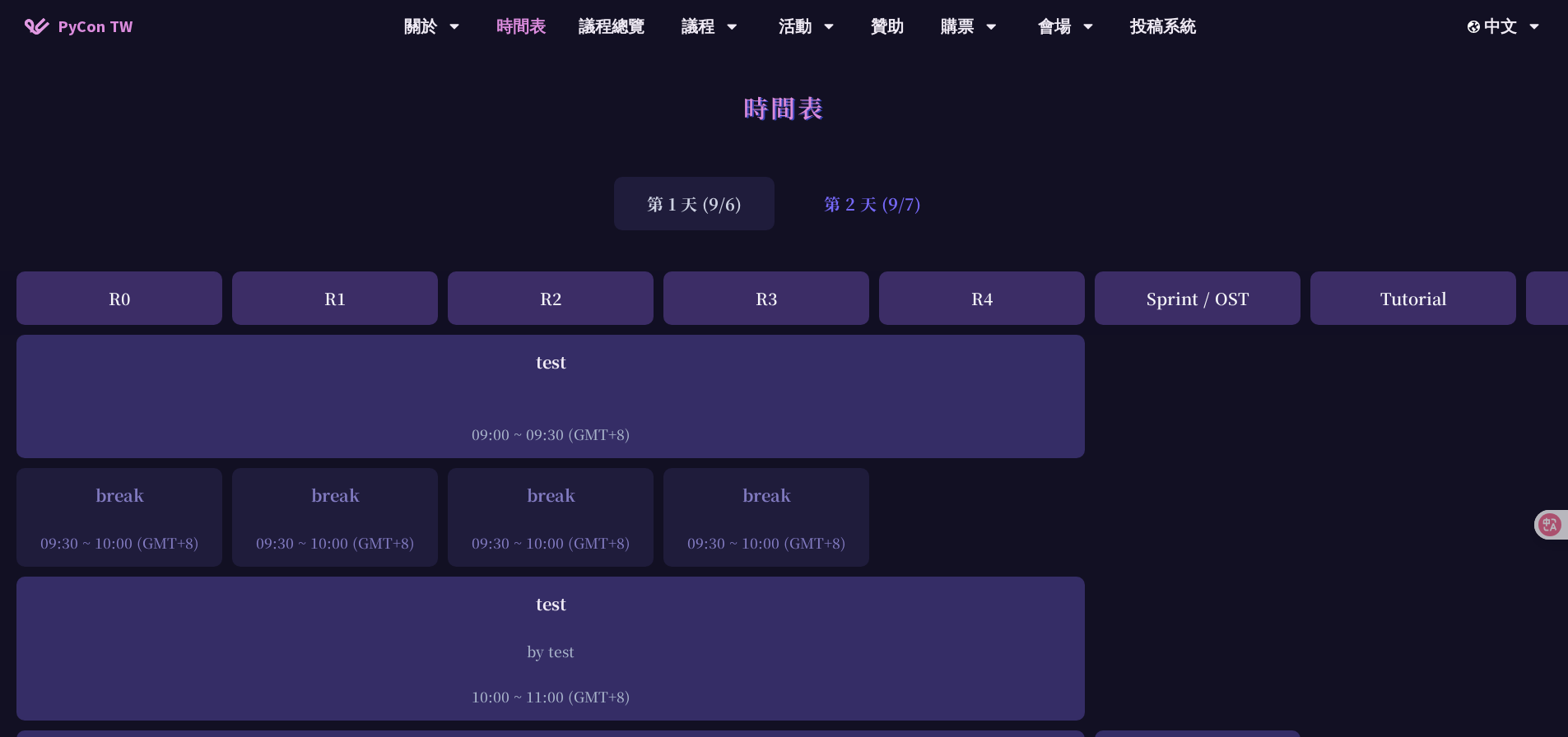
click at [877, 204] on div "第 2 天 (9/7)" at bounding box center [873, 203] width 163 height 53
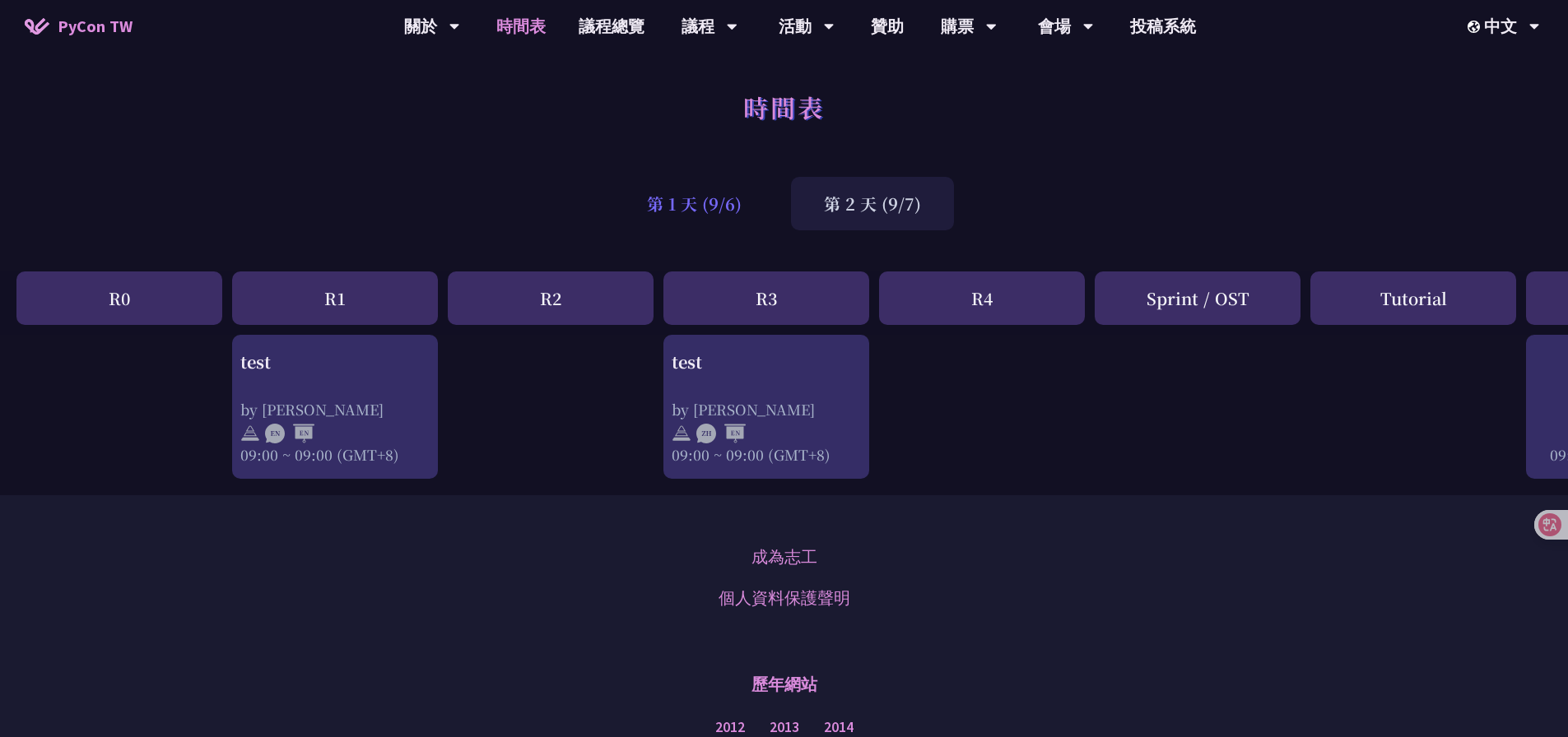
click at [741, 203] on div "第 1 天 (9/6)" at bounding box center [693, 203] width 160 height 53
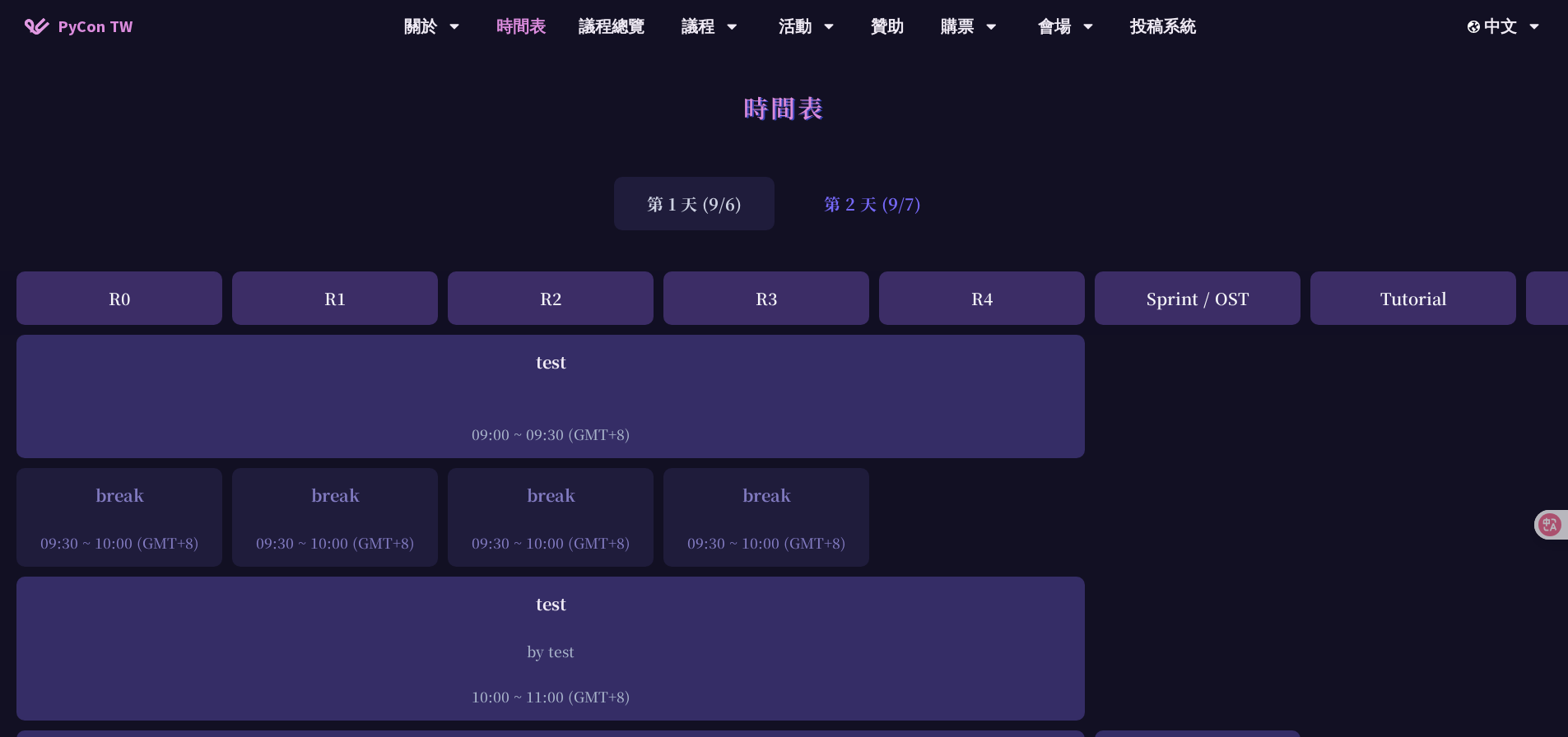
click at [856, 205] on div "第 2 天 (9/7)" at bounding box center [873, 203] width 163 height 53
click at [723, 205] on div "第 1 天 (9/6)" at bounding box center [693, 203] width 160 height 53
click at [840, 206] on div "第 2 天 (9/7)" at bounding box center [873, 203] width 163 height 53
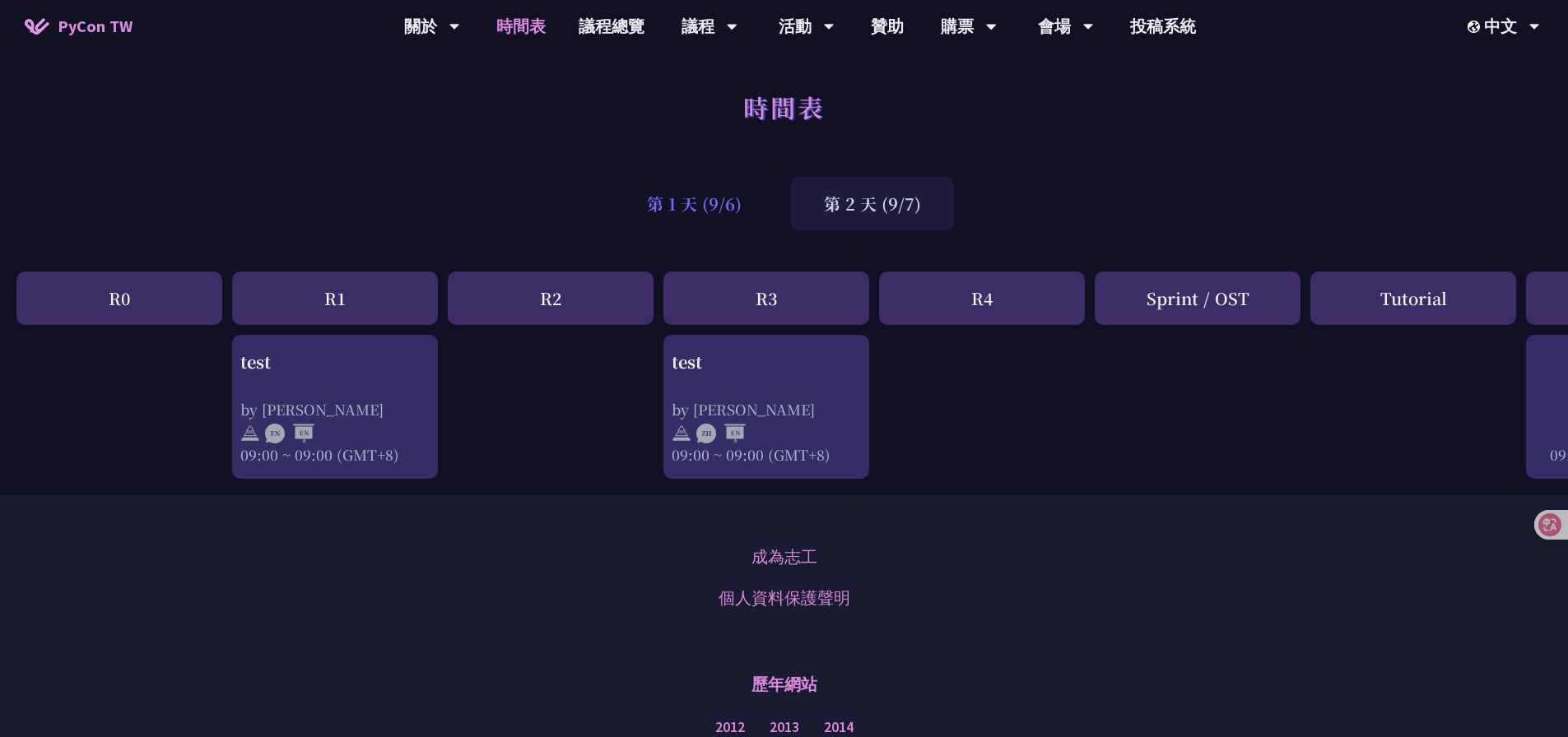
click at [719, 206] on div "第 1 天 (9/6)" at bounding box center [693, 203] width 160 height 53
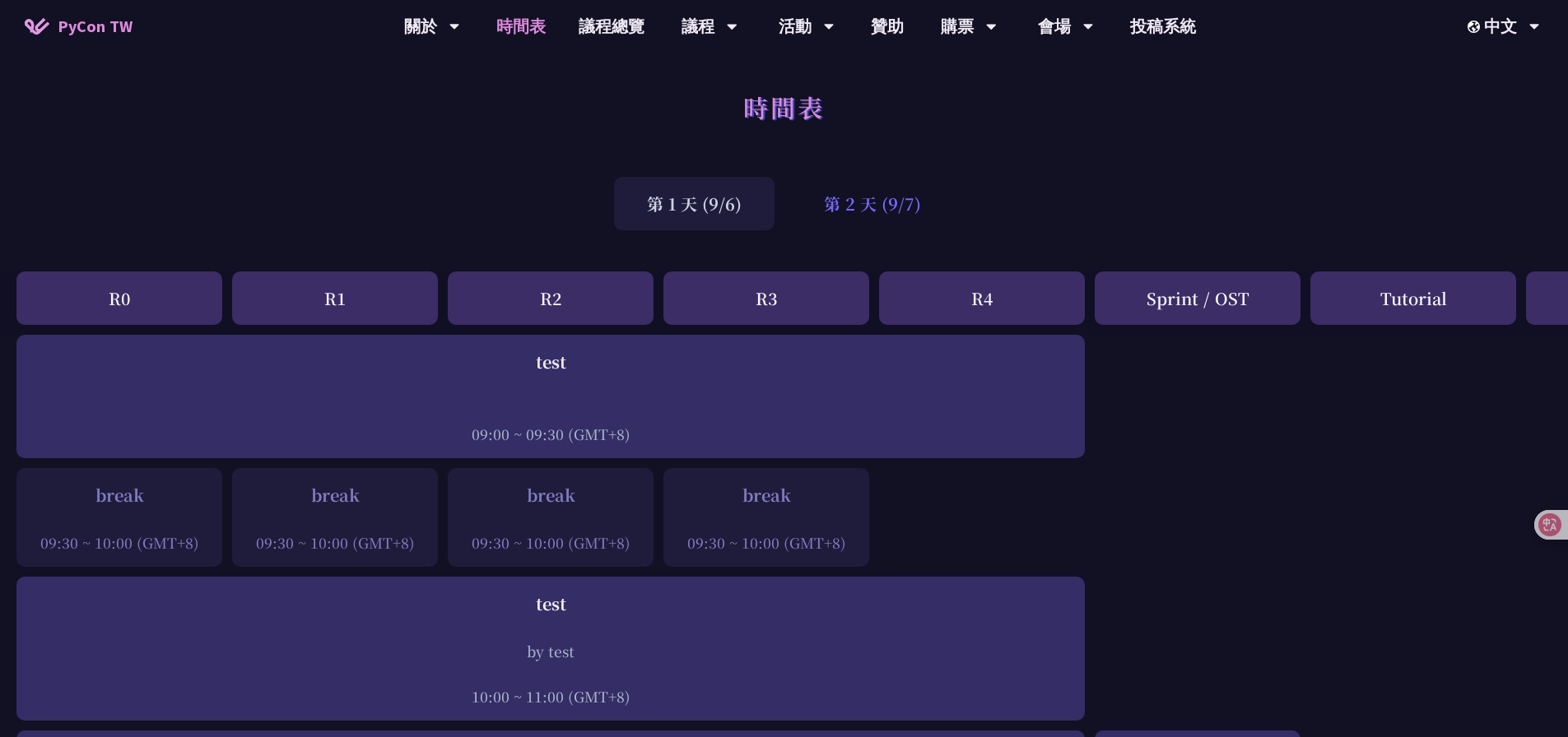
click at [870, 204] on div "第 2 天 (9/7)" at bounding box center [873, 203] width 163 height 53
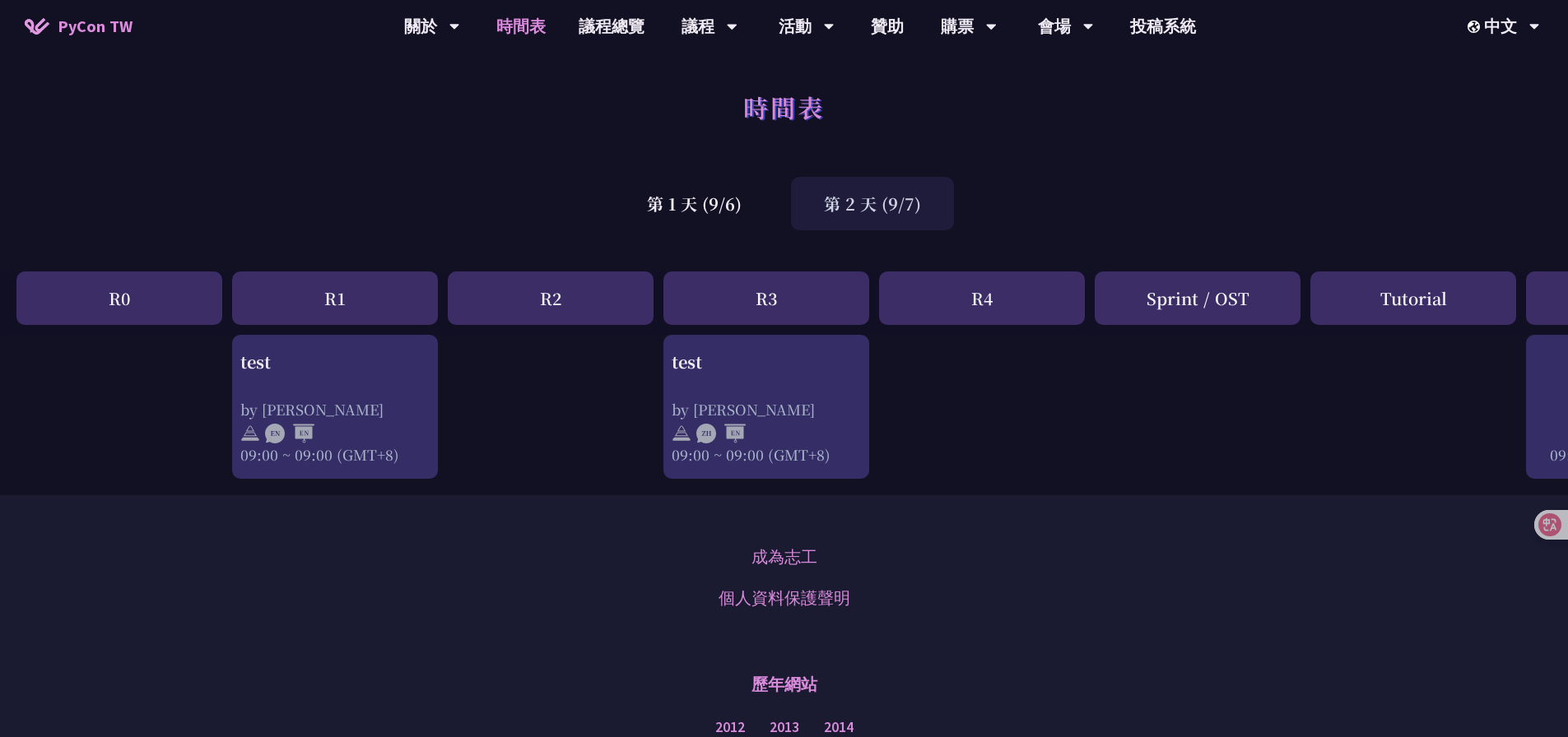
click at [719, 199] on div "第 1 天 (9/6)" at bounding box center [693, 203] width 160 height 53
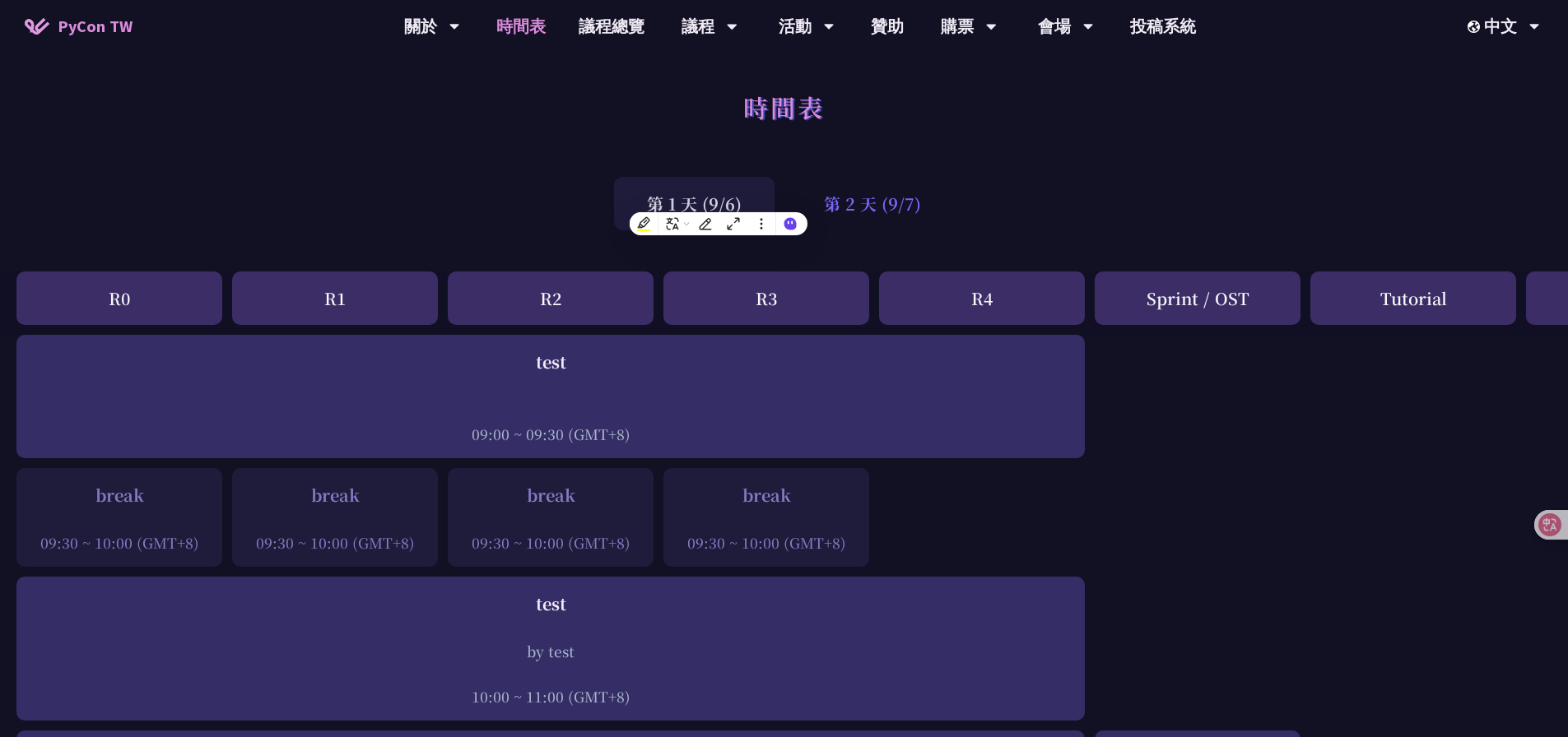
click at [884, 201] on div "第 2 天 (9/7)" at bounding box center [873, 203] width 163 height 53
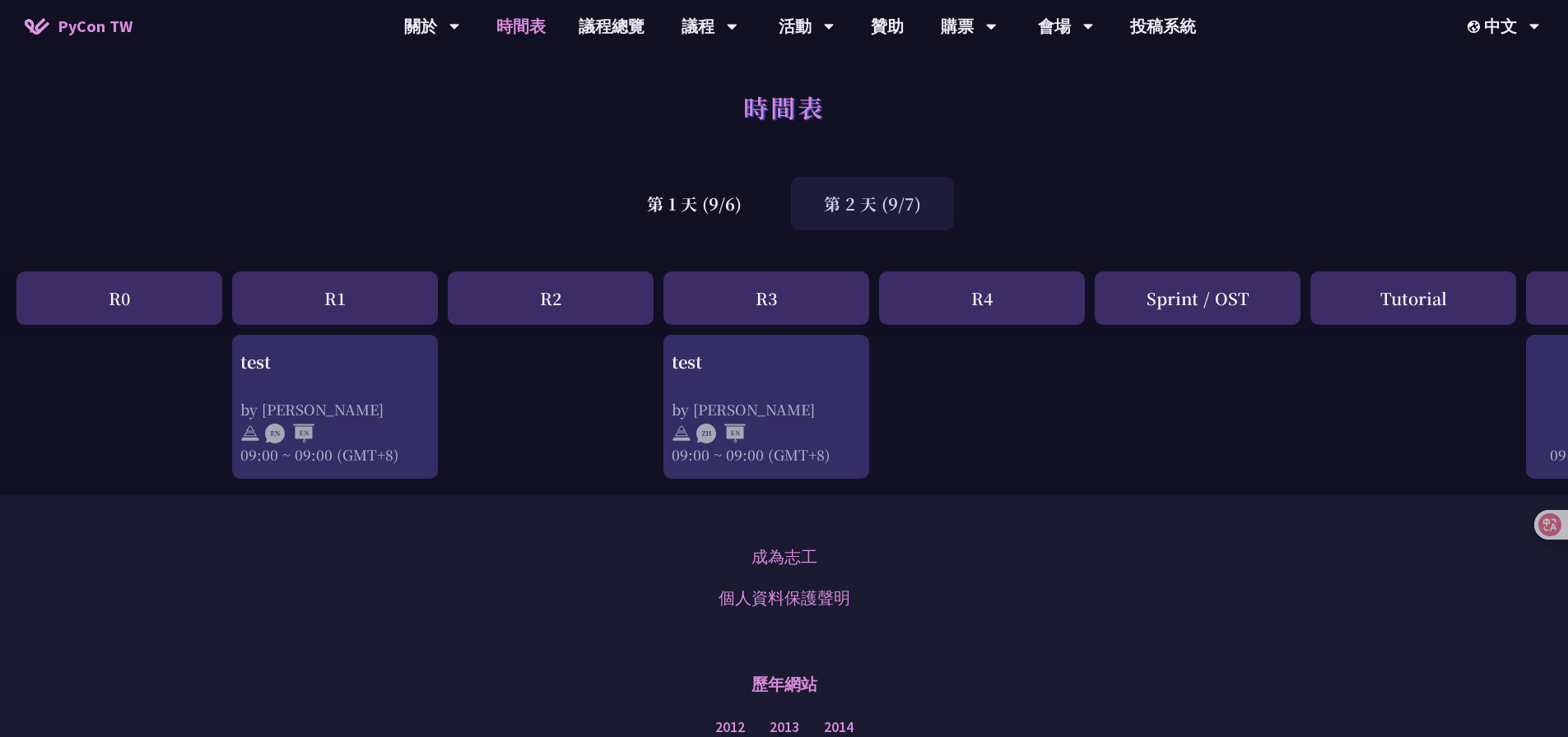
click at [742, 202] on div "第 1 天 (9/6)" at bounding box center [693, 203] width 160 height 53
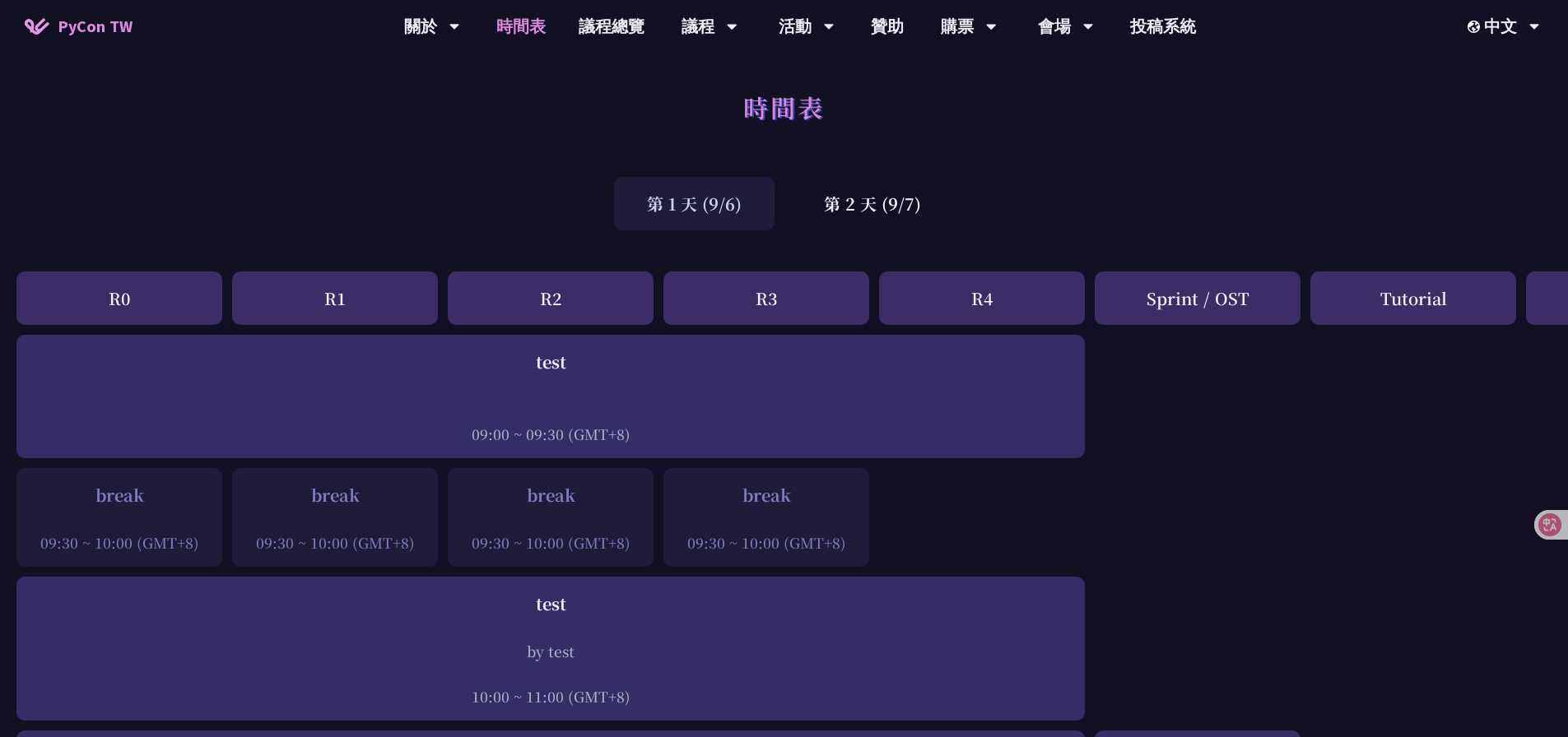
click at [876, 204] on div "第 2 天 (9/7)" at bounding box center [873, 203] width 163 height 53
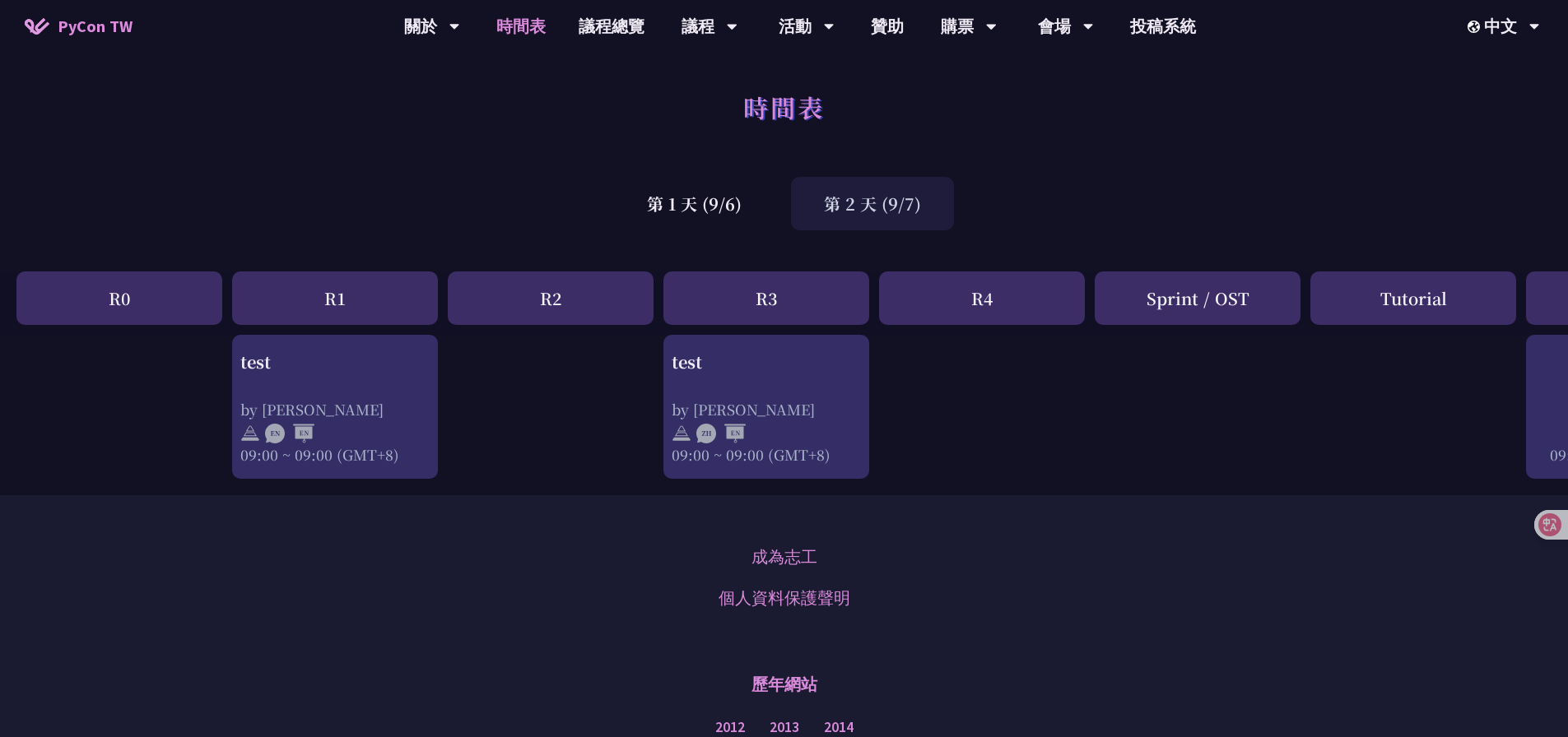
click at [751, 203] on div "第 1 天 (9/6)" at bounding box center [693, 203] width 160 height 53
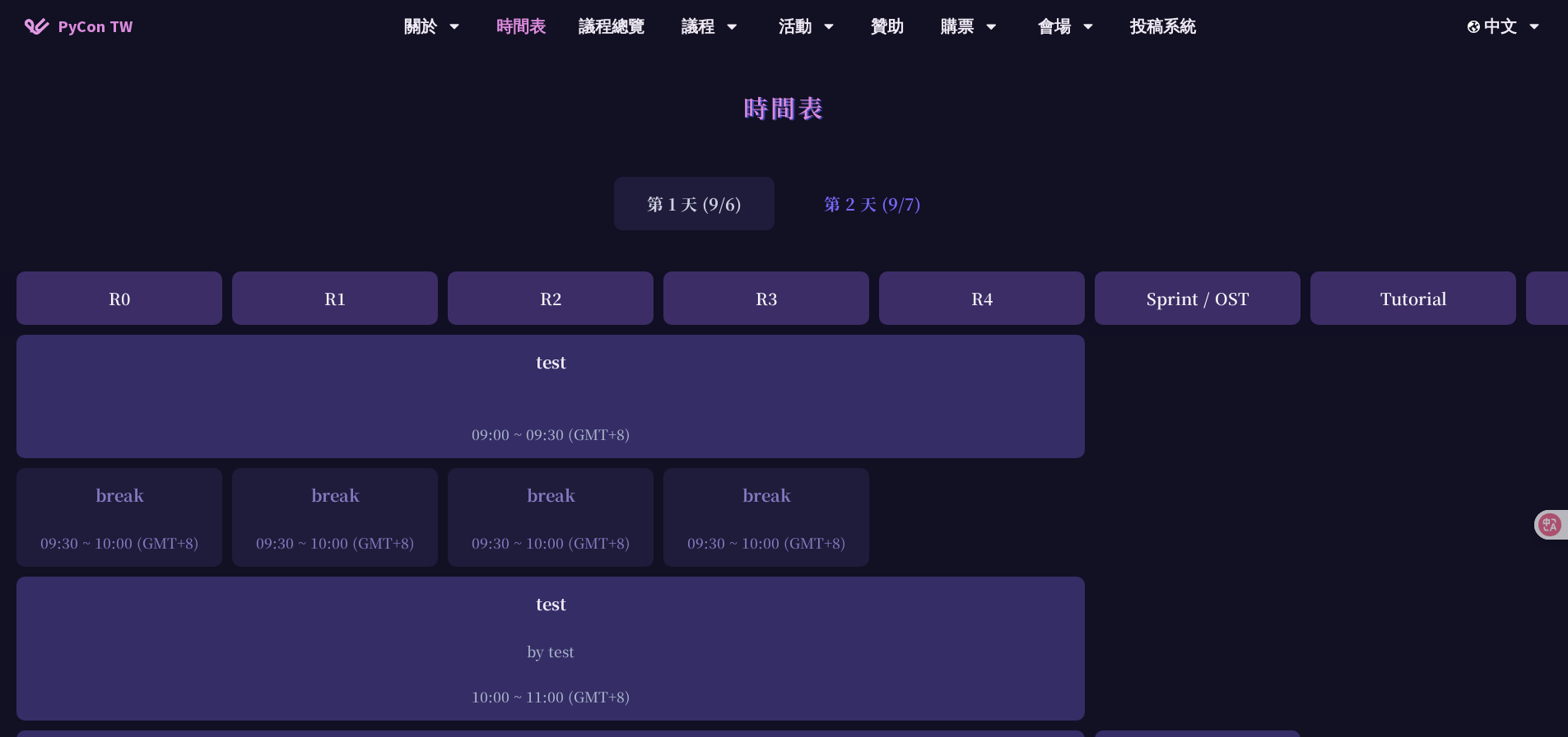
click at [865, 206] on div "第 2 天 (9/7)" at bounding box center [873, 203] width 163 height 53
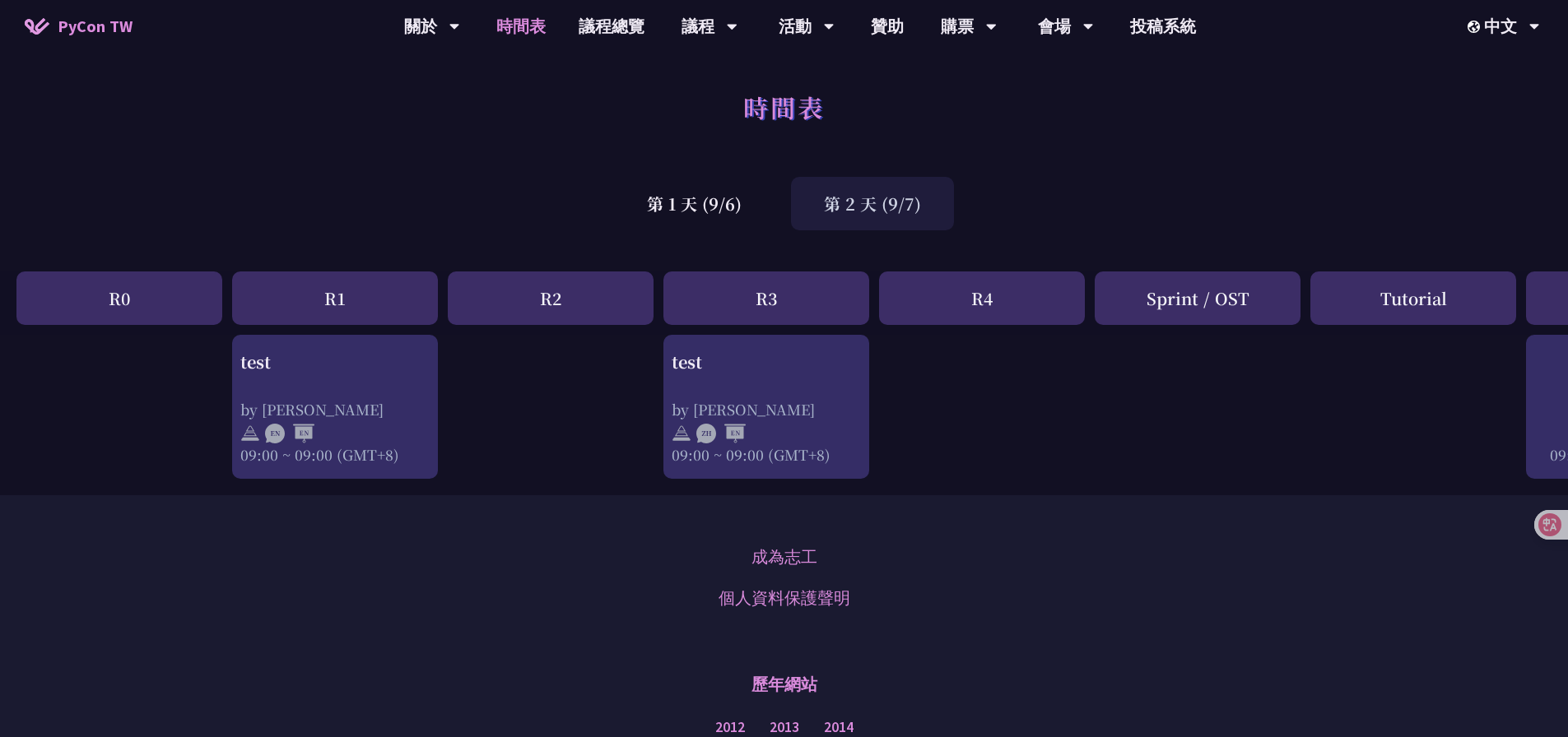
click at [992, 158] on div "時間表" at bounding box center [784, 125] width 1568 height 86
click at [1028, 144] on div "時間表" at bounding box center [784, 125] width 1568 height 86
click at [1071, 63] on link "會場資訊" at bounding box center [1065, 76] width 158 height 39
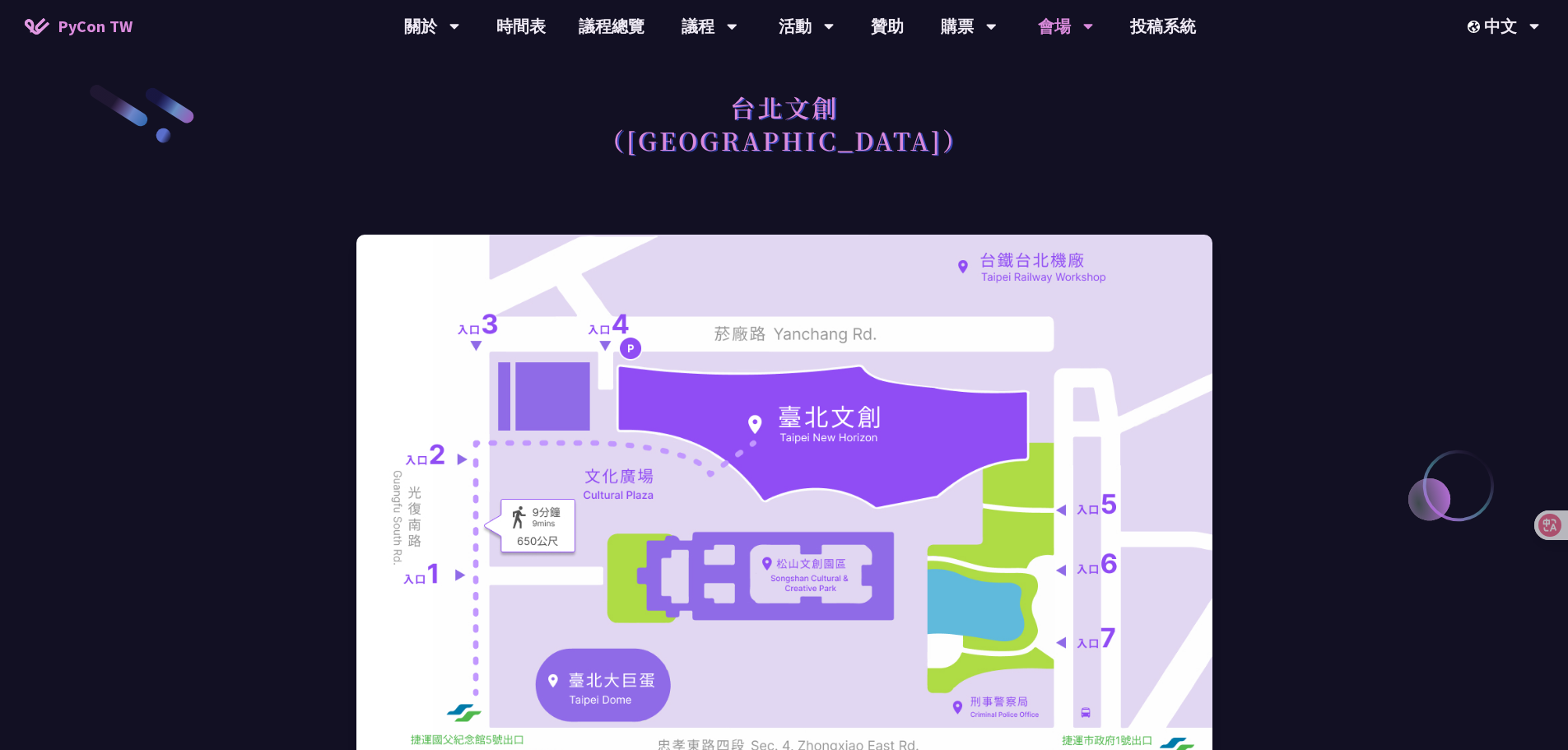
click at [917, 188] on div "台北文創 （[GEOGRAPHIC_DATA]）" at bounding box center [784, 142] width 856 height 120
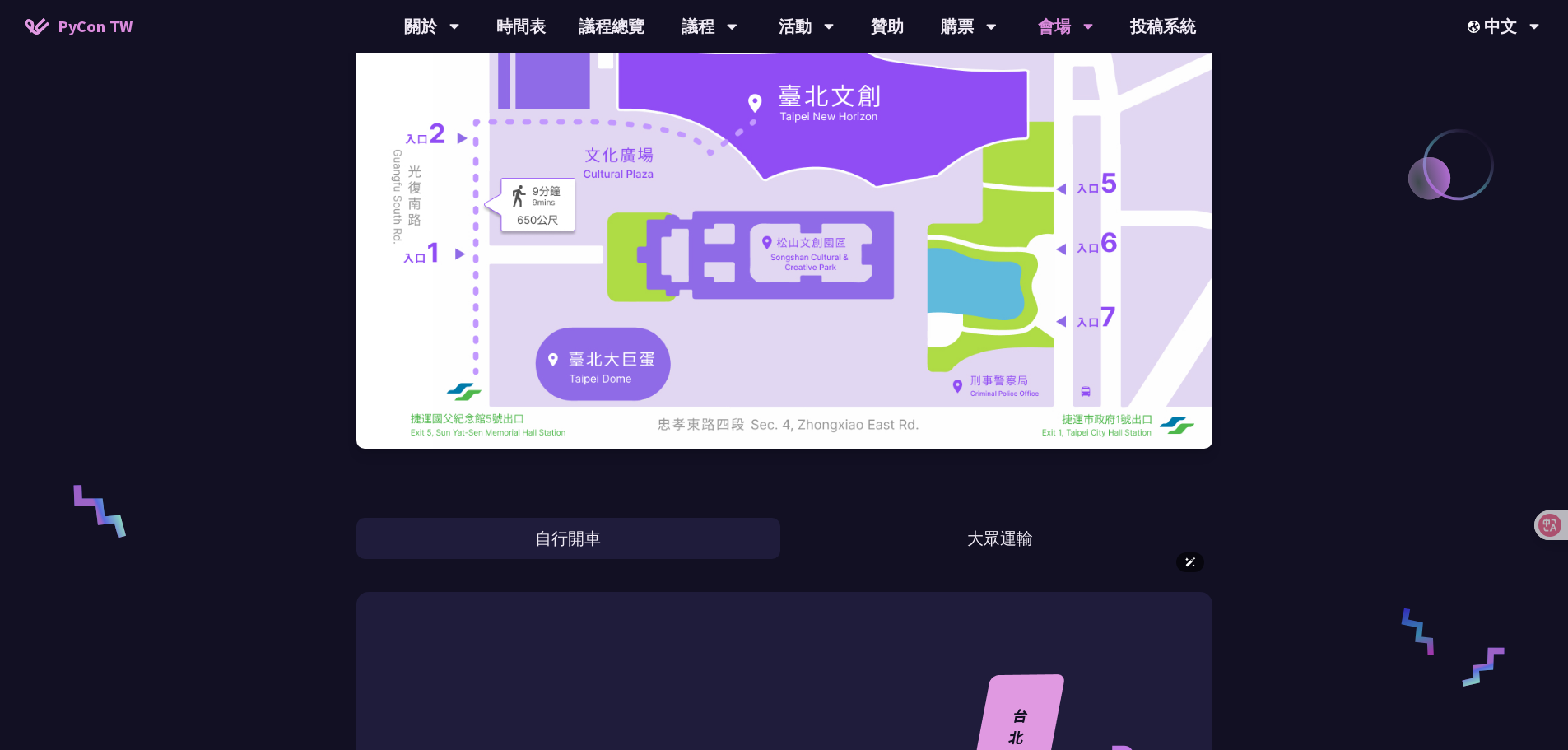
scroll to position [330, 0]
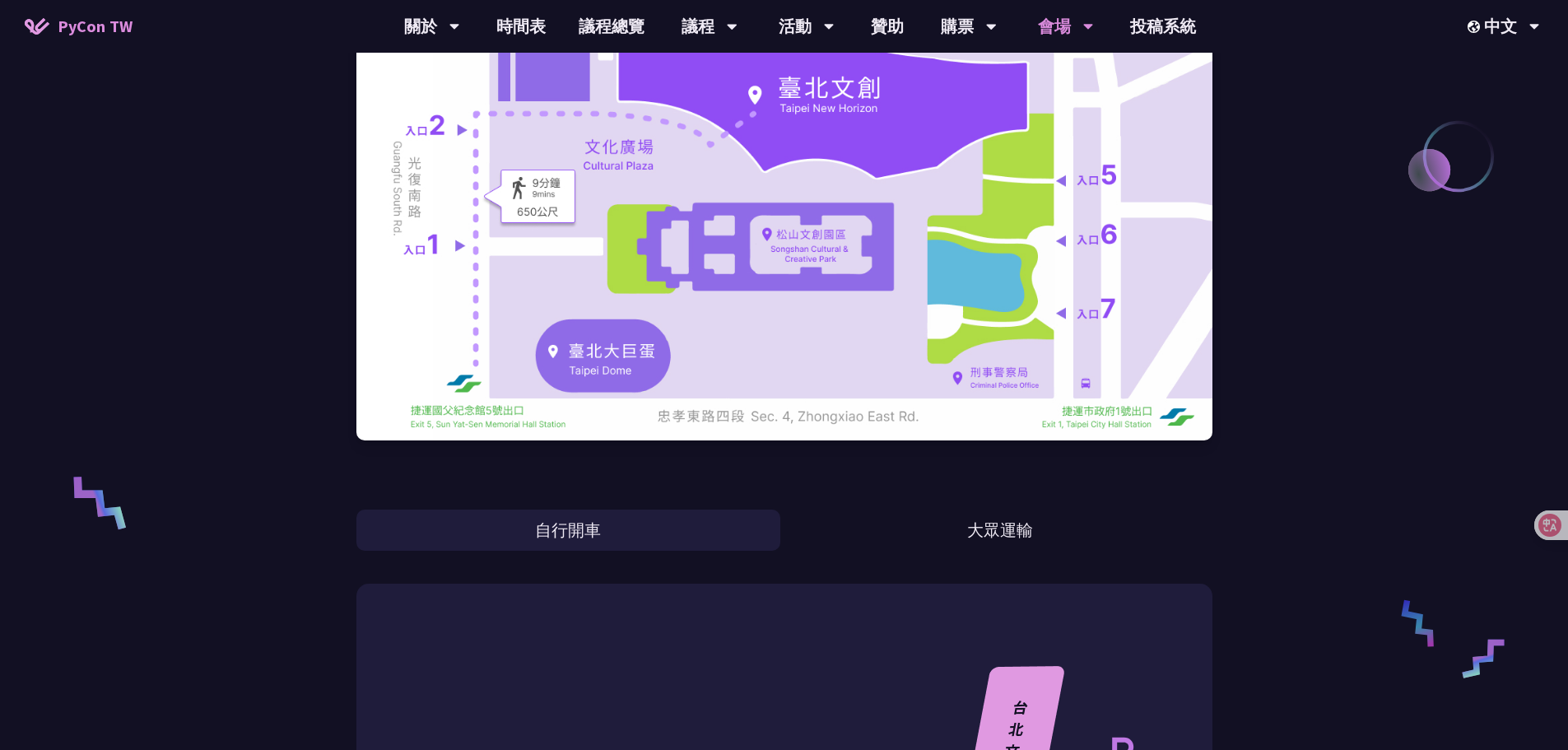
click at [918, 489] on div "自行開車 大眾運輸" at bounding box center [784, 512] width 856 height 77
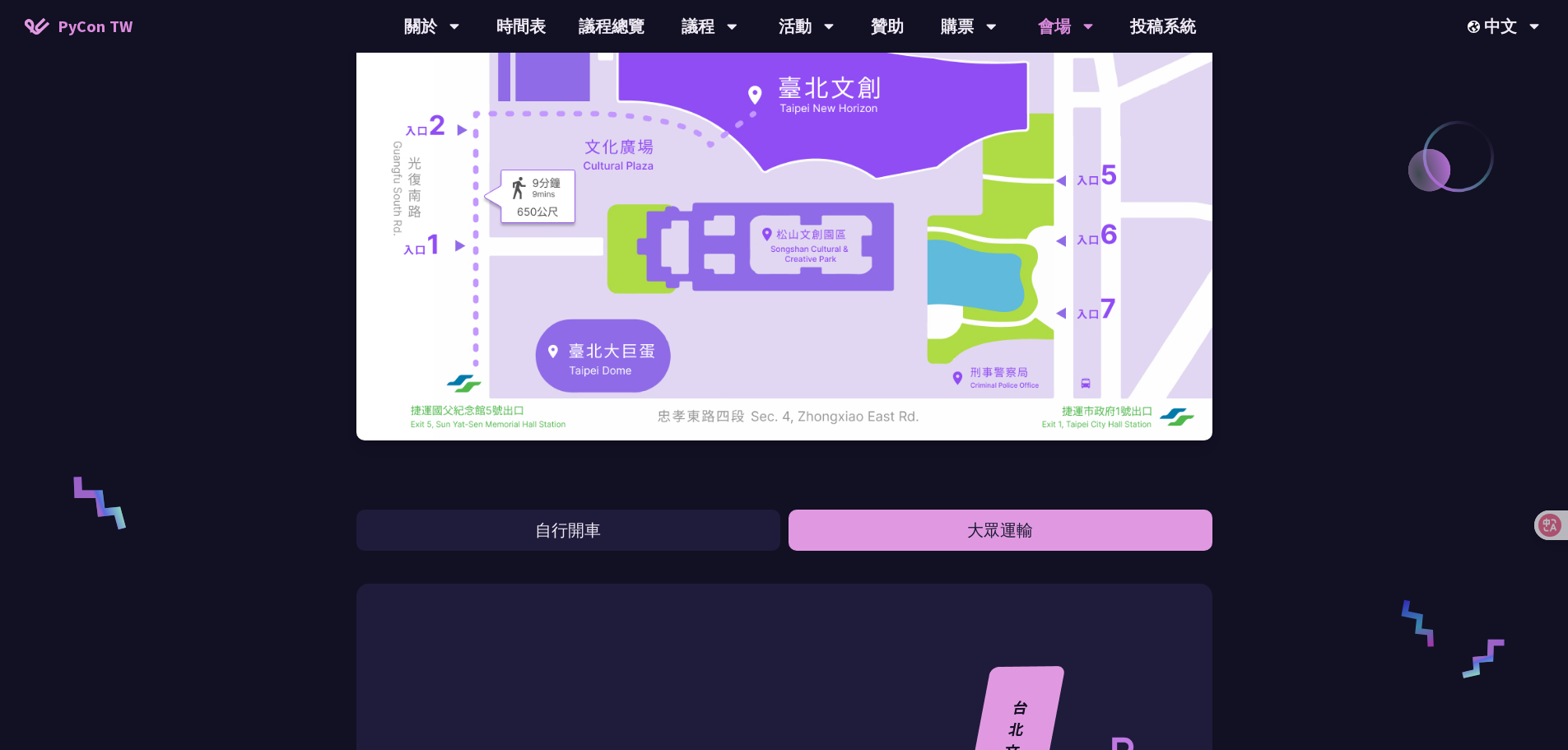
click at [910, 520] on button "大眾運輸" at bounding box center [1000, 530] width 424 height 41
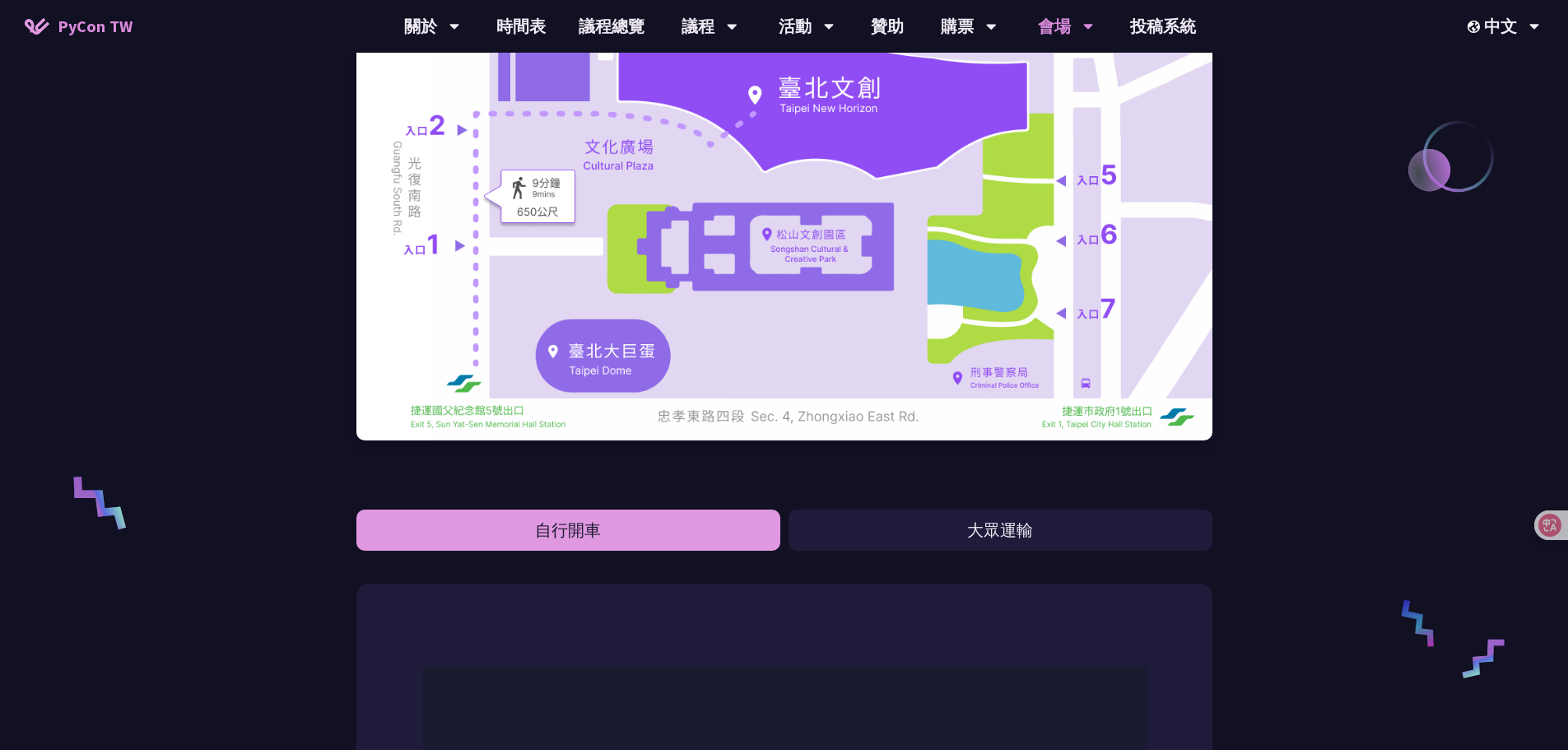
click at [731, 531] on button "自行開車" at bounding box center [569, 530] width 424 height 41
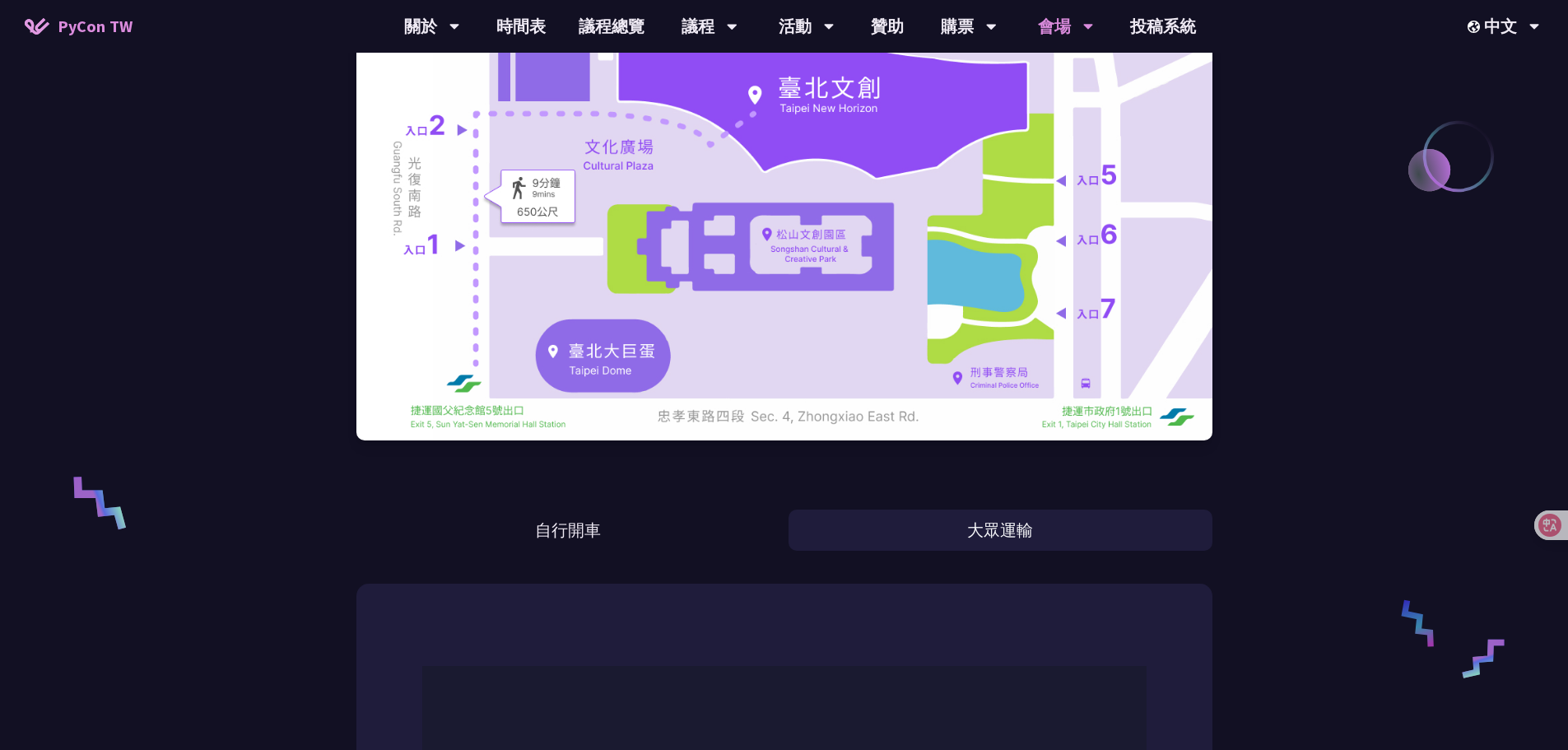
click at [926, 527] on button "大眾運輸" at bounding box center [1000, 530] width 424 height 41
click at [932, 473] on div at bounding box center [784, 173] width 856 height 601
click at [870, 524] on button "大眾運輸" at bounding box center [1000, 530] width 424 height 41
click at [911, 481] on div "自行開車 大眾運輸" at bounding box center [784, 512] width 856 height 77
click at [890, 530] on button "大眾運輸" at bounding box center [1000, 530] width 424 height 41
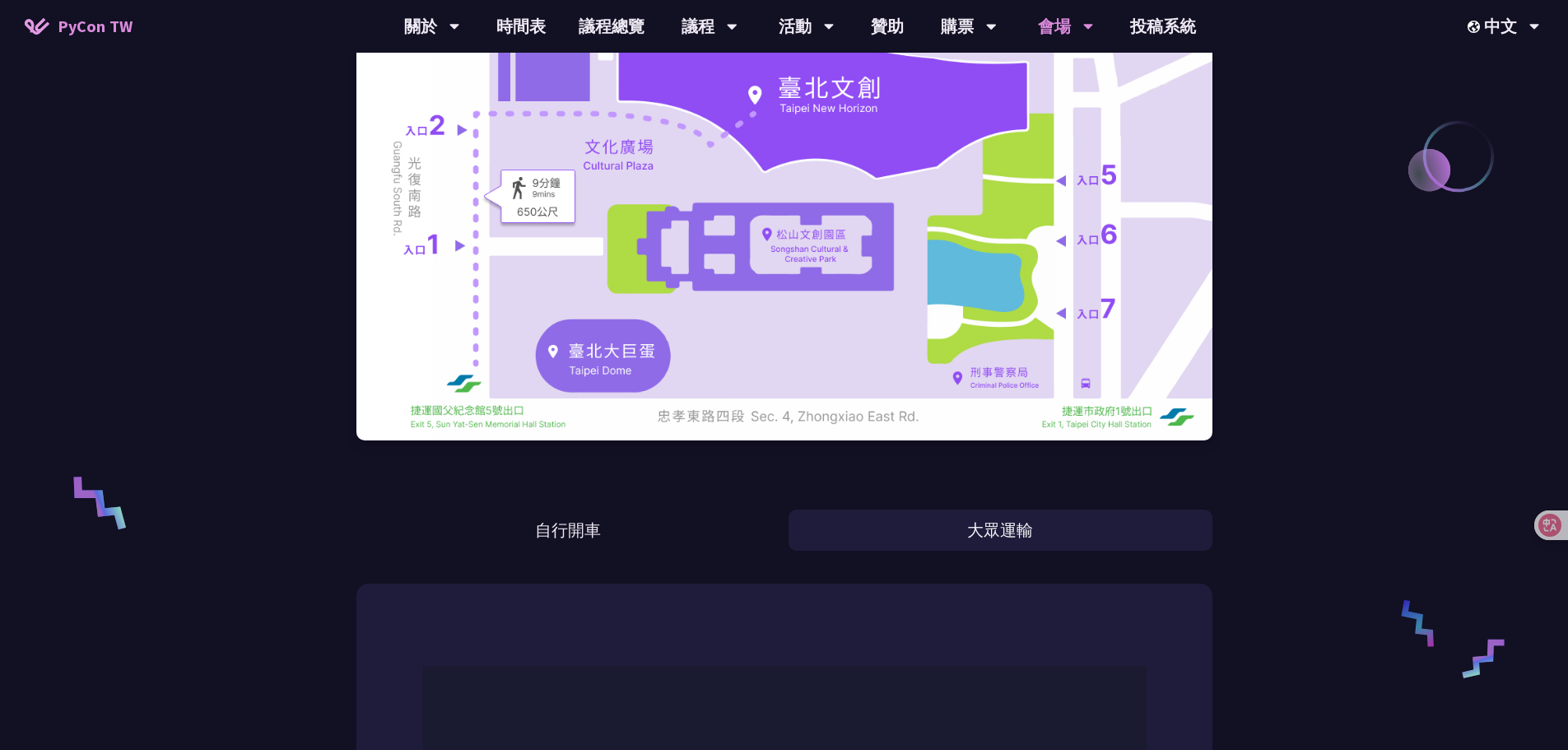
click at [941, 524] on button "大眾運輸" at bounding box center [1000, 530] width 424 height 41
click at [922, 525] on button "大眾運輸" at bounding box center [1000, 530] width 424 height 41
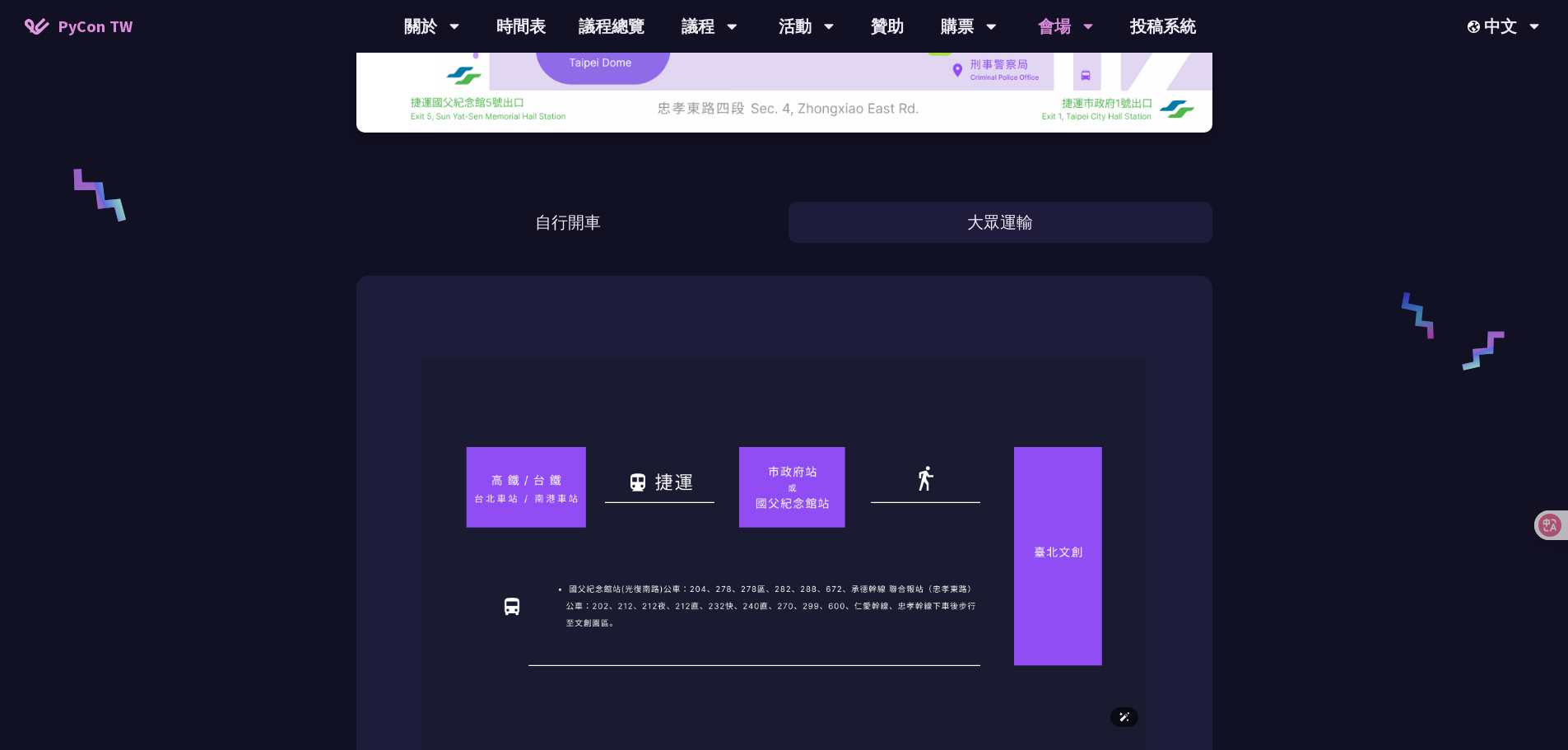
scroll to position [659, 0]
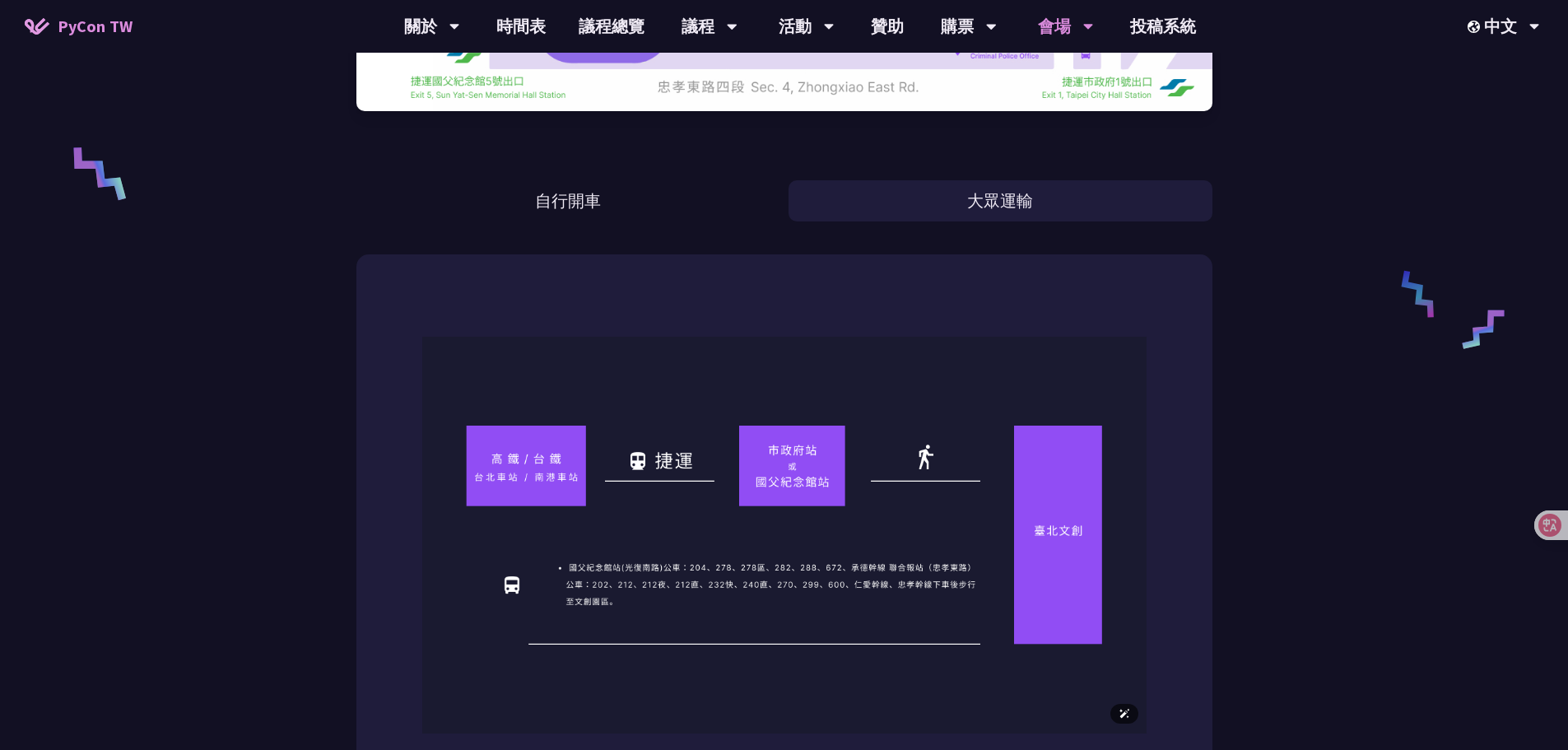
click at [809, 527] on img at bounding box center [784, 535] width 724 height 397
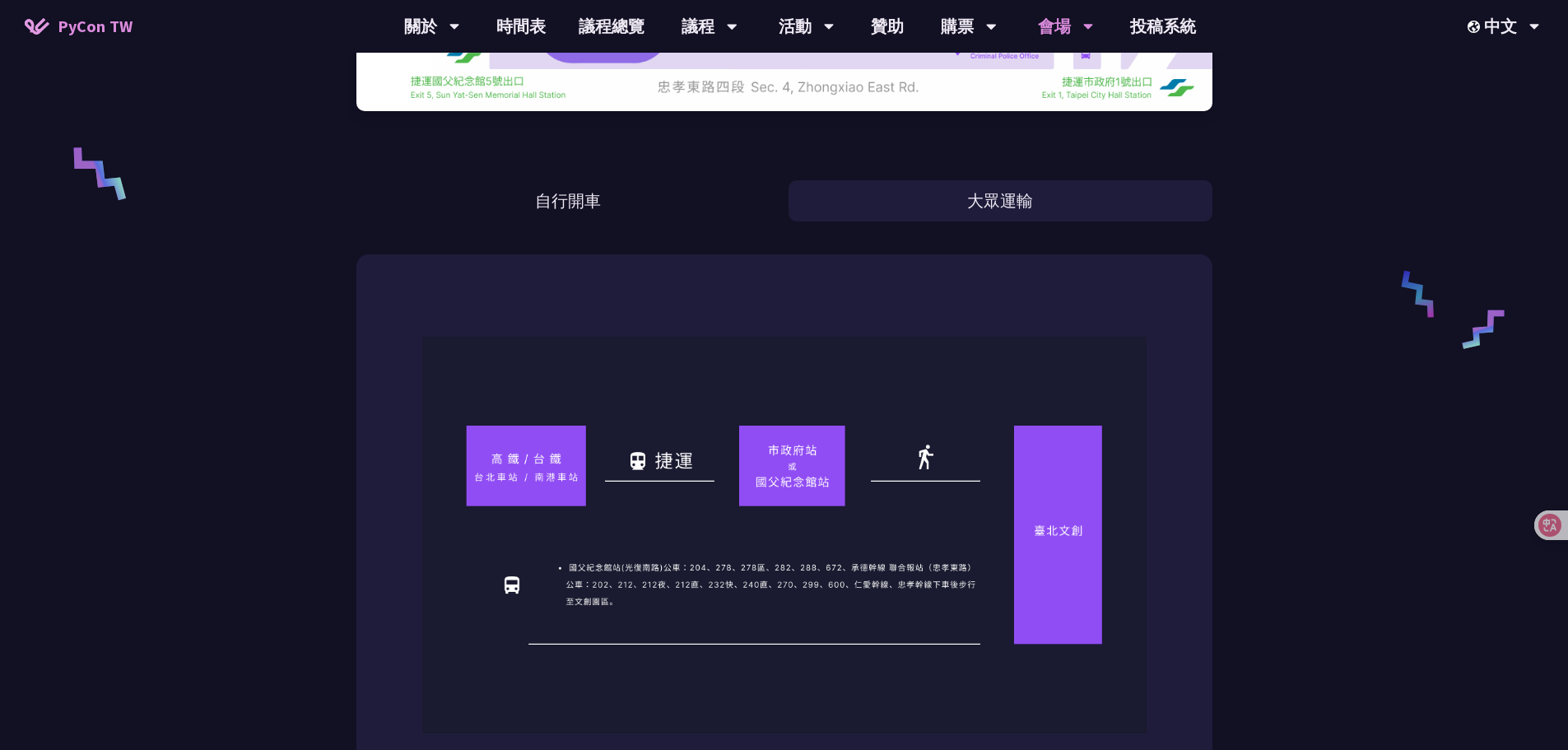
click at [1111, 403] on img at bounding box center [784, 535] width 724 height 397
click at [1225, 446] on div "台北文創 （[GEOGRAPHIC_DATA]） 自行開車 大眾運輸 捷運 • 捷運路線＋步行（[GEOGRAPHIC_DATA]） 搭乘捷運[GEOGRAP…" at bounding box center [784, 396] width 1568 height 2109
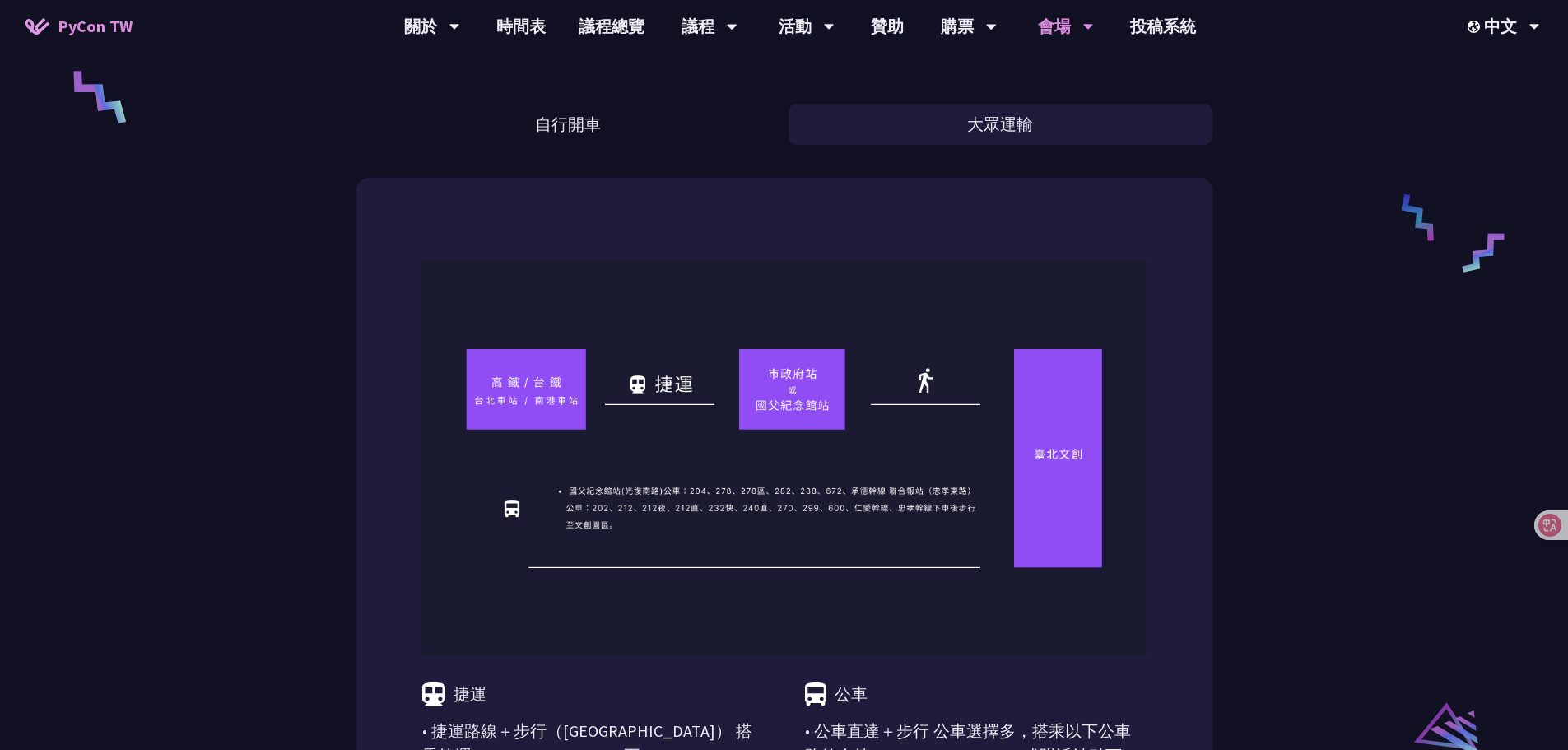
scroll to position [741, 0]
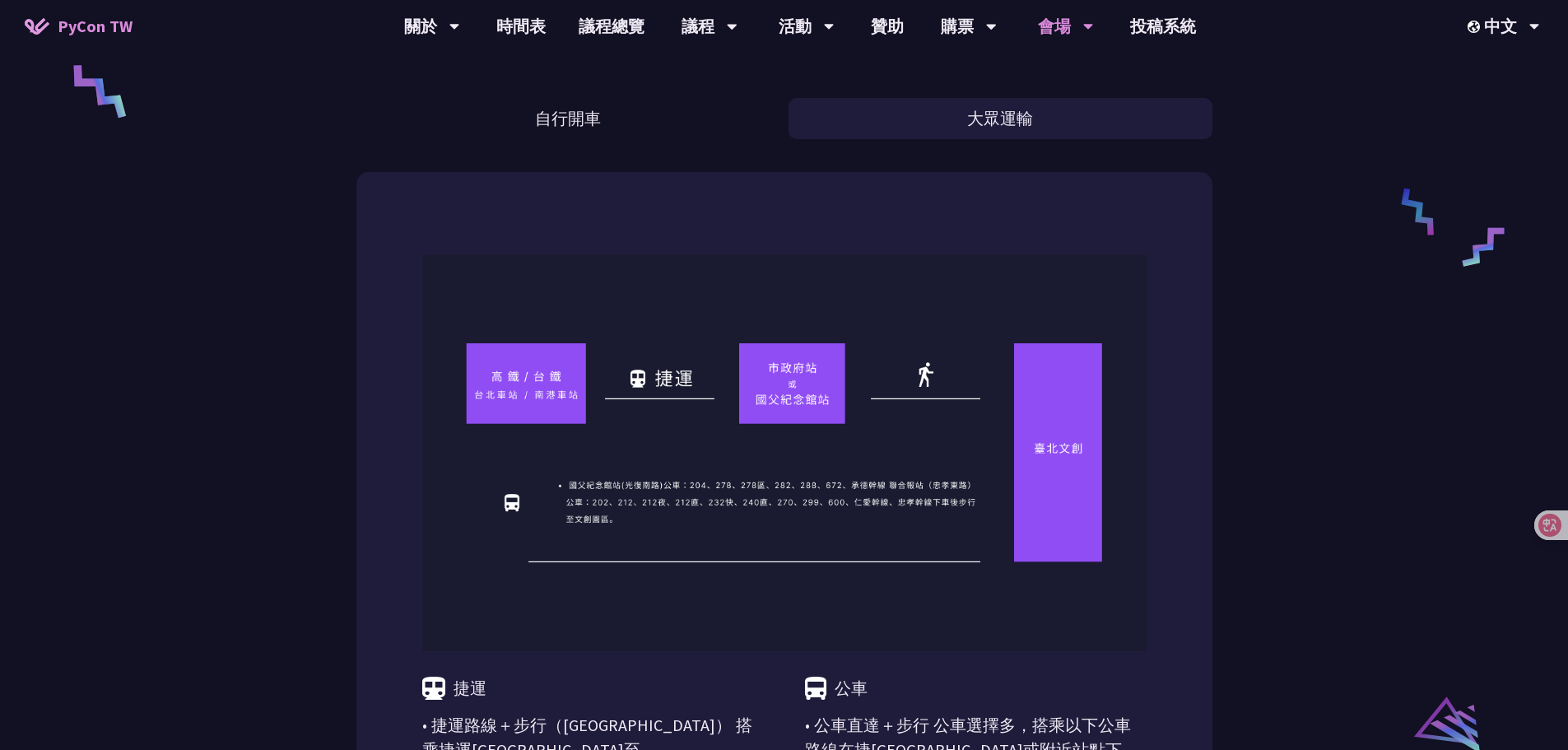
click at [1171, 466] on div "捷運 • 捷運路線＋步行（[GEOGRAPHIC_DATA]） 搭乘捷運[GEOGRAPHIC_DATA]至[GEOGRAPHIC_DATA] 從 [GEOG…" at bounding box center [784, 728] width 856 height 1113
click at [1209, 466] on div "捷運 • 捷運路線＋步行（[GEOGRAPHIC_DATA]） 搭乘捷運[GEOGRAPHIC_DATA]至[GEOGRAPHIC_DATA] 從 [GEOG…" at bounding box center [784, 728] width 856 height 1113
click at [1228, 467] on div "台北文創 （[GEOGRAPHIC_DATA]） 自行開車 大眾運輸 捷運 • 捷運路線＋步行（[GEOGRAPHIC_DATA]） 搭乘捷運[GEOGRAP…" at bounding box center [784, 313] width 1568 height 2109
click at [1207, 457] on div "捷運 • 捷運路線＋步行（[GEOGRAPHIC_DATA]） 搭乘捷運[GEOGRAPHIC_DATA]至[GEOGRAPHIC_DATA] 從 [GEOG…" at bounding box center [784, 728] width 856 height 1113
click at [1184, 462] on div "捷運 • 捷運路線＋步行（[GEOGRAPHIC_DATA]） 搭乘捷運[GEOGRAPHIC_DATA]至[GEOGRAPHIC_DATA] 從 [GEOG…" at bounding box center [784, 728] width 856 height 1113
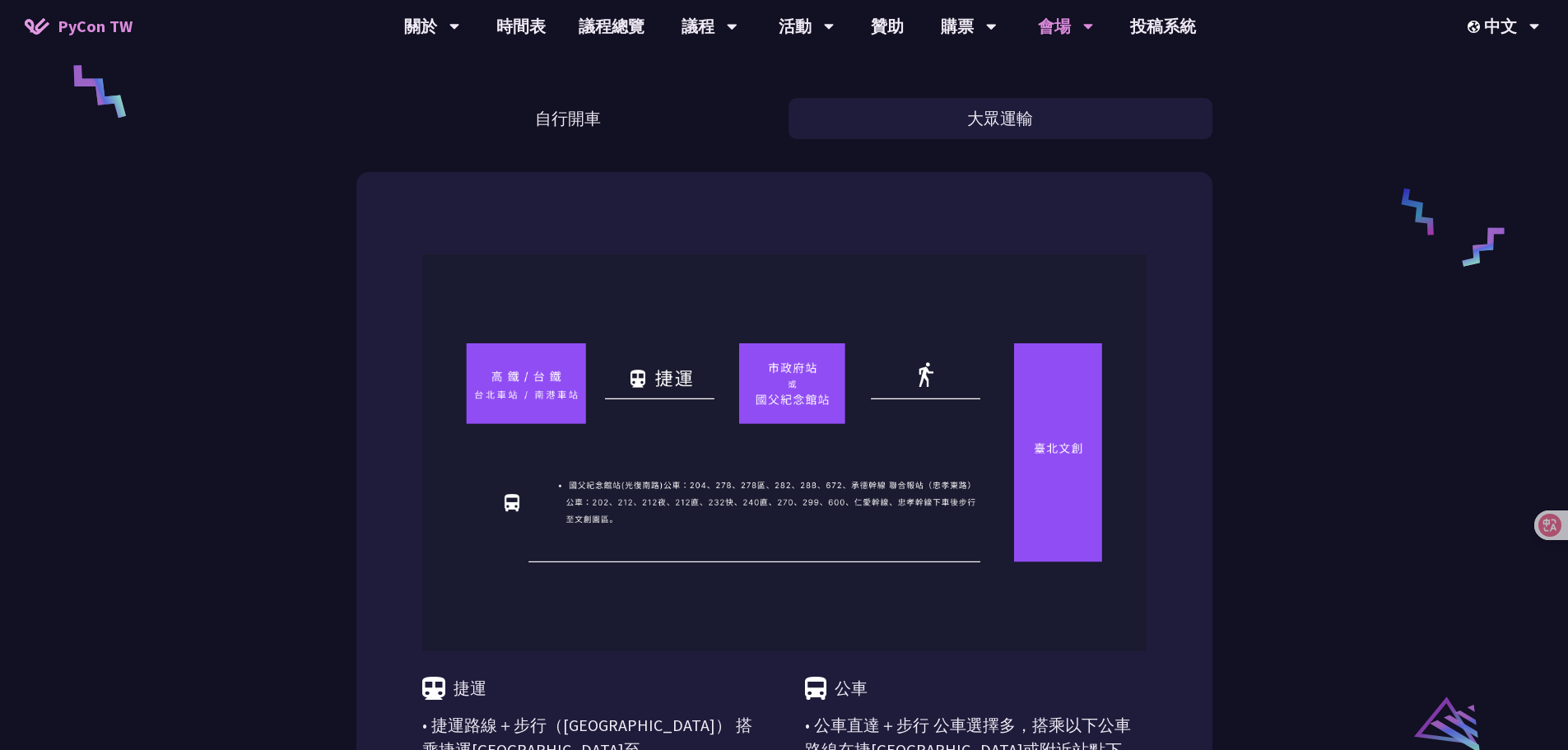
click at [1184, 467] on div "捷運 • 捷運路線＋步行（[GEOGRAPHIC_DATA]） 搭乘捷運[GEOGRAPHIC_DATA]至[GEOGRAPHIC_DATA] 從 [GEOG…" at bounding box center [784, 728] width 856 height 1113
click at [1271, 620] on div "台北文創 （[GEOGRAPHIC_DATA]） 自行開車 大眾運輸 捷運 • 捷運路線＋步行（[GEOGRAPHIC_DATA]） 搭乘捷運[GEOGRAP…" at bounding box center [784, 313] width 1568 height 2109
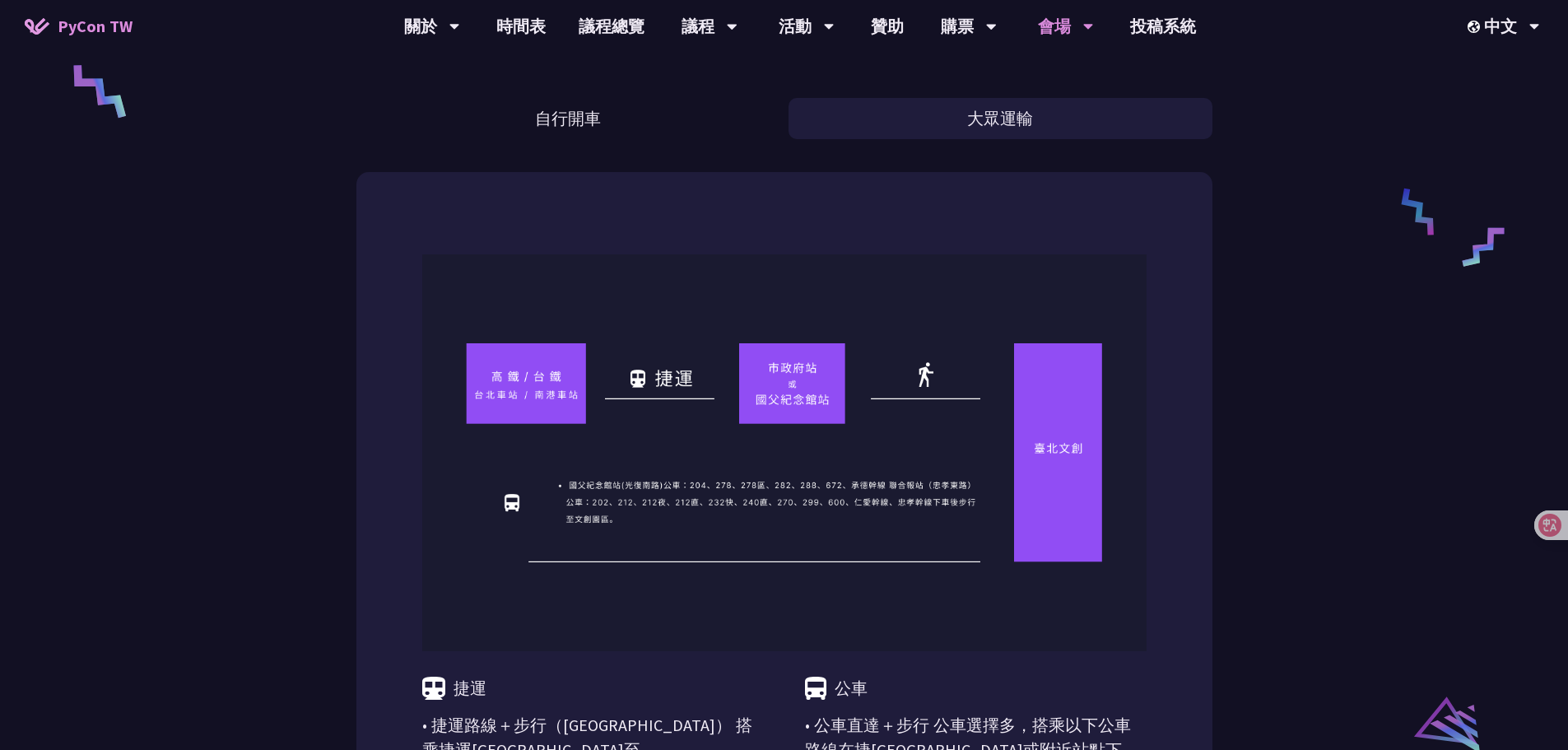
click at [1245, 627] on div "台北文創 （[GEOGRAPHIC_DATA]） 自行開車 大眾運輸 捷運 • 捷運路線＋步行（[GEOGRAPHIC_DATA]） 搭乘捷運[GEOGRAP…" at bounding box center [784, 313] width 1568 height 2109
click at [1249, 601] on div "台北文創 （[GEOGRAPHIC_DATA]） 自行開車 大眾運輸 捷運 • 捷運路線＋步行（[GEOGRAPHIC_DATA]） 搭乘捷運[GEOGRAP…" at bounding box center [784, 313] width 1568 height 2109
click at [1148, 635] on div "捷運 • 捷運路線＋步行（[GEOGRAPHIC_DATA]） 搭乘捷運[GEOGRAPHIC_DATA]至[GEOGRAPHIC_DATA] 從 [GEOG…" at bounding box center [784, 728] width 856 height 1113
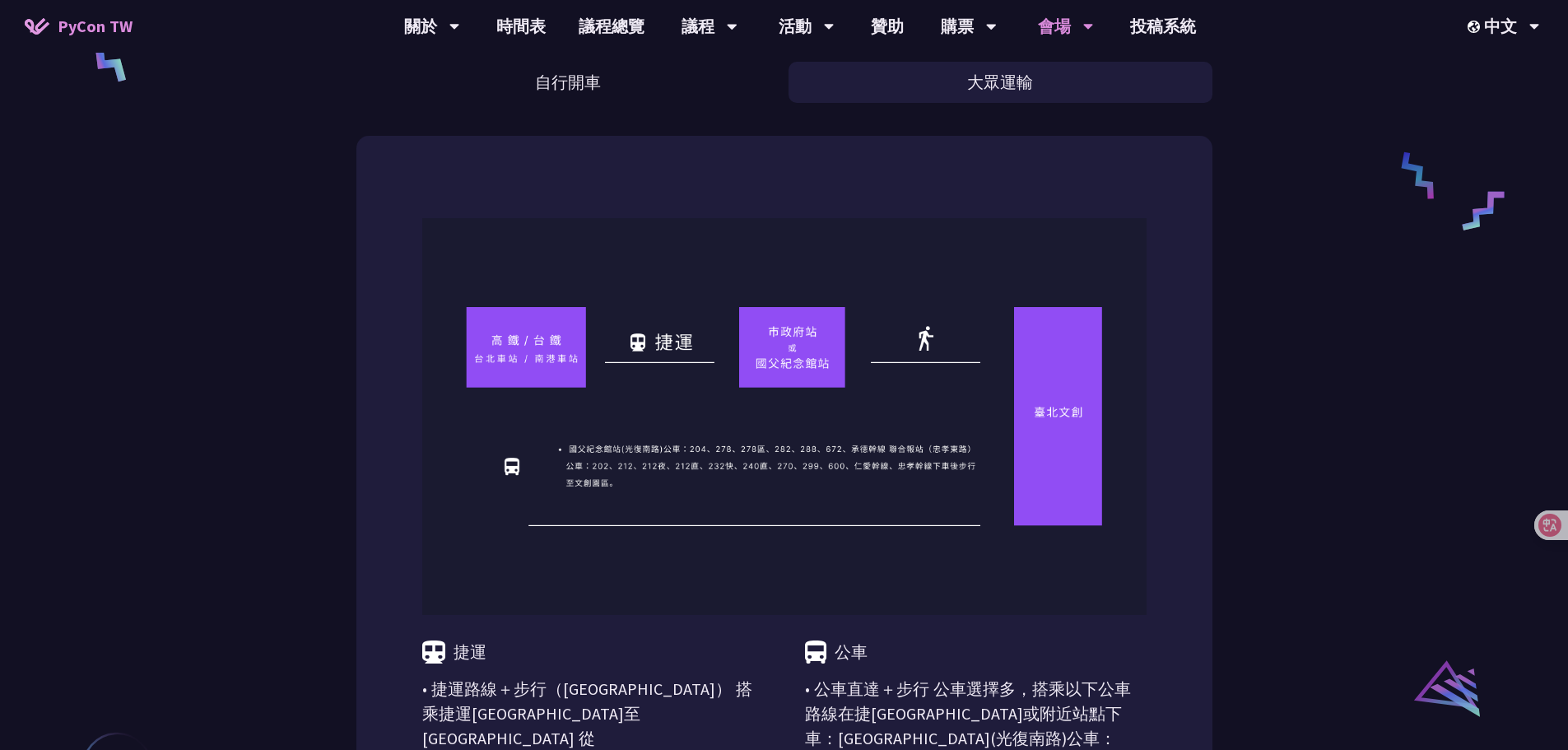
scroll to position [906, 0]
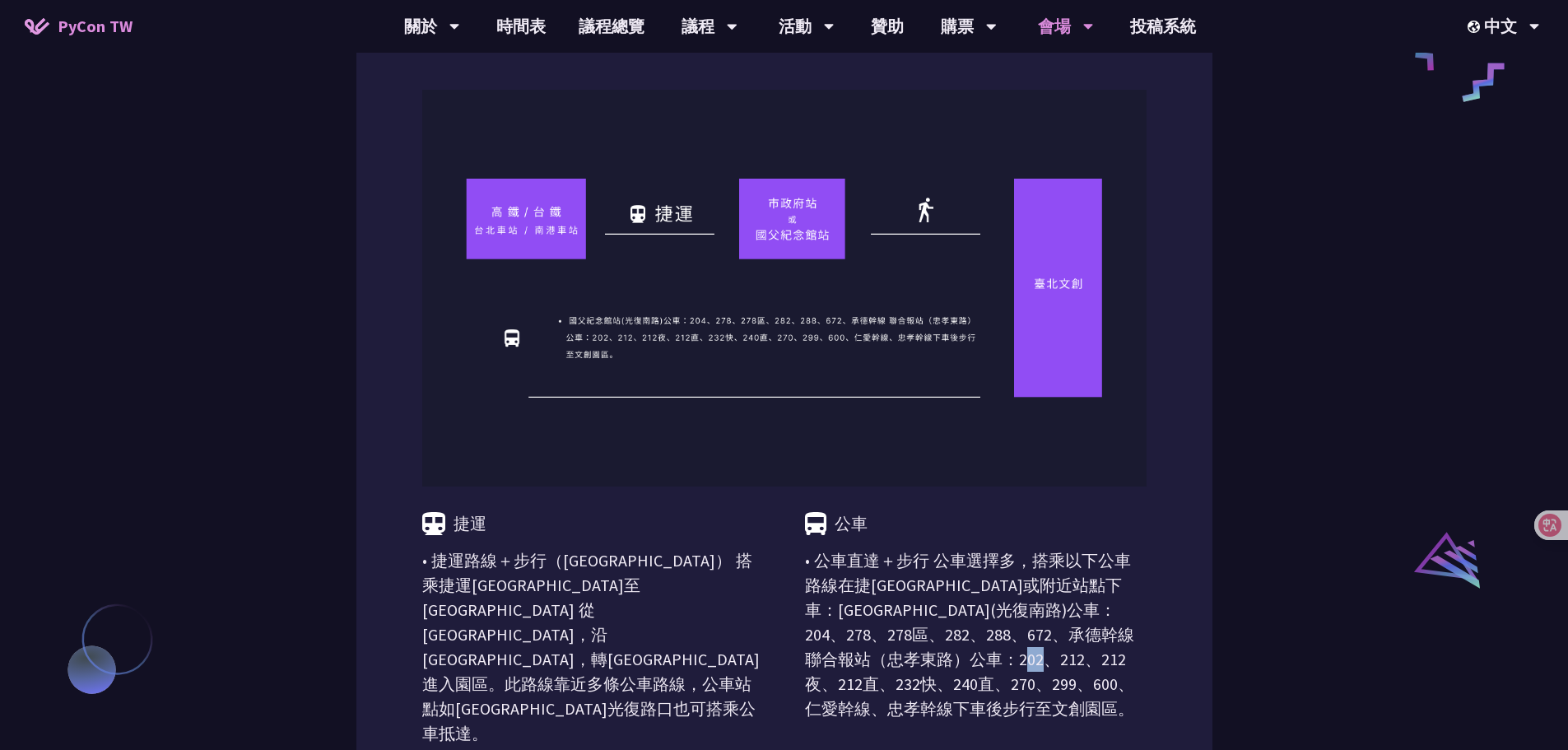
drag, startPoint x: 953, startPoint y: 651, endPoint x: 1030, endPoint y: 667, distance: 78.6
click at [986, 656] on p "• 公車直達＋步行 公車選擇多，搭乘以下公車路線在捷[GEOGRAPHIC_DATA]或附近站點下車：[GEOGRAPHIC_DATA](光復南路)公車：20…" at bounding box center [975, 634] width 341 height 173
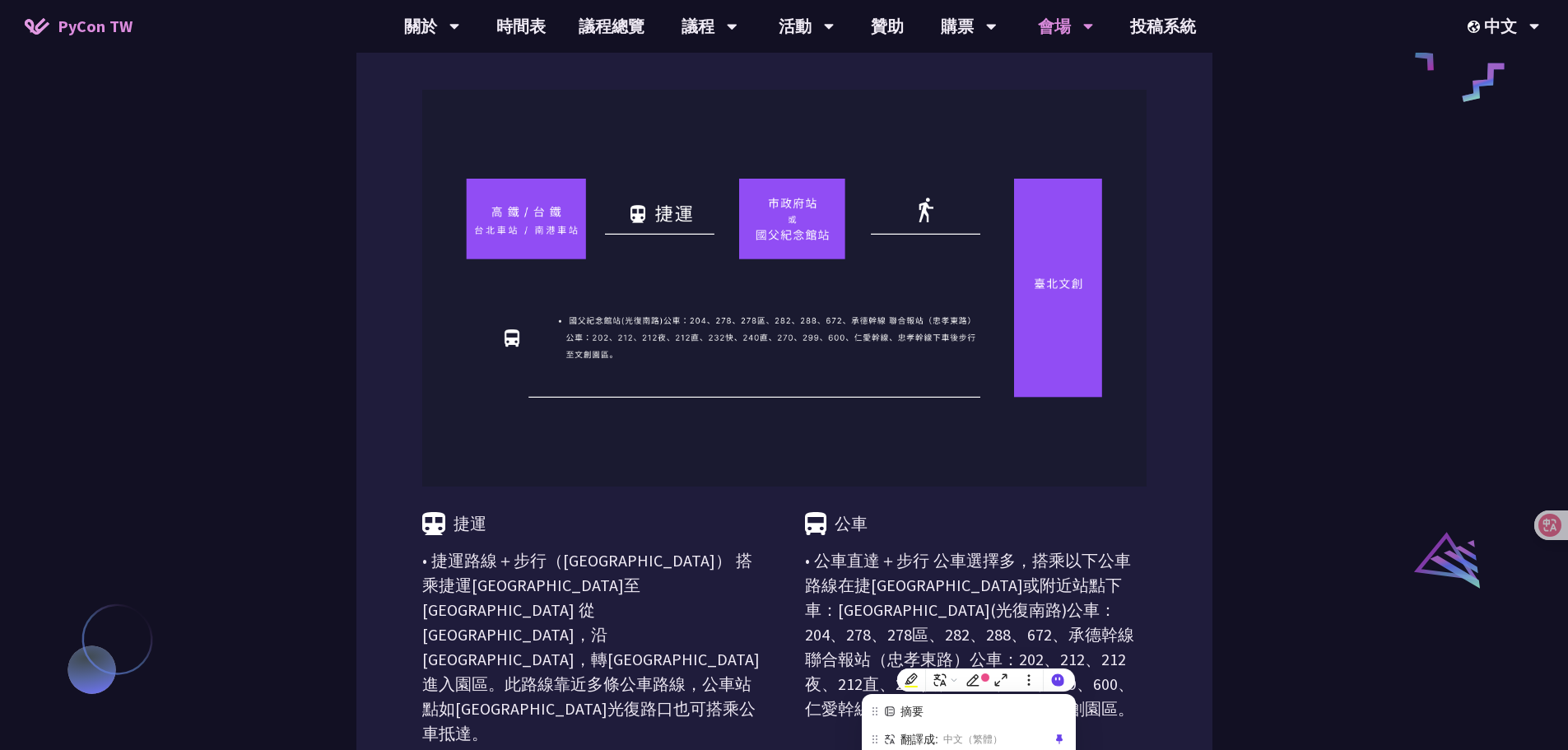
drag, startPoint x: 1134, startPoint y: 648, endPoint x: 1097, endPoint y: 680, distance: 48.9
click at [1135, 648] on p "• 公車直達＋步行 公車選擇多，搭乘以下公車路線在捷[GEOGRAPHIC_DATA]或附近站點下車：[GEOGRAPHIC_DATA](光復南路)公車：20…" at bounding box center [975, 634] width 341 height 173
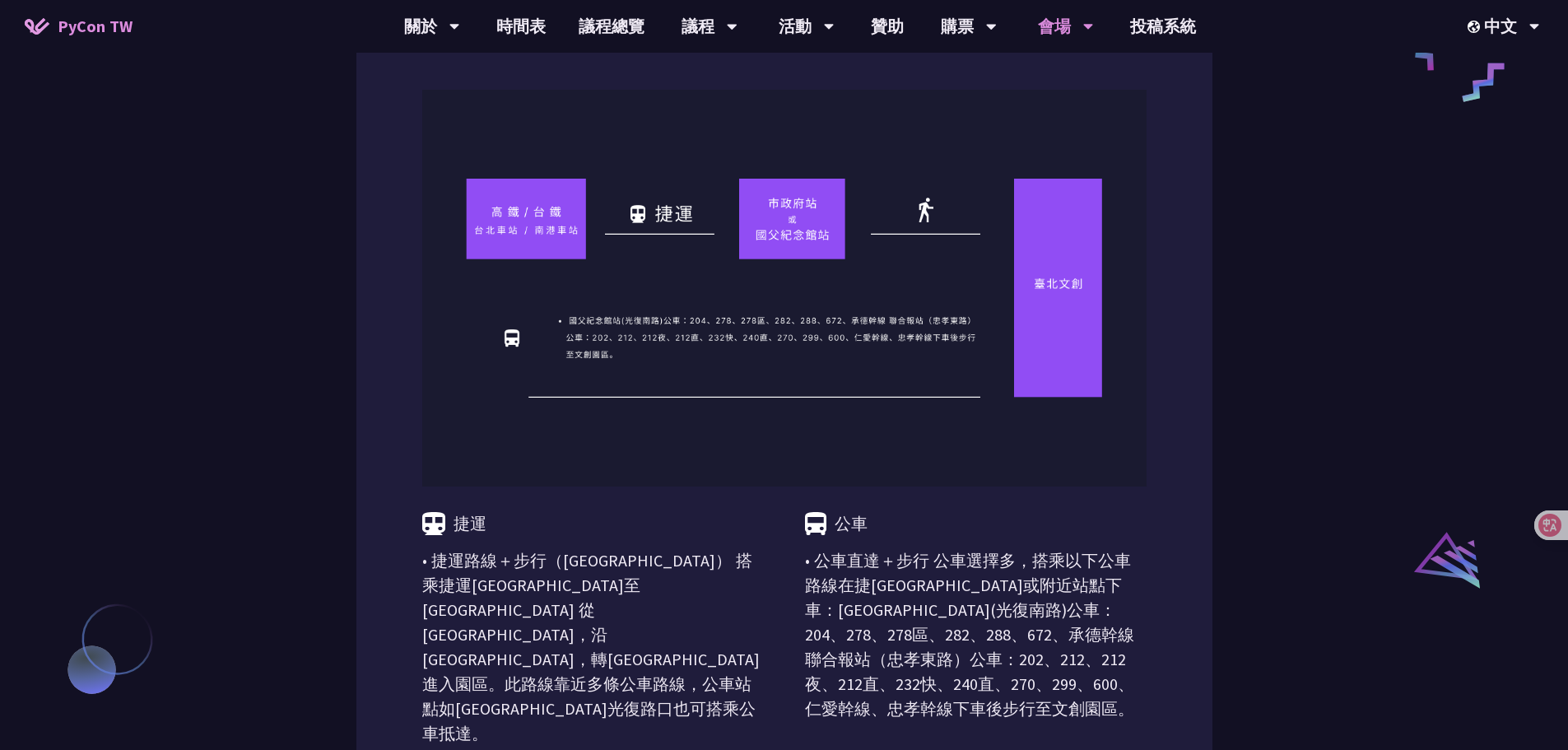
drag, startPoint x: 1260, startPoint y: 647, endPoint x: 1251, endPoint y: 651, distance: 9.8
click at [1258, 648] on div "台北文創 （[GEOGRAPHIC_DATA]） 自行開車 大眾運輸 捷運 • 捷運路線＋步行（[GEOGRAPHIC_DATA]） 搭乘捷運[GEOGRAP…" at bounding box center [784, 149] width 1568 height 2109
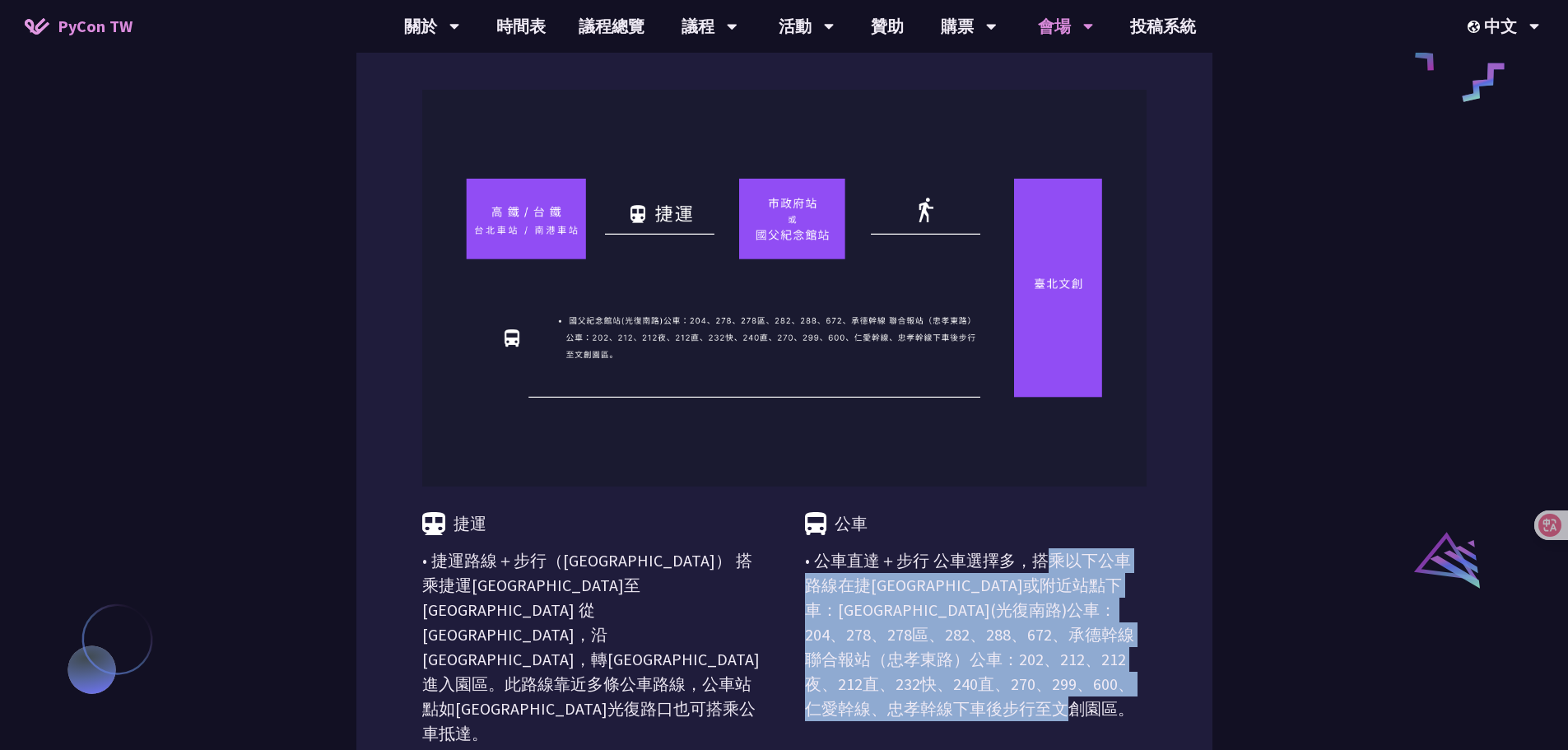
drag, startPoint x: 1014, startPoint y: 720, endPoint x: 804, endPoint y: 562, distance: 262.8
click at [805, 562] on p "• 公車直達＋步行 公車選擇多，搭乘以下公車路線在捷[GEOGRAPHIC_DATA]或附近站點下車：[GEOGRAPHIC_DATA](光復南路)公車：20…" at bounding box center [975, 634] width 341 height 173
click at [1117, 573] on p "• 公車直達＋步行 公車選擇多，搭乘以下公車路線在捷[GEOGRAPHIC_DATA]或附近站點下車：[GEOGRAPHIC_DATA](光復南路)公車：20…" at bounding box center [975, 634] width 341 height 173
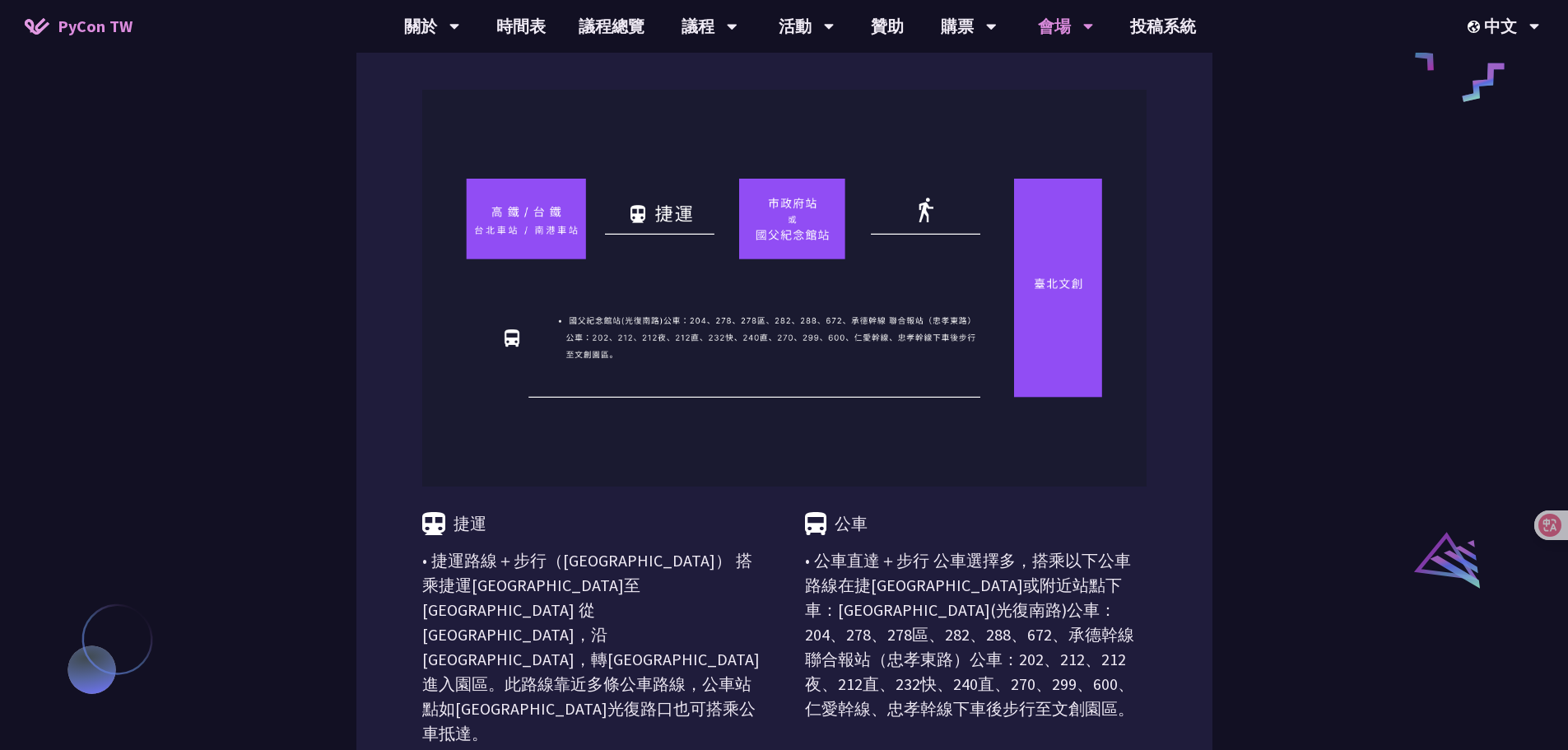
click at [1171, 573] on div "捷運 • 捷運路線＋步行（[GEOGRAPHIC_DATA]） 搭乘捷運[GEOGRAPHIC_DATA]至[GEOGRAPHIC_DATA] 從 [GEOG…" at bounding box center [784, 563] width 856 height 1113
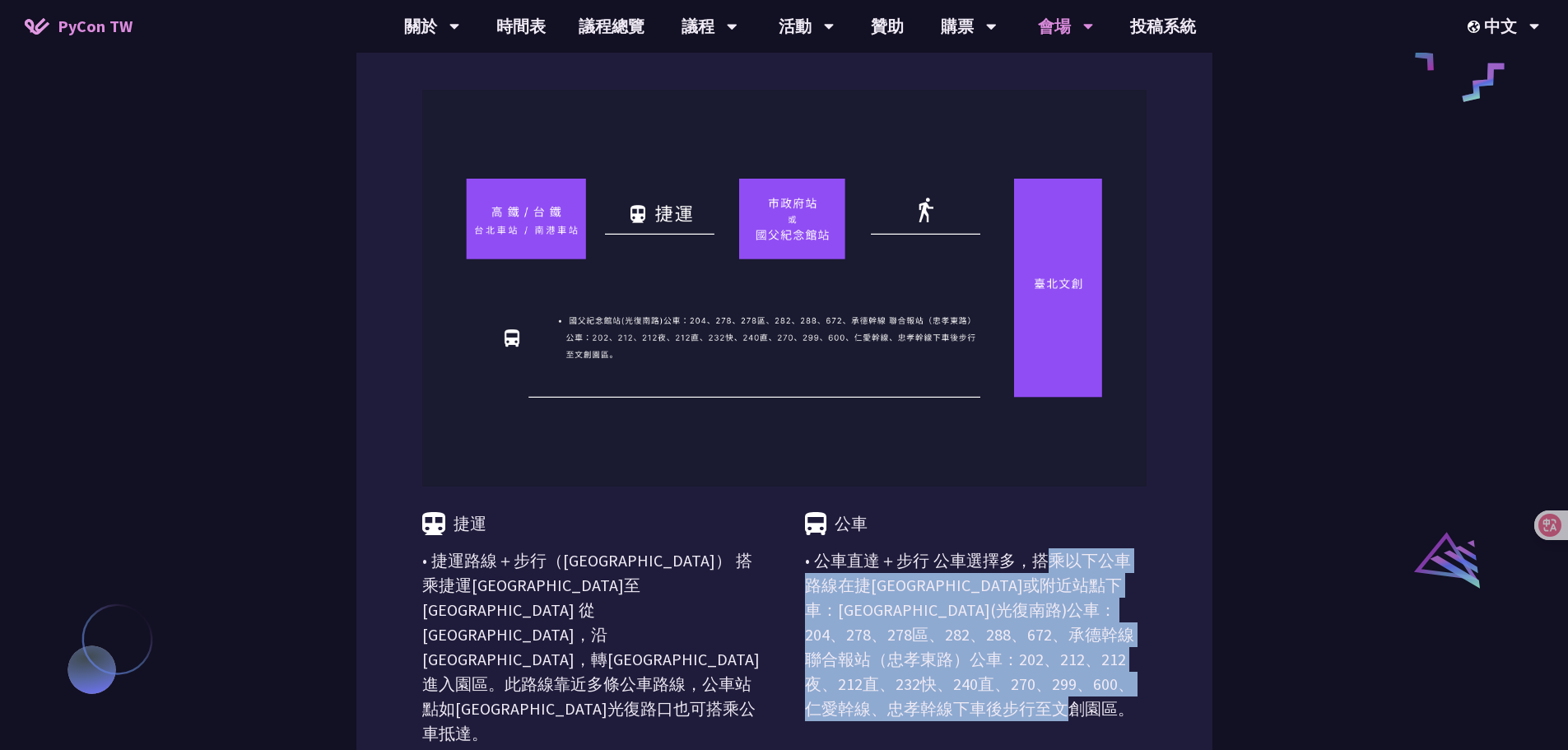
drag, startPoint x: 796, startPoint y: 562, endPoint x: 1012, endPoint y: 710, distance: 261.8
click at [1012, 710] on div "捷運 • 捷運路線＋步行（[GEOGRAPHIC_DATA]） 搭乘捷運[GEOGRAPHIC_DATA]至[GEOGRAPHIC_DATA] 從 [GEOG…" at bounding box center [784, 729] width 724 height 486
click at [1041, 695] on p "• 公車直達＋步行 公車選擇多，搭乘以下公車路線在捷[GEOGRAPHIC_DATA]或附近站點下車：[GEOGRAPHIC_DATA](光復南路)公車：20…" at bounding box center [975, 634] width 341 height 173
drag, startPoint x: 945, startPoint y: 697, endPoint x: 793, endPoint y: 562, distance: 203.3
click at [793, 562] on div "捷運 • 捷運路線＋步行（[GEOGRAPHIC_DATA]） 搭乘捷運[GEOGRAPHIC_DATA]至[GEOGRAPHIC_DATA] 從 [GEOG…" at bounding box center [784, 729] width 724 height 486
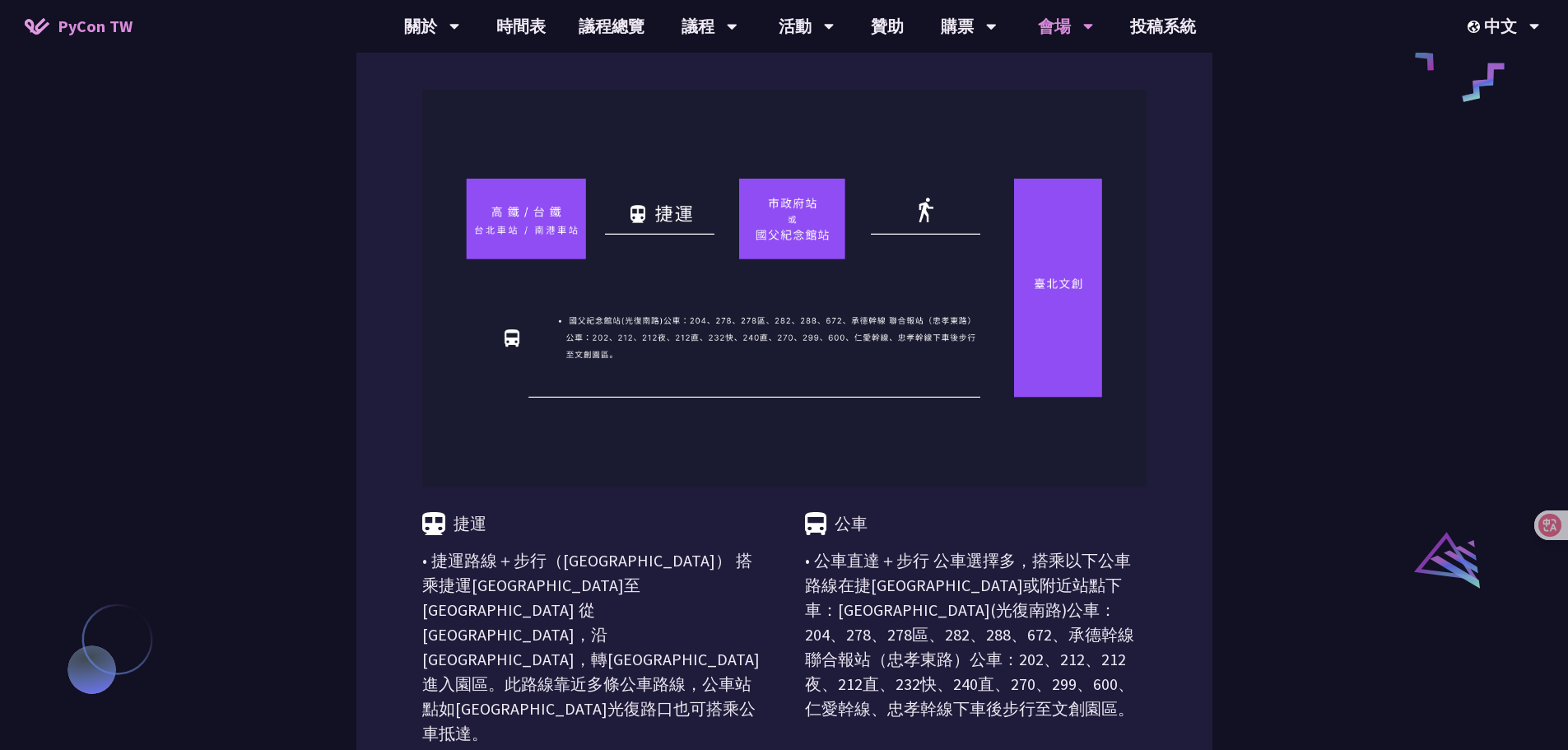
click at [941, 544] on div "公車" at bounding box center [975, 517] width 341 height 62
drag, startPoint x: 893, startPoint y: 530, endPoint x: 783, endPoint y: 529, distance: 110.0
click at [783, 529] on div "捷運 • 捷運路線＋步行（[GEOGRAPHIC_DATA]） 搭乘捷運[GEOGRAPHIC_DATA]至[GEOGRAPHIC_DATA] 從 [GEOG…" at bounding box center [784, 729] width 724 height 486
click at [981, 526] on div "公車" at bounding box center [975, 517] width 341 height 62
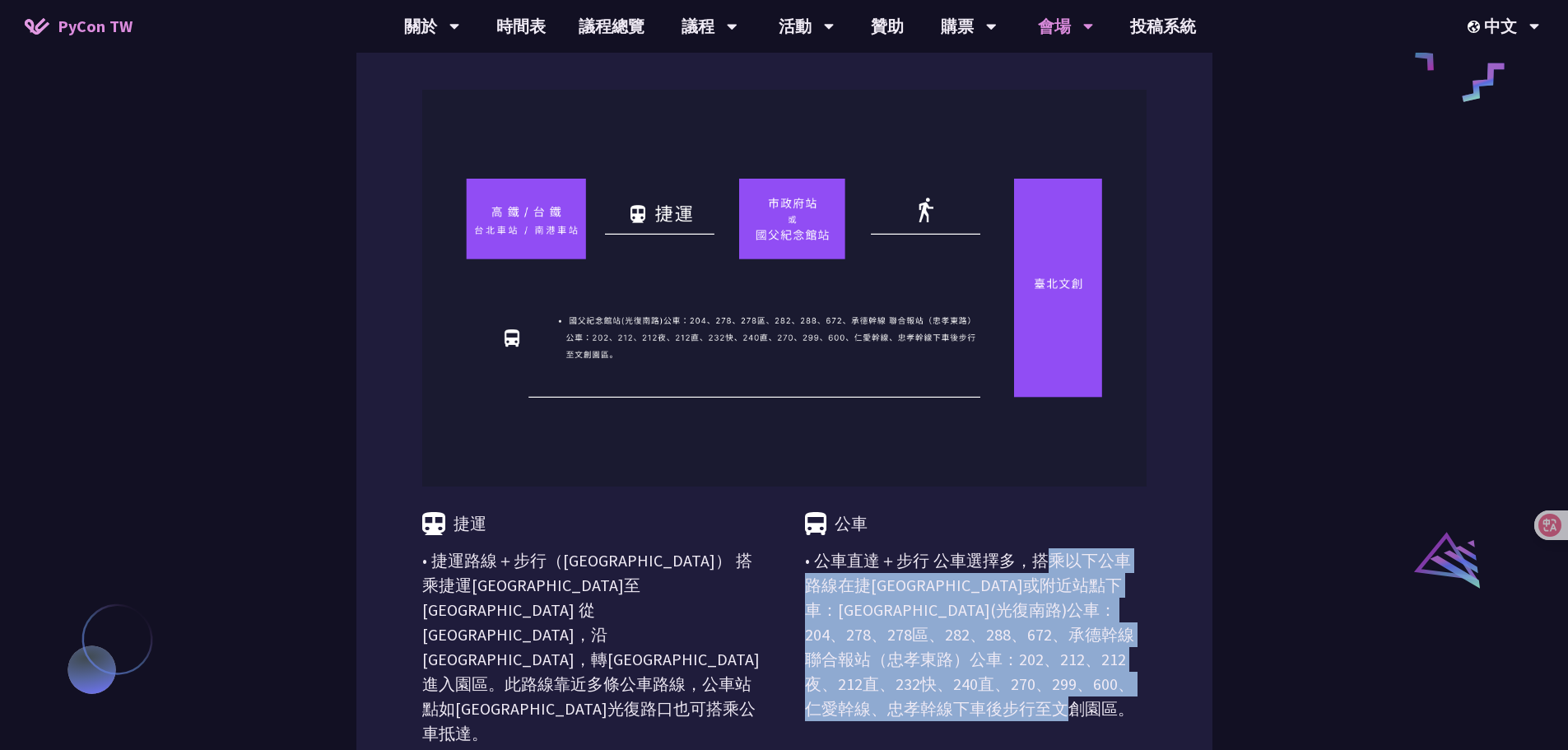
drag, startPoint x: 1037, startPoint y: 708, endPoint x: 809, endPoint y: 556, distance: 274.0
click at [805, 553] on p "• 公車直達＋步行 公車選擇多，搭乘以下公車路線在捷[GEOGRAPHIC_DATA]或附近站點下車：[GEOGRAPHIC_DATA](光復南路)公車：20…" at bounding box center [975, 634] width 341 height 173
click at [967, 582] on p "• 公車直達＋步行 公車選擇多，搭乘以下公車路線在捷[GEOGRAPHIC_DATA]或附近站點下車：[GEOGRAPHIC_DATA](光復南路)公車：20…" at bounding box center [975, 634] width 341 height 173
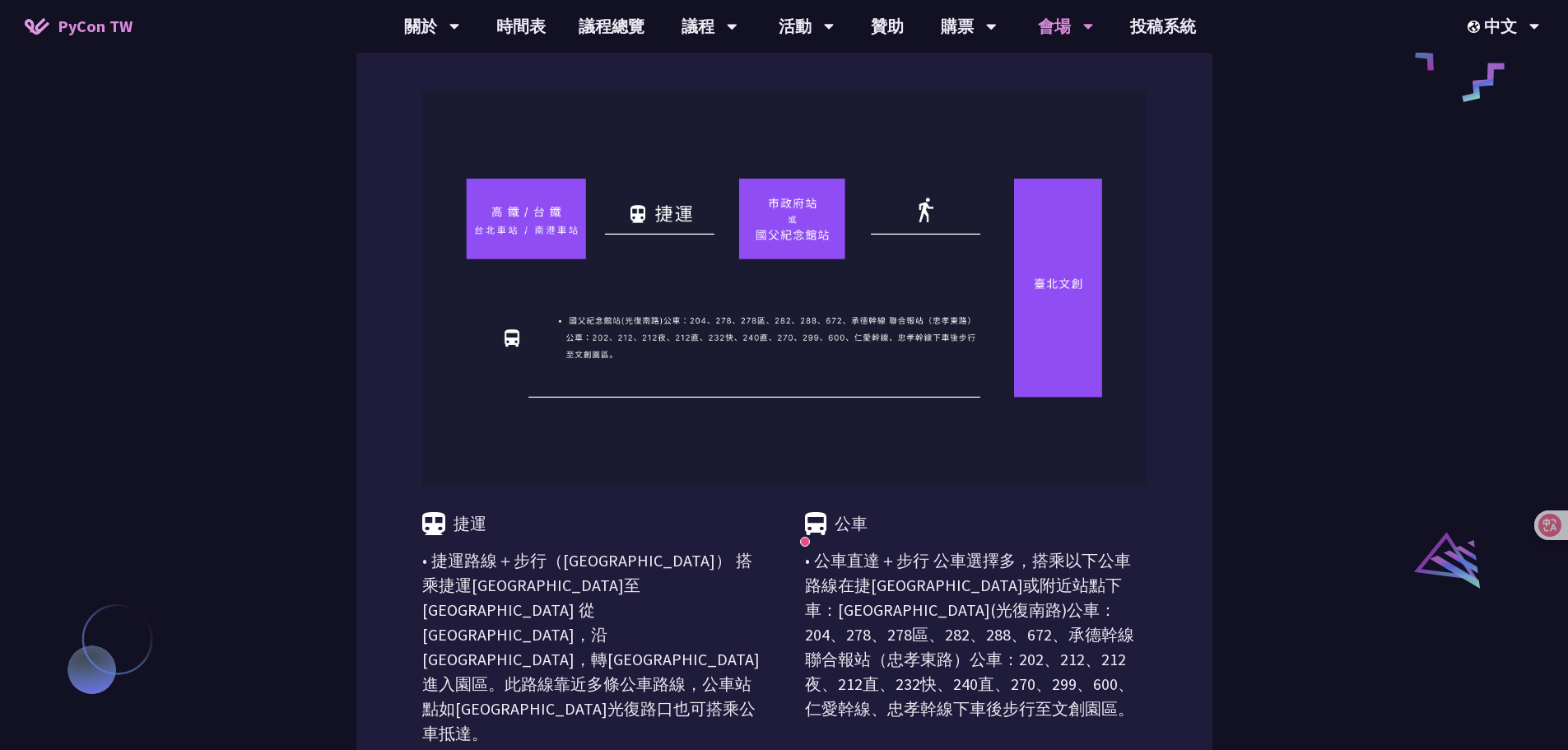
drag, startPoint x: 1127, startPoint y: 601, endPoint x: 1125, endPoint y: 613, distance: 12.2
click at [1127, 605] on p "• 公車直達＋步行 公車選擇多，搭乘以下公車路線在捷[GEOGRAPHIC_DATA]或附近站點下車：[GEOGRAPHIC_DATA](光復南路)公車：20…" at bounding box center [975, 634] width 341 height 173
drag, startPoint x: 1199, startPoint y: 645, endPoint x: 1162, endPoint y: 658, distance: 39.2
click at [1199, 644] on div "捷運 • 捷運路線＋步行（[GEOGRAPHIC_DATA]） 搭乘捷運[GEOGRAPHIC_DATA]至[GEOGRAPHIC_DATA] 從 [GEOG…" at bounding box center [784, 563] width 856 height 1113
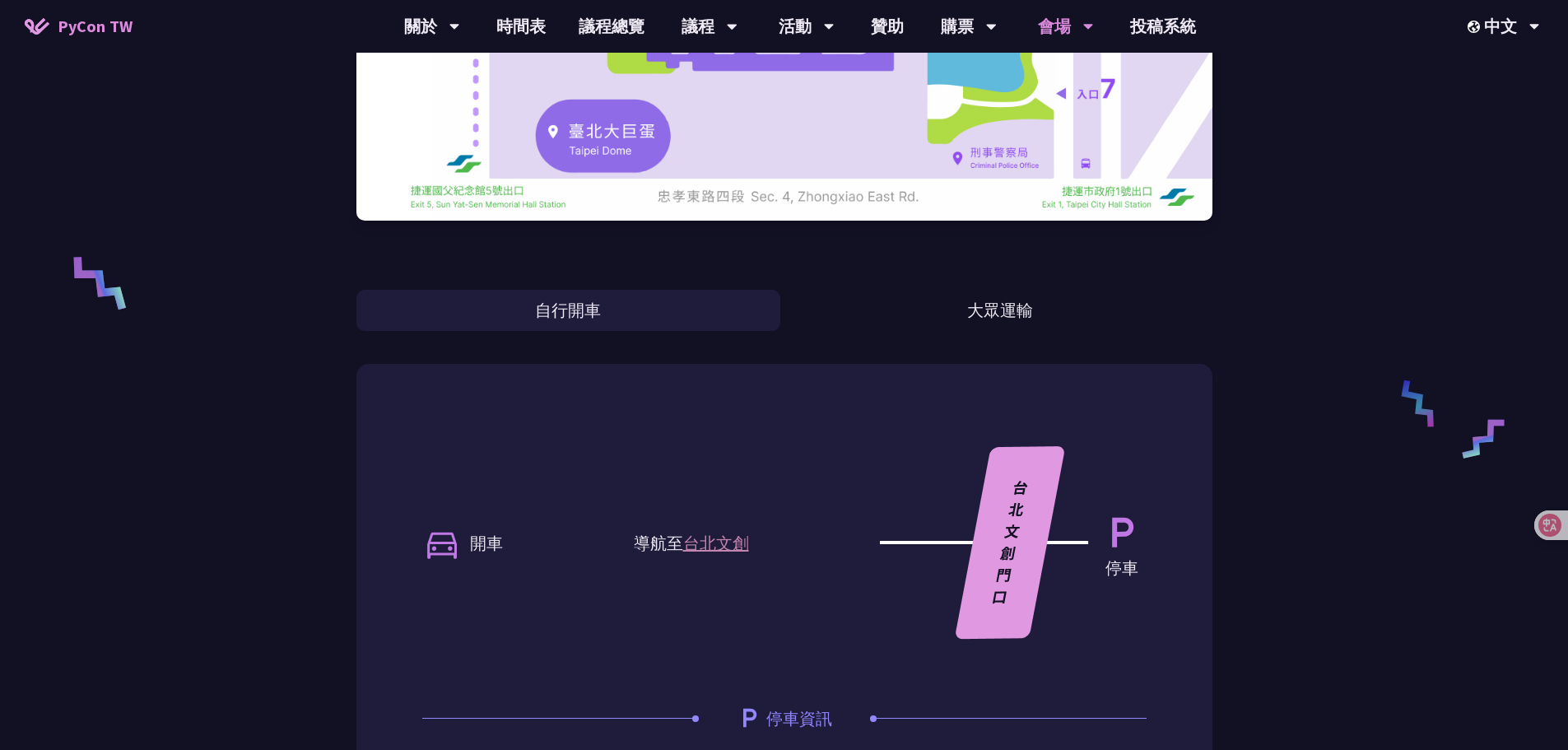
scroll to position [576, 0]
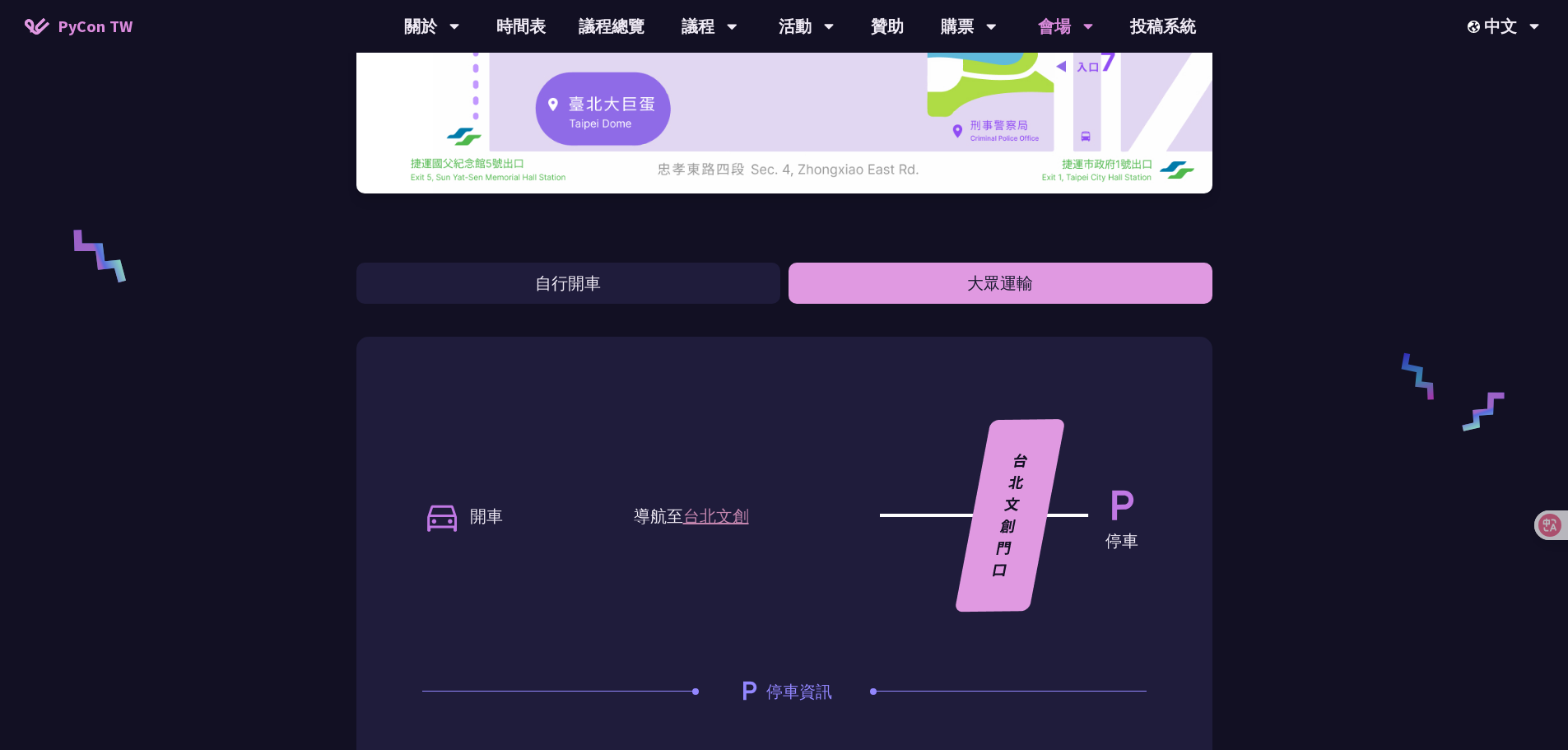
click at [982, 274] on button "大眾運輸" at bounding box center [1000, 283] width 424 height 41
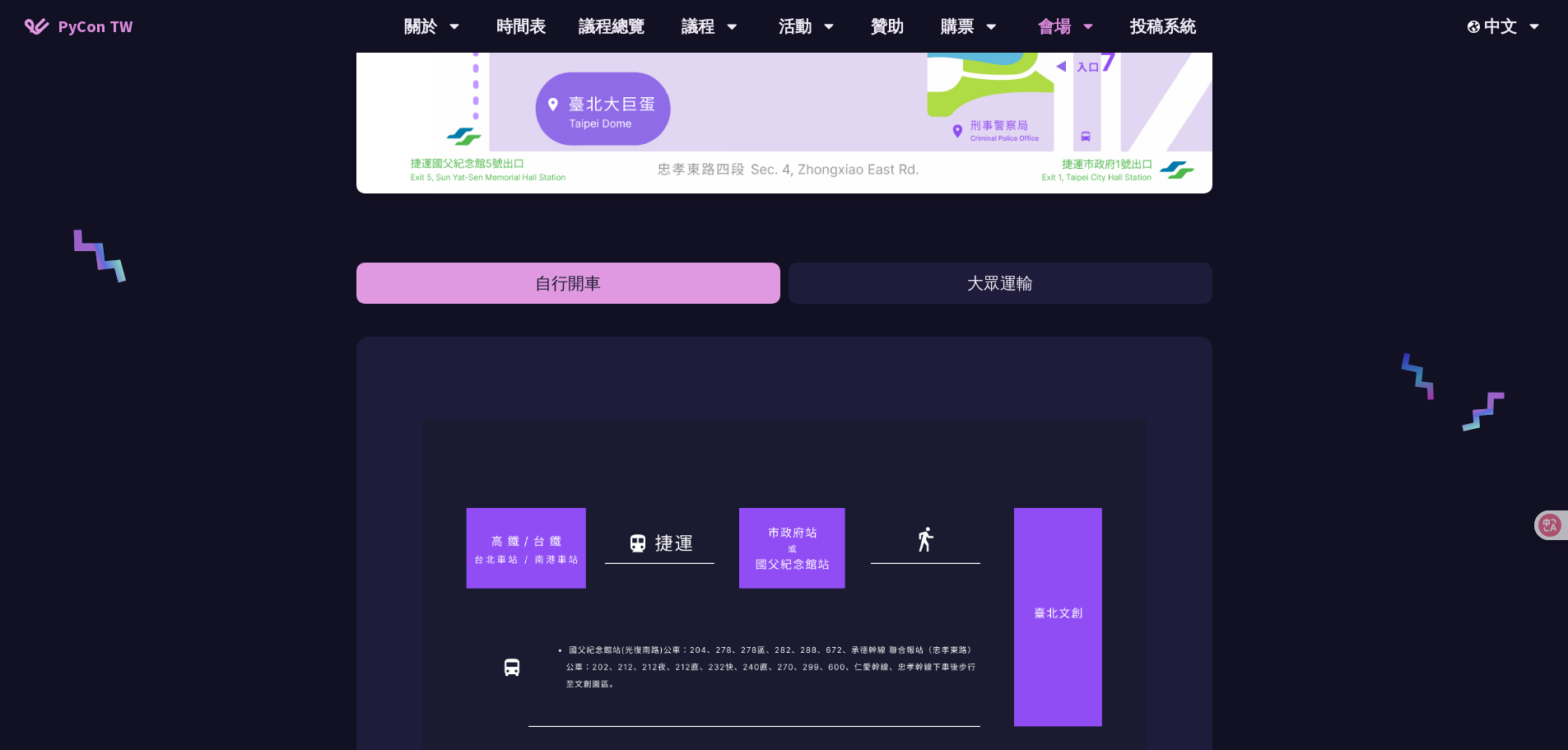
click at [746, 298] on button "自行開車" at bounding box center [569, 283] width 424 height 41
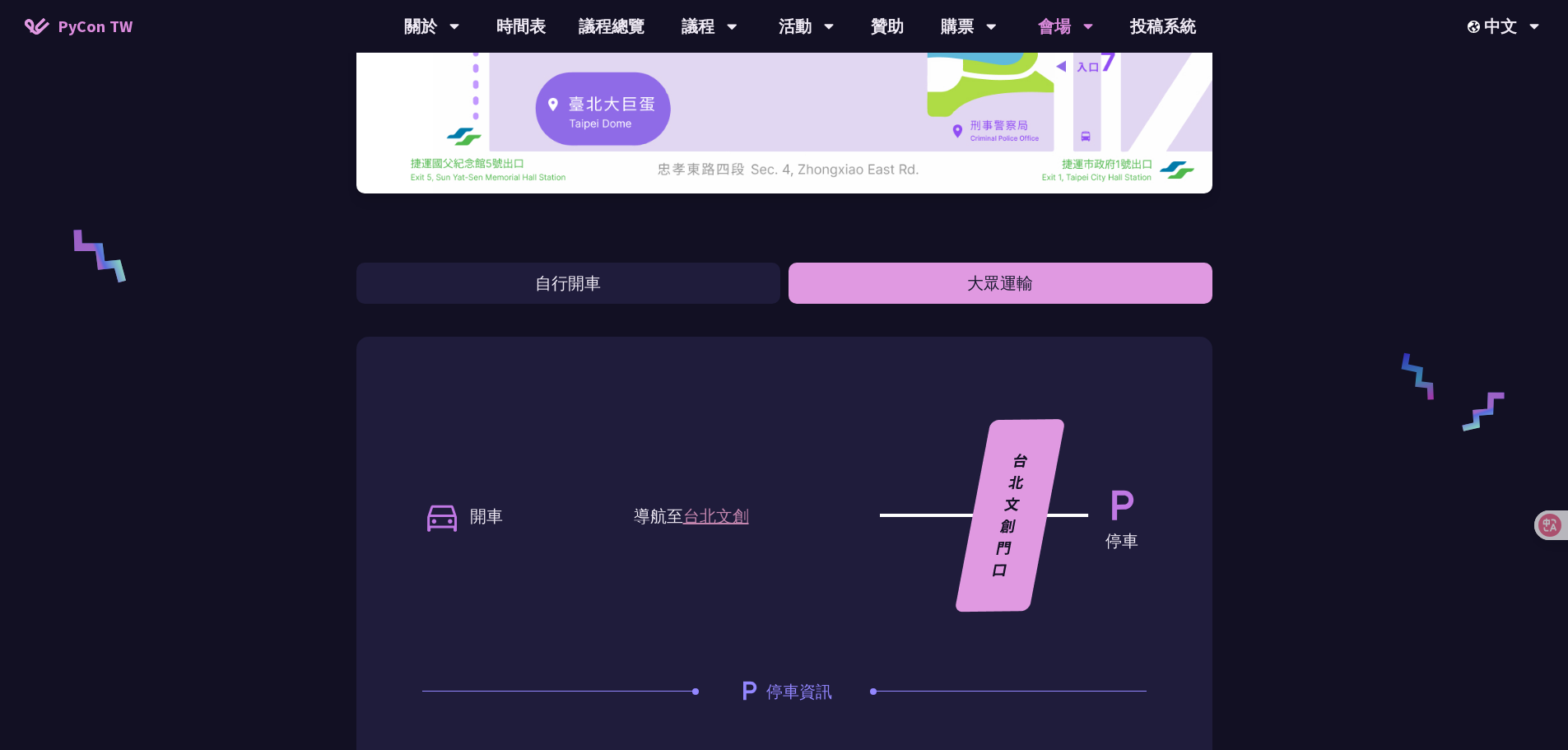
click at [880, 298] on button "大眾運輸" at bounding box center [1000, 283] width 424 height 41
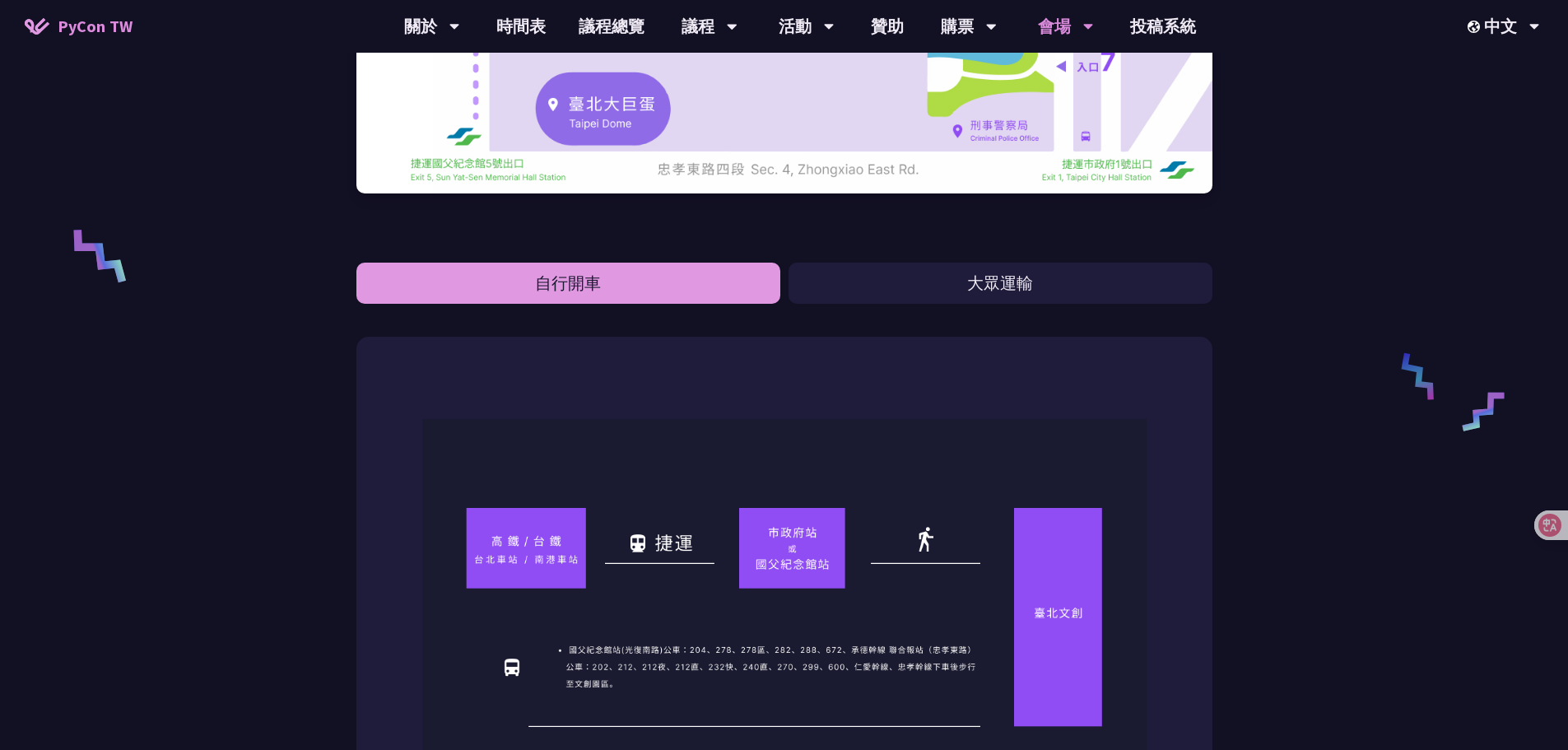
click at [750, 294] on button "自行開車" at bounding box center [569, 283] width 424 height 41
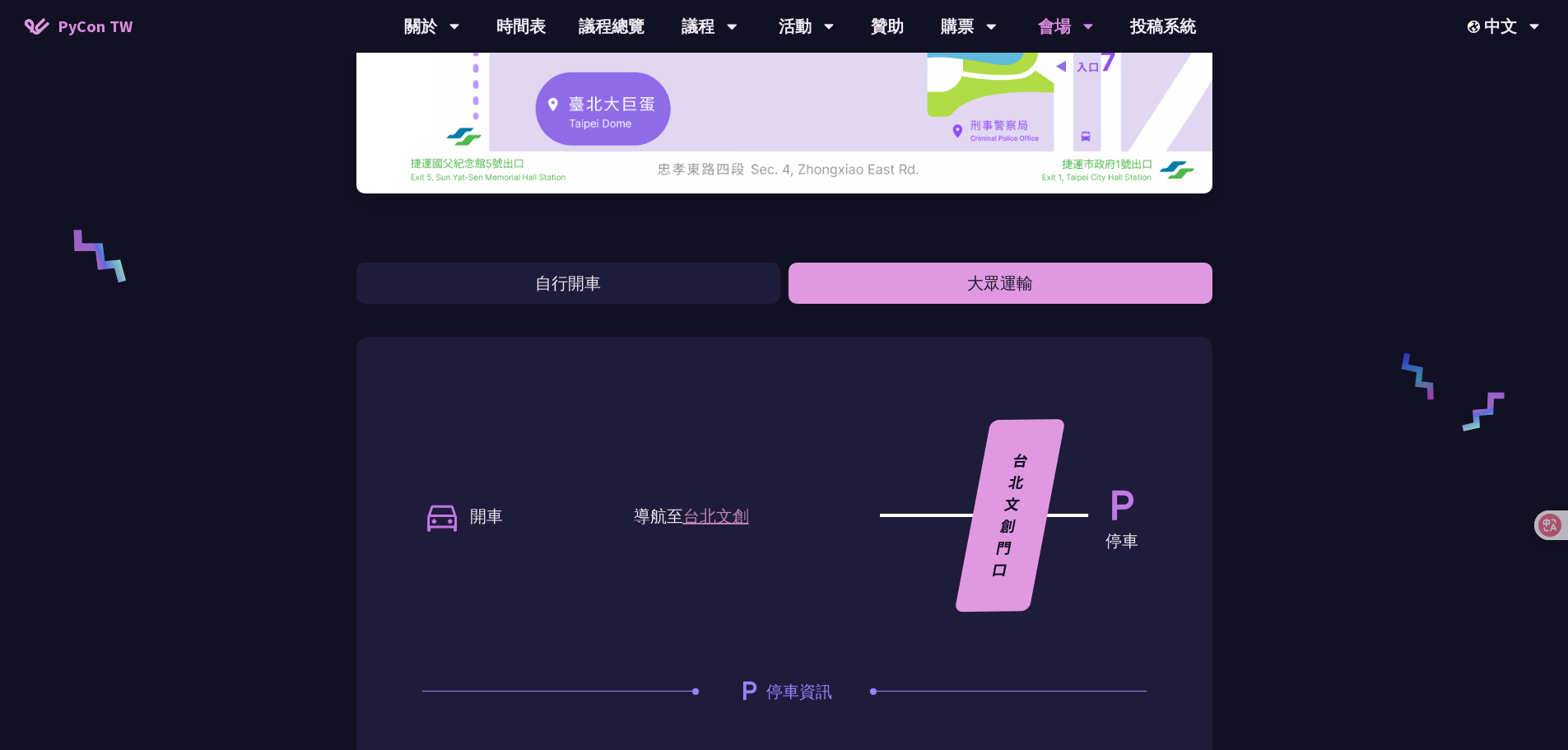
click at [874, 295] on button "大眾運輸" at bounding box center [1000, 283] width 424 height 41
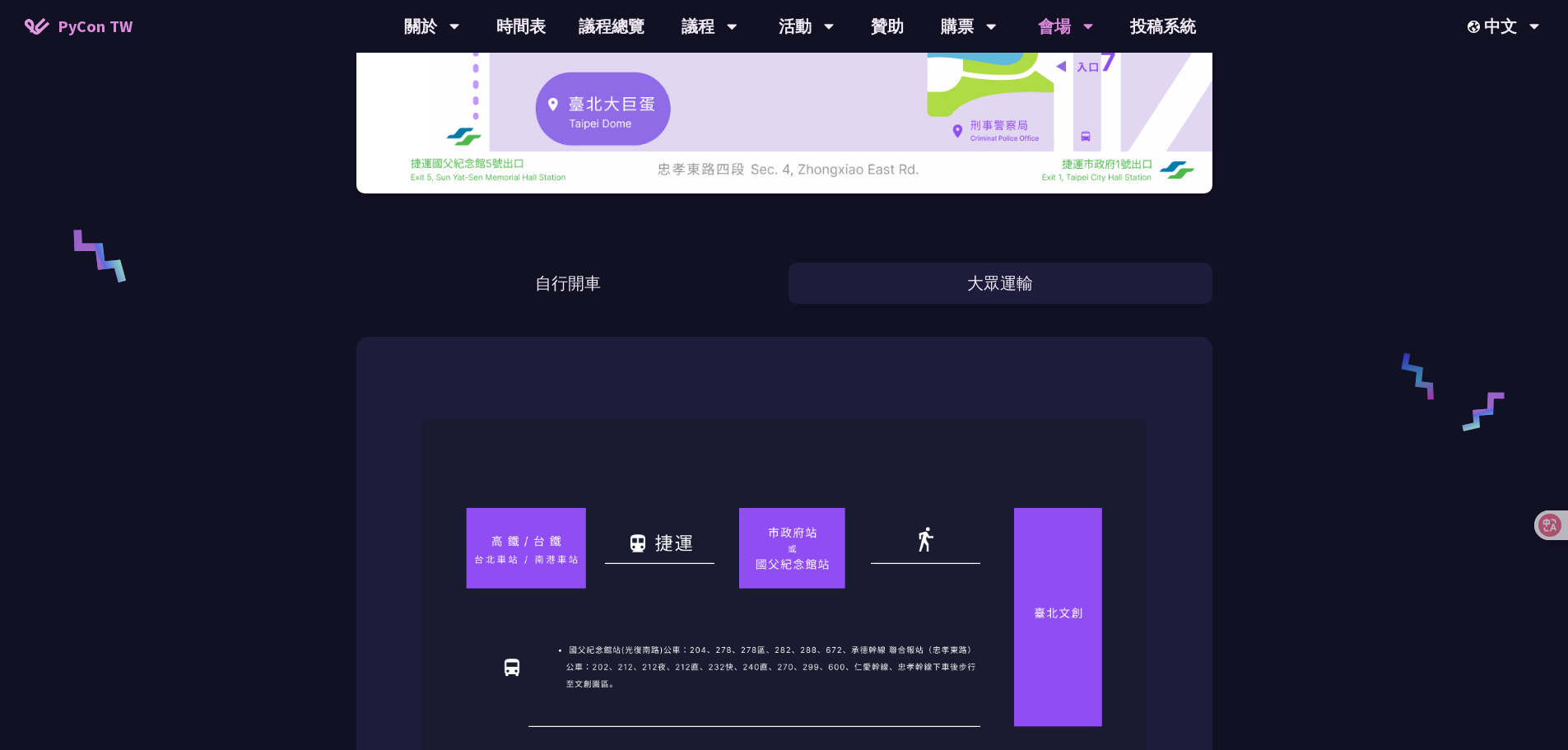
click at [770, 324] on div "台北文創 （[GEOGRAPHIC_DATA]） 自行開車 大眾運輸 捷運 • 捷運路線＋步行（[GEOGRAPHIC_DATA]） 搭乘捷運[GEOGRAP…" at bounding box center [784, 478] width 856 height 2109
click at [789, 314] on div "台北文創 （[GEOGRAPHIC_DATA]） 自行開車 大眾運輸 捷運 • 捷運路線＋步行（[GEOGRAPHIC_DATA]） 搭乘捷運[GEOGRAP…" at bounding box center [784, 478] width 856 height 2109
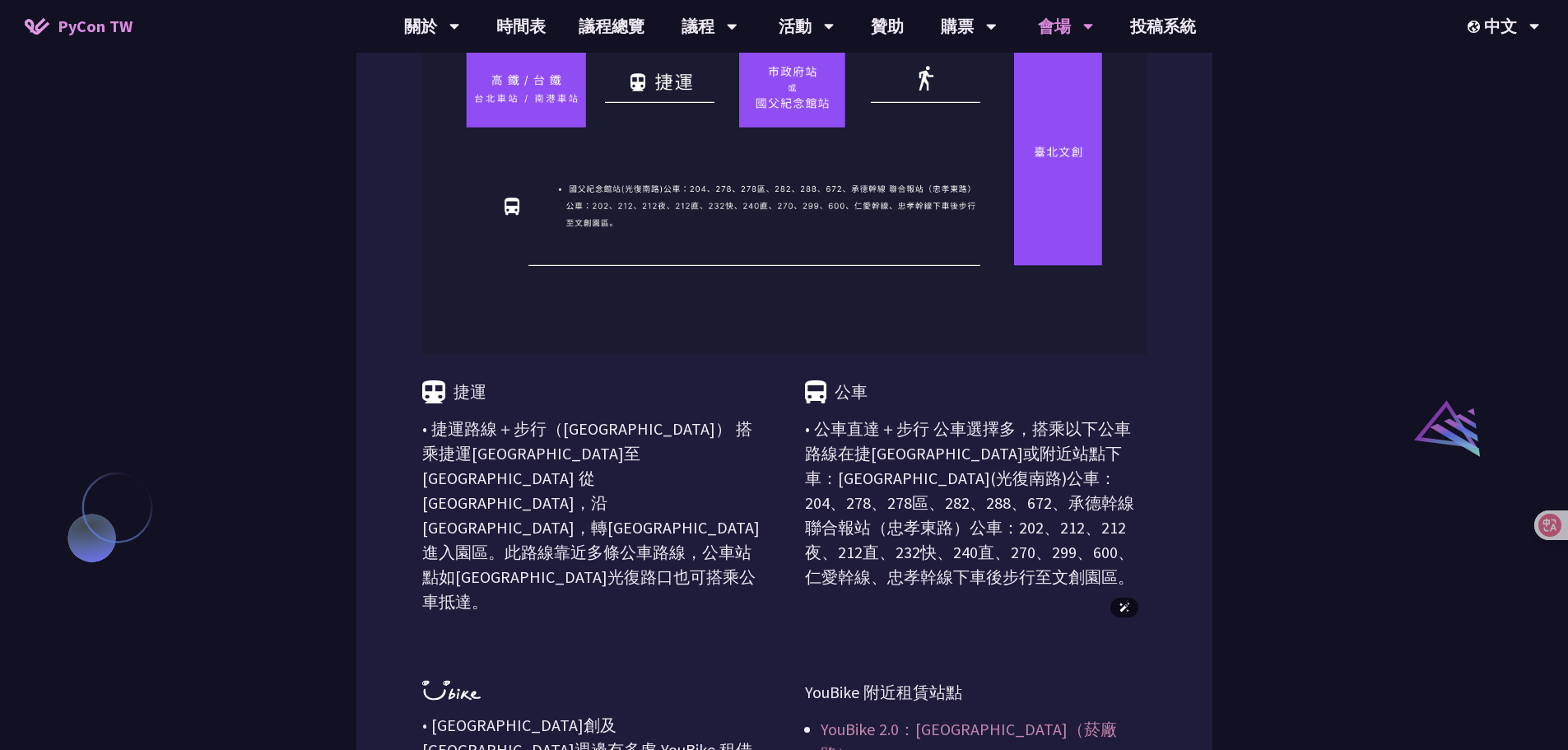
scroll to position [1071, 0]
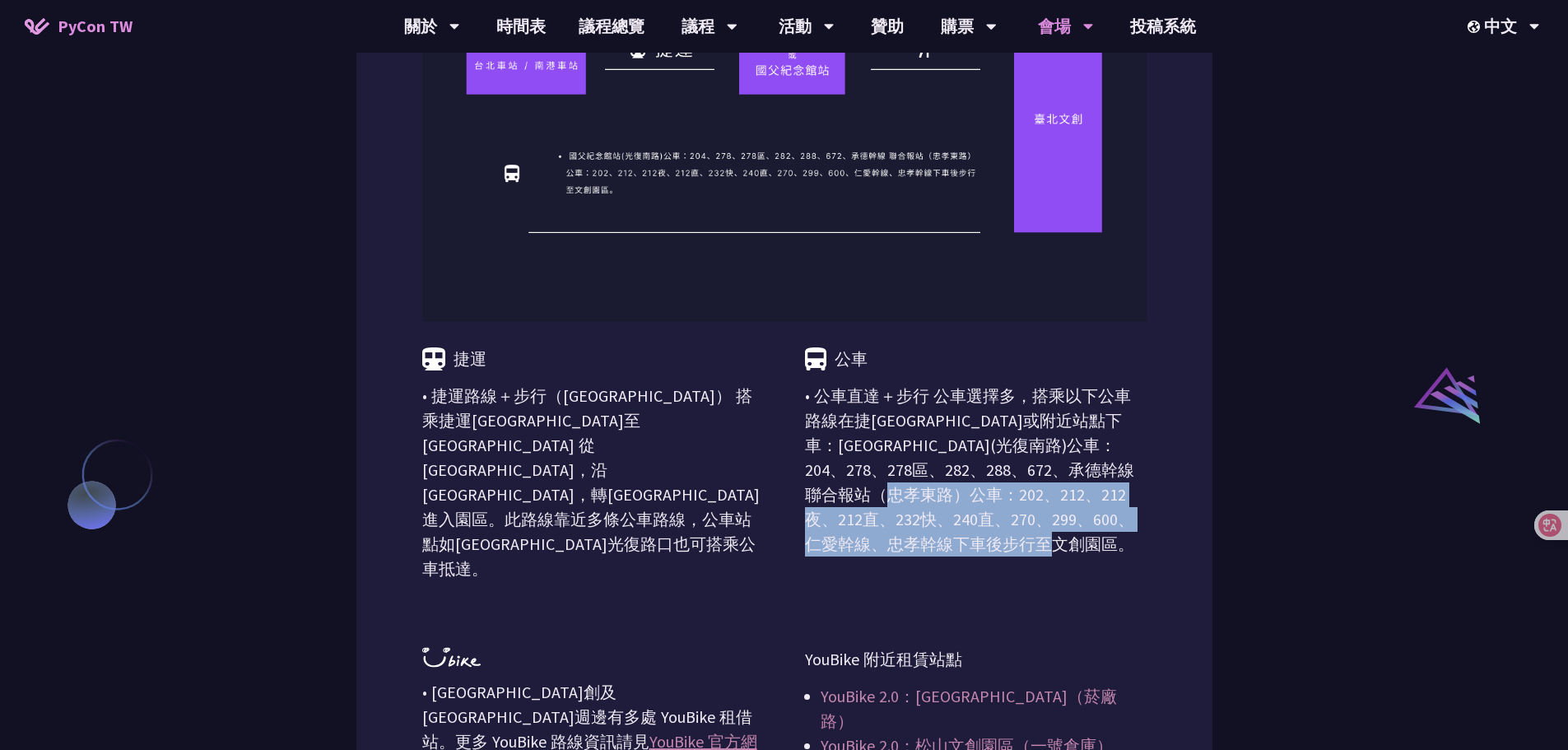
drag, startPoint x: 933, startPoint y: 543, endPoint x: 851, endPoint y: 492, distance: 96.6
click at [835, 496] on p "• 公車直達＋步行 公車選擇多，搭乘以下公車路線在捷[GEOGRAPHIC_DATA]或附近站點下車：[GEOGRAPHIC_DATA](光復南路)公車：20…" at bounding box center [975, 470] width 341 height 173
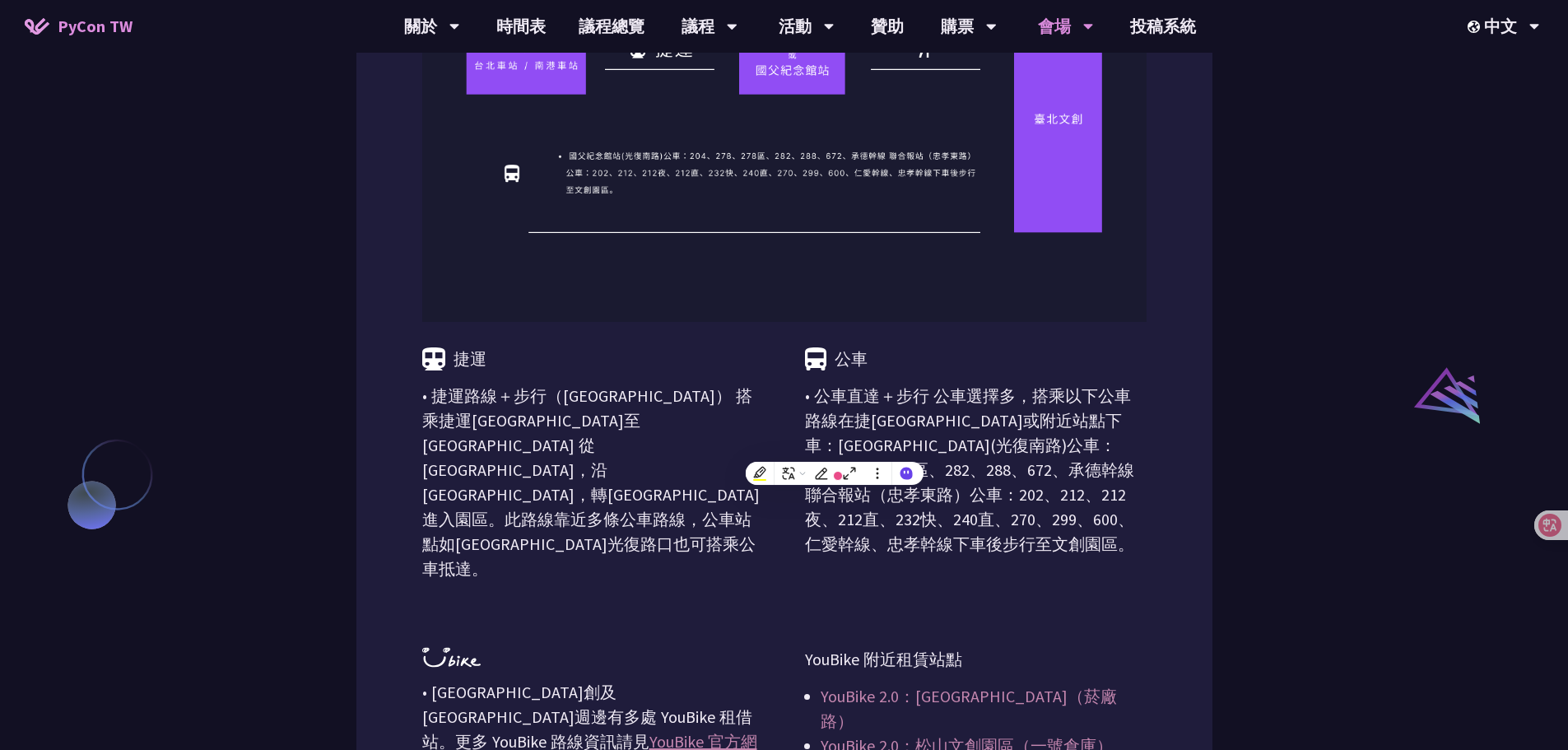
click at [1018, 541] on p "• 公車直達＋步行 公車選擇多，搭乘以下公車路線在捷[GEOGRAPHIC_DATA]或附近站點下車：[GEOGRAPHIC_DATA](光復南路)公車：20…" at bounding box center [975, 470] width 341 height 173
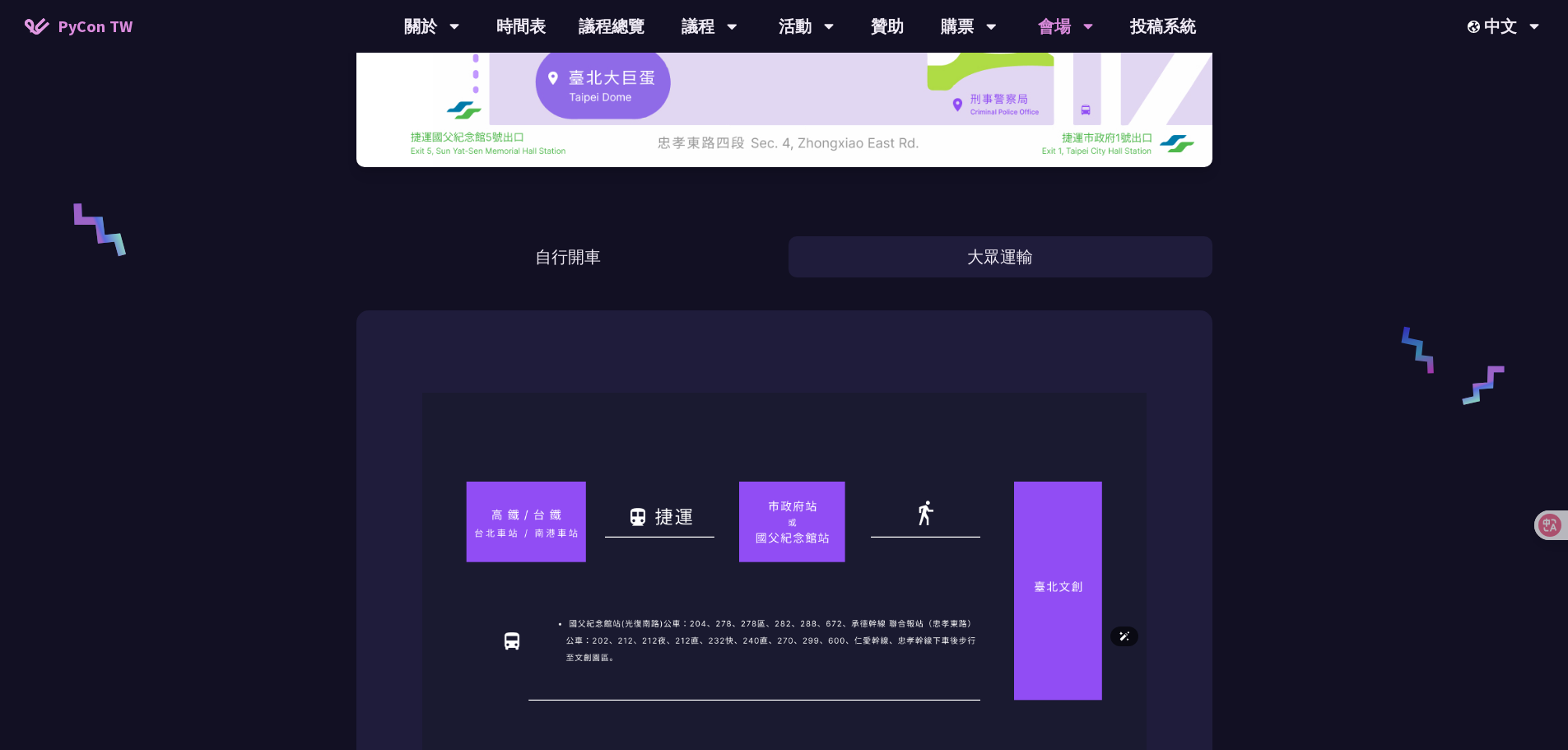
scroll to position [576, 0]
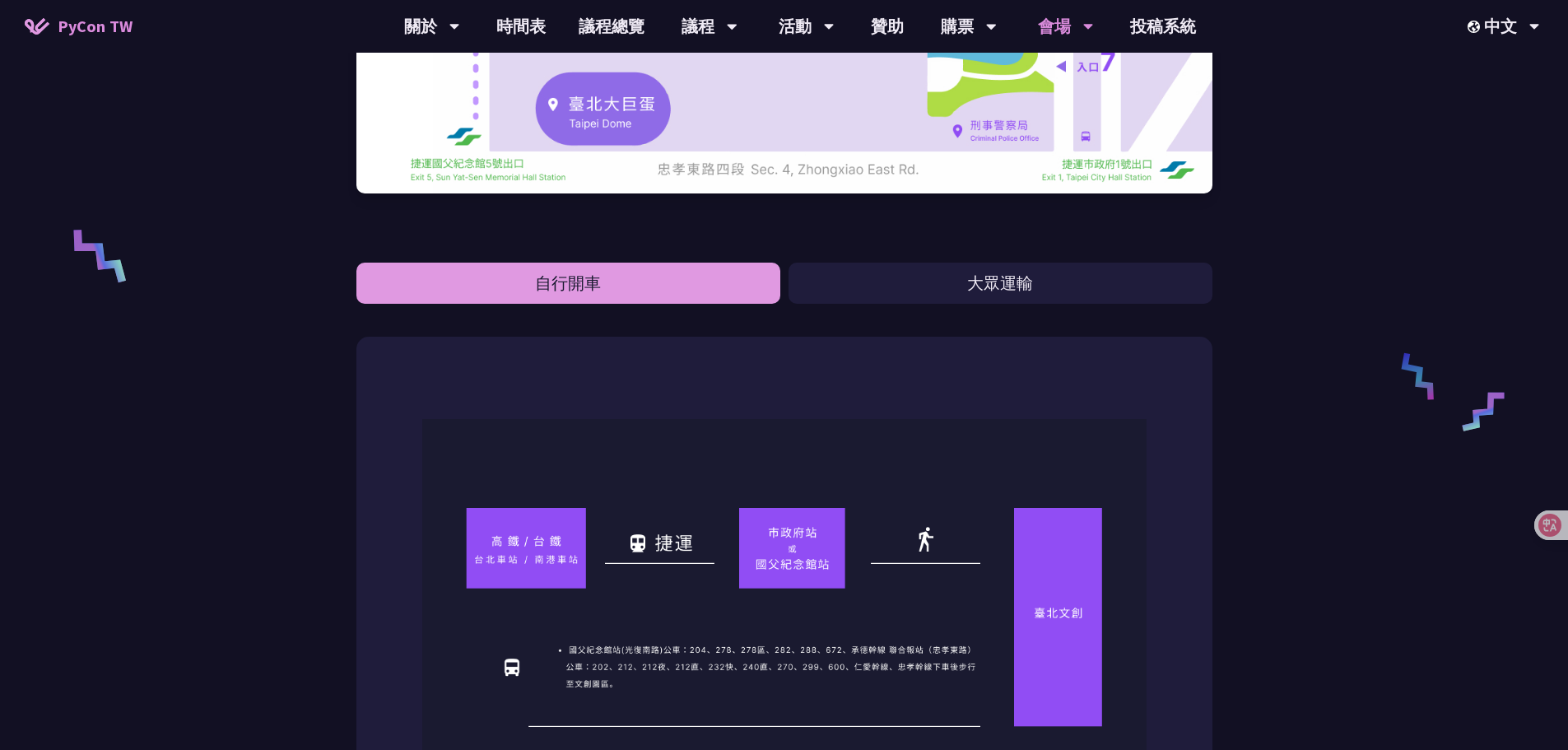
click at [668, 293] on button "自行開車" at bounding box center [569, 283] width 424 height 41
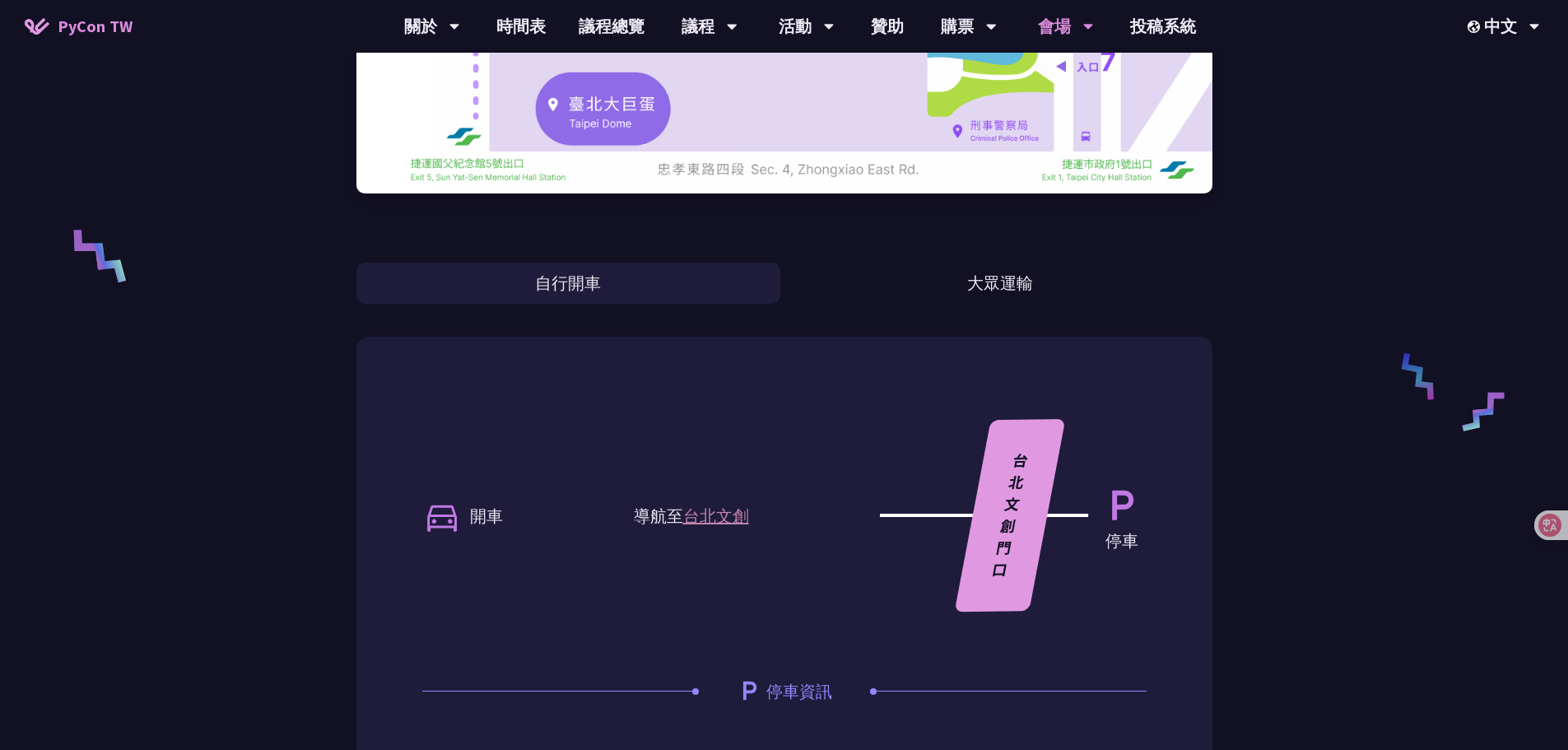
drag, startPoint x: 826, startPoint y: 484, endPoint x: 837, endPoint y: 519, distance: 36.7
click at [826, 484] on div "開車 導航至 台北文創 停車" at bounding box center [784, 516] width 724 height 194
click at [799, 591] on div "開車 導航至 台北文創 停車" at bounding box center [784, 516] width 724 height 194
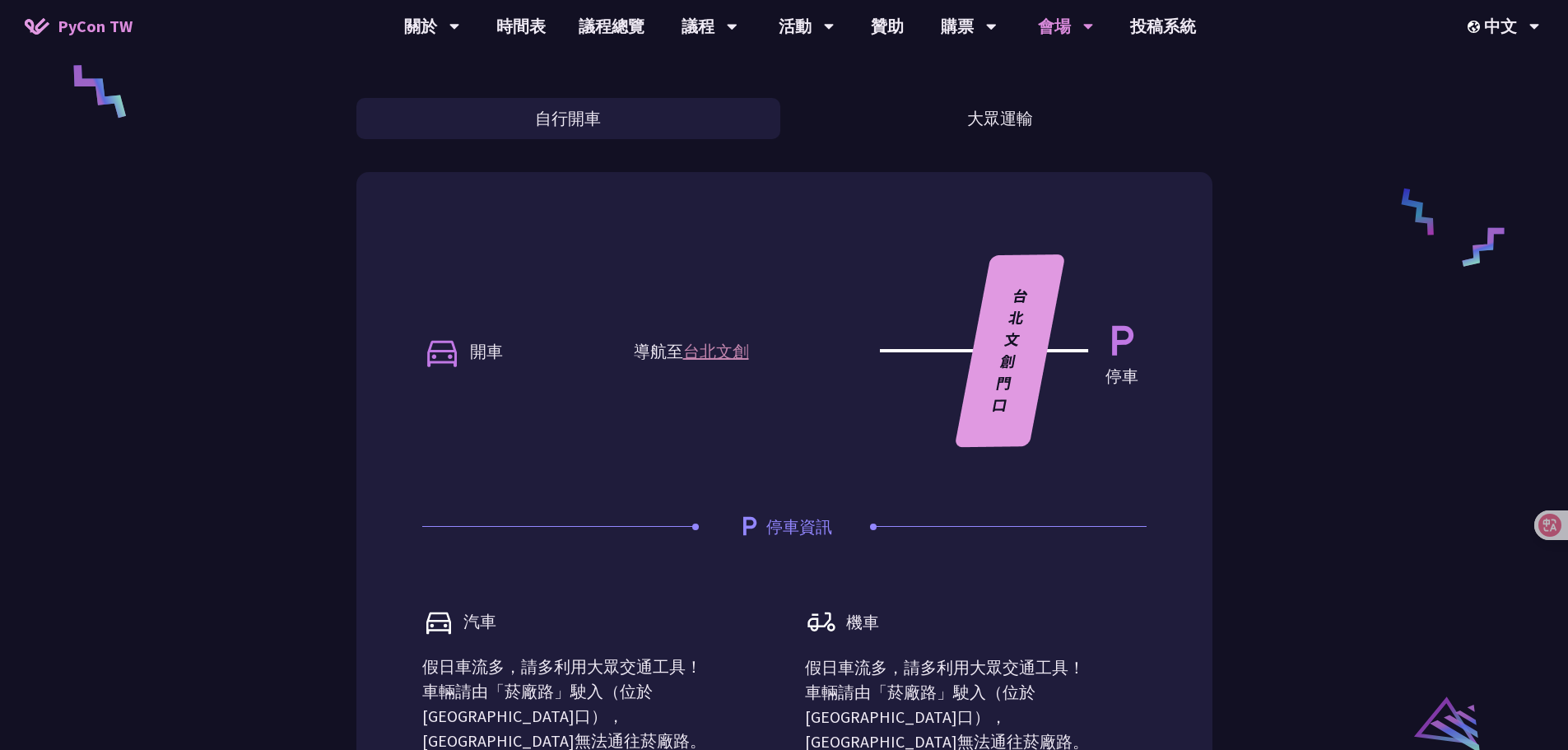
click at [764, 578] on div "停車資訊" at bounding box center [784, 514] width 724 height 132
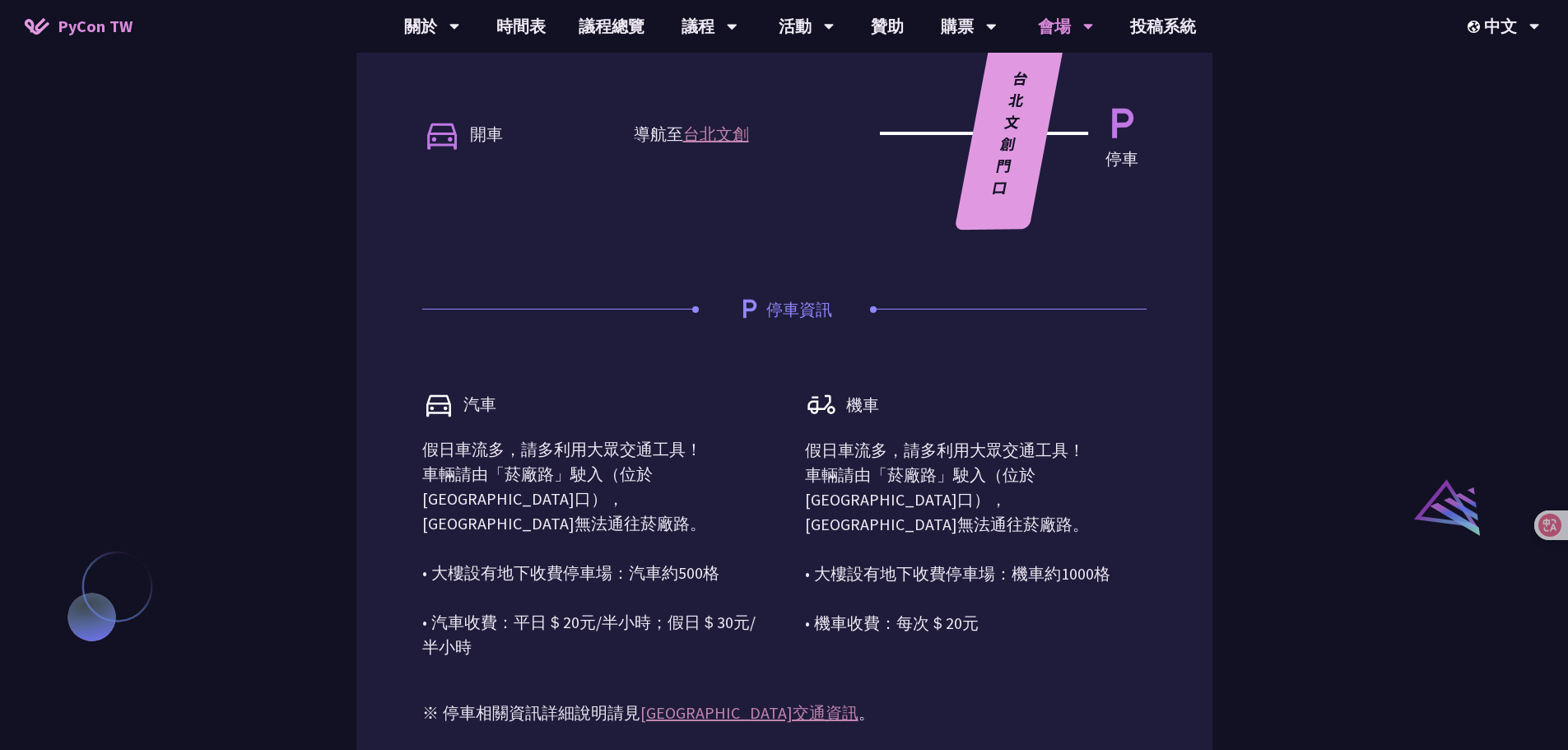
scroll to position [988, 0]
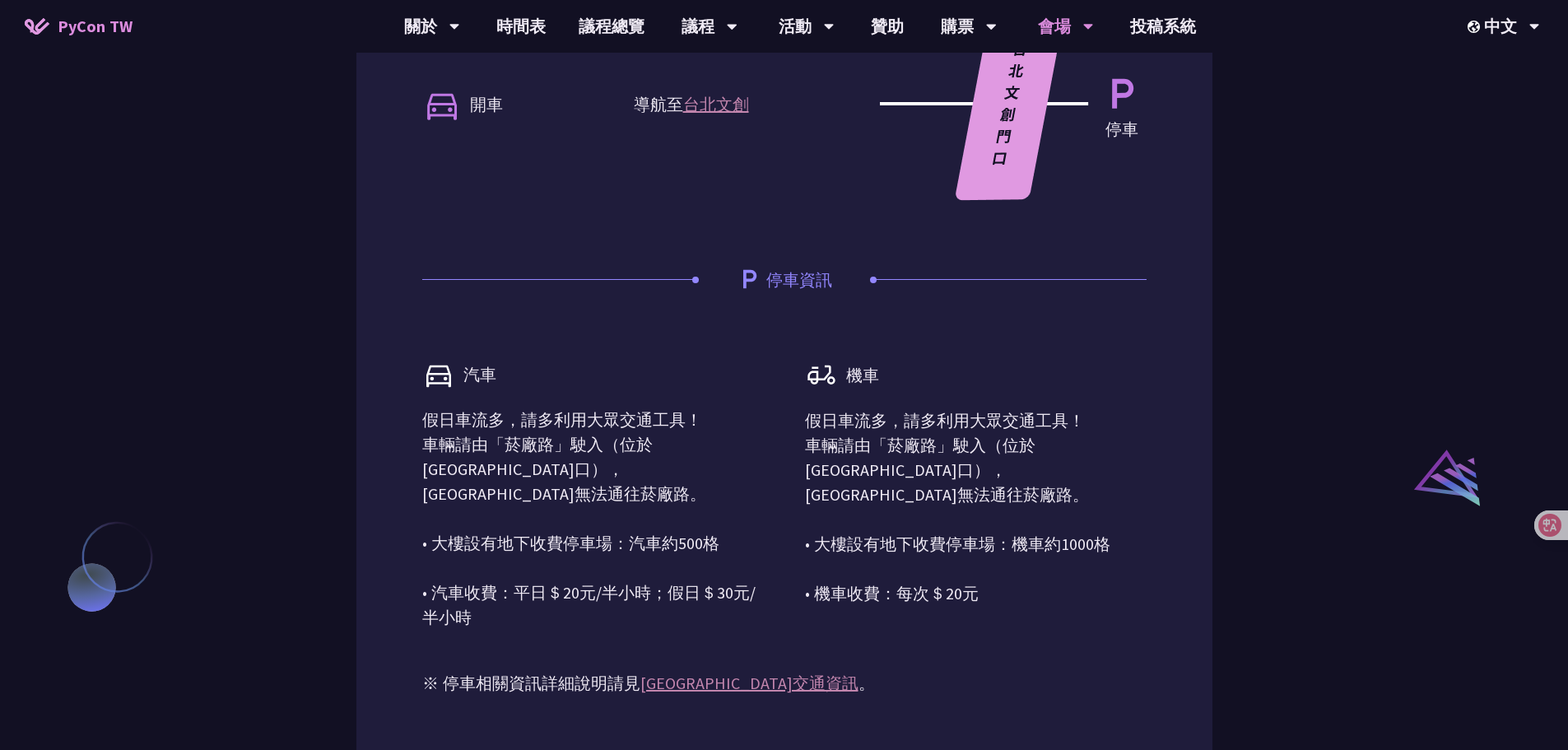
click at [791, 597] on div "汽車 假日車流多，請多利用大眾交通工具！ 車輛請由「菸廠路」駛入（位於光復南路與市民大道交叉口），忠孝東路553巷無法通往菸廠路。 • 大樓設有地下收費停車場…" at bounding box center [784, 481] width 724 height 296
drag, startPoint x: 1009, startPoint y: 591, endPoint x: 829, endPoint y: 528, distance: 190.7
click at [793, 574] on div "汽車 假日車流多，請多利用大眾交通工具！ 車輛請由「菸廠路」駛入（位於光復南路與市民大道交叉口），忠孝東路553巷無法通往菸廠路。 • 大樓設有地下收費停車場…" at bounding box center [784, 481] width 724 height 296
click at [961, 522] on p "假日車流多，請多利用大眾交通工具！ 車輛請由「菸廠路」駛入（位於[GEOGRAPHIC_DATA]口），[GEOGRAPHIC_DATA]無法通往菸廠路。 •…" at bounding box center [975, 507] width 341 height 197
drag, startPoint x: 1138, startPoint y: 533, endPoint x: 803, endPoint y: 544, distance: 335.2
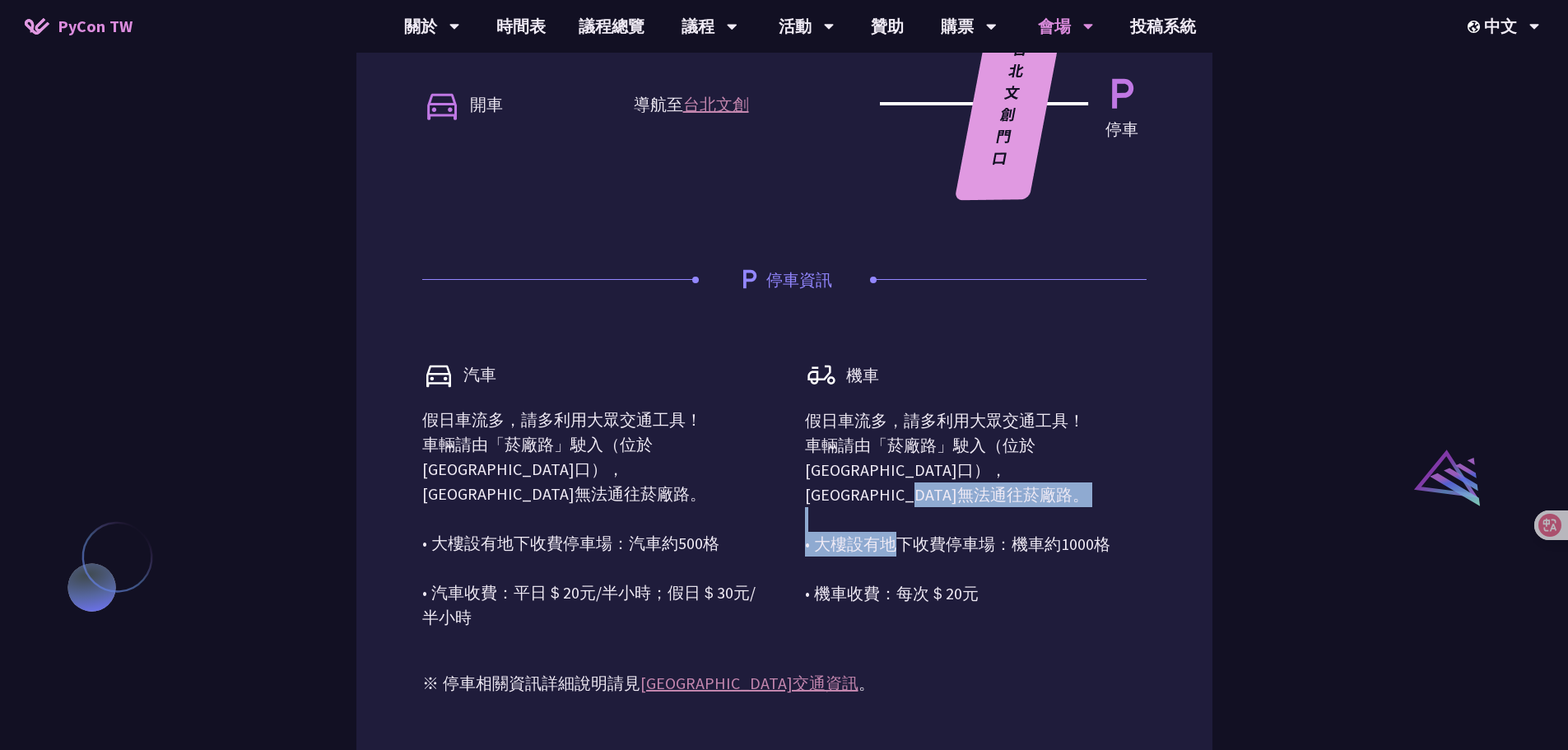
click at [803, 544] on div "汽車 假日車流多，請多利用大眾交通工具！ 車輛請由「菸廠路」駛入（位於光復南路與市民大道交叉口），忠孝東路553巷無法通往菸廠路。 • 大樓設有地下收費停車場…" at bounding box center [784, 481] width 724 height 296
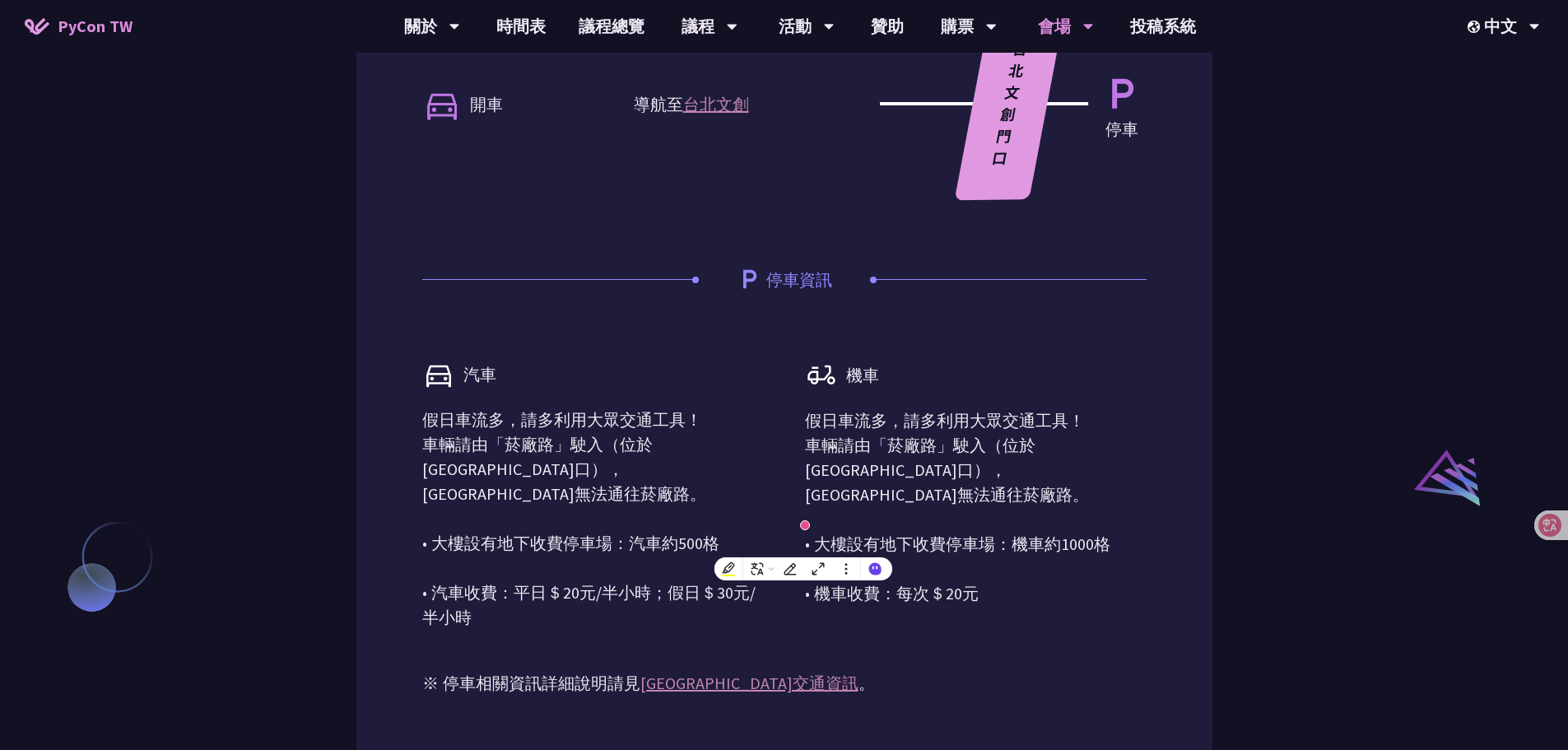
click at [900, 501] on p "假日車流多，請多利用大眾交通工具！ 車輛請由「菸廠路」駛入（位於[GEOGRAPHIC_DATA]口），[GEOGRAPHIC_DATA]無法通往菸廠路。 •…" at bounding box center [975, 507] width 341 height 197
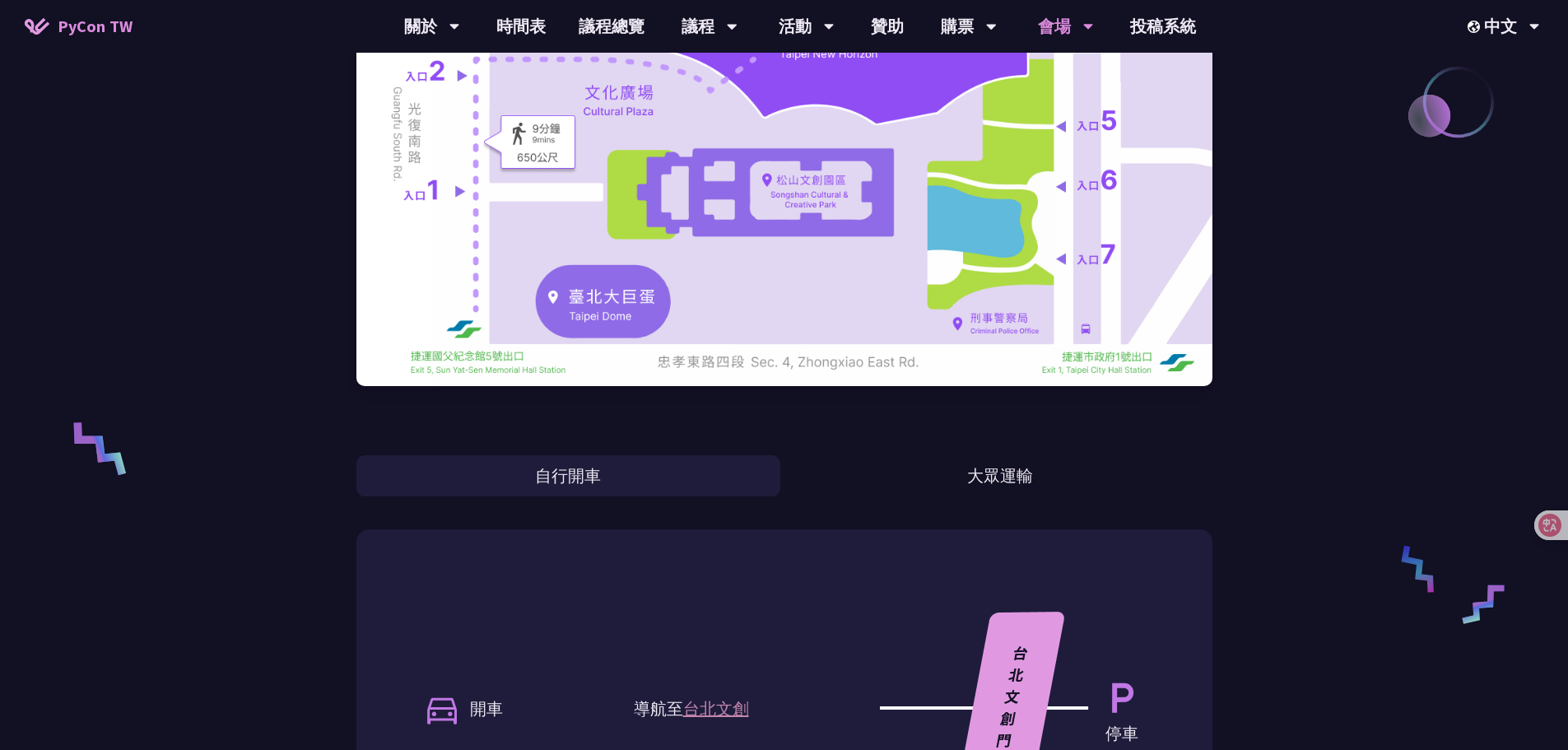
scroll to position [494, 0]
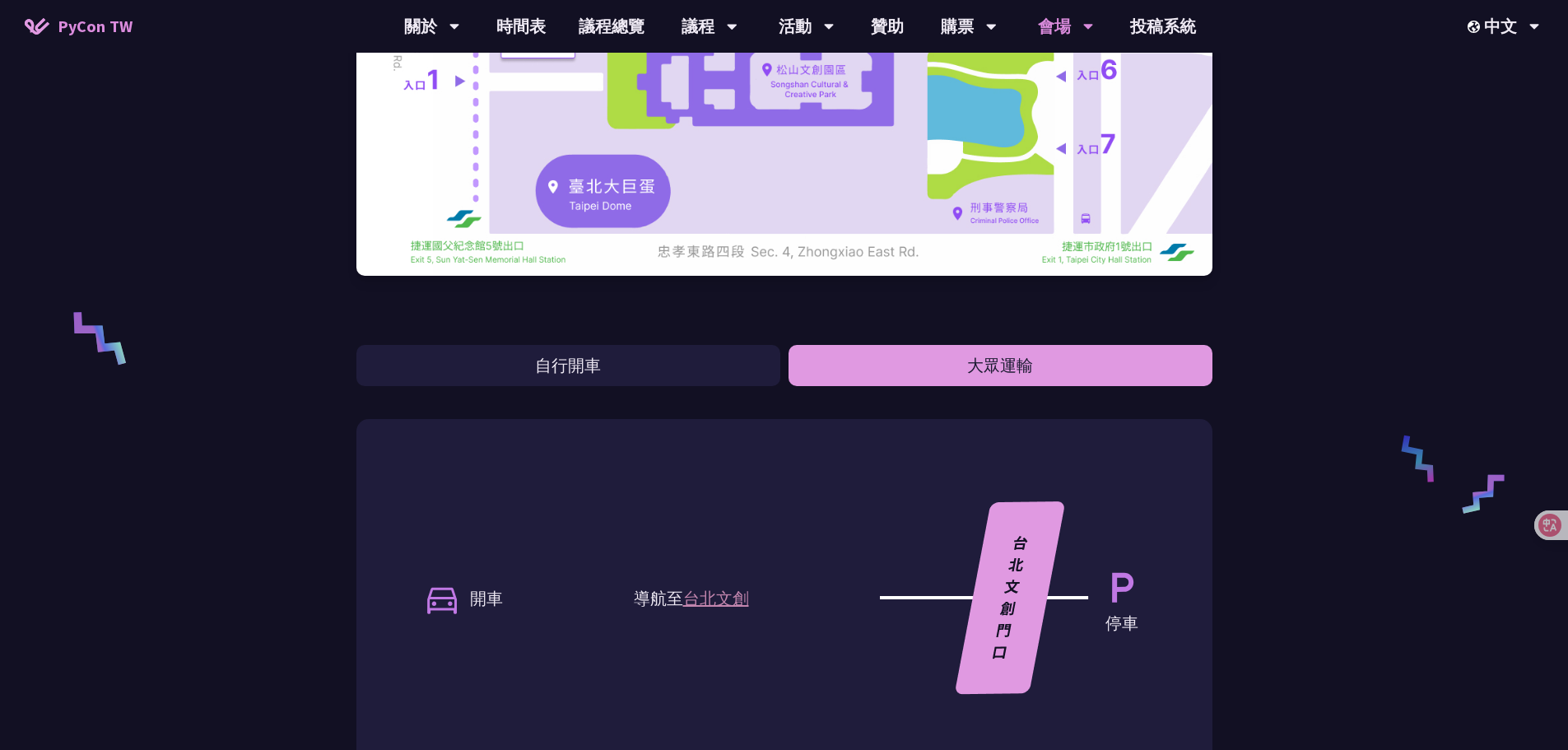
drag, startPoint x: 931, startPoint y: 386, endPoint x: 936, endPoint y: 378, distance: 9.4
click at [931, 385] on div "台北文創 （[GEOGRAPHIC_DATA]） 自行開車 大眾運輸 開車 導航至 [GEOGRAPHIC_DATA]創 停車 停車資訊 汽車 假日車流多，請…" at bounding box center [784, 430] width 856 height 1849
click at [937, 378] on button "大眾運輸" at bounding box center [1000, 365] width 424 height 41
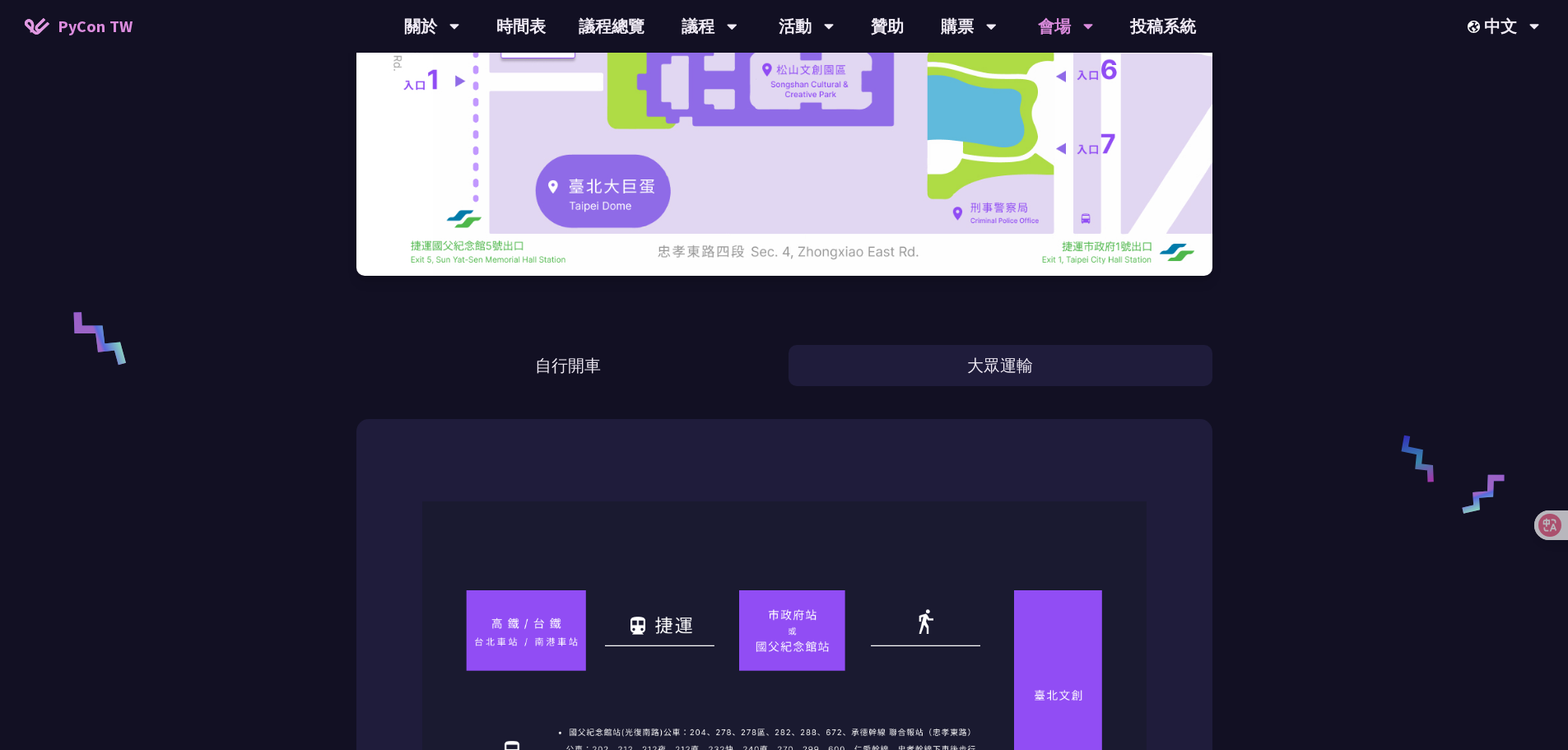
click at [799, 404] on div "台北文創 （[GEOGRAPHIC_DATA]） 自行開車 大眾運輸 捷運 • 捷運路線＋步行（[GEOGRAPHIC_DATA]） 搭乘捷運[GEOGRAP…" at bounding box center [784, 561] width 856 height 2109
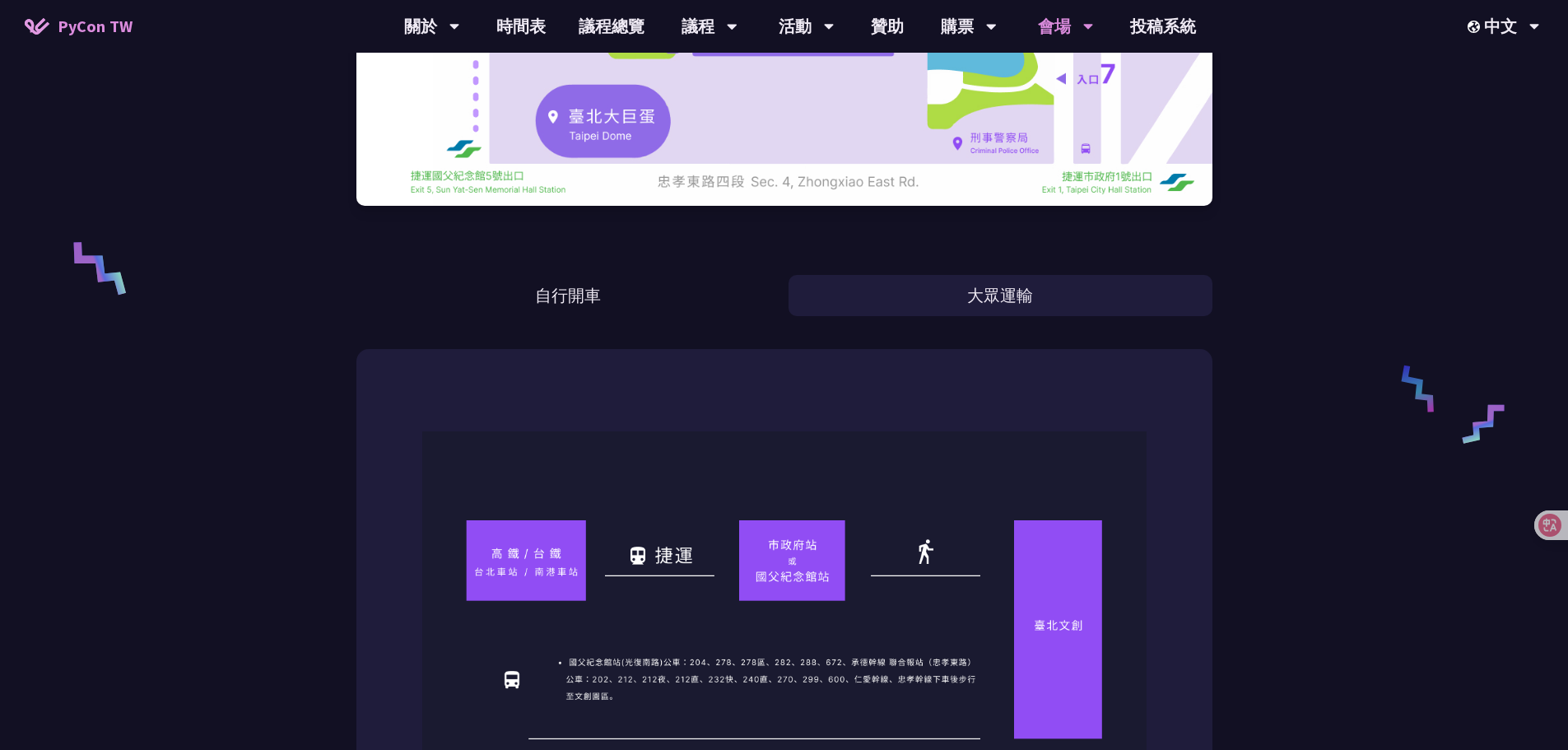
scroll to position [576, 0]
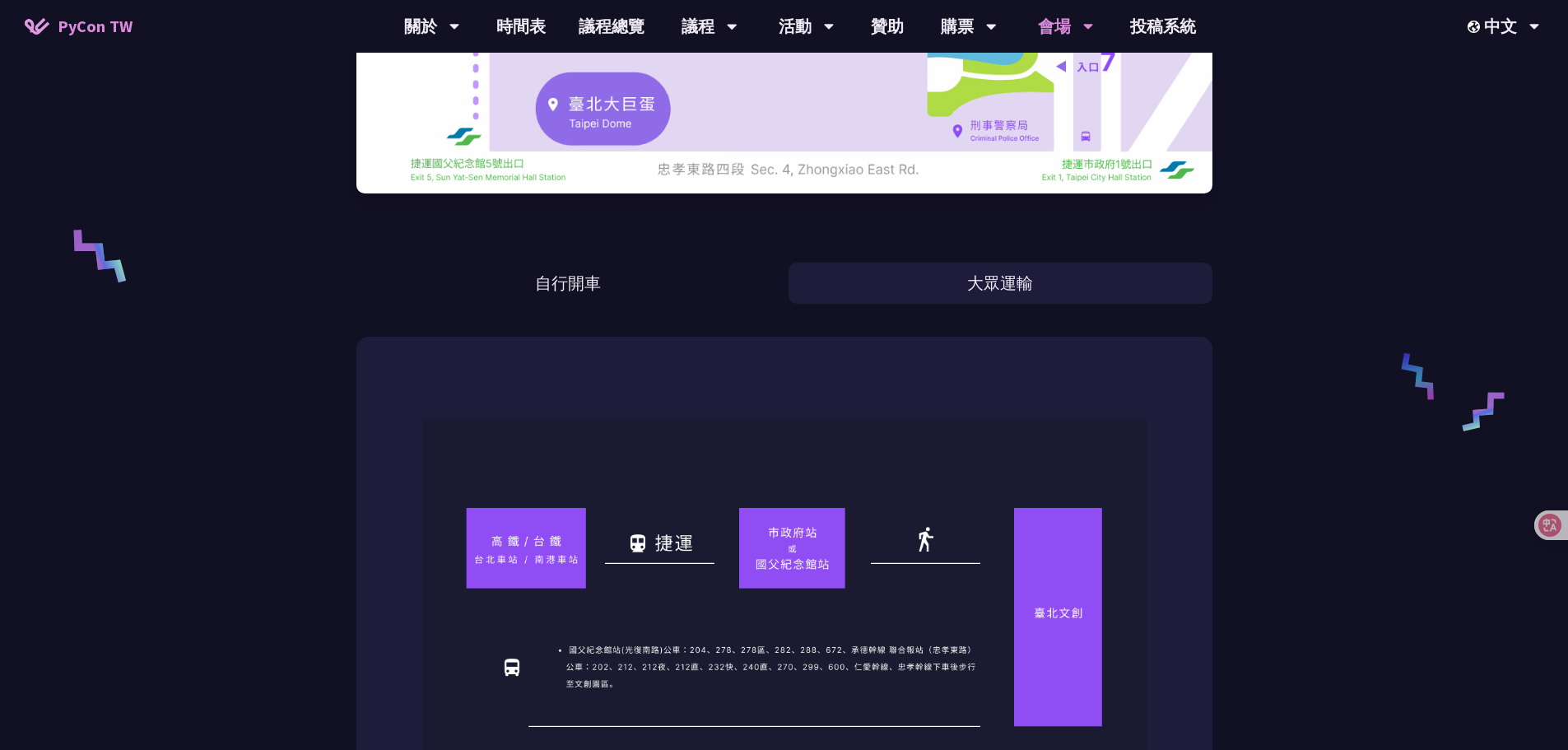
click at [1370, 72] on div "台北文創 （[GEOGRAPHIC_DATA]） 自行開車 大眾運輸 捷運 • 捷運路線＋步行（[GEOGRAPHIC_DATA]） 搭乘捷運[GEOGRAP…" at bounding box center [784, 478] width 1568 height 2109
click at [1039, 27] on div "會場" at bounding box center [1066, 26] width 56 height 53
click at [1059, 77] on link "會場資訊" at bounding box center [1065, 76] width 158 height 39
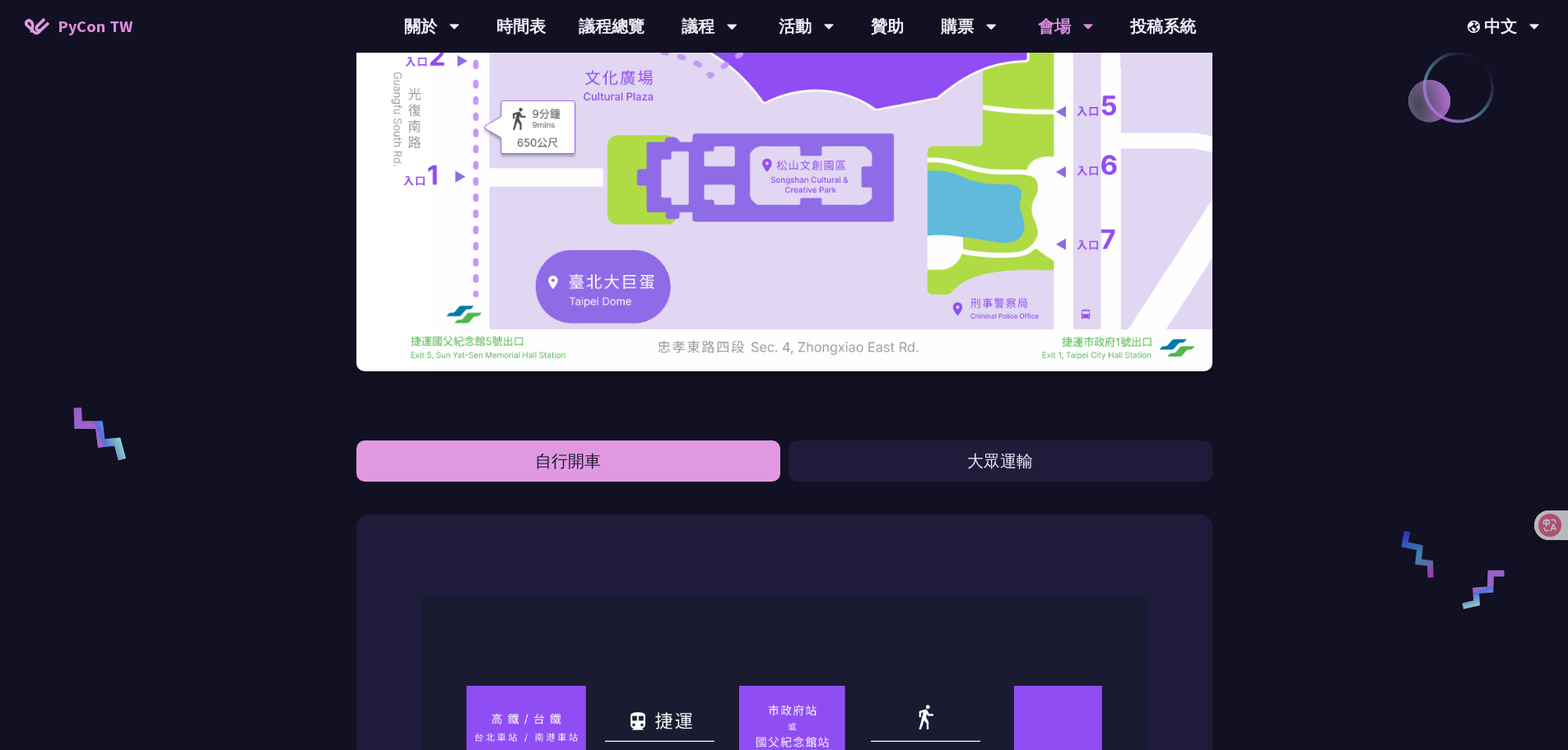
scroll to position [411, 0]
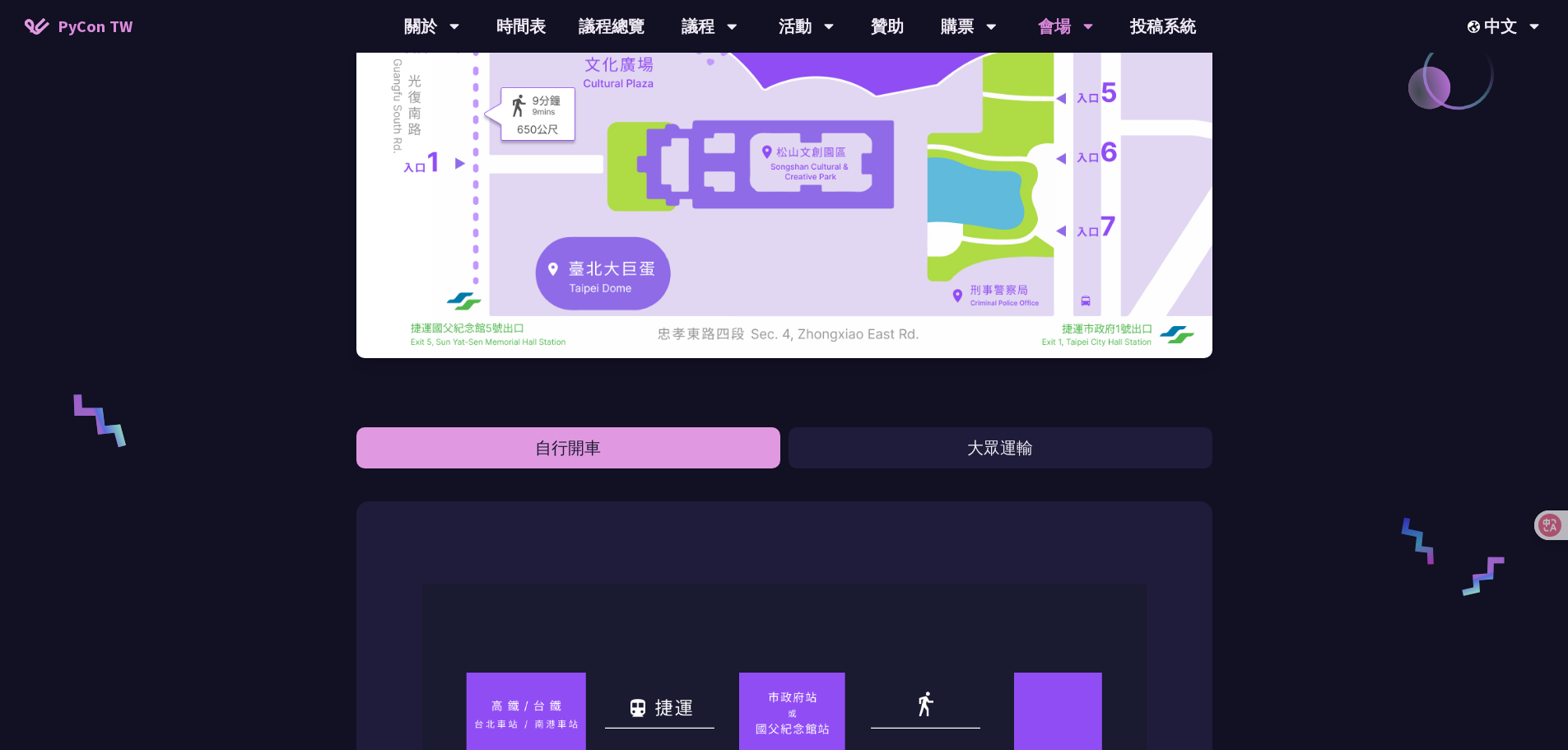
drag, startPoint x: 648, startPoint y: 453, endPoint x: 671, endPoint y: 449, distance: 23.3
click at [647, 455] on button "自行開車" at bounding box center [569, 447] width 424 height 41
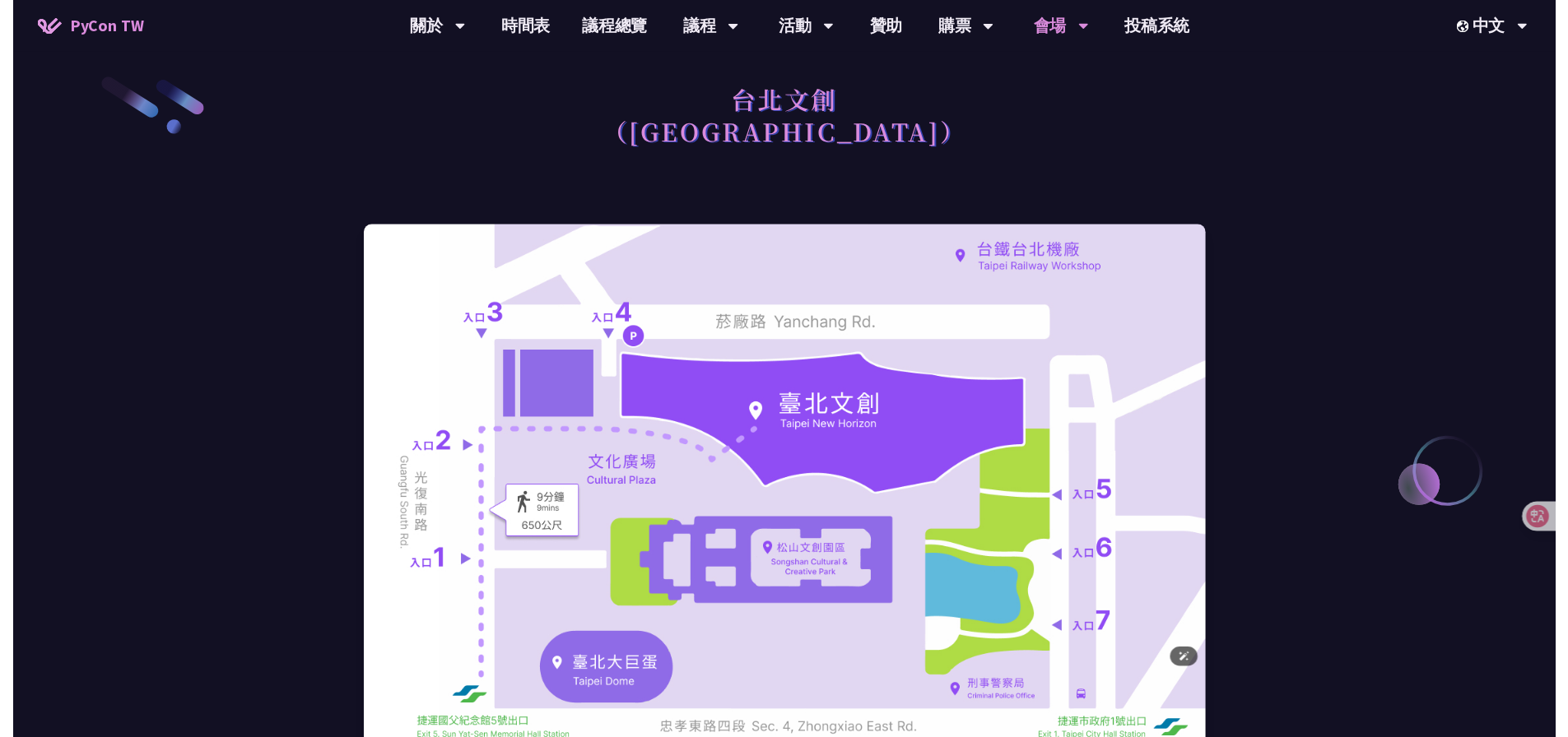
scroll to position [0, 0]
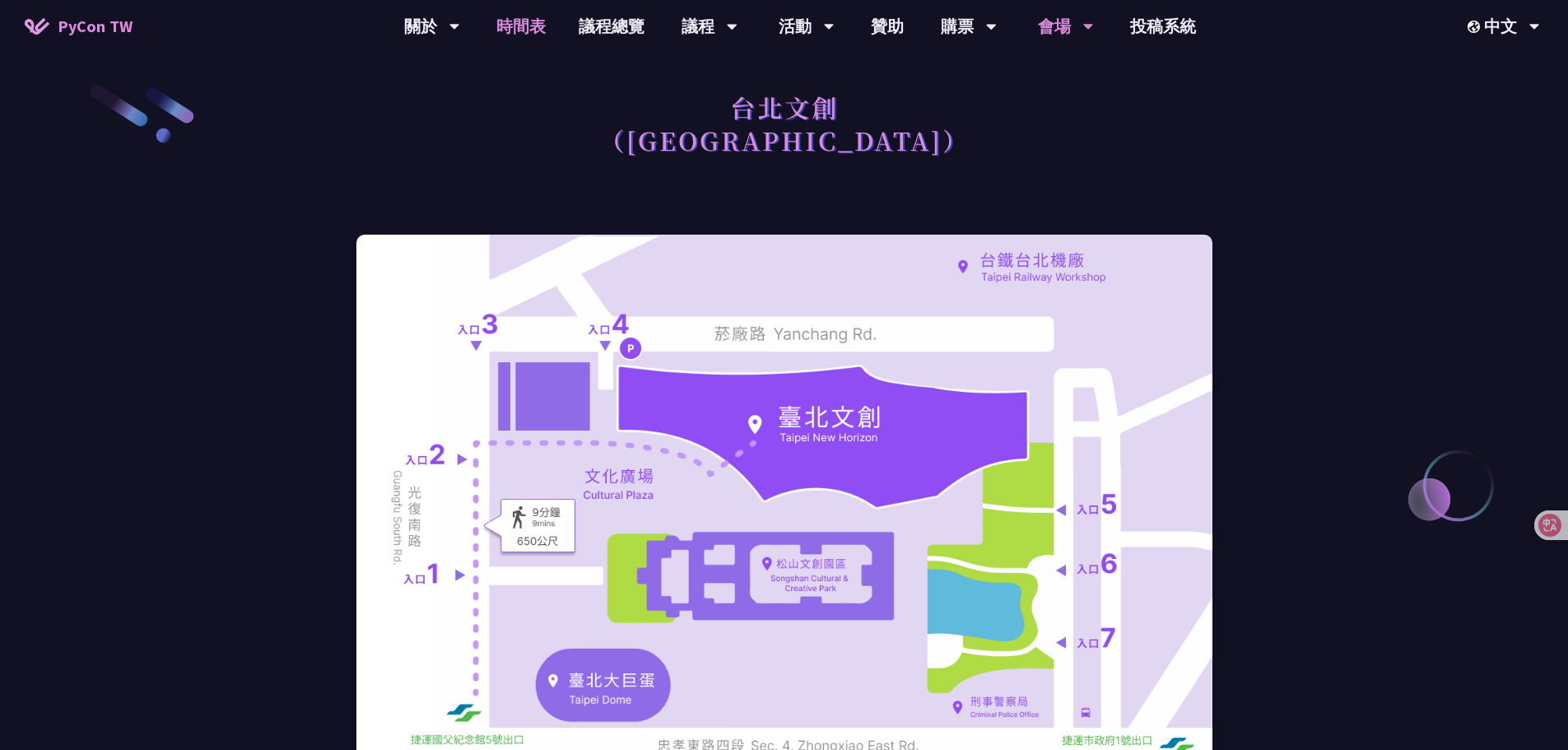
click at [551, 38] on link "時間表" at bounding box center [521, 26] width 82 height 53
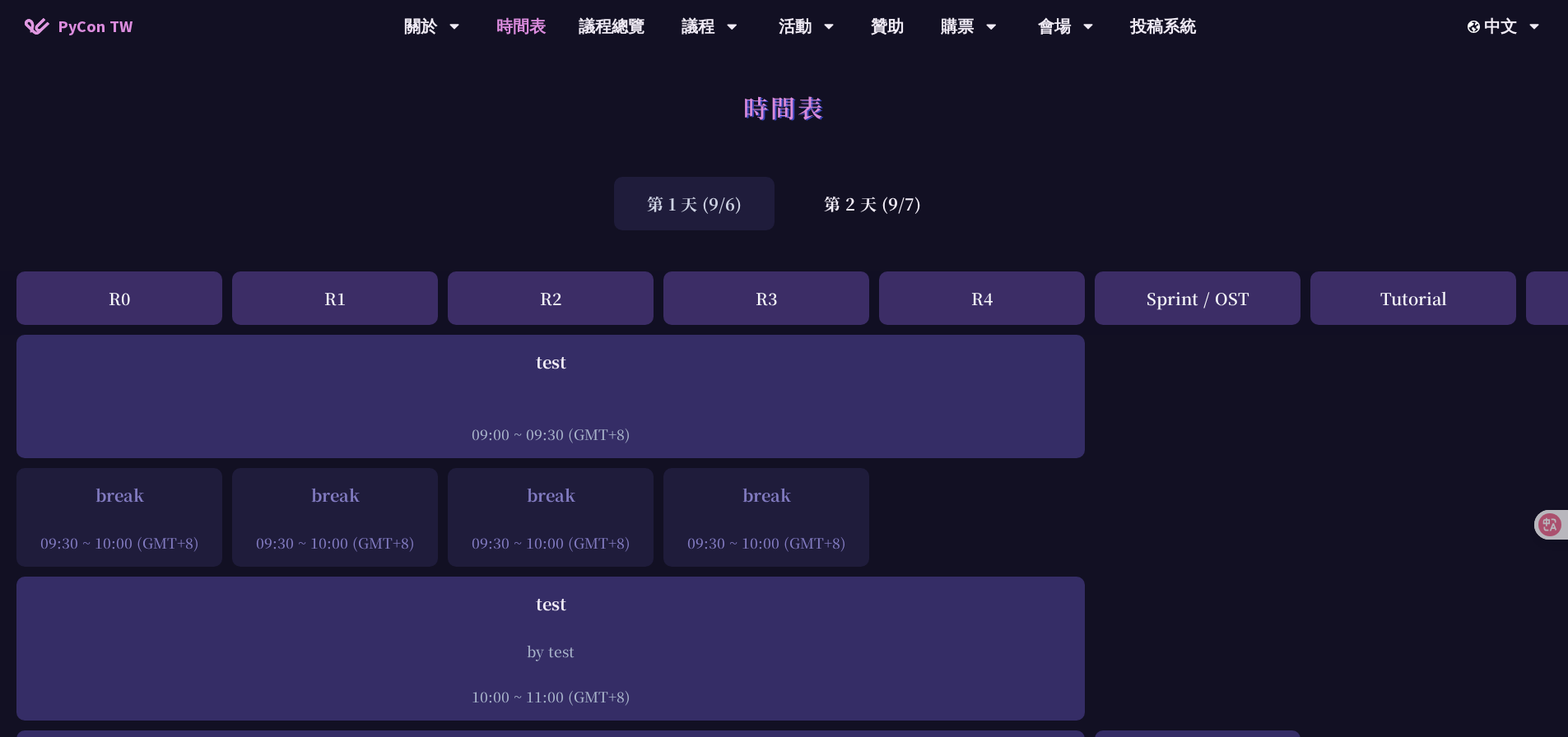
click at [1005, 167] on div "時間表" at bounding box center [784, 125] width 1568 height 86
drag, startPoint x: 1257, startPoint y: 170, endPoint x: 1293, endPoint y: 180, distance: 37.4
click at [1257, 169] on div "第 1 天 (9/6) 第 2 天 (9/7)" at bounding box center [784, 203] width 1568 height 70
click at [764, 513] on div at bounding box center [766, 520] width 189 height 24
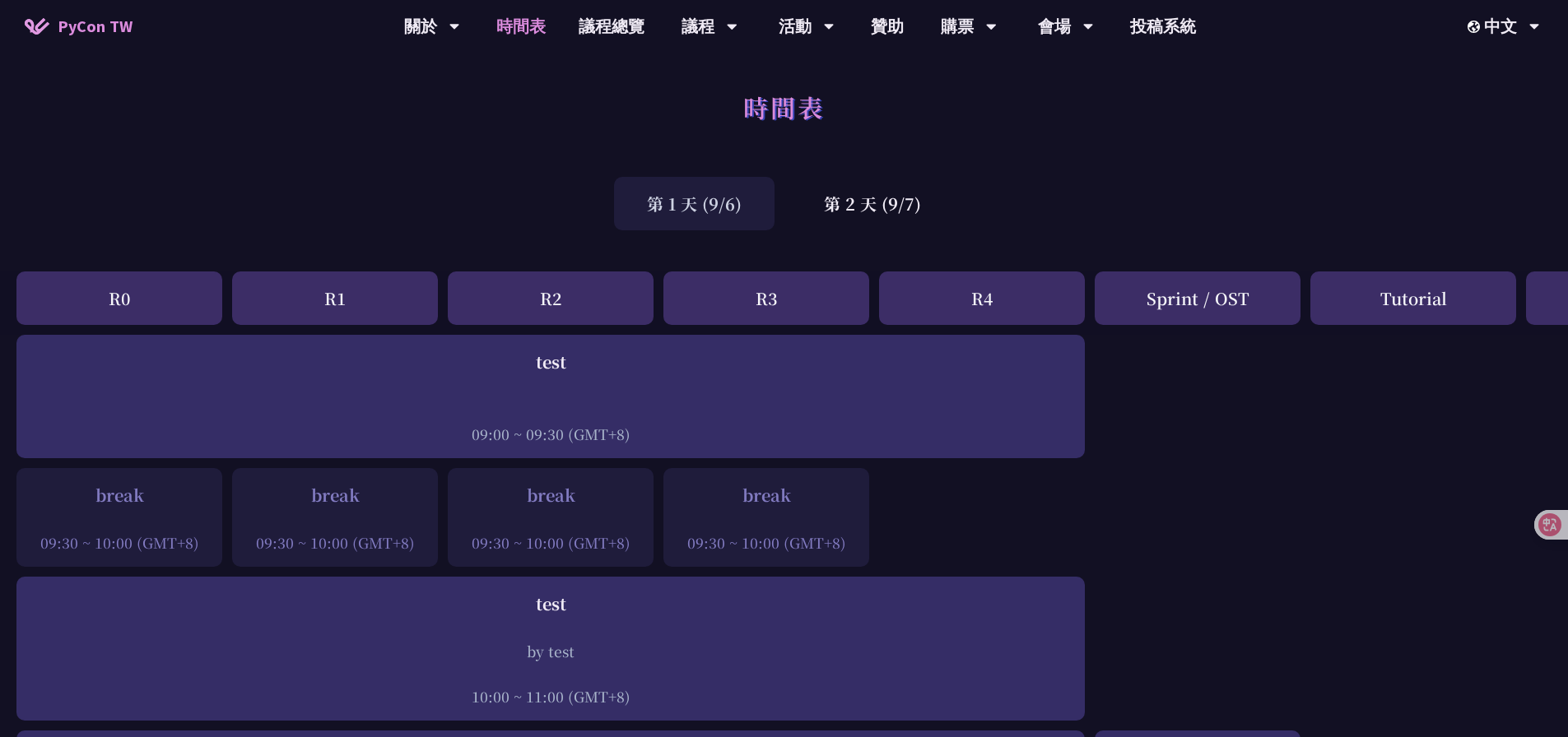
click at [610, 512] on div at bounding box center [550, 520] width 189 height 24
click at [365, 516] on div at bounding box center [334, 520] width 189 height 24
click at [134, 516] on div at bounding box center [119, 520] width 189 height 24
drag, startPoint x: 406, startPoint y: 519, endPoint x: 445, endPoint y: 521, distance: 39.1
click at [411, 519] on div at bounding box center [334, 520] width 189 height 24
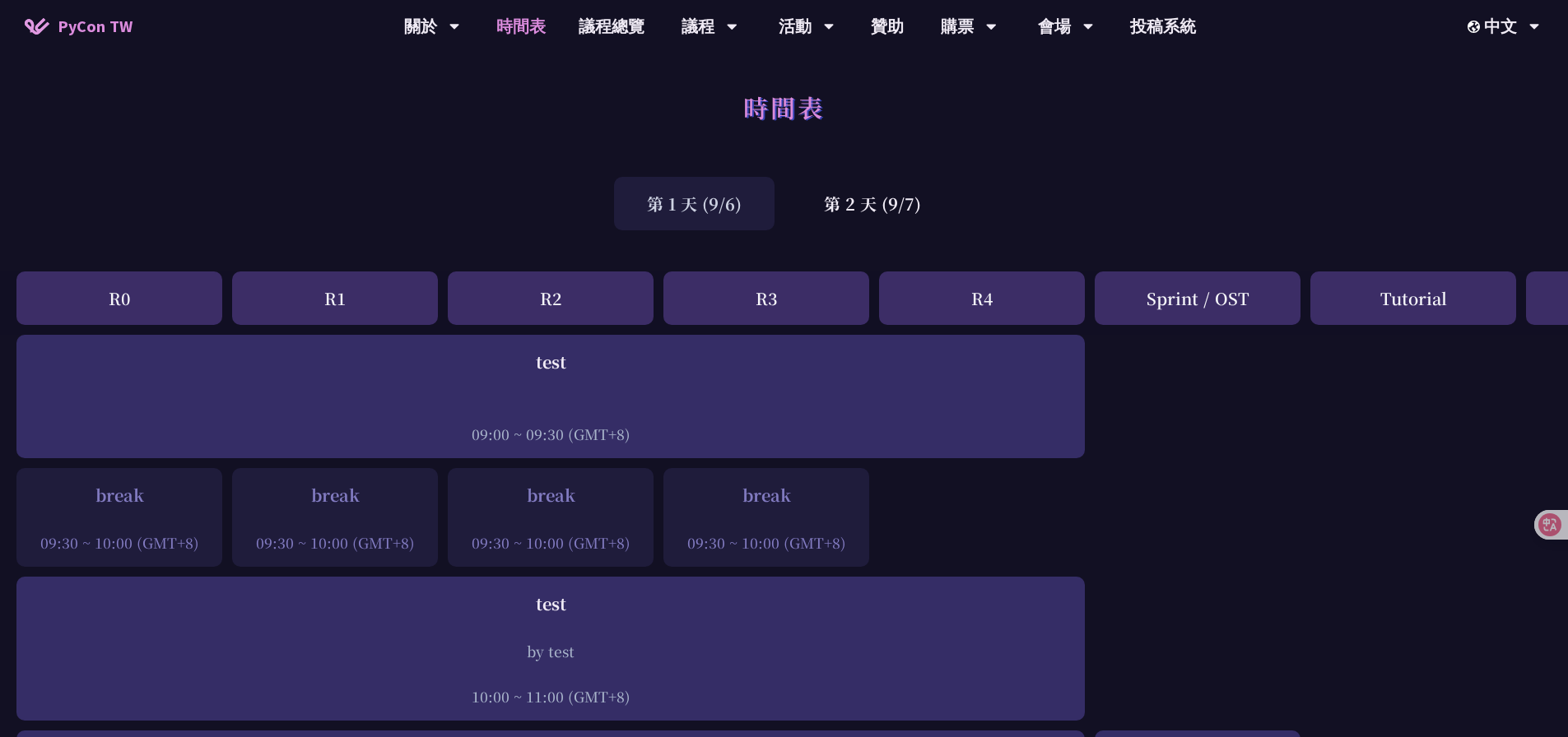
drag, startPoint x: 607, startPoint y: 514, endPoint x: 740, endPoint y: 494, distance: 134.5
click at [648, 515] on div "break 09:30 ~ 10:00 (GMT+8)" at bounding box center [550, 517] width 206 height 99
click at [719, 535] on div "09:30 ~ 10:00 (GMT+8)" at bounding box center [766, 542] width 189 height 21
click at [591, 535] on div "09:30 ~ 10:00 (GMT+8)" at bounding box center [550, 542] width 189 height 21
drag, startPoint x: 848, startPoint y: 504, endPoint x: 776, endPoint y: 504, distance: 72.0
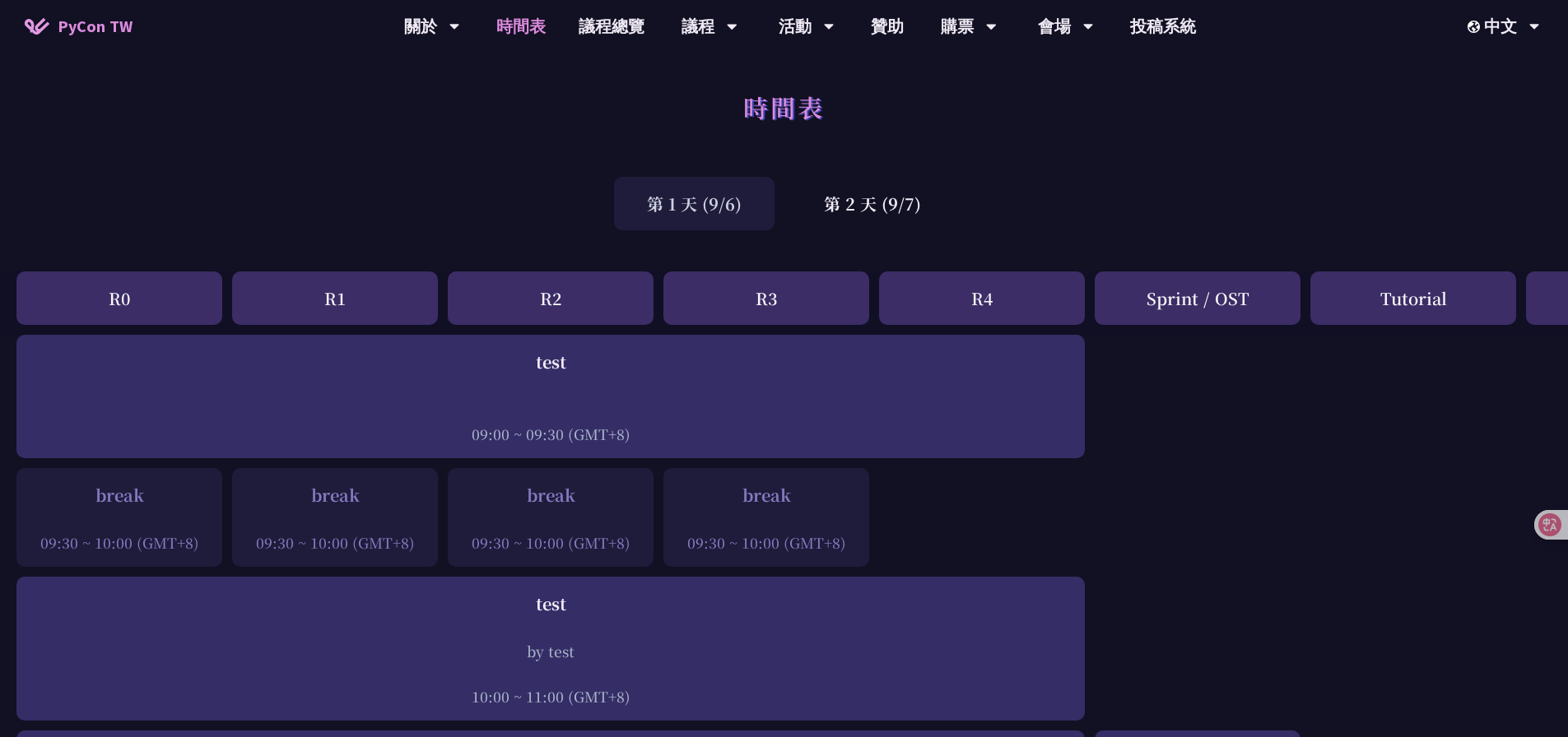
click at [796, 501] on div "break" at bounding box center [766, 495] width 189 height 24
drag, startPoint x: 852, startPoint y: 548, endPoint x: 918, endPoint y: 523, distance: 70.6
click at [846, 532] on div "09:30 ~ 10:00 (GMT+8)" at bounding box center [766, 542] width 189 height 21
drag, startPoint x: 856, startPoint y: 549, endPoint x: 740, endPoint y: 502, distance: 125.2
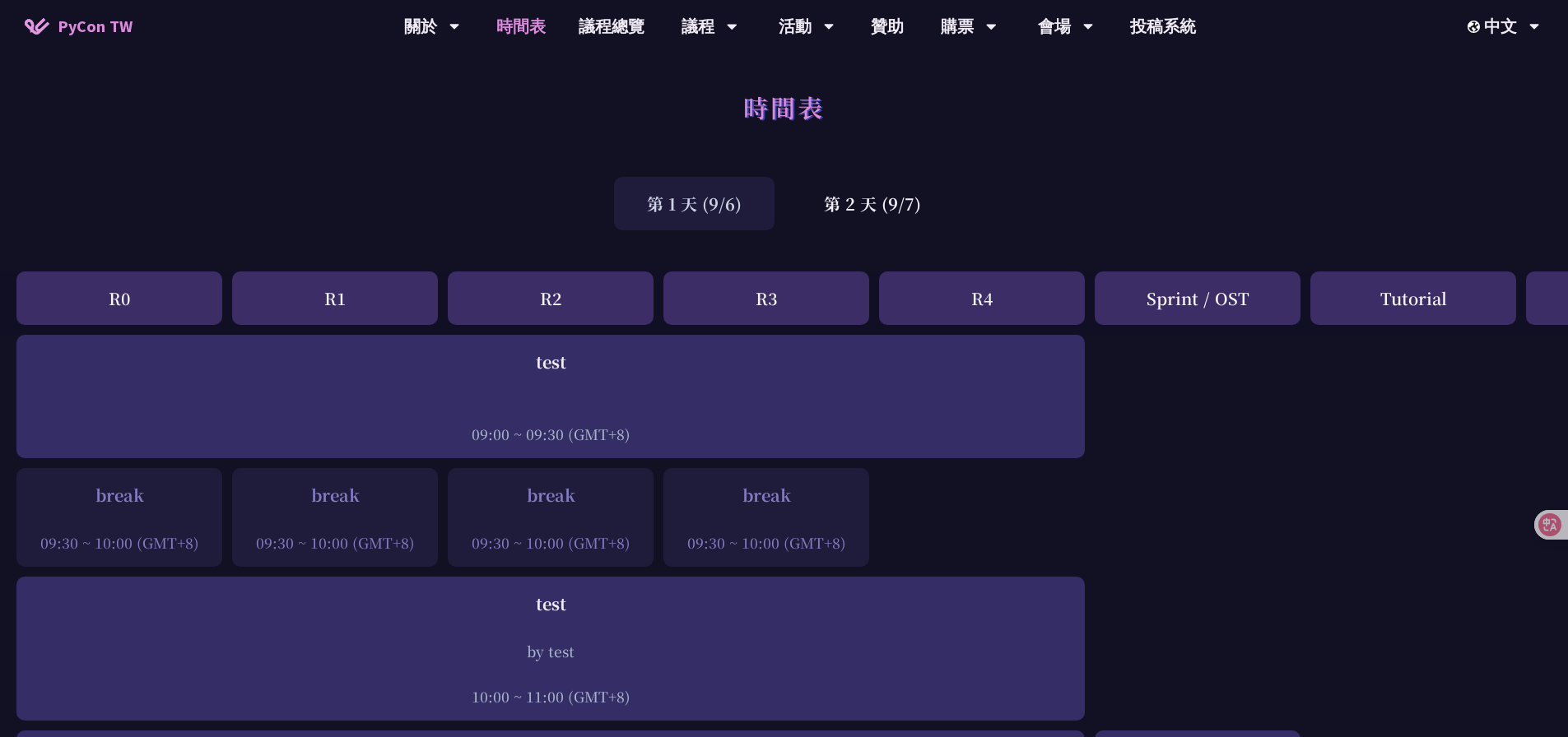
click at [740, 502] on div "break 09:30 ~ 10:00 (GMT+8)" at bounding box center [766, 518] width 189 height 70
drag, startPoint x: 630, startPoint y: 541, endPoint x: 483, endPoint y: 494, distance: 154.3
click at [483, 494] on div "break 09:30 ~ 10:00 (GMT+8)" at bounding box center [550, 518] width 189 height 70
click at [588, 516] on div at bounding box center [550, 520] width 189 height 24
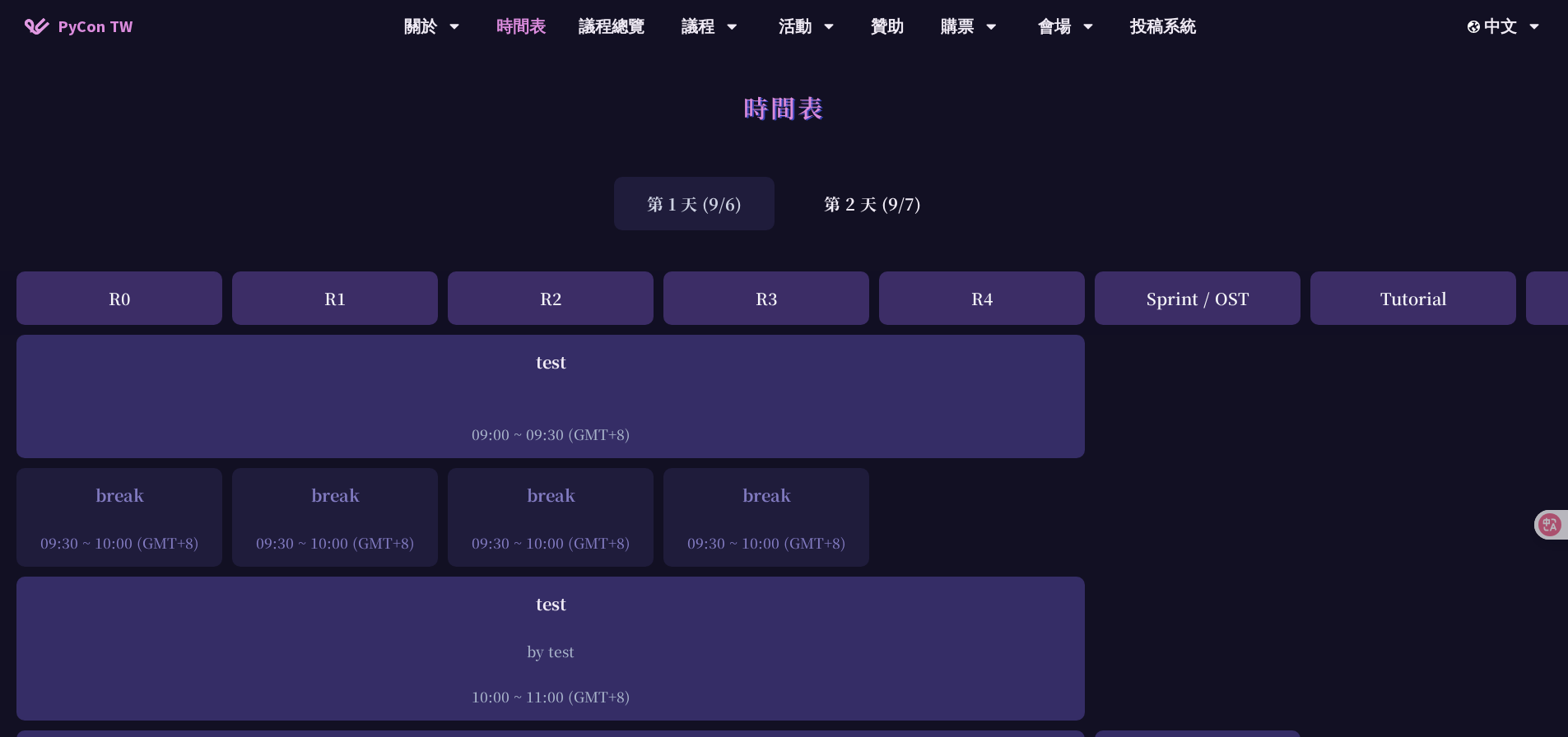
click at [755, 514] on div at bounding box center [766, 520] width 189 height 24
click at [1064, 151] on div "時間表" at bounding box center [784, 125] width 1568 height 86
click at [1173, 129] on div "時間表" at bounding box center [784, 125] width 1568 height 86
click at [1152, 148] on div "時間表" at bounding box center [784, 125] width 1568 height 86
click at [1247, 170] on div "第 1 天 (9/6) 第 2 天 (9/7)" at bounding box center [784, 203] width 1568 height 70
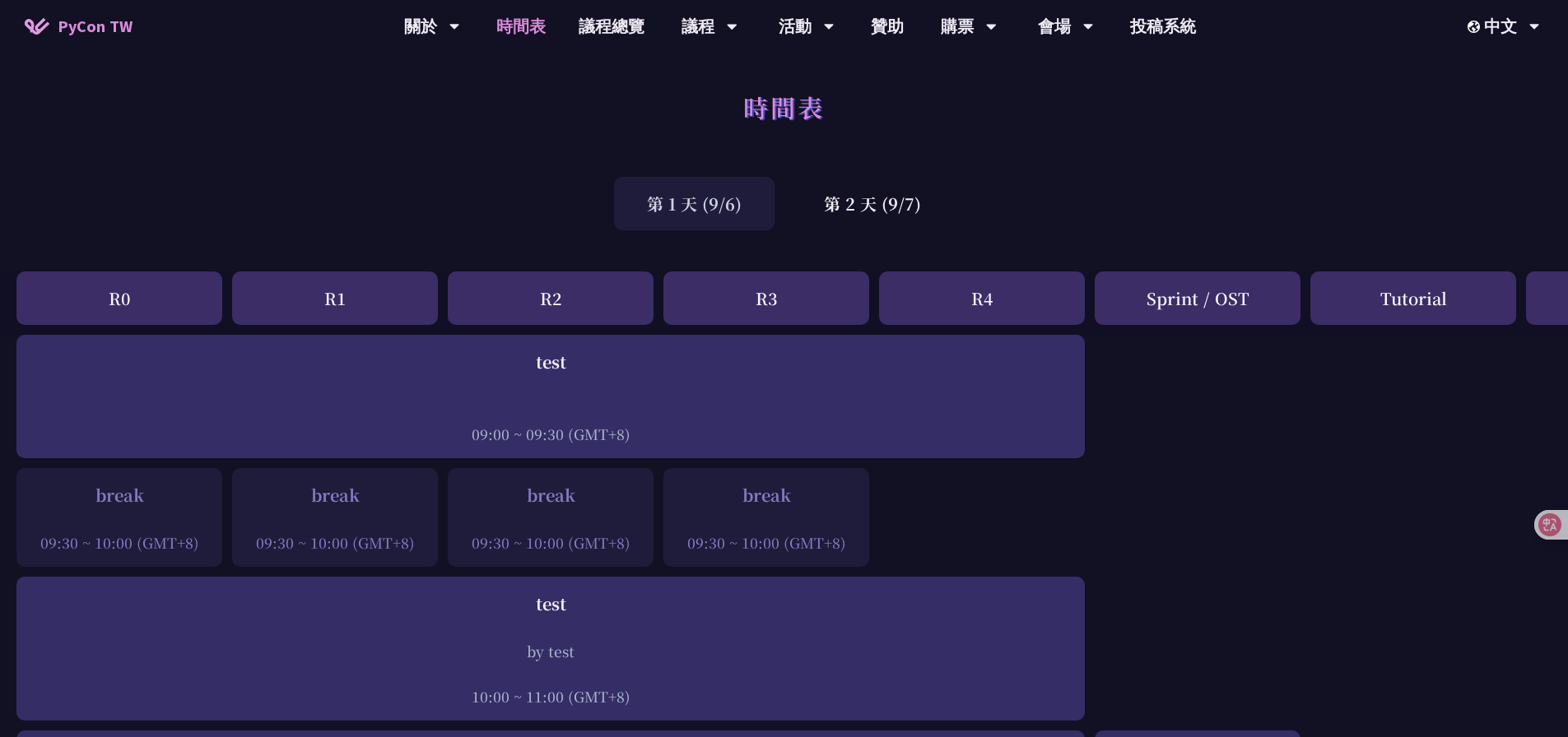
drag, startPoint x: 1332, startPoint y: 128, endPoint x: 1349, endPoint y: 143, distance: 22.7
click at [1332, 127] on div "時間表" at bounding box center [784, 125] width 1568 height 86
click at [1226, 116] on div "時間表" at bounding box center [784, 125] width 1568 height 86
click at [1015, 153] on div "時間表" at bounding box center [784, 125] width 1568 height 86
click at [993, 121] on div "時間表" at bounding box center [784, 125] width 1568 height 86
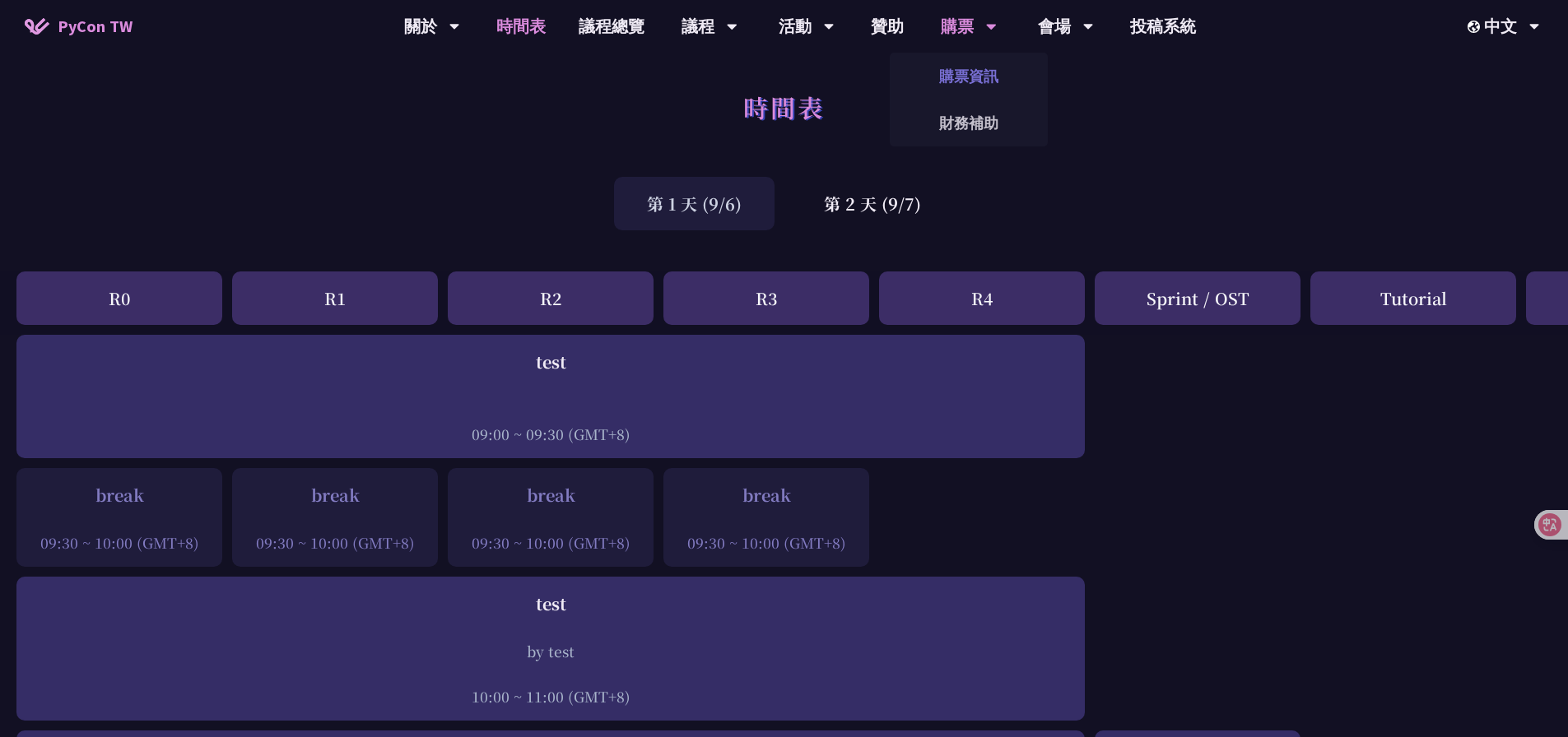
click at [980, 66] on link "購票資訊" at bounding box center [969, 76] width 158 height 39
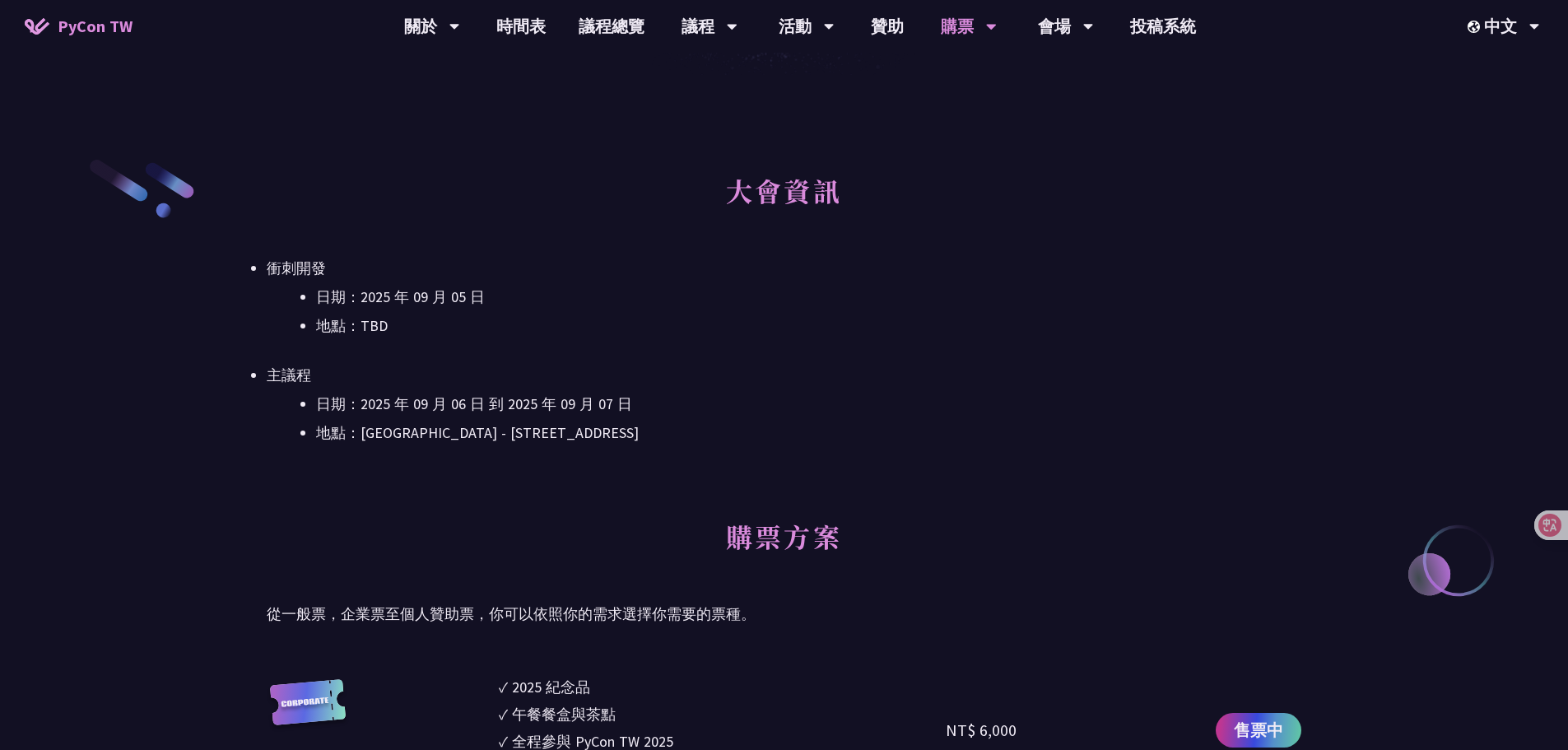
click at [875, 333] on li "地點：TBD" at bounding box center [808, 325] width 985 height 24
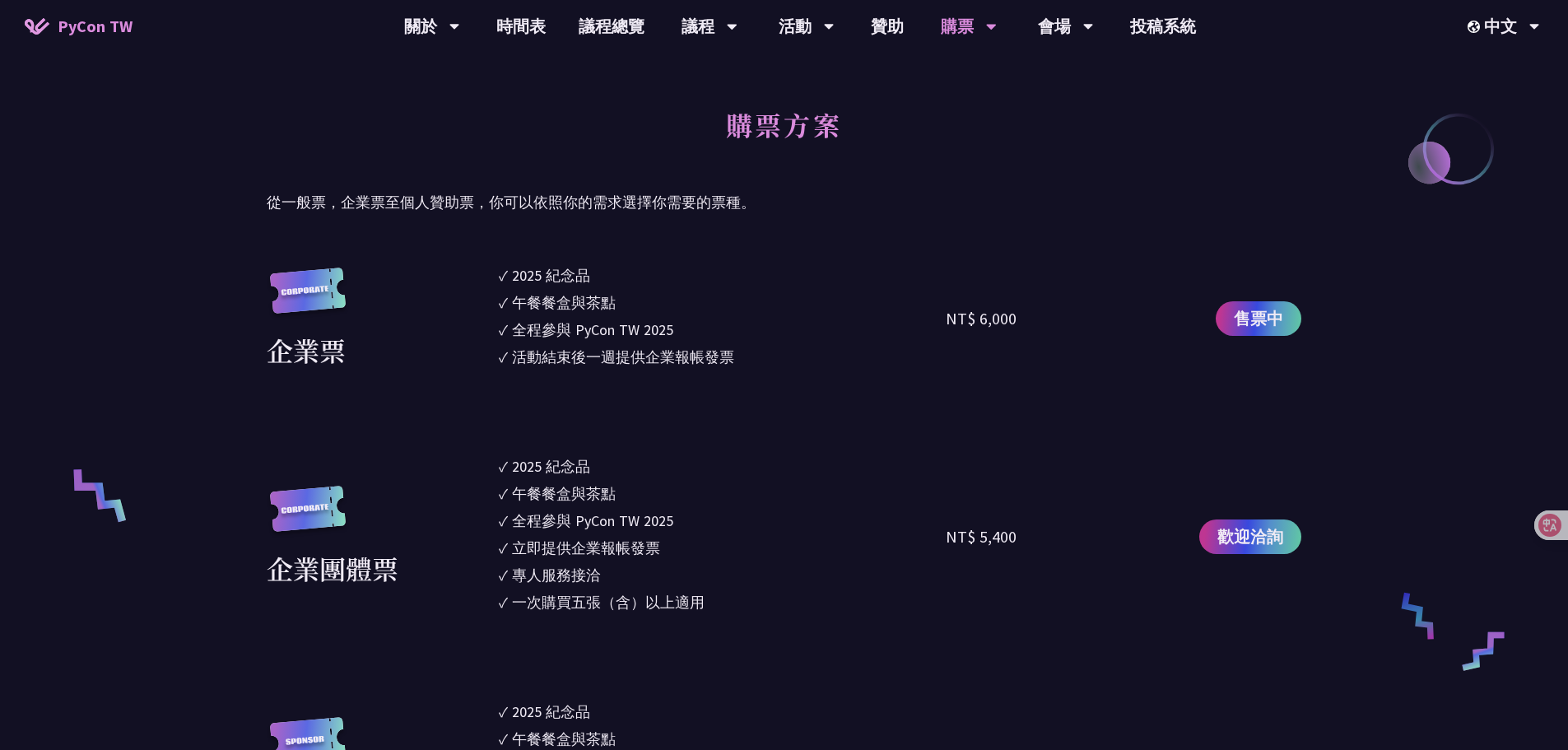
click at [887, 214] on p "從一般票，企業票至個人贊助票，你可以依照你的需求選擇你需要的票種。" at bounding box center [784, 202] width 1035 height 24
drag, startPoint x: 873, startPoint y: 147, endPoint x: 703, endPoint y: 127, distance: 171.2
click at [703, 127] on h2 "購票方案" at bounding box center [784, 137] width 1035 height 91
click at [663, 186] on div "購票方案 從一般票，企業票至個人贊助票，你可以依照你的需求選擇你需要的票種。" at bounding box center [784, 153] width 1035 height 123
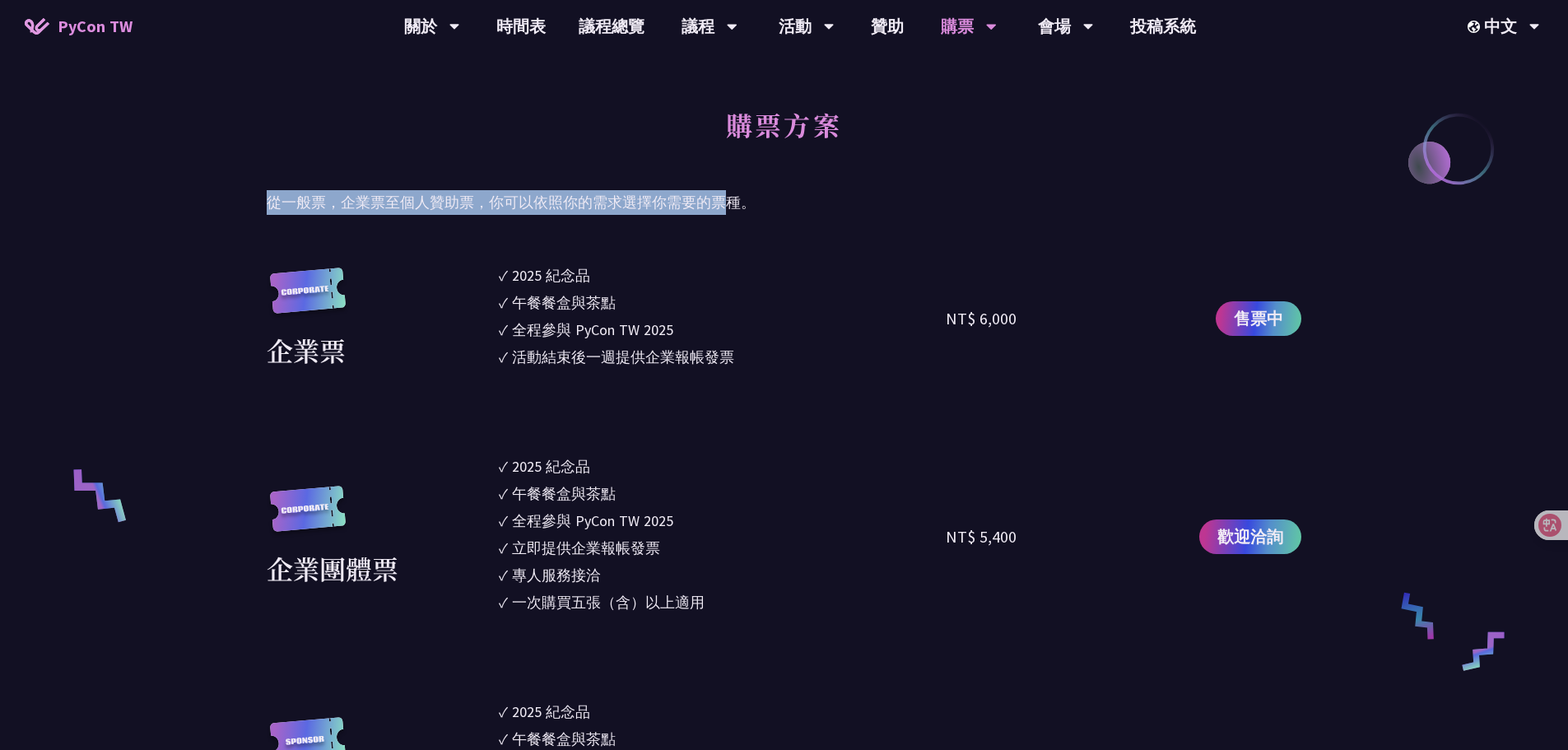
drag, startPoint x: 258, startPoint y: 200, endPoint x: 728, endPoint y: 215, distance: 470.2
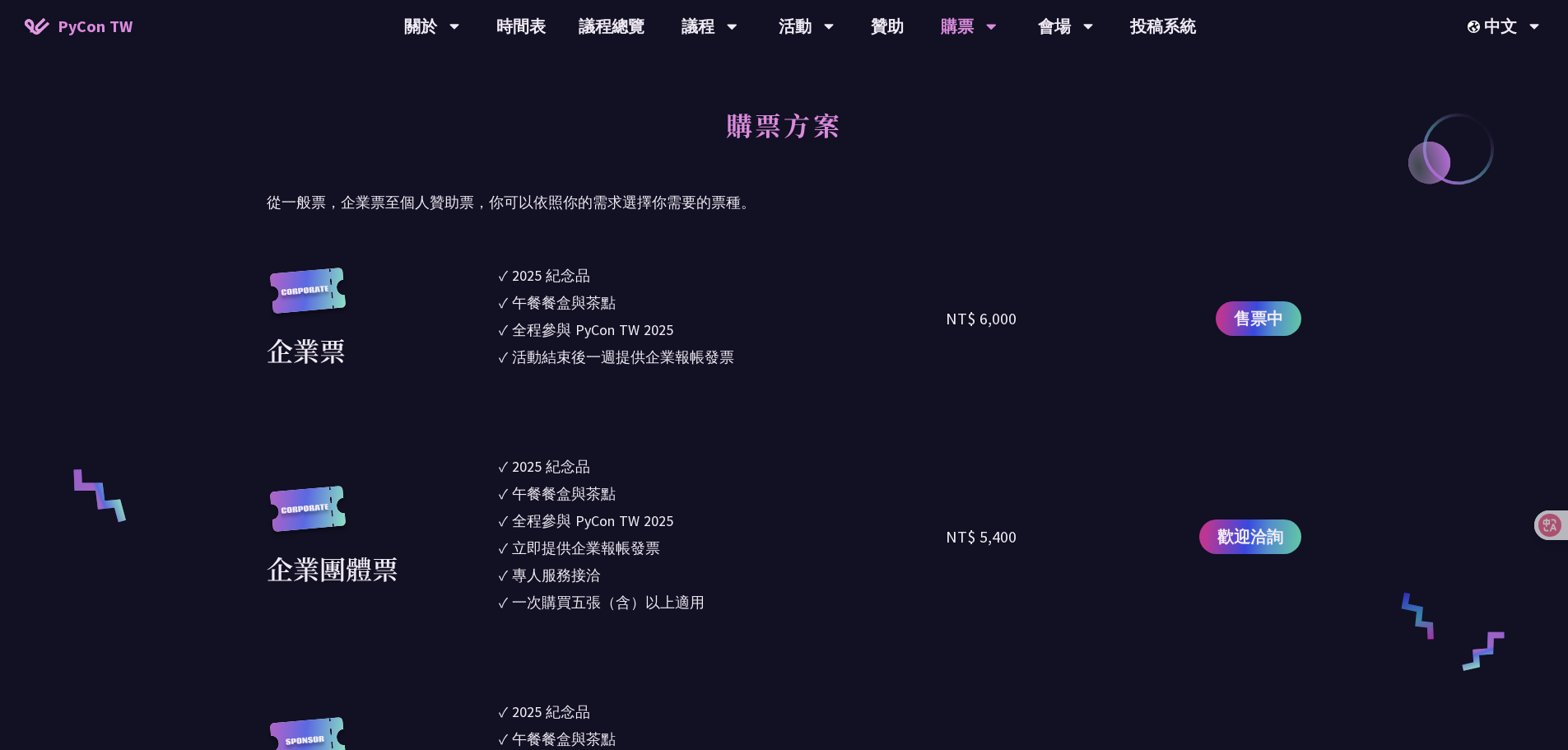
click at [528, 288] on ul "✓ 2025 紀念品 ✓ 午餐餐盒與茶點 ✓ 全程參與 PyCon TW 2025 ✓ 活動結束後一週提供企業報帳發票" at bounding box center [722, 319] width 447 height 109
drag, startPoint x: 504, startPoint y: 279, endPoint x: 757, endPoint y: 299, distance: 253.8
click at [736, 363] on ul "✓ 2025 紀念品 ✓ 午餐餐盒與茶點 ✓ 全程參與 PyCon TW 2025 ✓ 活動結束後一週提供企業報帳發票" at bounding box center [722, 319] width 447 height 109
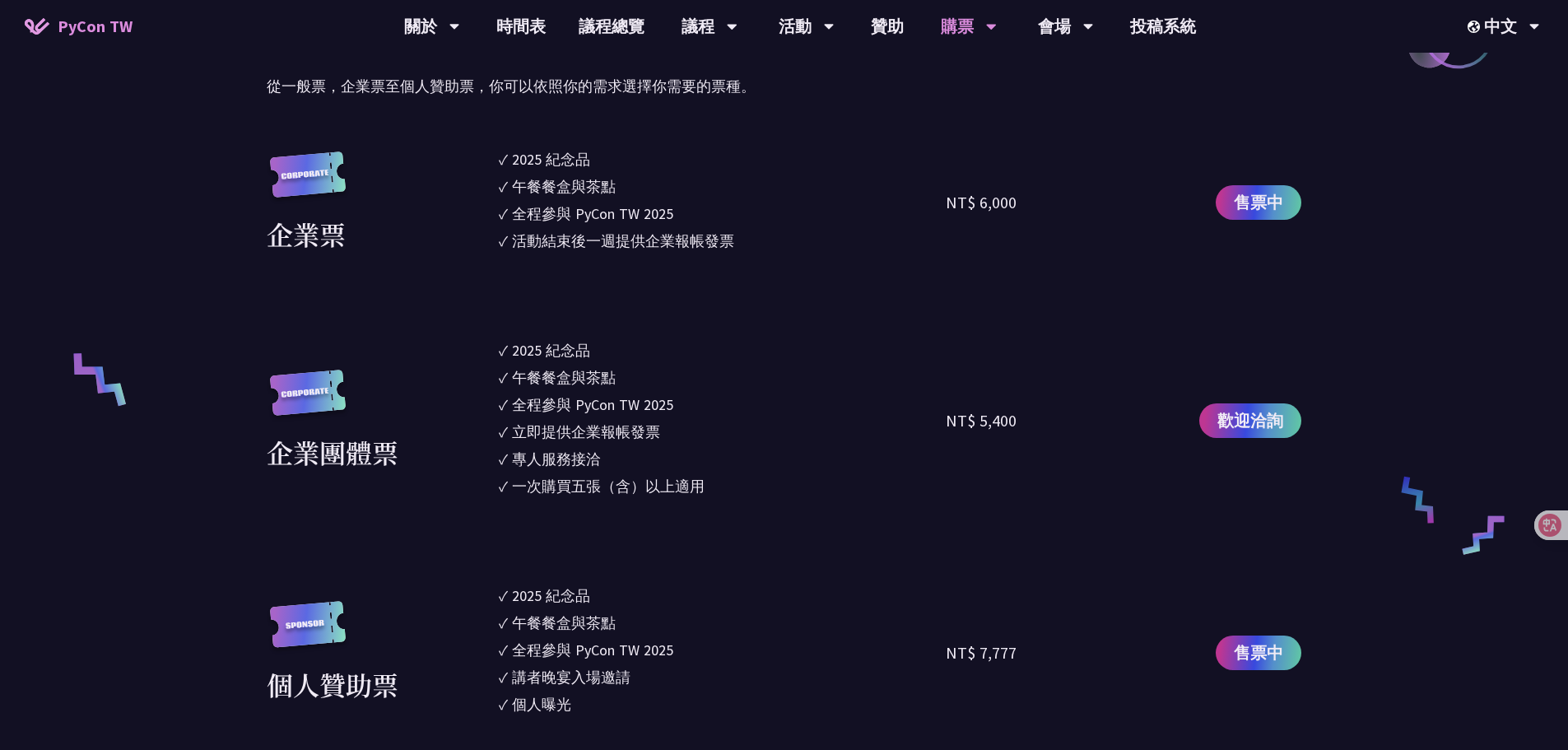
scroll to position [1235, 0]
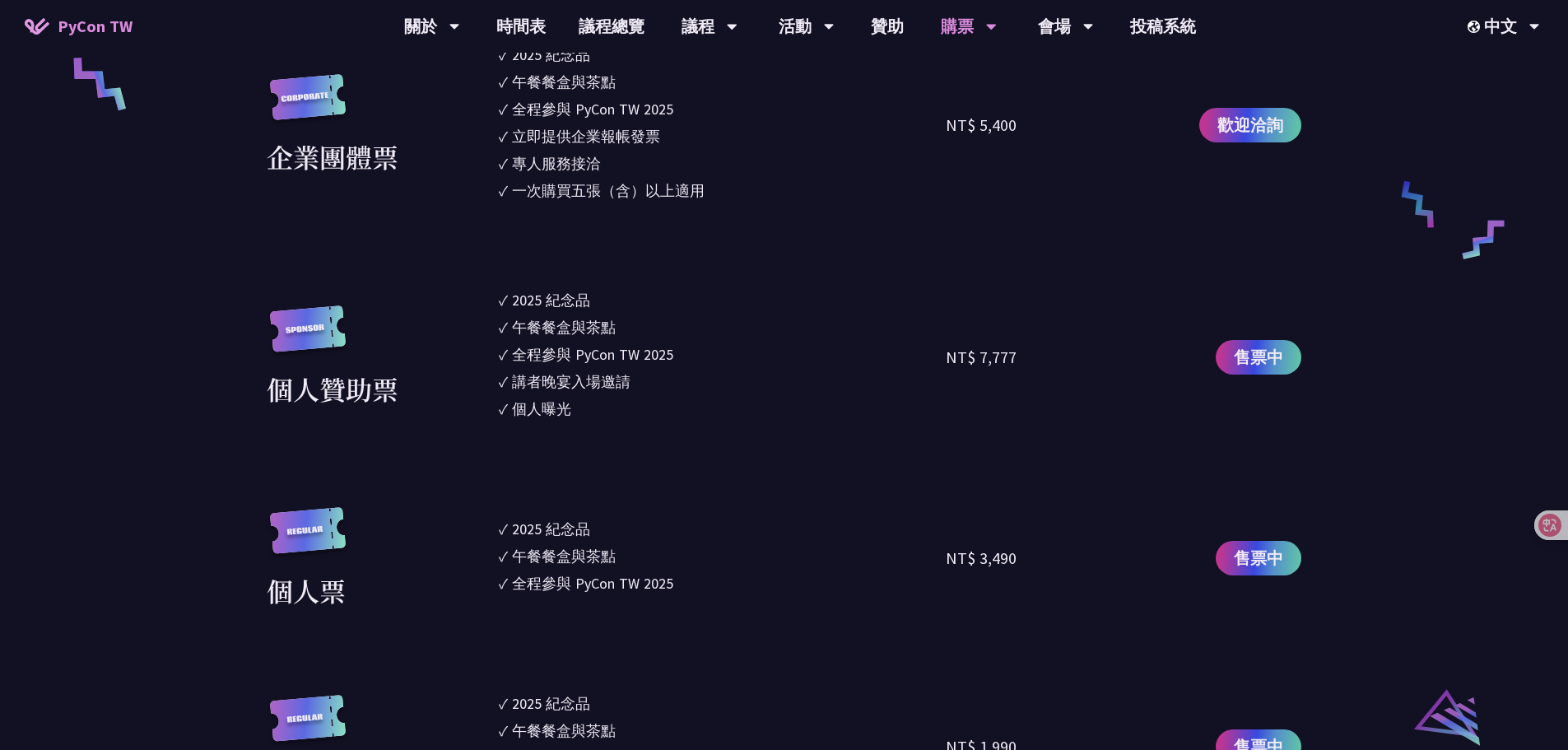
click at [731, 303] on li "✓ 2025 紀念品" at bounding box center [722, 300] width 447 height 23
drag, startPoint x: 578, startPoint y: 409, endPoint x: 518, endPoint y: 331, distance: 98.4
click at [518, 331] on ul "✓ 2025 紀念品 ✓ 午餐餐盒與茶點 ✓ 全程參與 PyCon TW 2025 ✓ 講者晚宴入場邀請 ✓ 個人曝光" at bounding box center [722, 357] width 447 height 136
click at [739, 285] on section "企業票 ✓ 2025 紀念品 ✓ 午餐餐盒與茶點 ✓ 全程參與 PyCon TW 2025 ✓ 活動結束後一週提供企業報帳發票 NT$ 6,000 售票中 企…" at bounding box center [784, 418] width 1035 height 1133
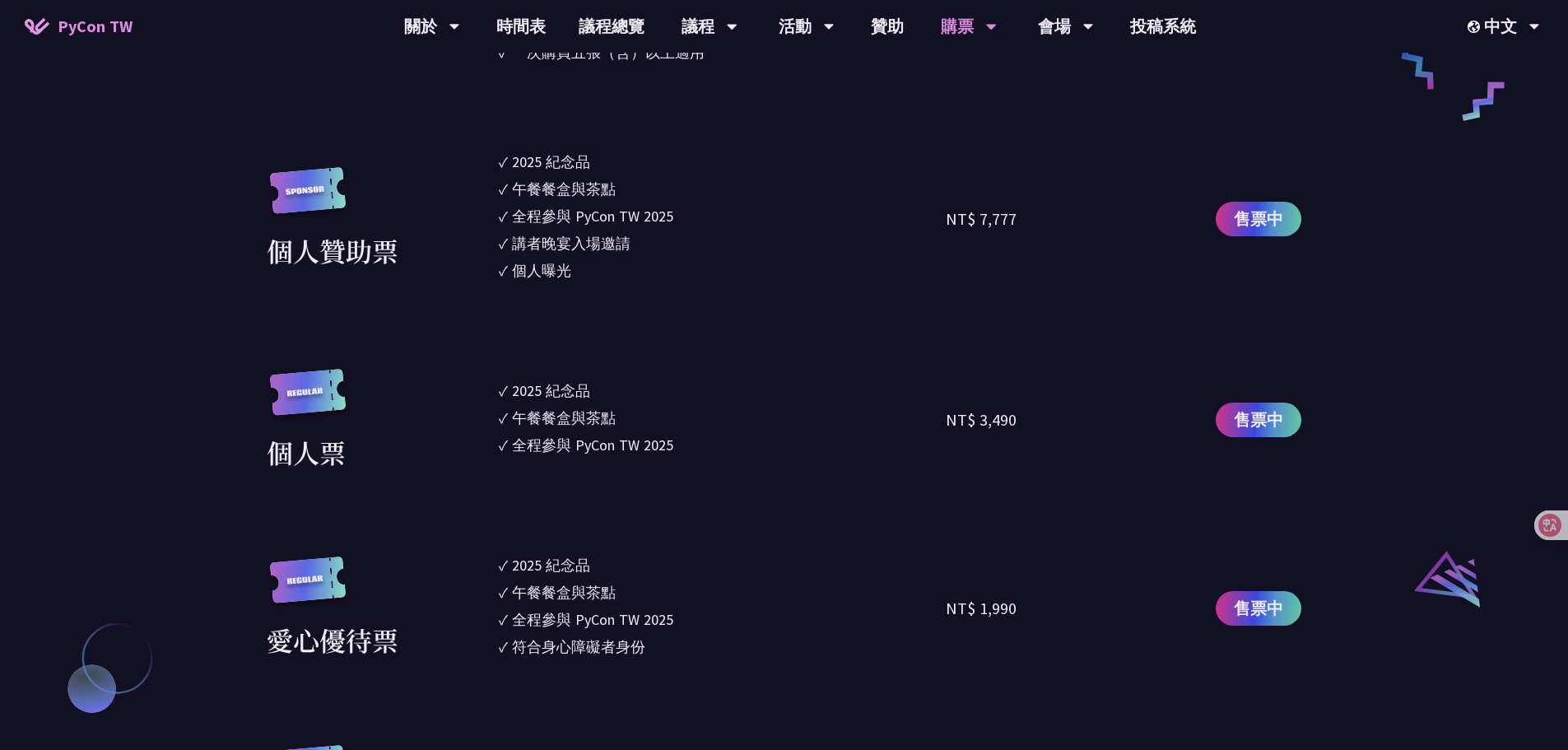
scroll to position [1399, 0]
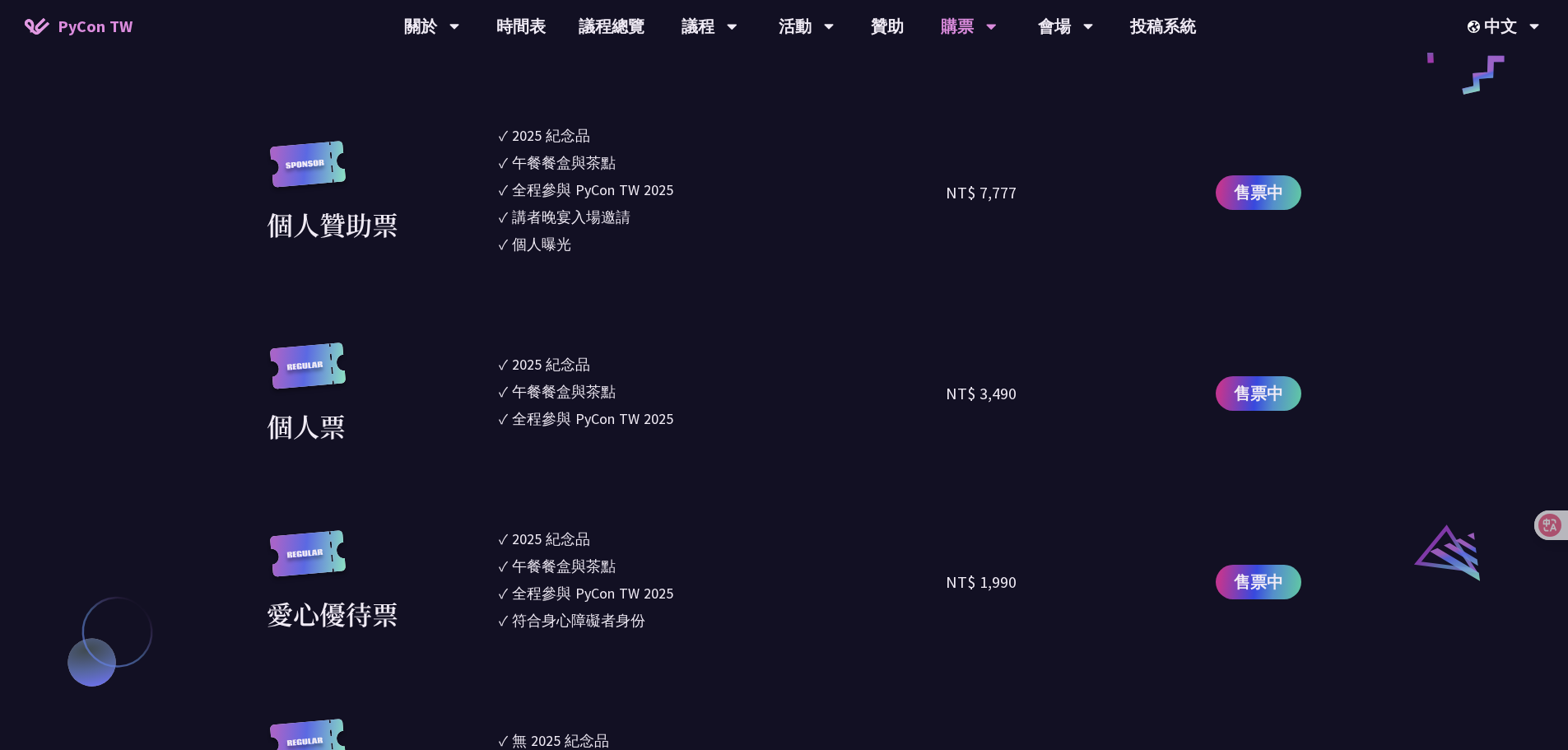
drag, startPoint x: 708, startPoint y: 420, endPoint x: 503, endPoint y: 368, distance: 211.5
click at [503, 368] on ul "✓ 2025 紀念品 ✓ 午餐餐盒與茶點 ✓ 全程參與 PyCon TW 2025" at bounding box center [722, 394] width 447 height 103
click at [653, 375] on ul "✓ 2025 紀念品 ✓ 午餐餐盒與茶點 ✓ 全程參與 PyCon TW 2025" at bounding box center [722, 394] width 447 height 103
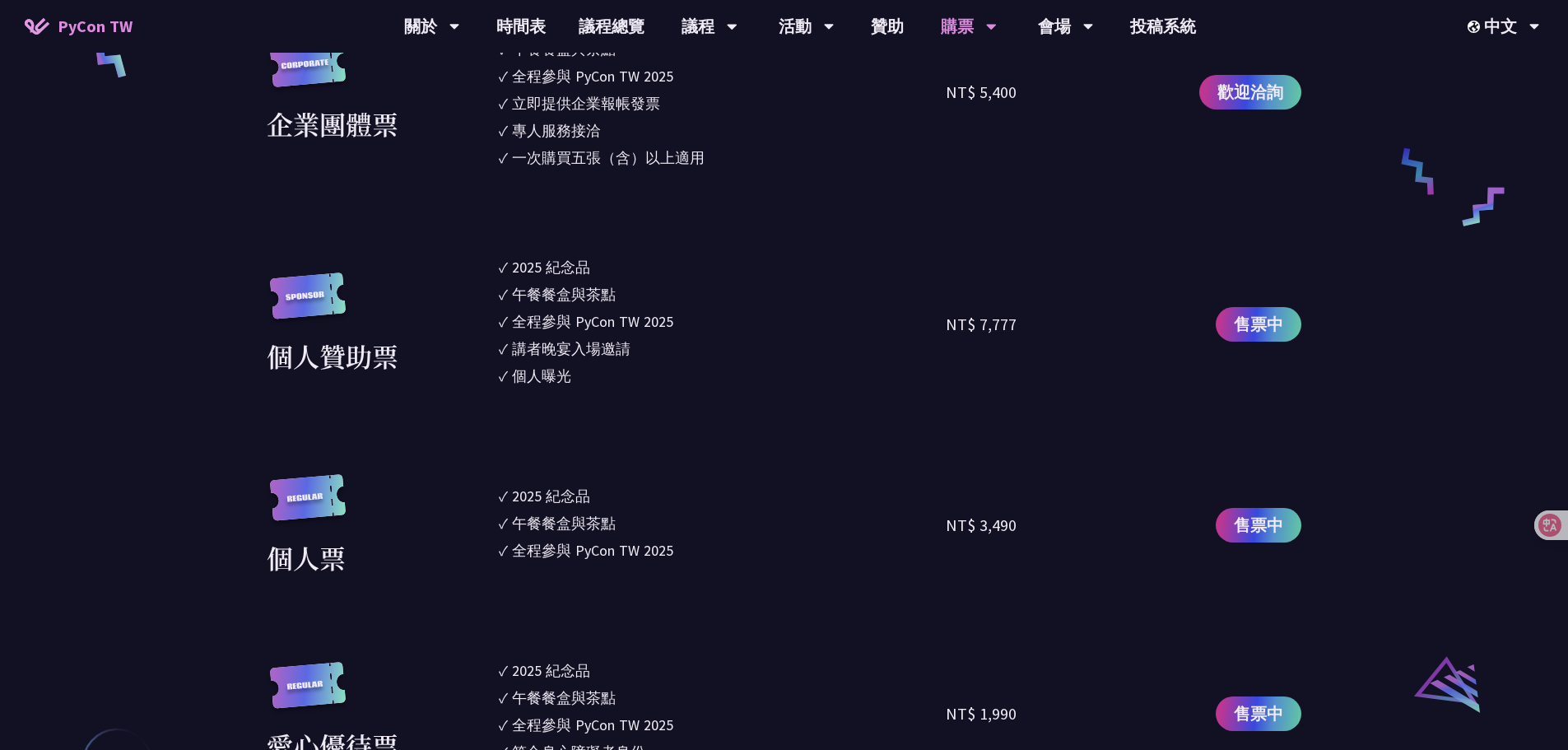
scroll to position [1235, 0]
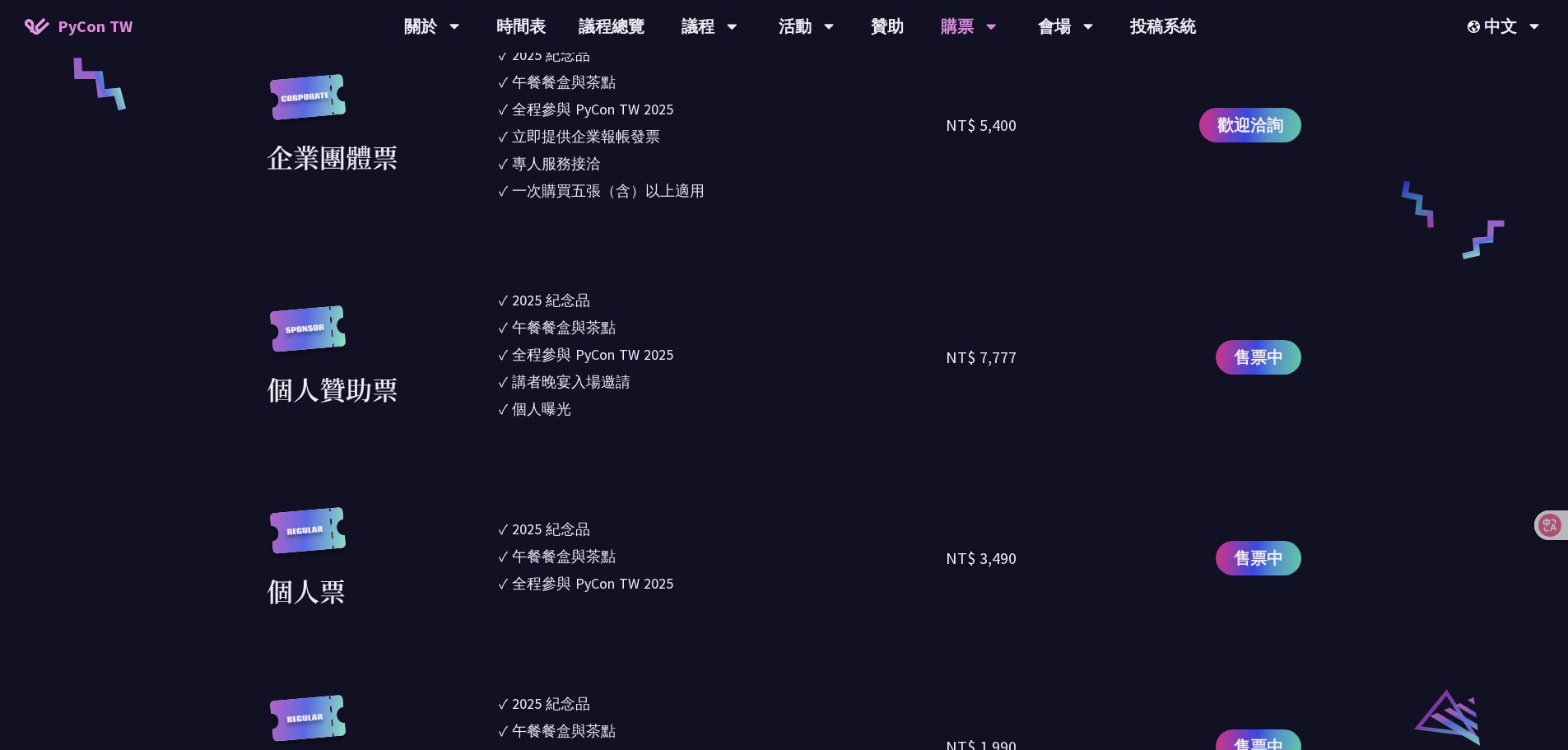
drag, startPoint x: 690, startPoint y: 592, endPoint x: 700, endPoint y: 594, distance: 10.2
click at [700, 594] on ul "✓ 2025 紀念品 ✓ 午餐餐盒與茶點 ✓ 全程參與 PyCon TW 2025" at bounding box center [722, 559] width 447 height 103
click at [659, 541] on ul "✓ 2025 紀念品 ✓ 午餐餐盒與茶點 ✓ 全程參與 PyCon TW 2025" at bounding box center [722, 559] width 447 height 103
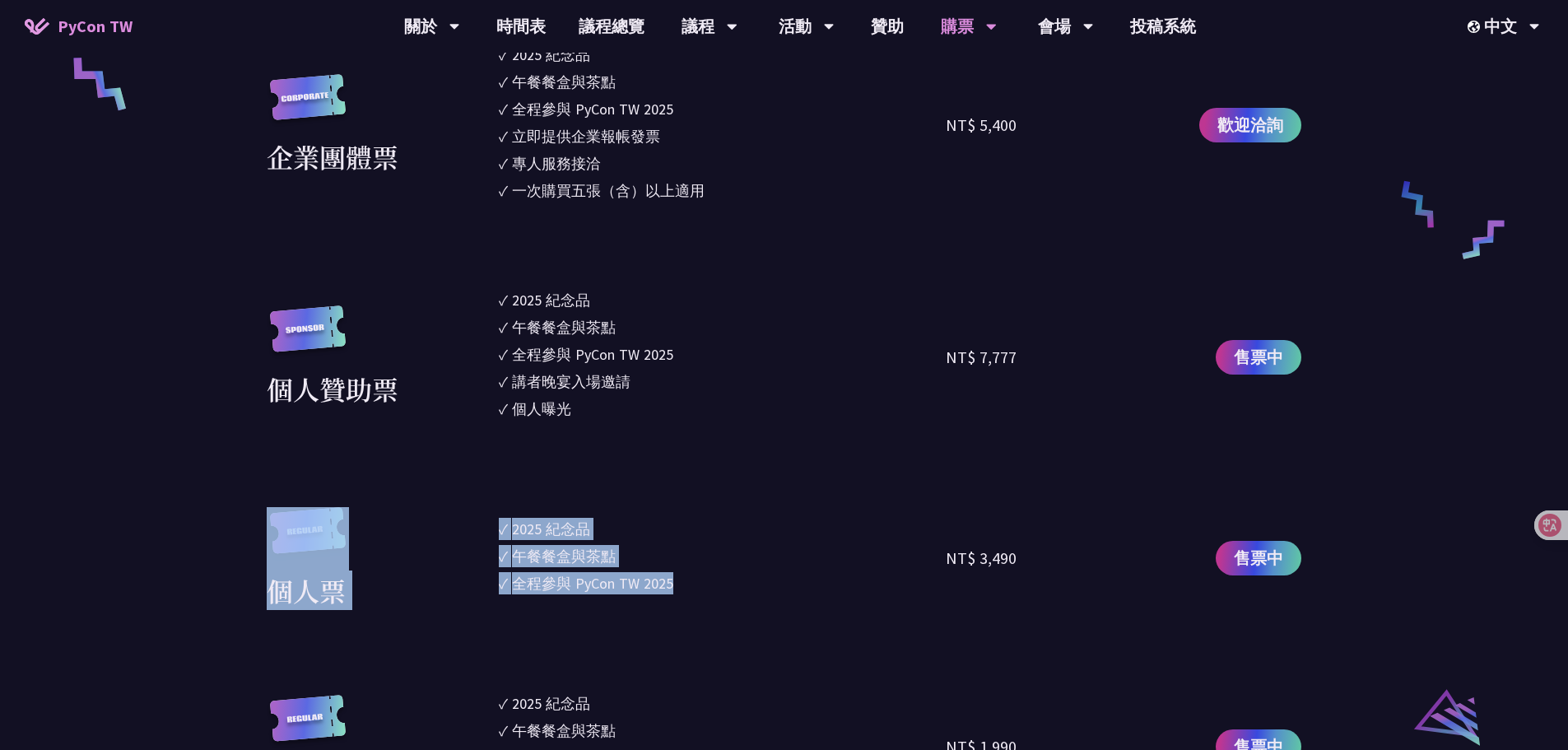
drag, startPoint x: 494, startPoint y: 527, endPoint x: 673, endPoint y: 580, distance: 186.7
click at [673, 580] on div "個人票 ✓ 2025 紀念品 ✓ 午餐餐盒與茶點 ✓ 全程參與 PyCon TW 2025 NT$ 3,490 售票中" at bounding box center [784, 559] width 1035 height 103
click at [705, 494] on section "企業票 ✓ 2025 紀念品 ✓ 午餐餐盒與茶點 ✓ 全程參與 PyCon TW 2025 ✓ 活動結束後一週提供企業報帳發票 NT$ 6,000 售票中 企…" at bounding box center [784, 418] width 1035 height 1133
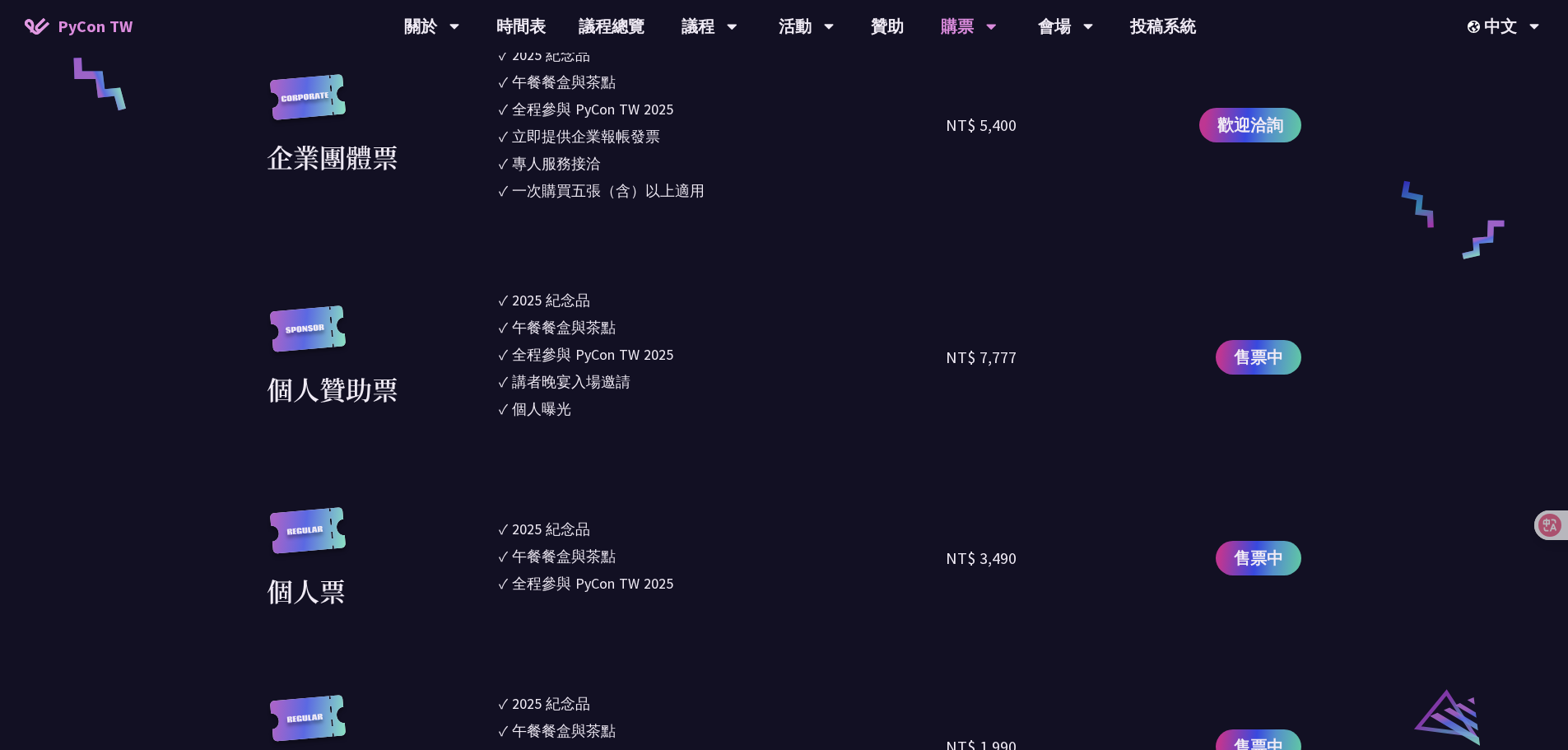
click at [552, 524] on div "2025 紀念品" at bounding box center [550, 529] width 78 height 23
drag, startPoint x: 502, startPoint y: 531, endPoint x: 675, endPoint y: 589, distance: 182.5
click at [675, 589] on ul "✓ 2025 紀念品 ✓ 午餐餐盒與茶點 ✓ 全程參與 PyCon TW 2025" at bounding box center [722, 559] width 447 height 103
click at [666, 587] on div "全程參與 PyCon TW 2025" at bounding box center [592, 583] width 161 height 23
drag, startPoint x: 674, startPoint y: 584, endPoint x: 502, endPoint y: 534, distance: 179.1
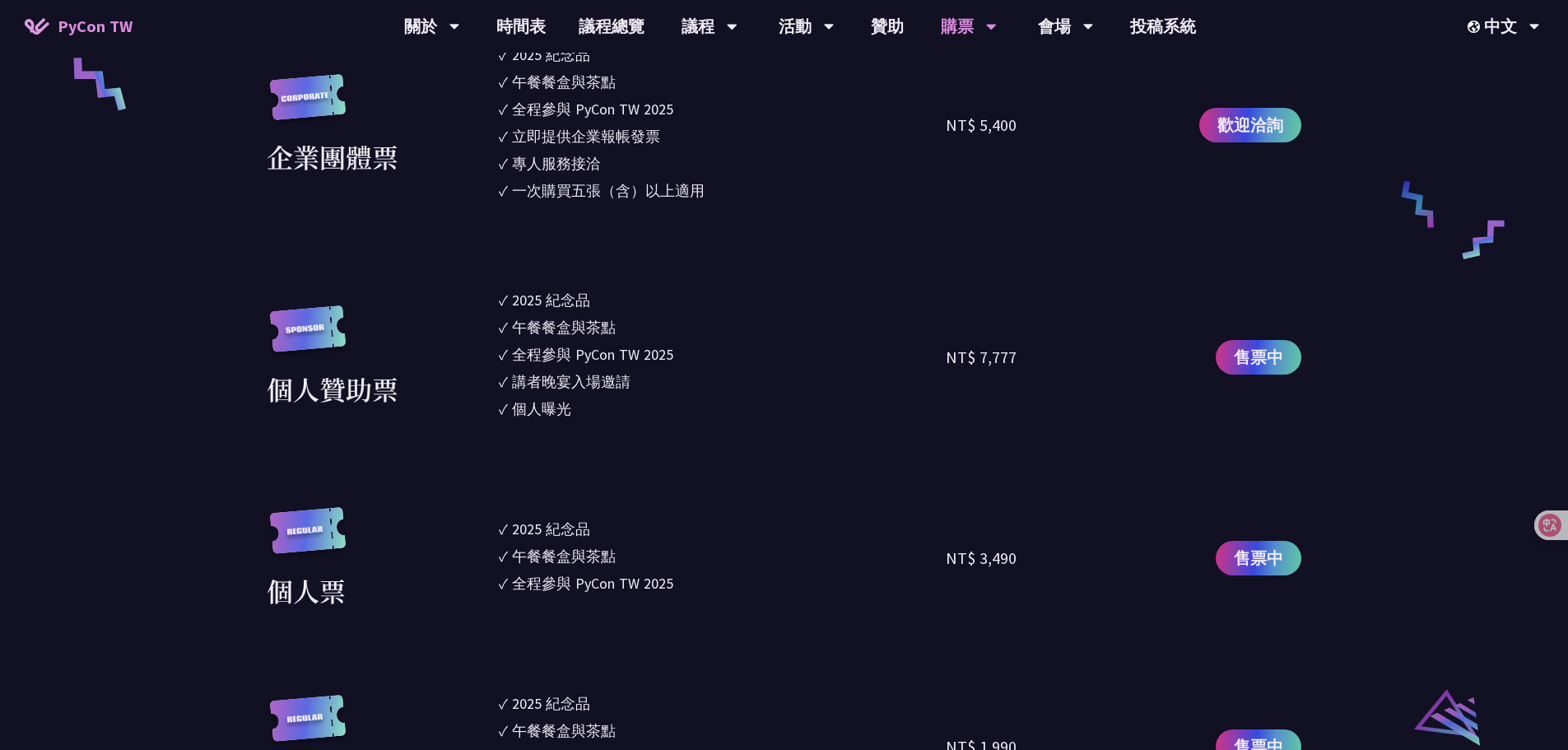
click at [502, 534] on ul "✓ 2025 紀念品 ✓ 午餐餐盒與茶點 ✓ 全程參與 PyCon TW 2025" at bounding box center [722, 559] width 447 height 103
click at [672, 502] on section "企業票 ✓ 2025 紀念品 ✓ 午餐餐盒與茶點 ✓ 全程參與 PyCon TW 2025 ✓ 活動結束後一週提供企業報帳發票 NT$ 6,000 售票中 企…" at bounding box center [784, 418] width 1035 height 1133
click at [736, 470] on section "企業票 ✓ 2025 紀念品 ✓ 午餐餐盒與茶點 ✓ 全程參與 PyCon TW 2025 ✓ 活動結束後一週提供企業報帳發票 NT$ 6,000 售票中 企…" at bounding box center [784, 418] width 1035 height 1133
click at [1231, 65] on div "歡迎洽詢" at bounding box center [1235, 125] width 131 height 163
click at [1056, 72] on link "會場資訊" at bounding box center [1065, 76] width 158 height 39
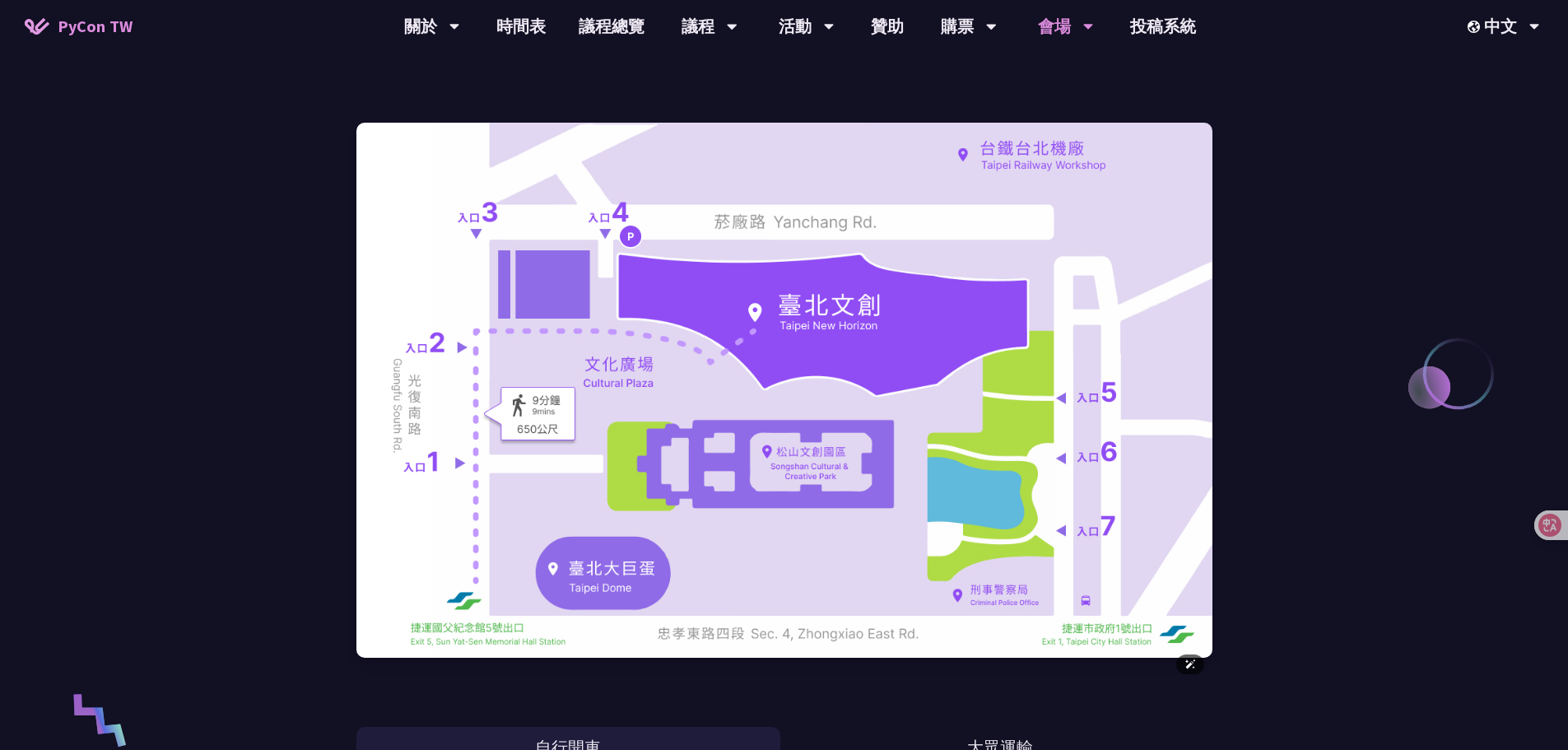
scroll to position [82, 0]
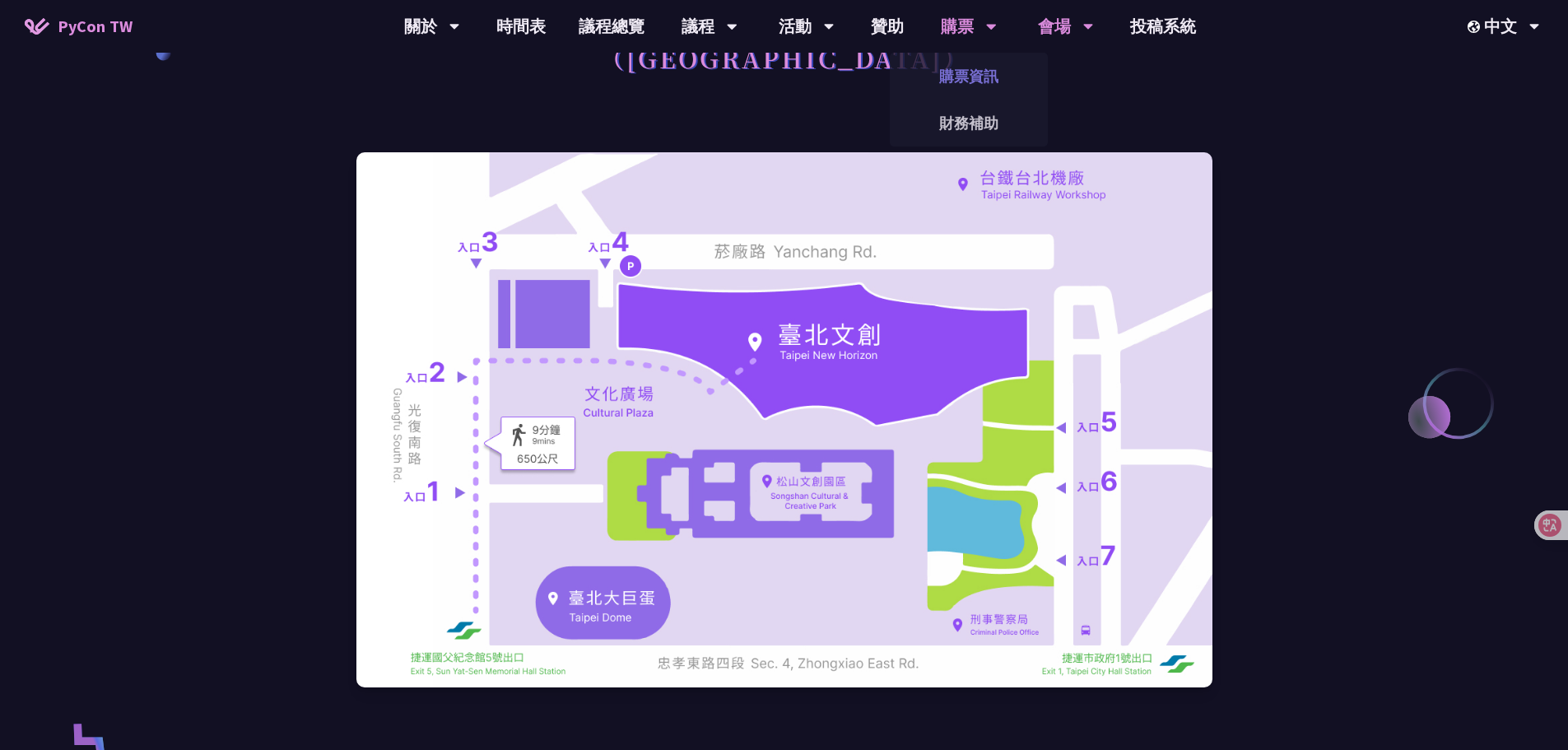
click at [951, 77] on link "購票資訊" at bounding box center [969, 76] width 158 height 39
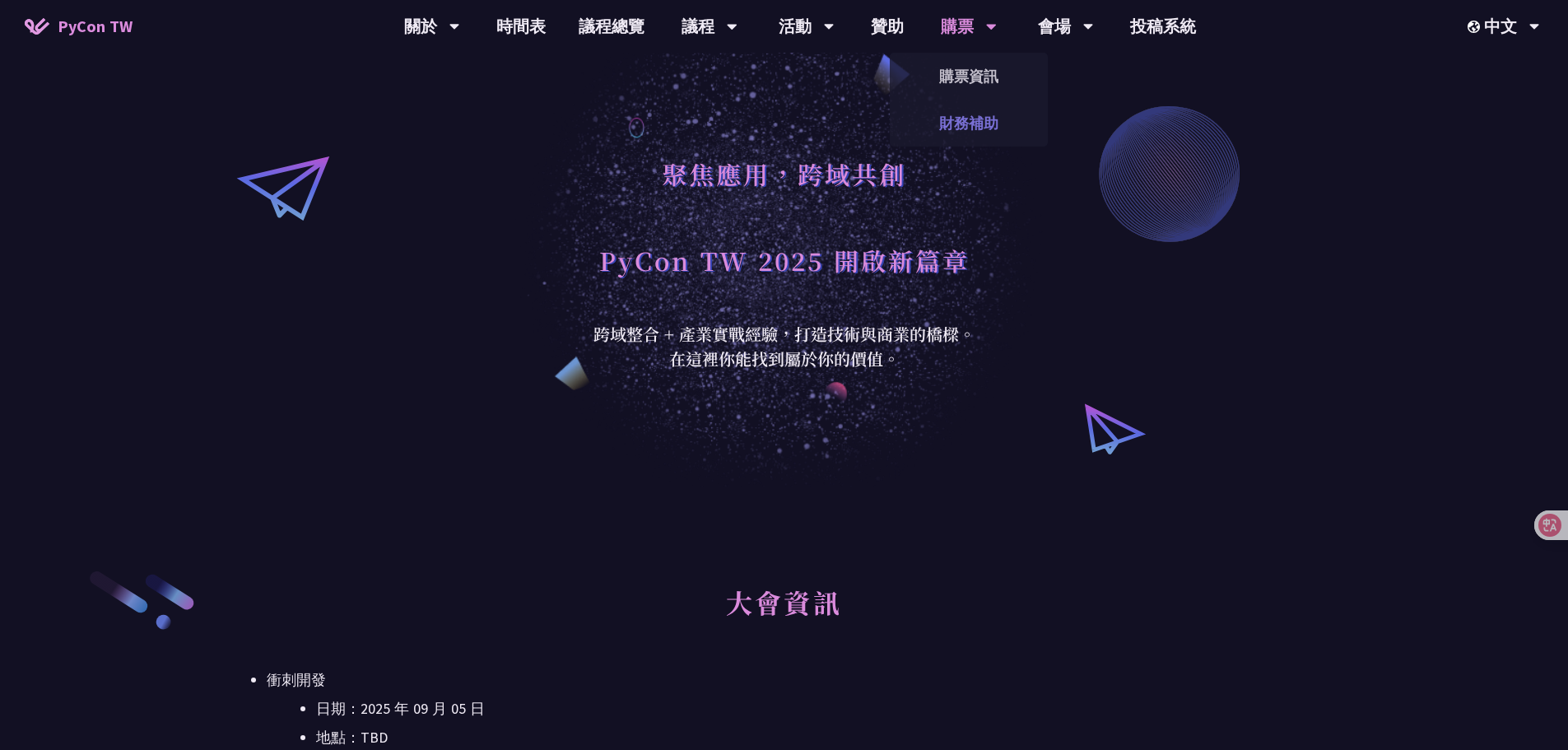
click at [954, 137] on link "財務補助" at bounding box center [969, 123] width 158 height 39
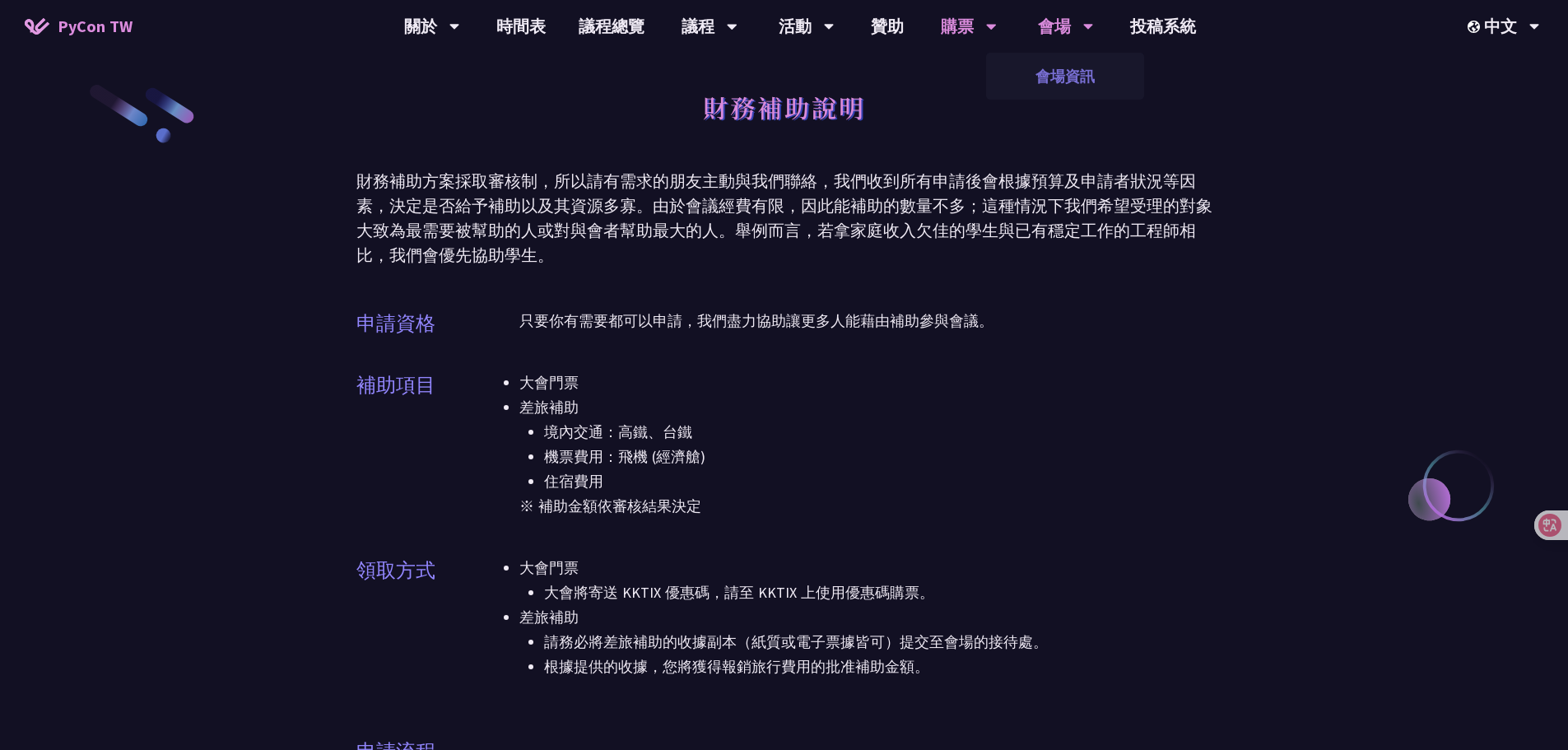
click at [1053, 89] on link "會場資訊" at bounding box center [1065, 76] width 158 height 39
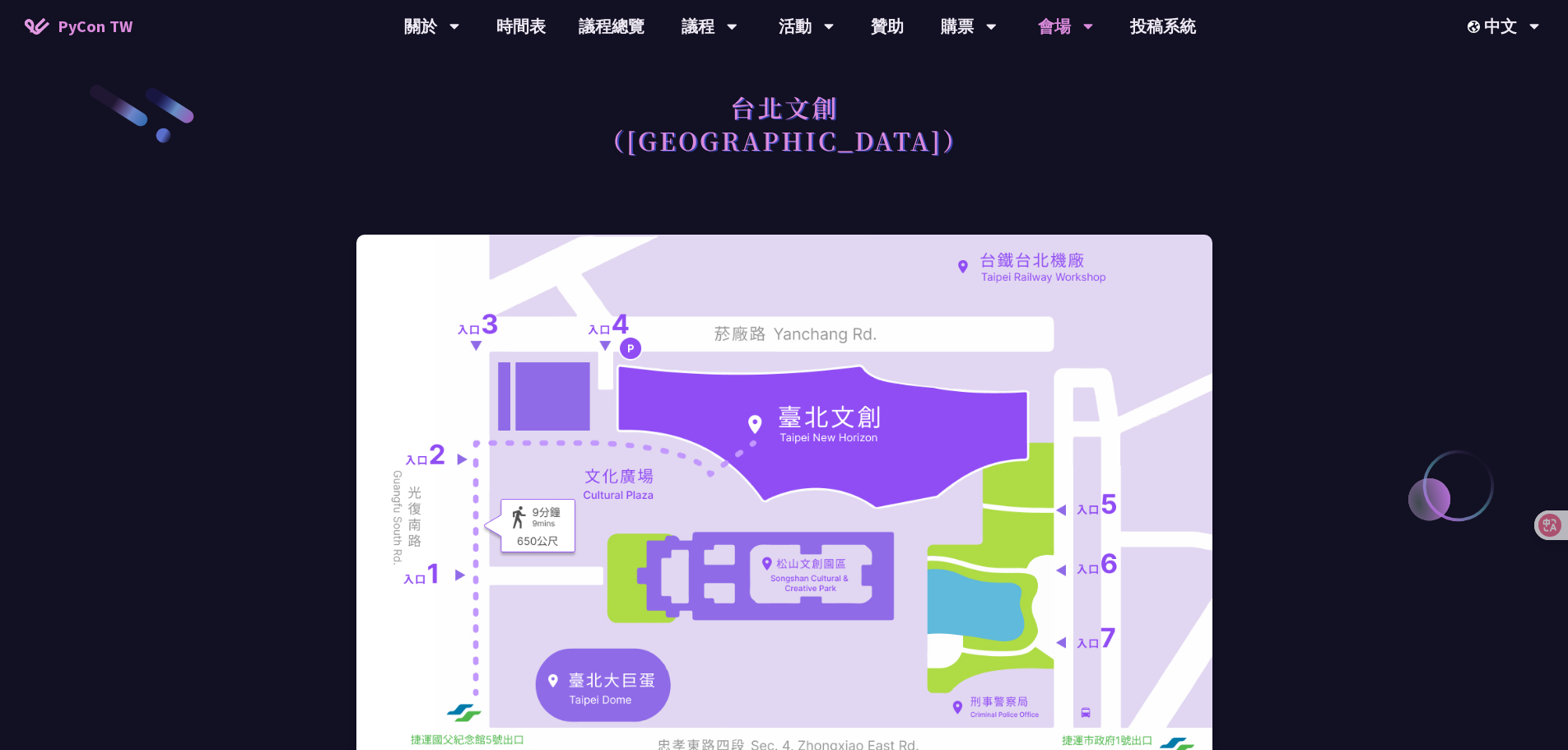
drag, startPoint x: 1219, startPoint y: 96, endPoint x: 1345, endPoint y: 0, distance: 158.4
